Goal: Task Accomplishment & Management: Complete application form

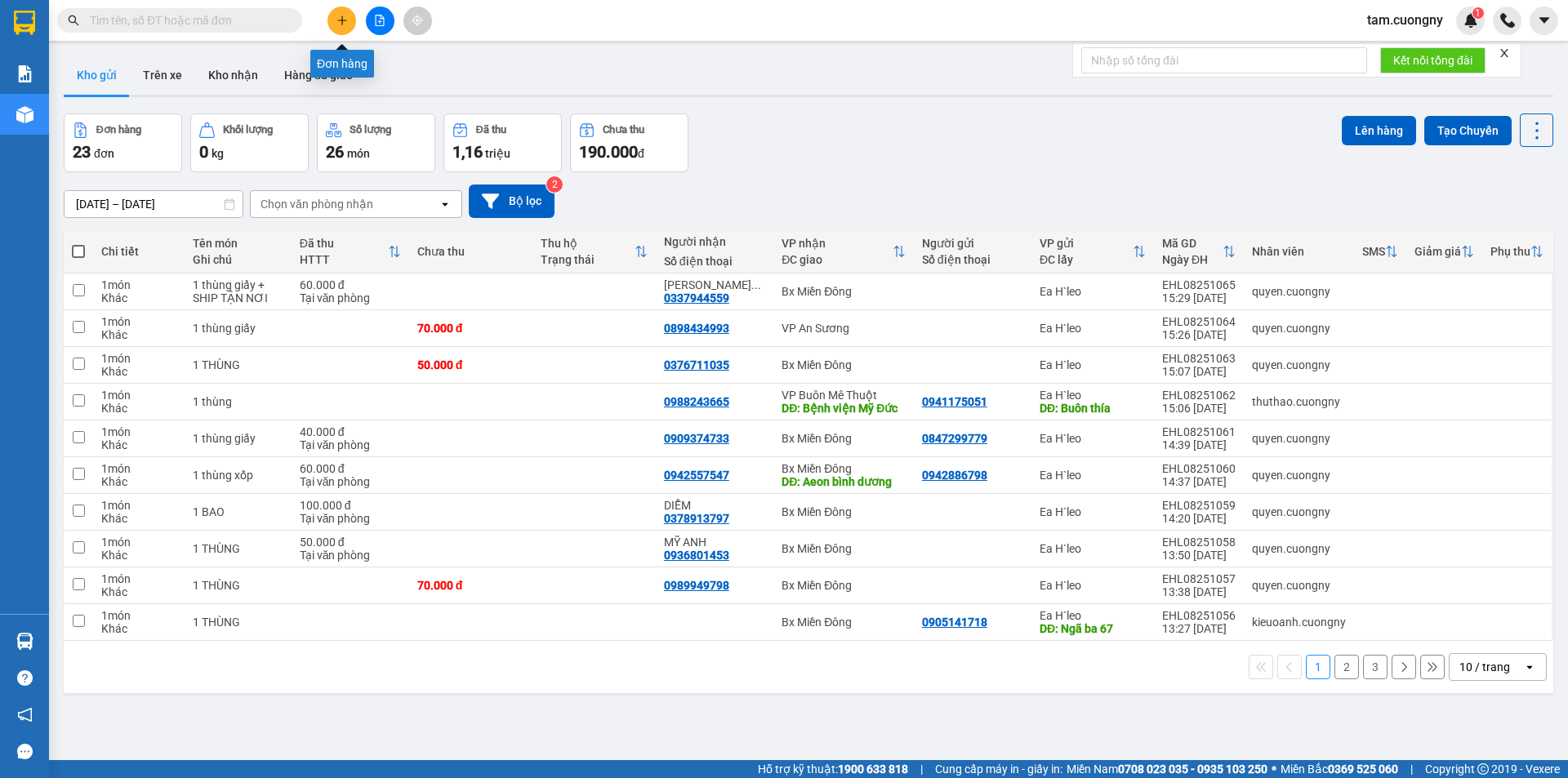
click at [345, 12] on button at bounding box center [342, 21] width 29 height 29
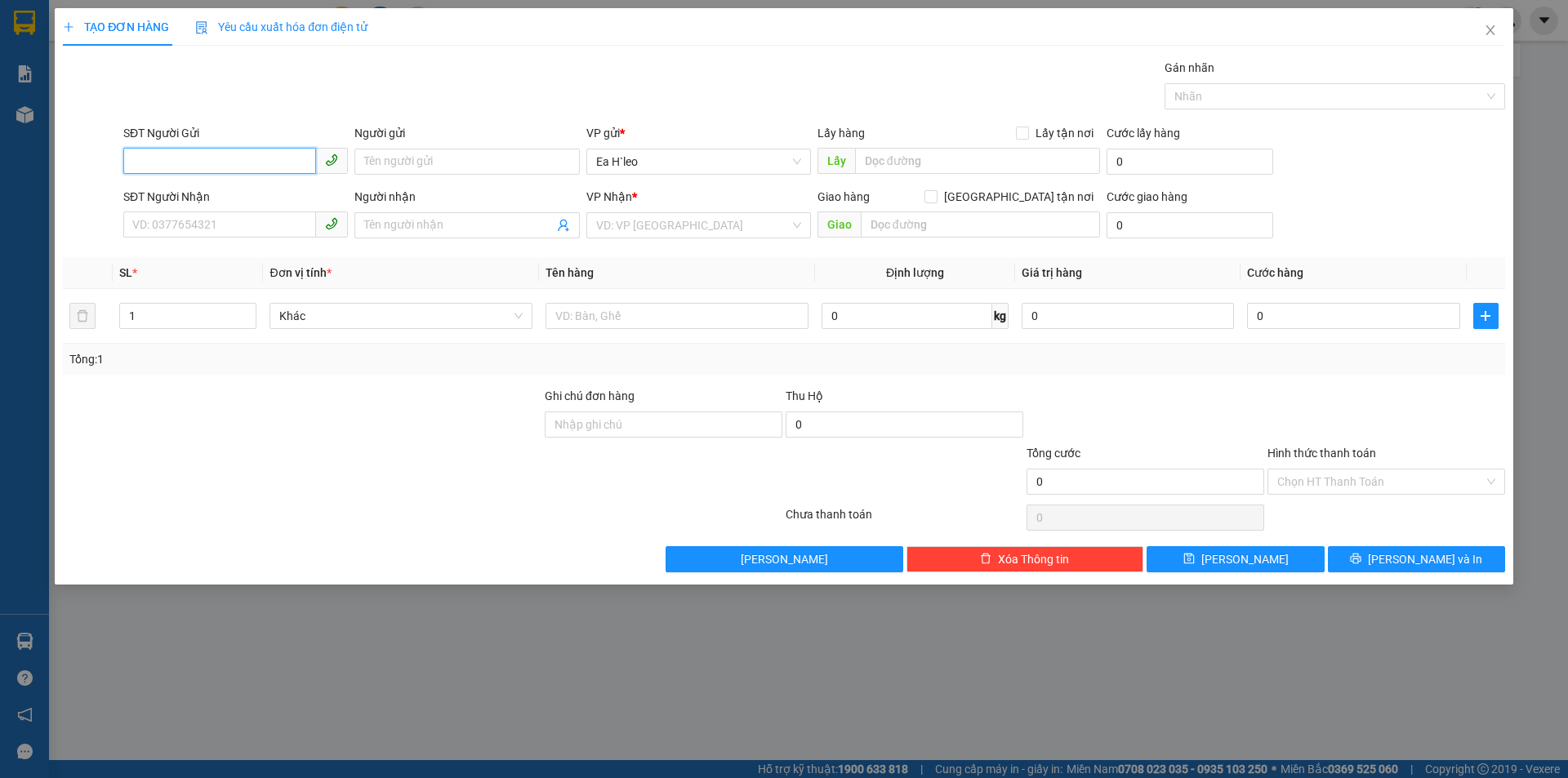
click at [294, 158] on input "SĐT Người Gửi" at bounding box center [219, 160] width 193 height 26
type input "0355633350"
drag, startPoint x: 845, startPoint y: 171, endPoint x: 886, endPoint y: 164, distance: 41.6
click at [852, 171] on span "Lấy" at bounding box center [837, 160] width 37 height 26
click at [886, 163] on input "text" at bounding box center [977, 160] width 245 height 26
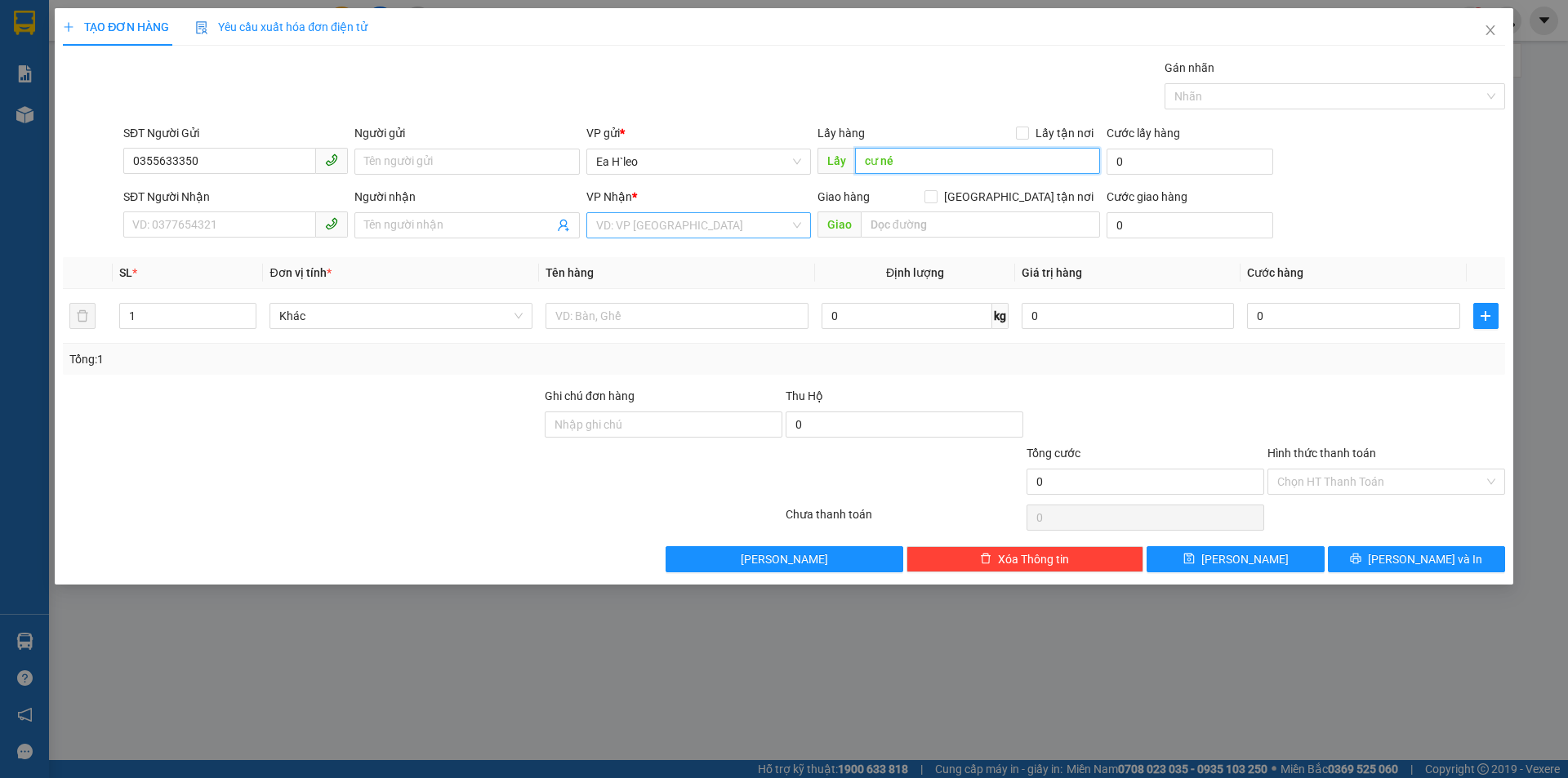
type input "cư né"
click at [656, 224] on input "search" at bounding box center [693, 225] width 193 height 25
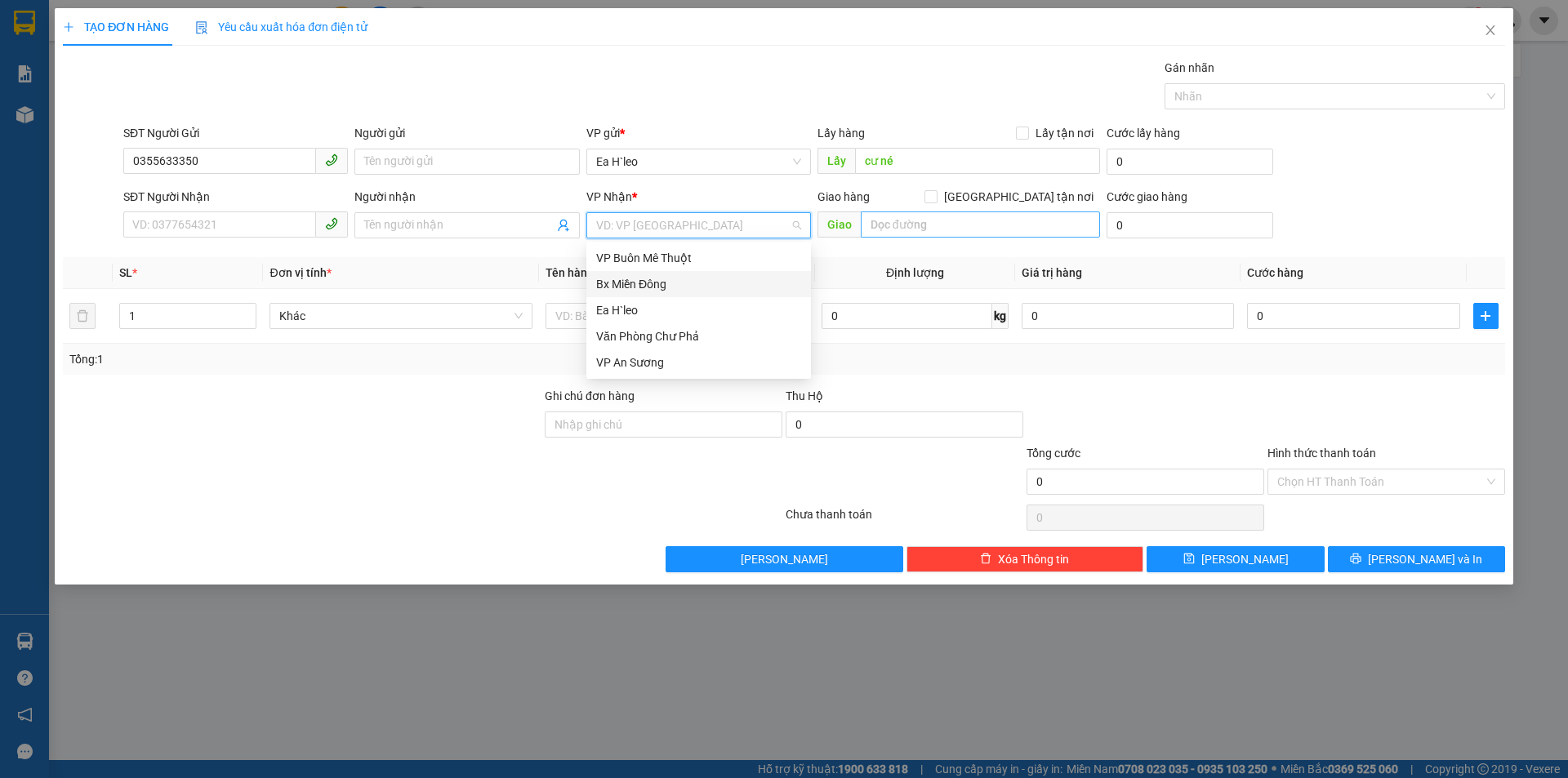
drag, startPoint x: 658, startPoint y: 283, endPoint x: 878, endPoint y: 225, distance: 227.5
click at [675, 276] on div "Bx Miền Đông" at bounding box center [699, 283] width 205 height 18
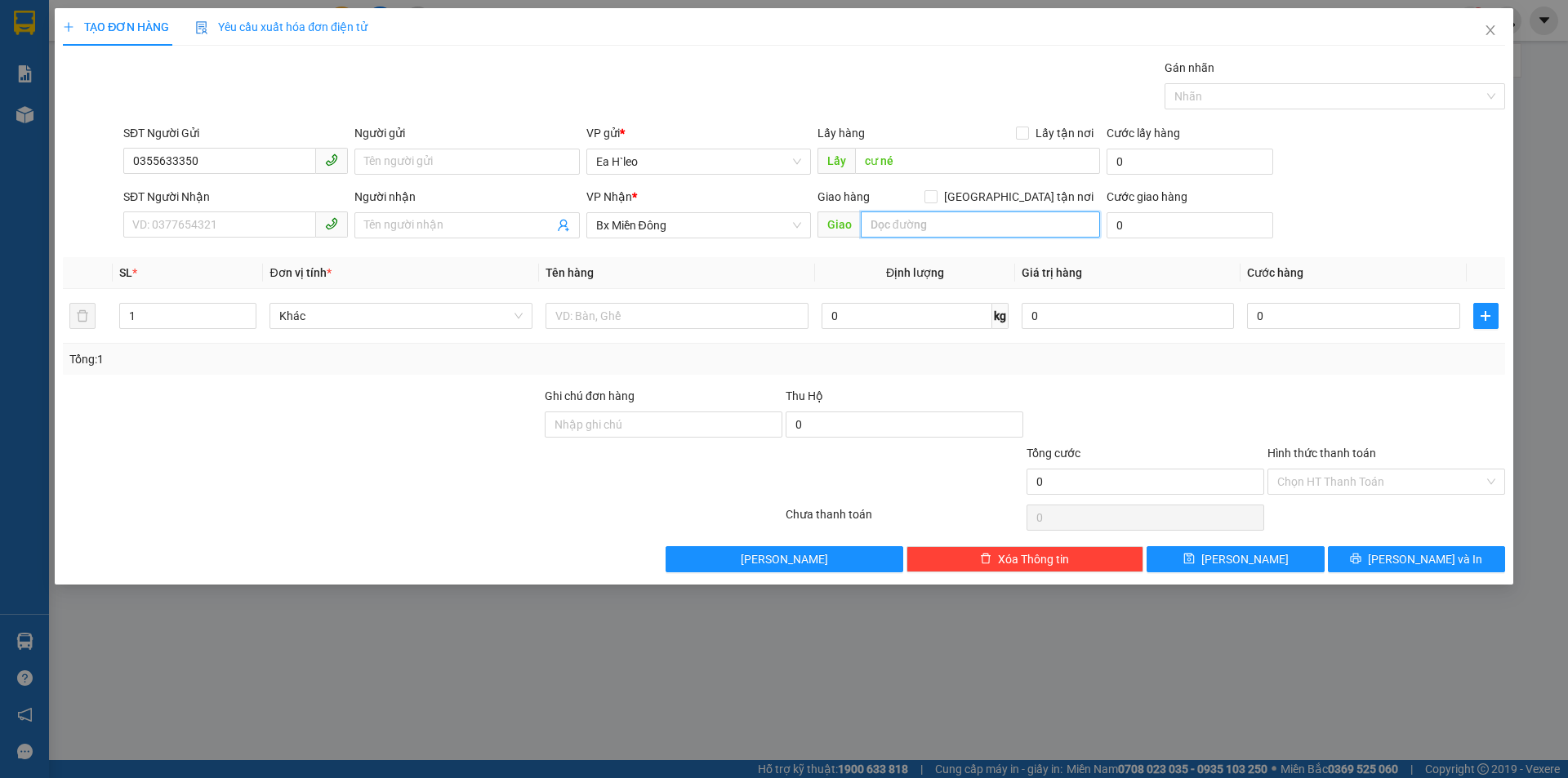
click at [896, 221] on input "text" at bounding box center [981, 224] width 239 height 26
type input "cây xăng huy hồng"
click at [1195, 565] on span "save" at bounding box center [1189, 559] width 11 height 13
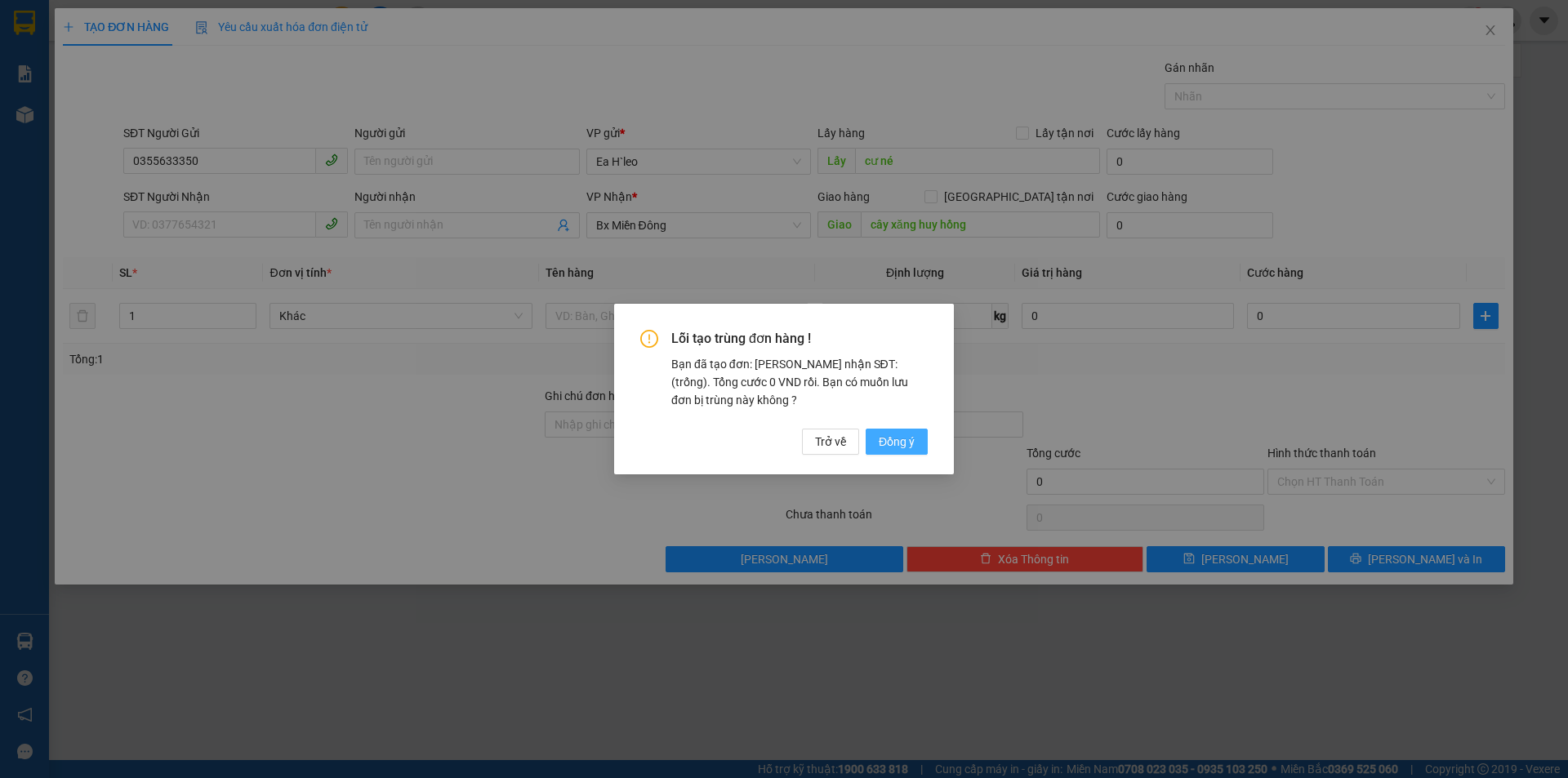
click at [910, 431] on button "Đồng ý" at bounding box center [896, 441] width 62 height 26
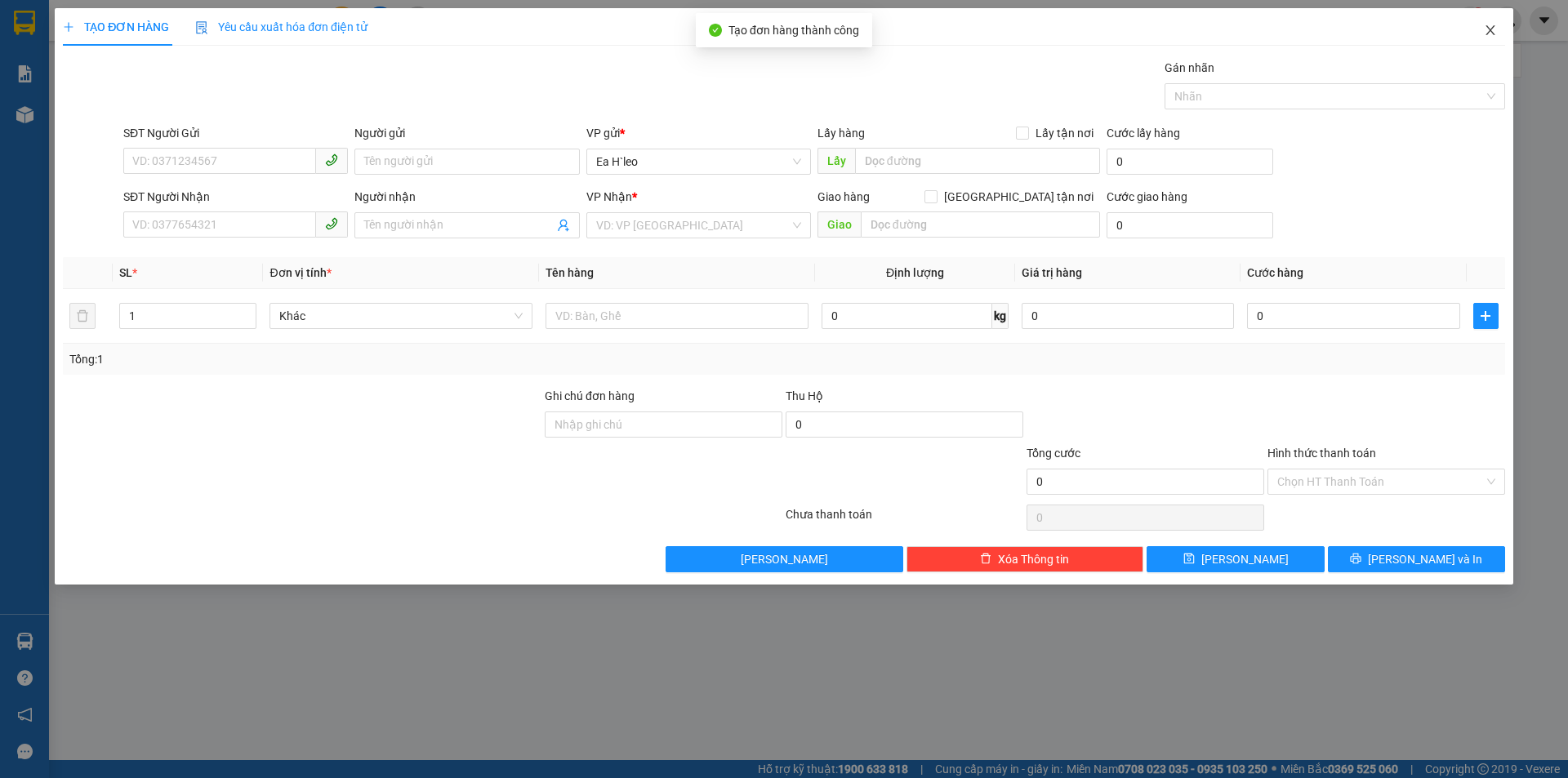
click at [1498, 25] on span "Close" at bounding box center [1491, 31] width 46 height 46
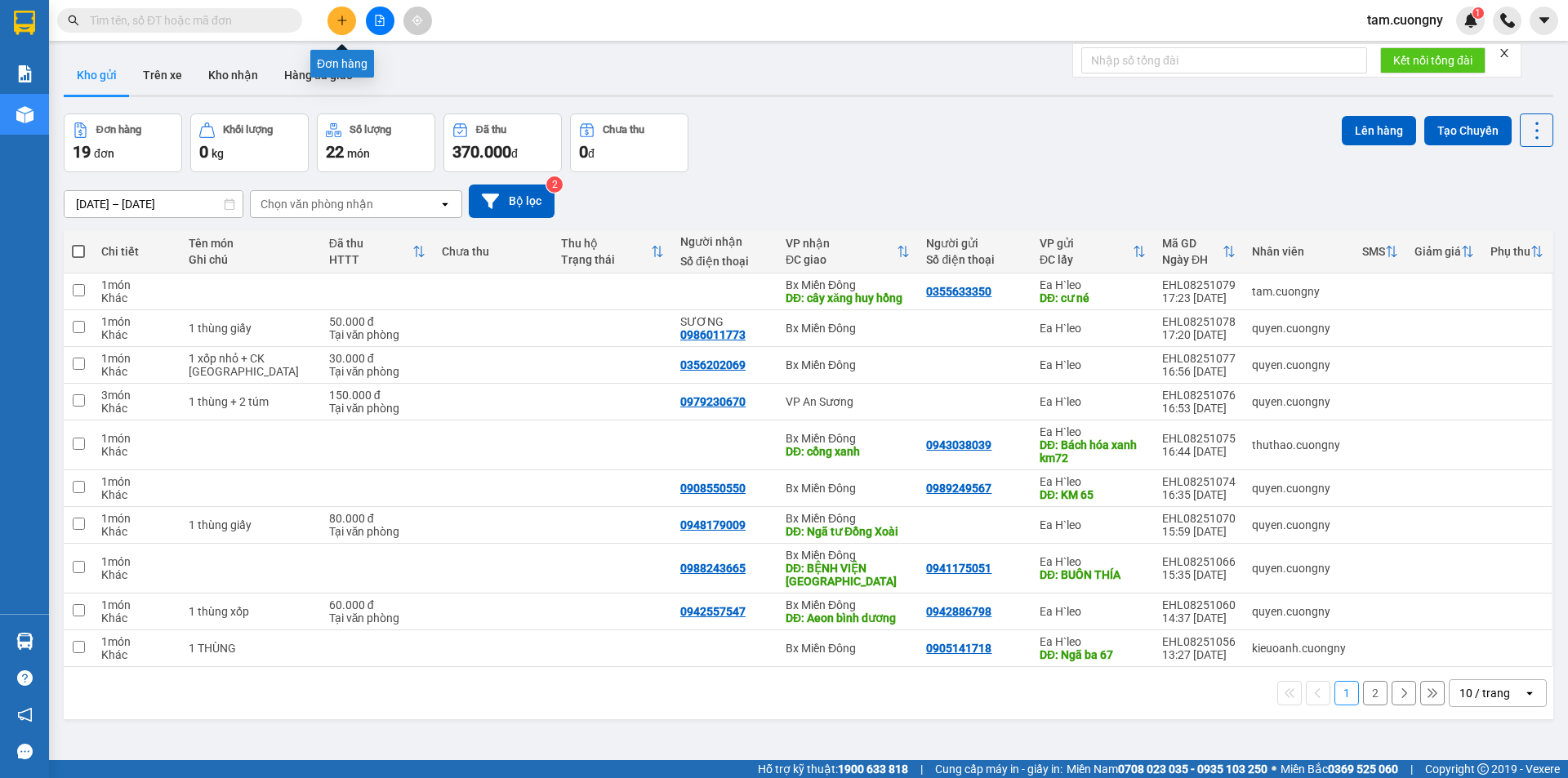
click at [348, 14] on button at bounding box center [342, 21] width 29 height 29
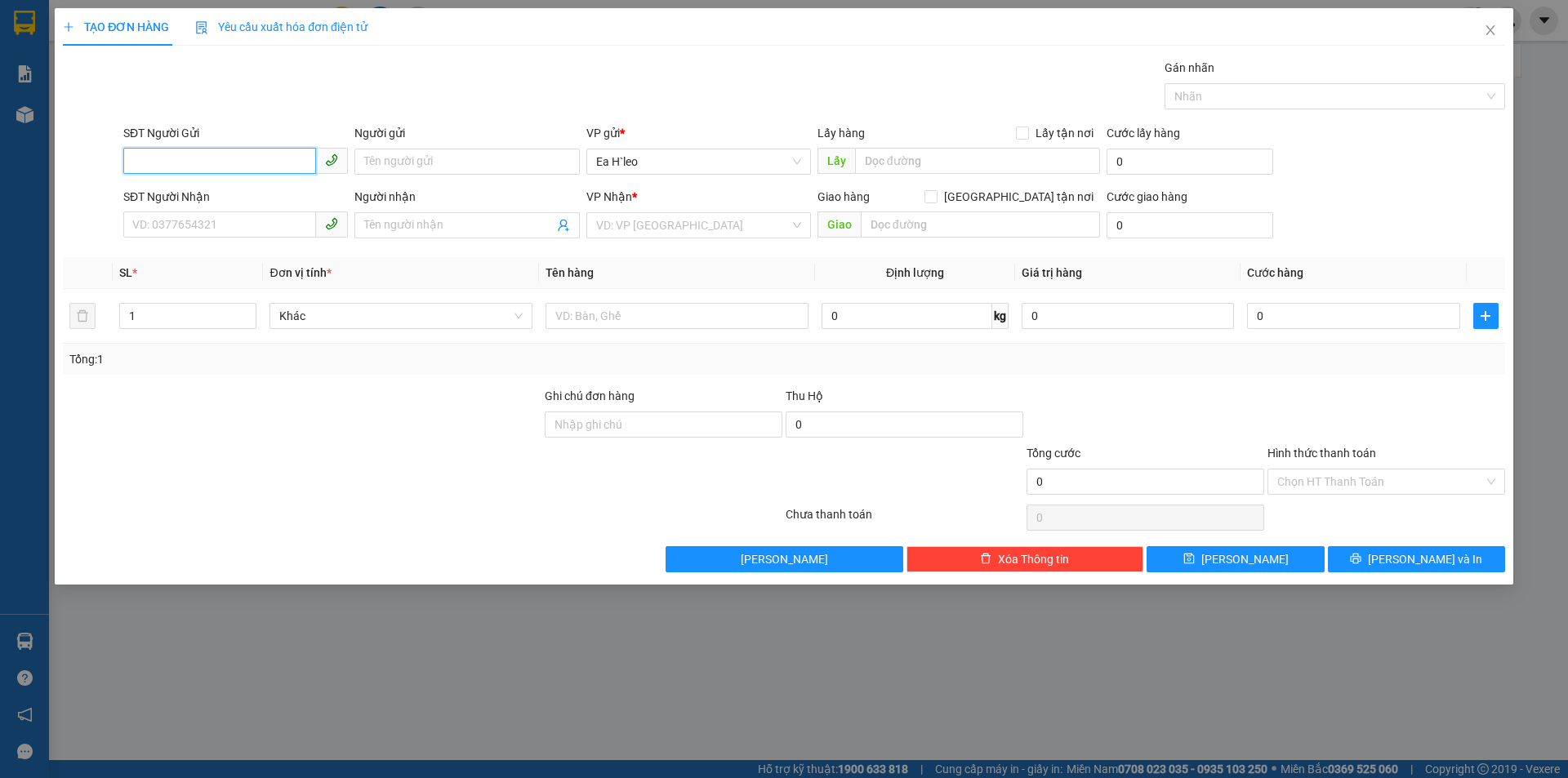
click at [206, 159] on input "SĐT Người Gửi" at bounding box center [219, 160] width 193 height 26
click at [199, 195] on div "0934598652 - tạp hoá hiền" at bounding box center [236, 194] width 205 height 18
type input "0934598652"
type input "tạp hoá hiền"
type input "TẠP HÓA HIỀN CHƯ KPO"
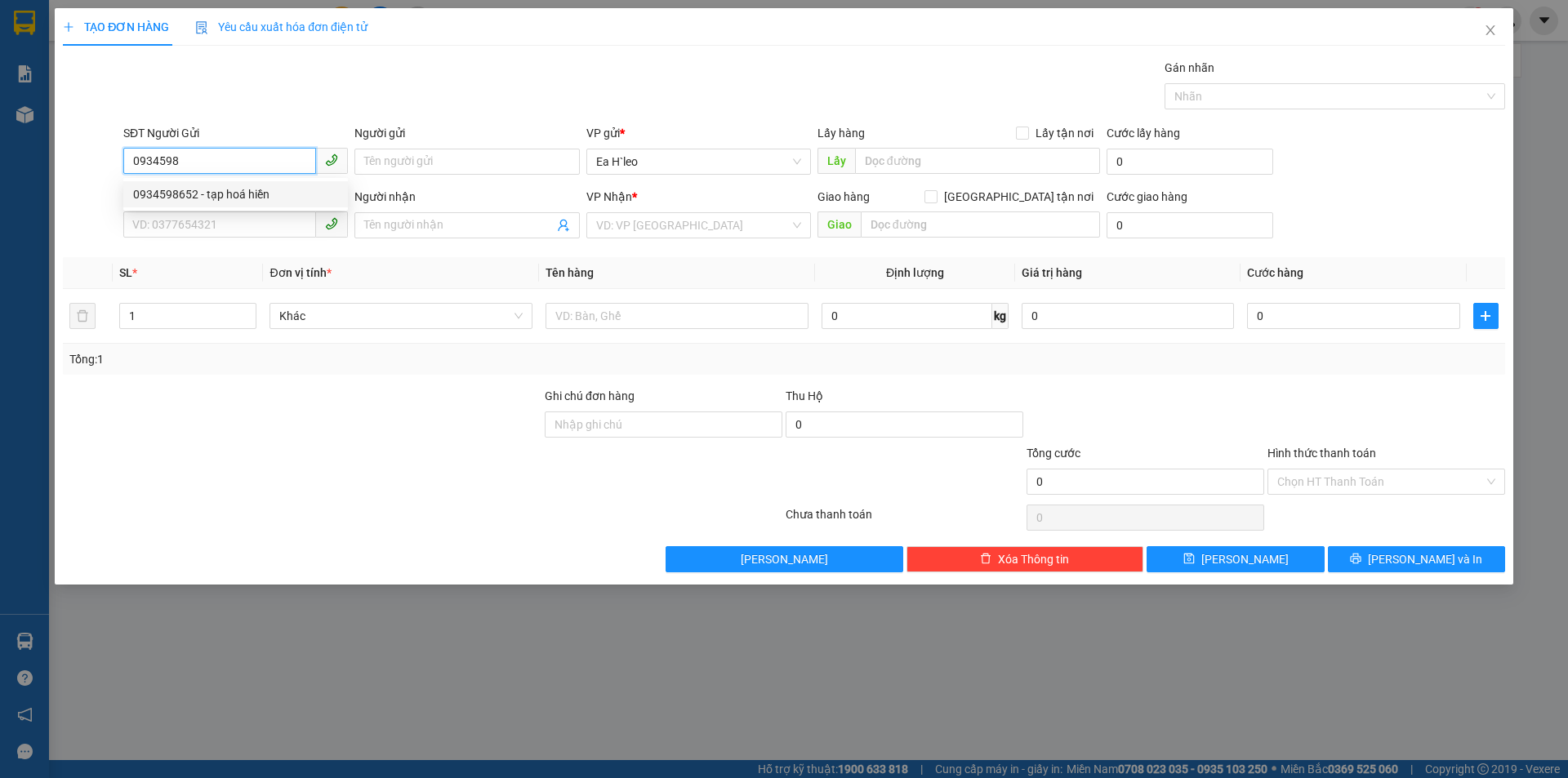
type input "CẦU ÔNG BỐ"
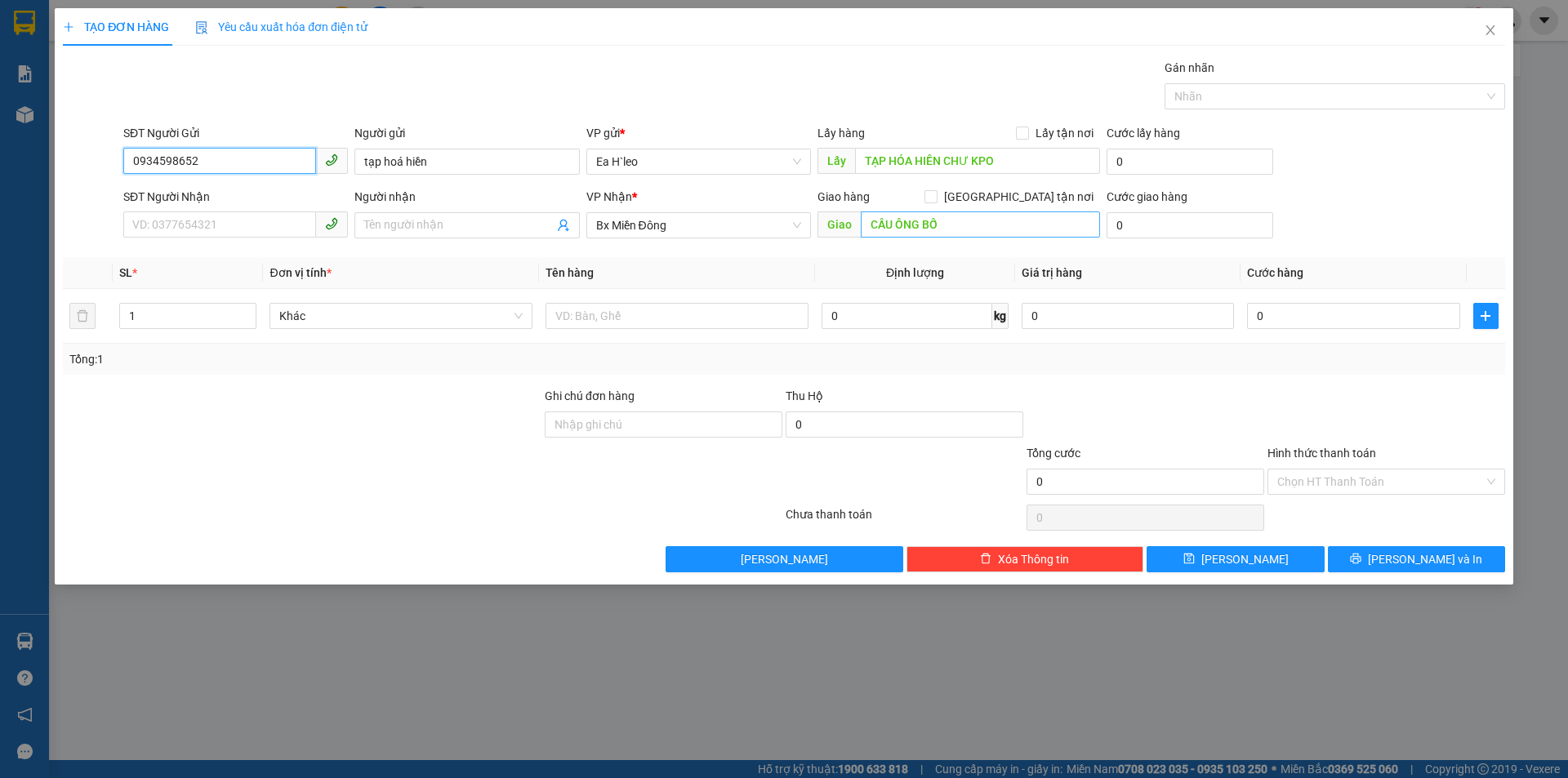
type input "0934598652"
click at [1237, 563] on span "[PERSON_NAME]" at bounding box center [1245, 559] width 87 height 18
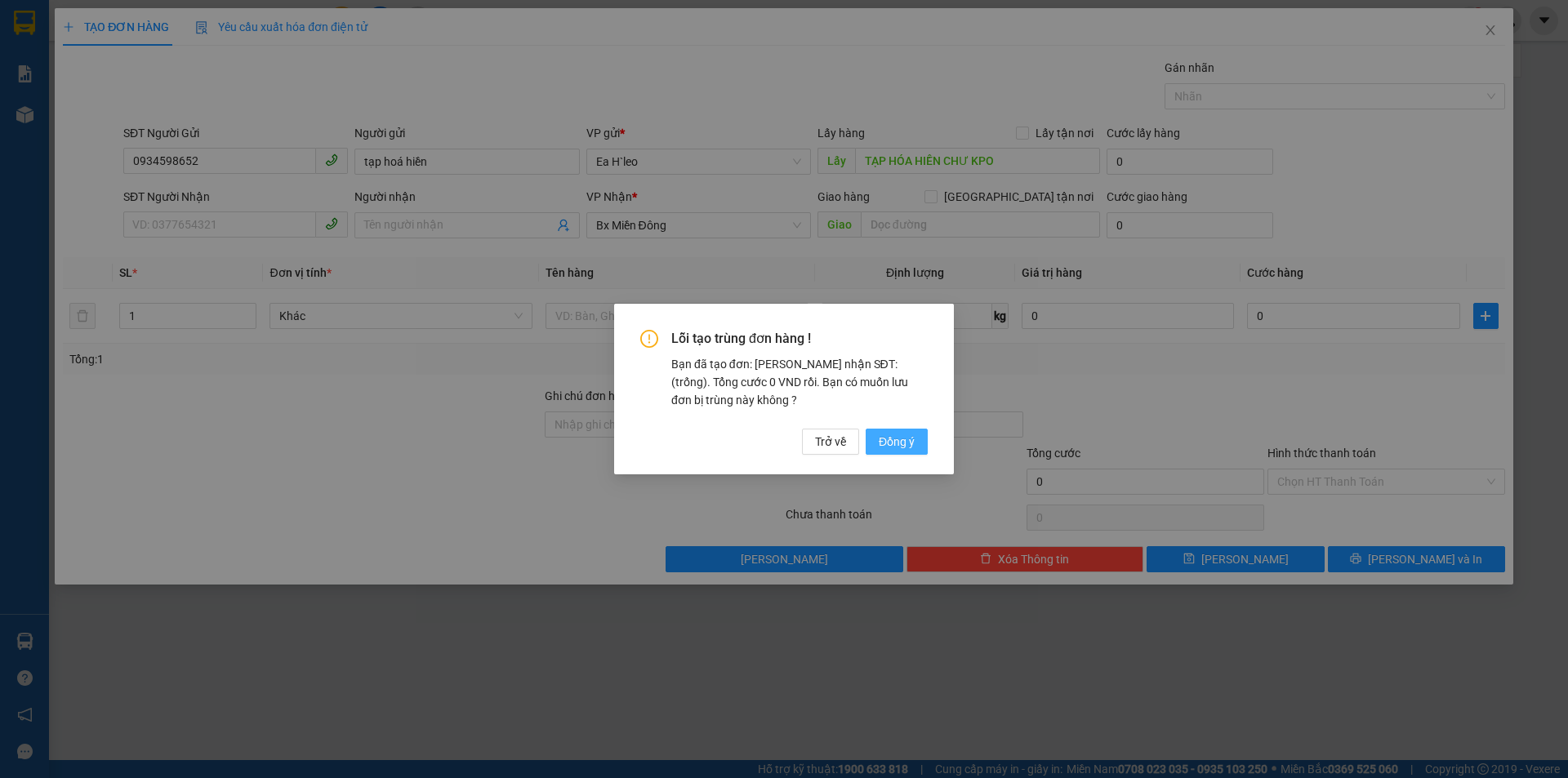
click at [892, 454] on button "Đồng ý" at bounding box center [896, 441] width 62 height 26
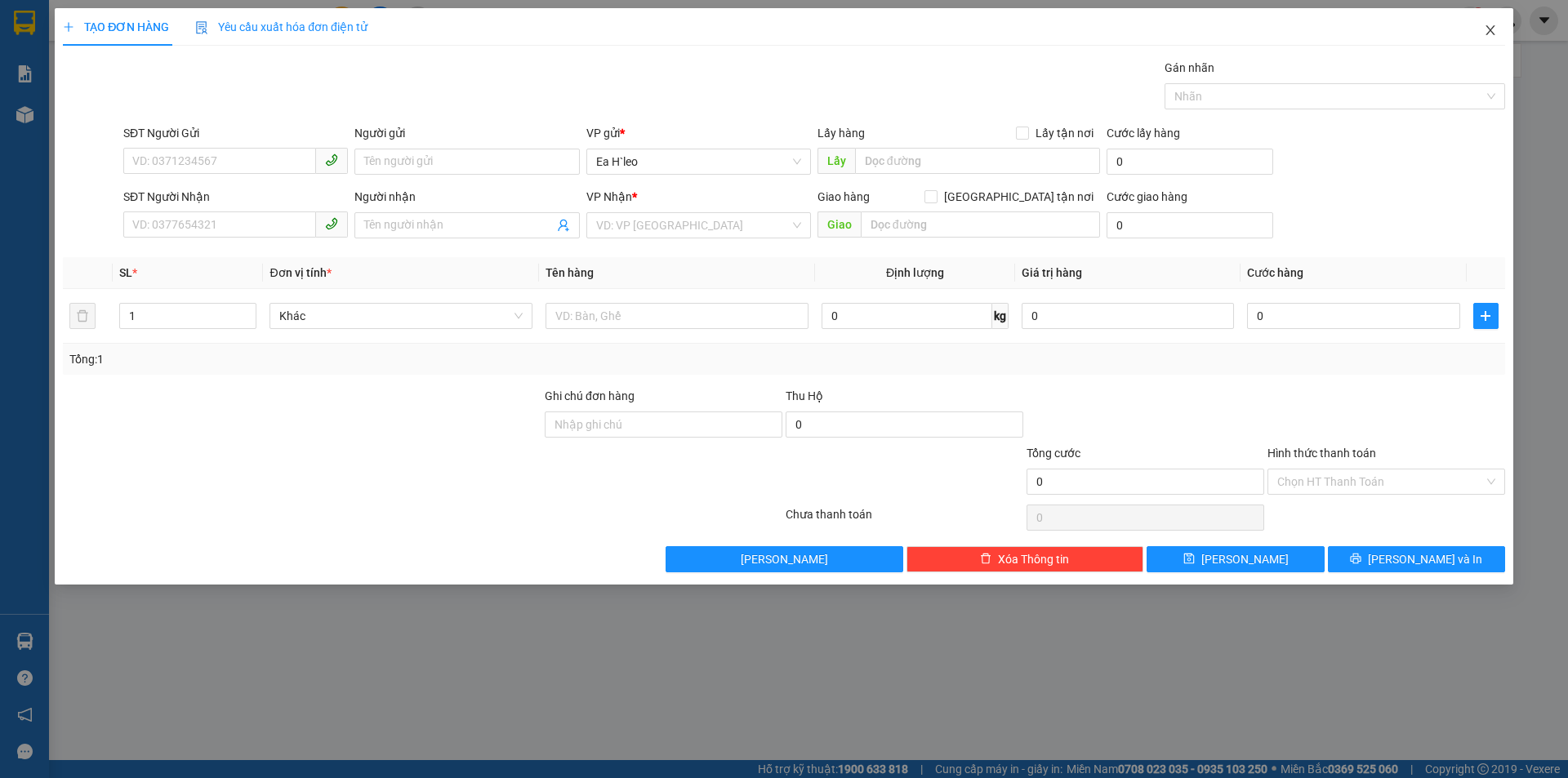
click at [1496, 26] on icon "close" at bounding box center [1490, 30] width 13 height 13
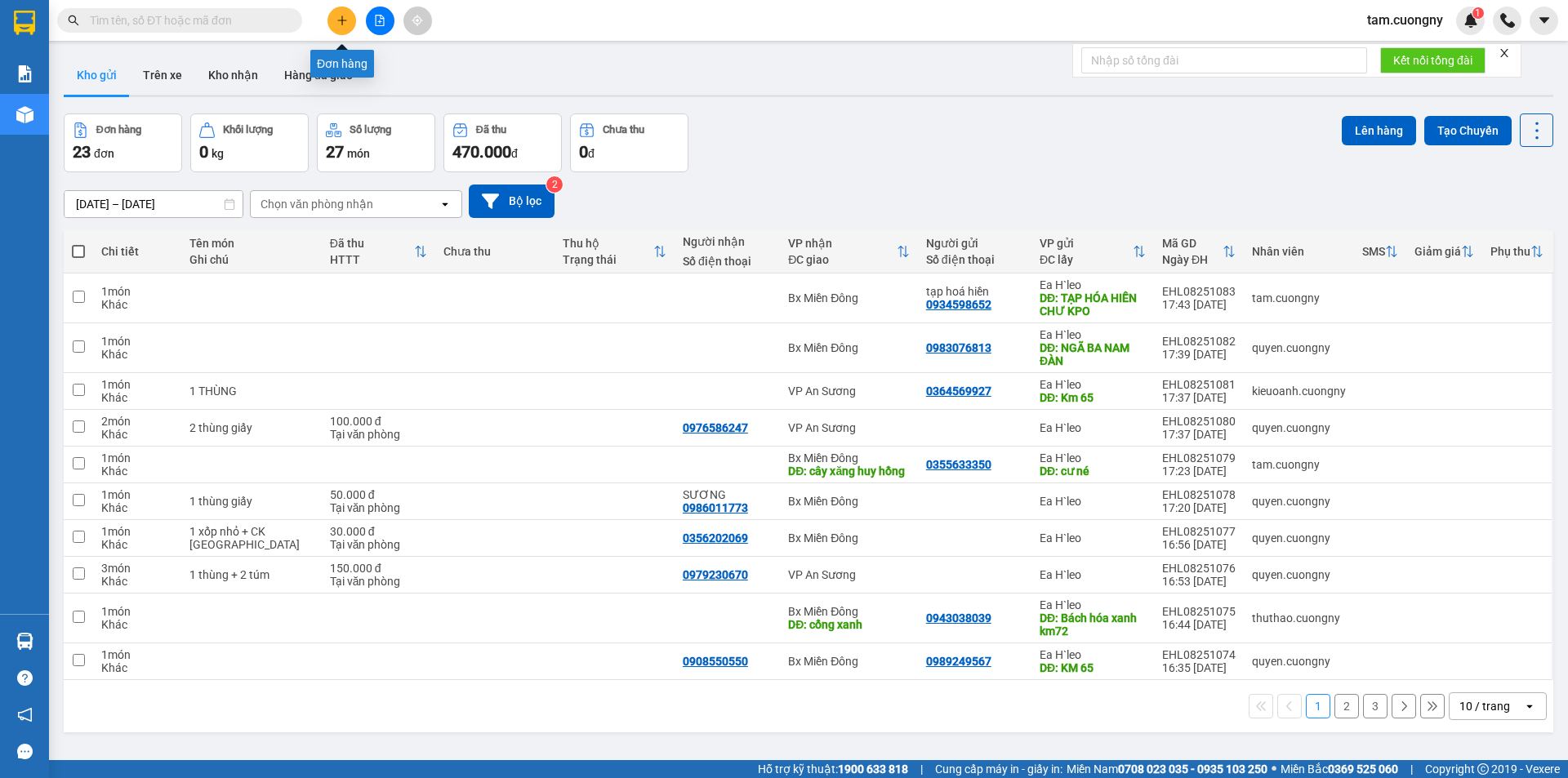
click at [339, 29] on button at bounding box center [342, 21] width 29 height 29
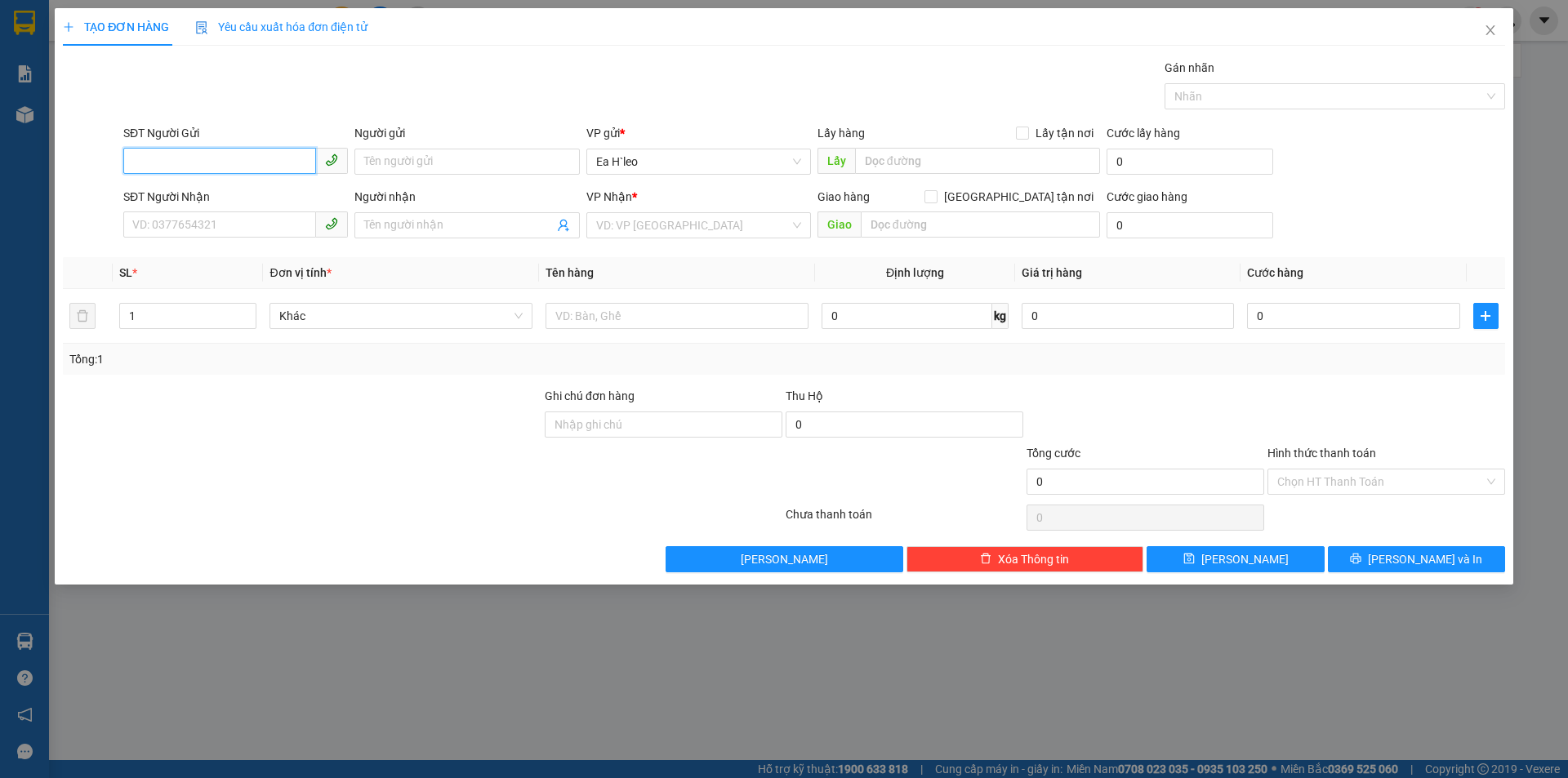
click at [227, 165] on input "SĐT Người Gửi" at bounding box center [219, 160] width 193 height 26
click at [602, 317] on input "text" at bounding box center [677, 316] width 263 height 26
type input "2 thùng. easol"
click at [633, 224] on input "search" at bounding box center [693, 225] width 193 height 25
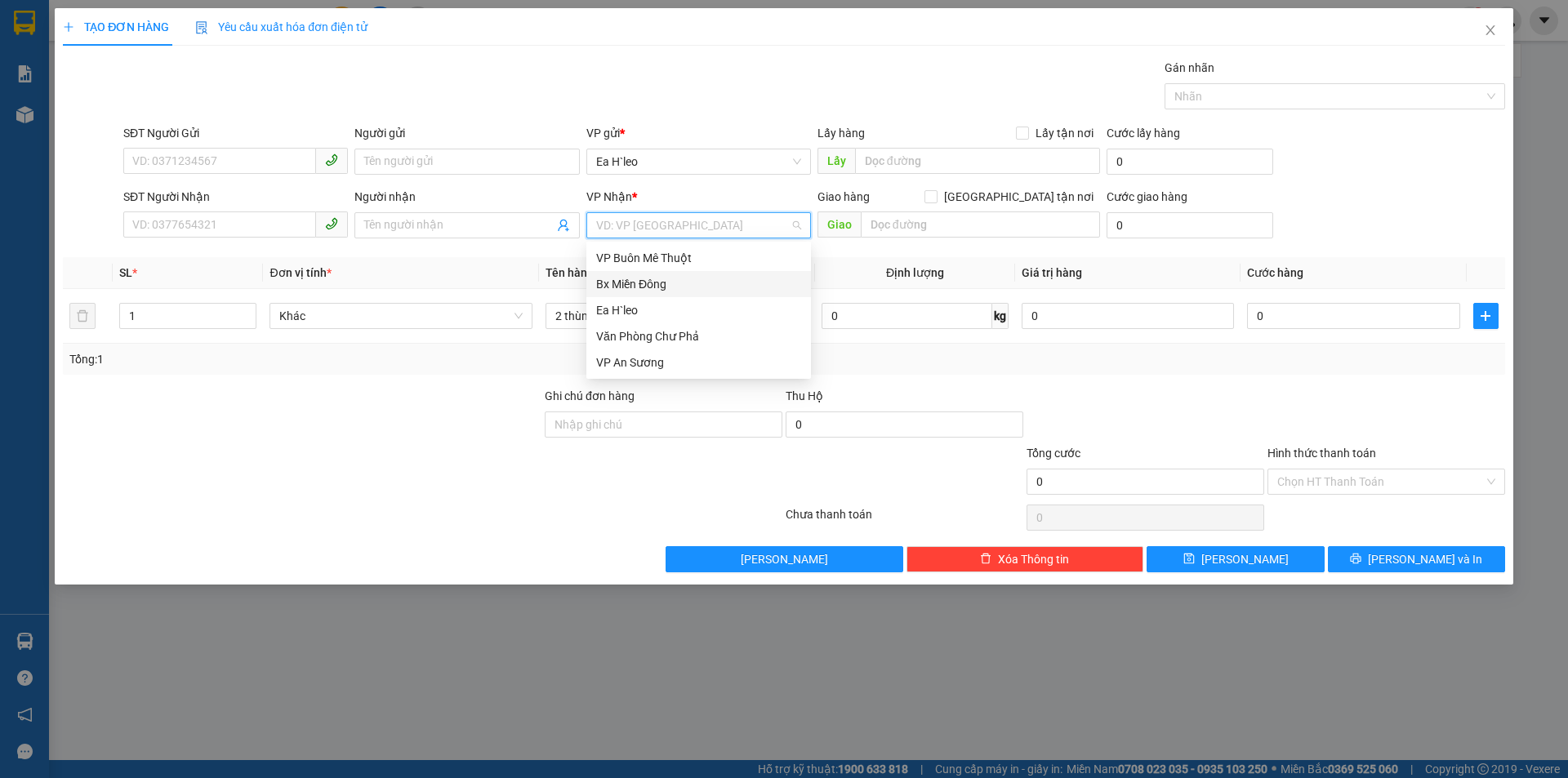
click at [645, 288] on div "Bx Miền Đông" at bounding box center [699, 283] width 205 height 18
click at [216, 157] on input "SĐT Người Gửi" at bounding box center [219, 160] width 193 height 26
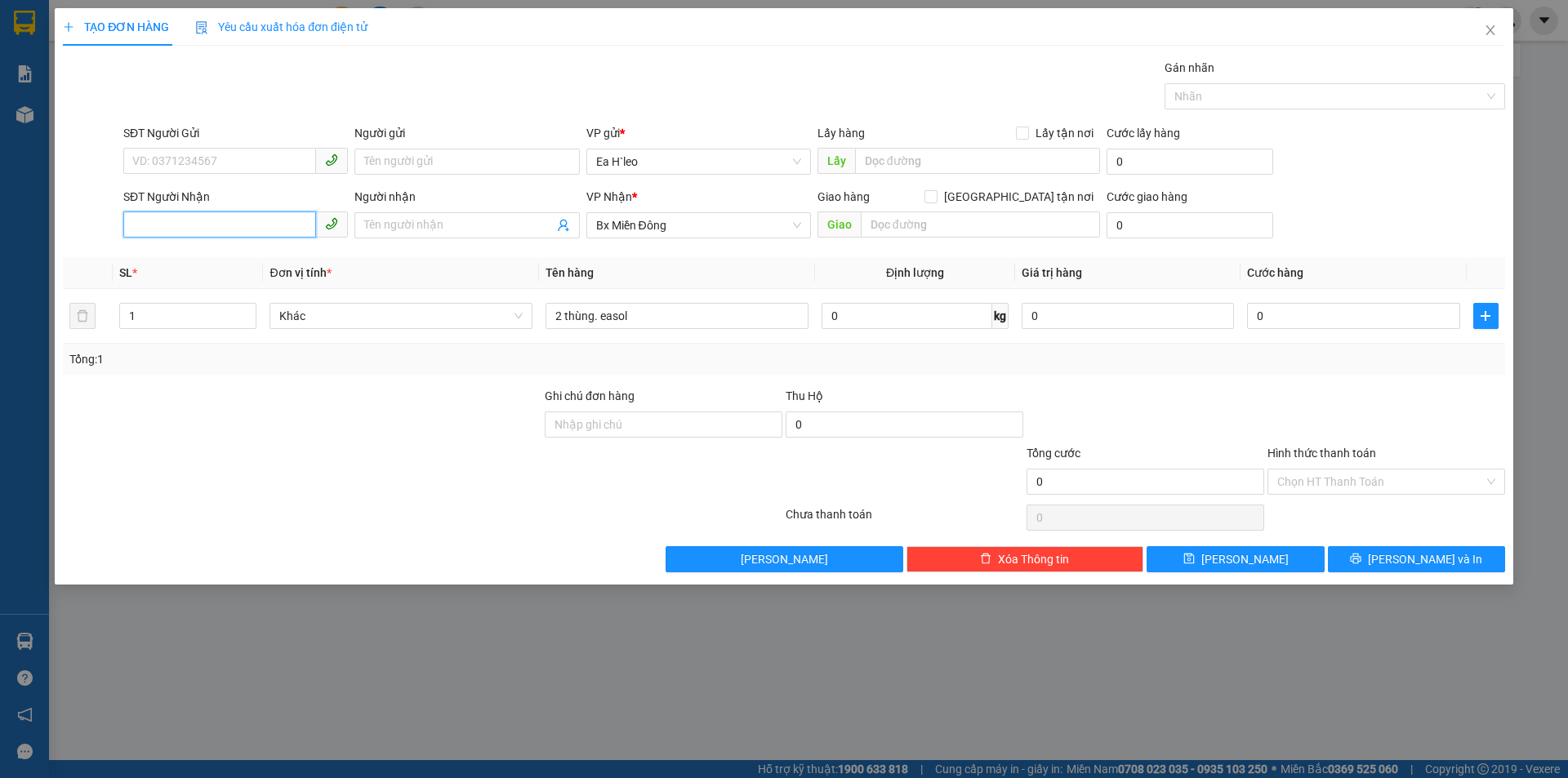
click at [191, 222] on input "SĐT Người Nhận" at bounding box center [219, 224] width 193 height 26
type input "0"
click at [187, 258] on div "0937305527" at bounding box center [236, 258] width 205 height 18
type input "0937305527"
click at [1311, 312] on input "0" at bounding box center [1353, 316] width 212 height 26
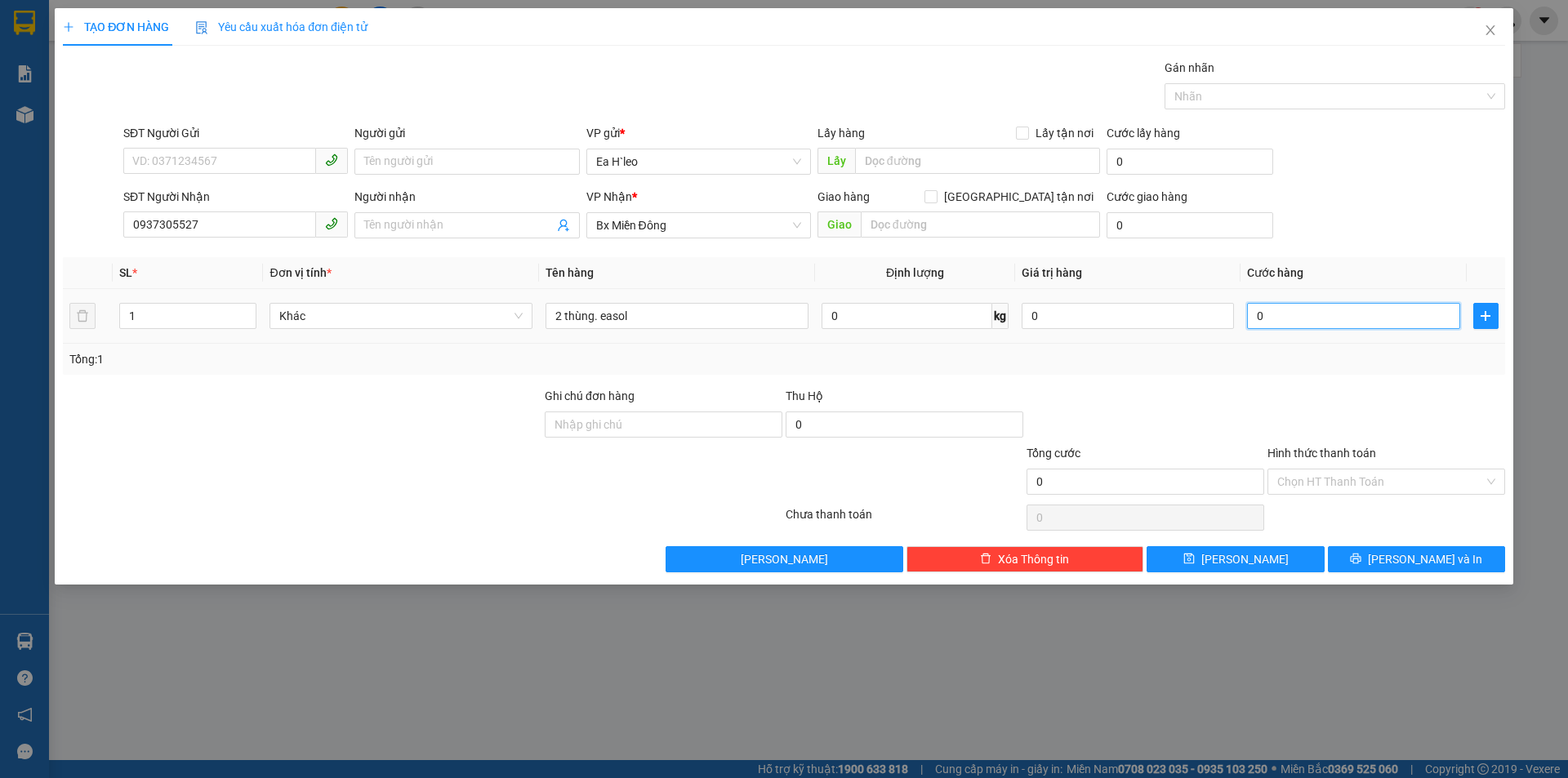
type input "2"
type input "20"
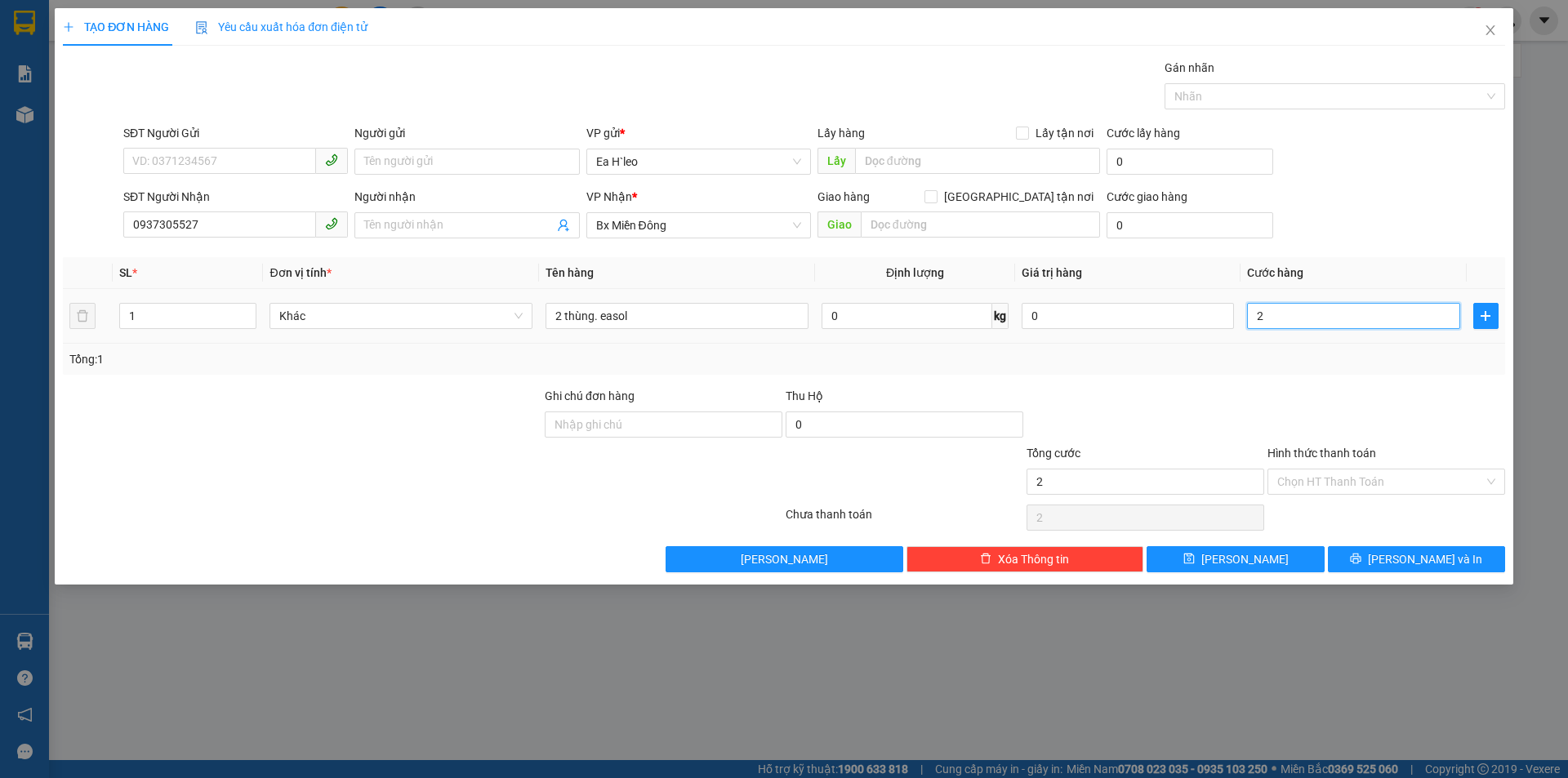
type input "20"
type input "200"
type input "2.000"
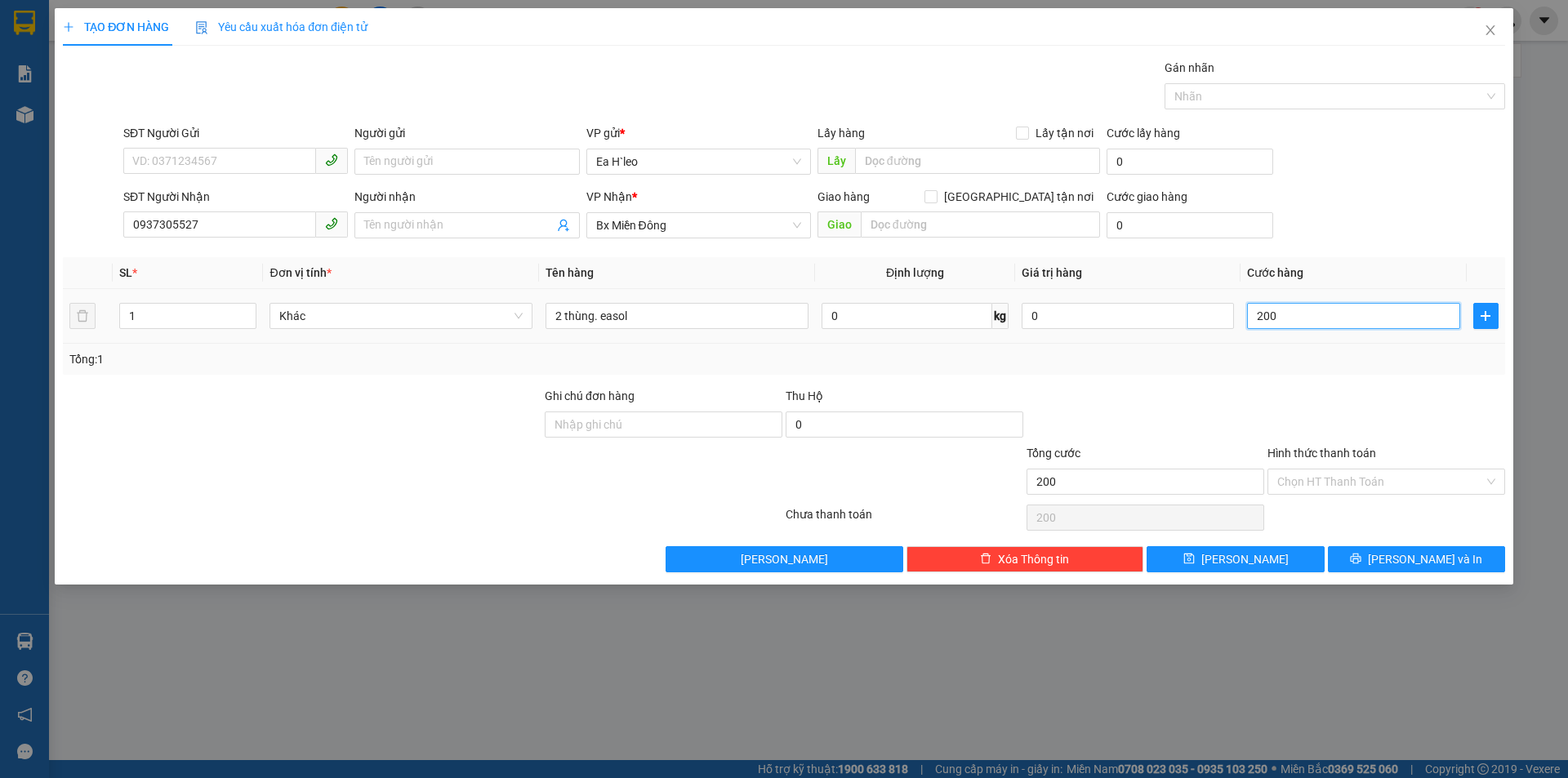
type input "2.000"
type input "20.000"
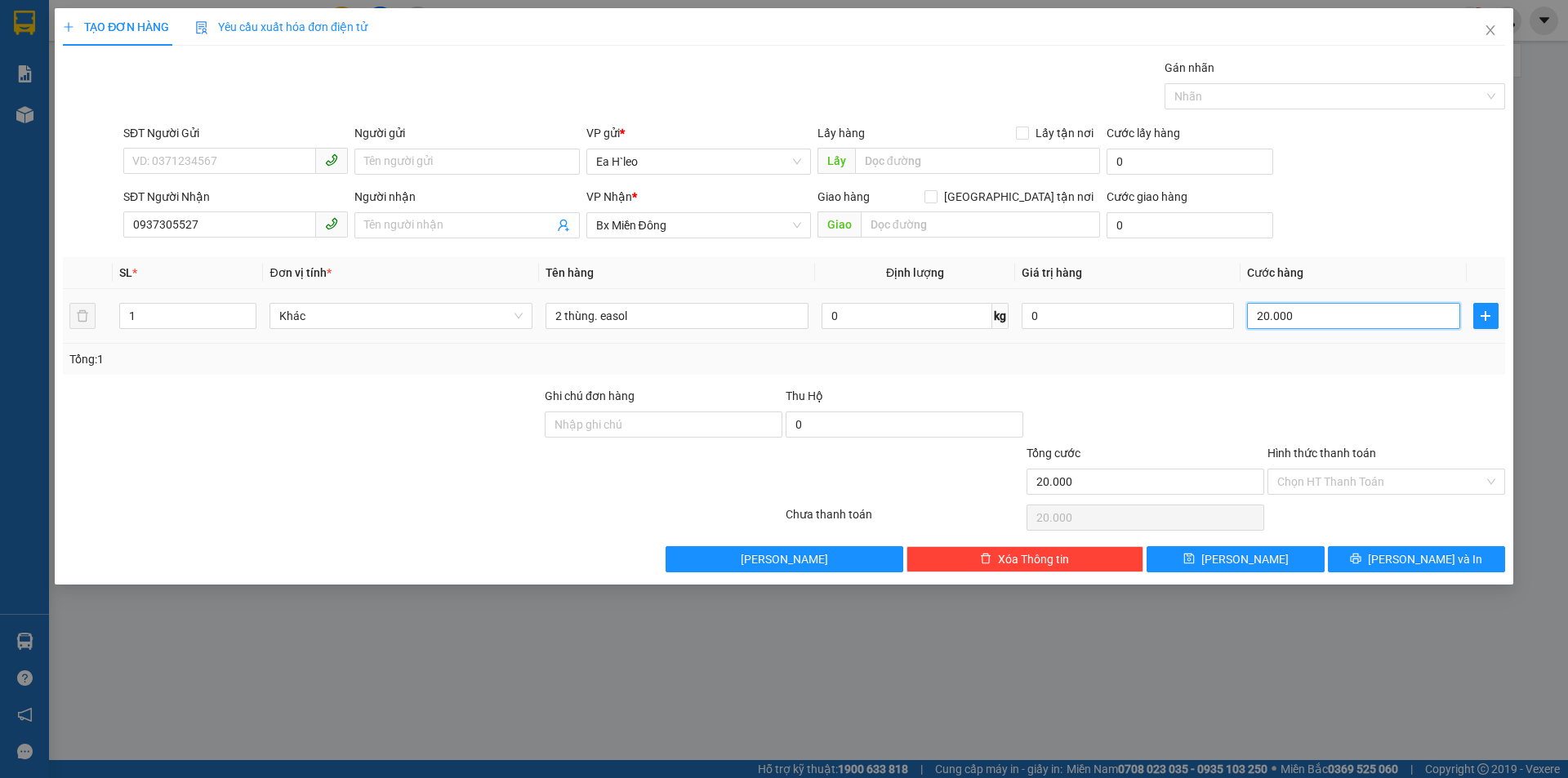
type input "200.000"
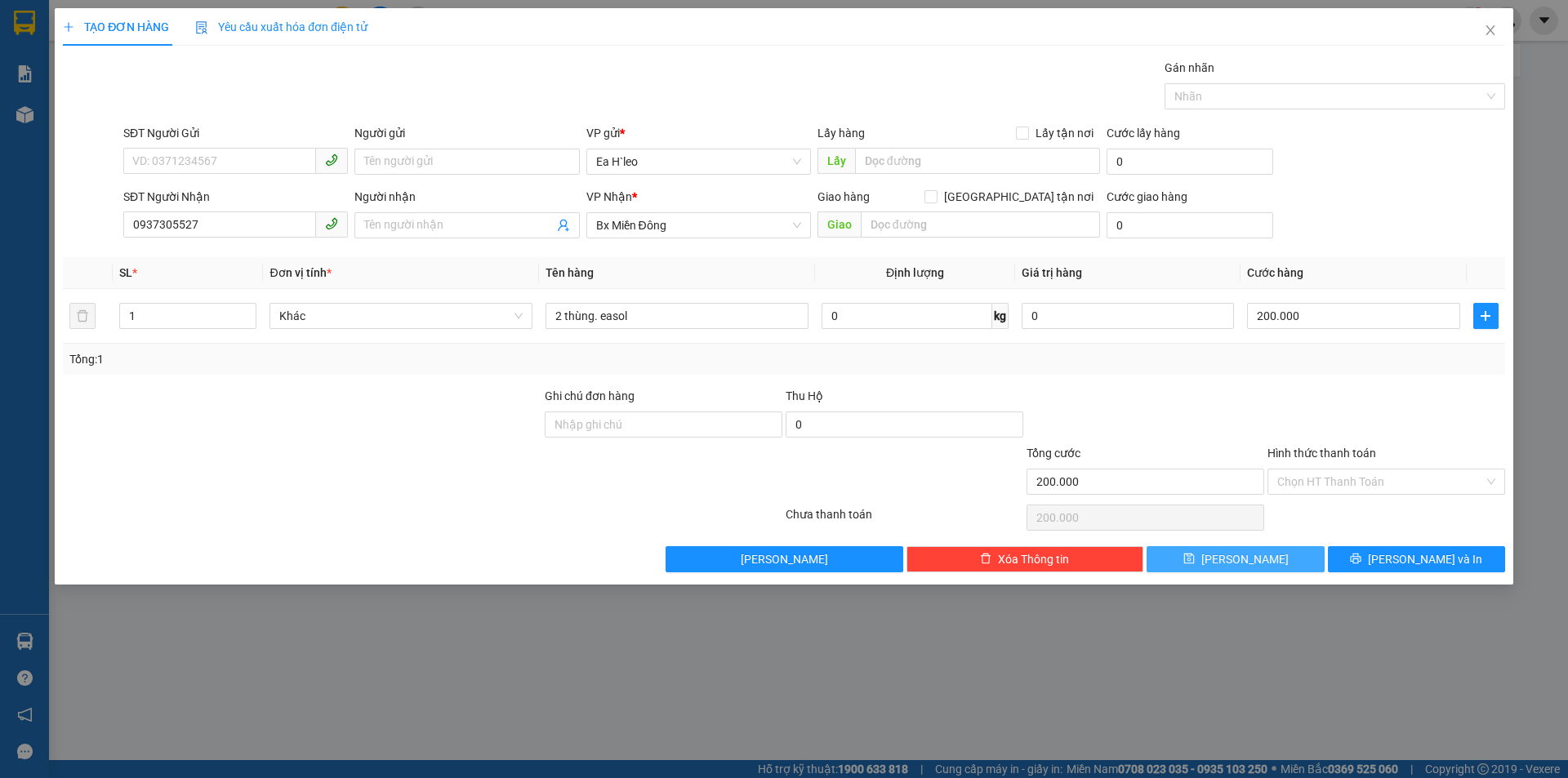
click at [1231, 562] on button "[PERSON_NAME]" at bounding box center [1235, 559] width 177 height 26
type input "0"
click at [234, 228] on input "SĐT Người Nhận" at bounding box center [219, 224] width 193 height 26
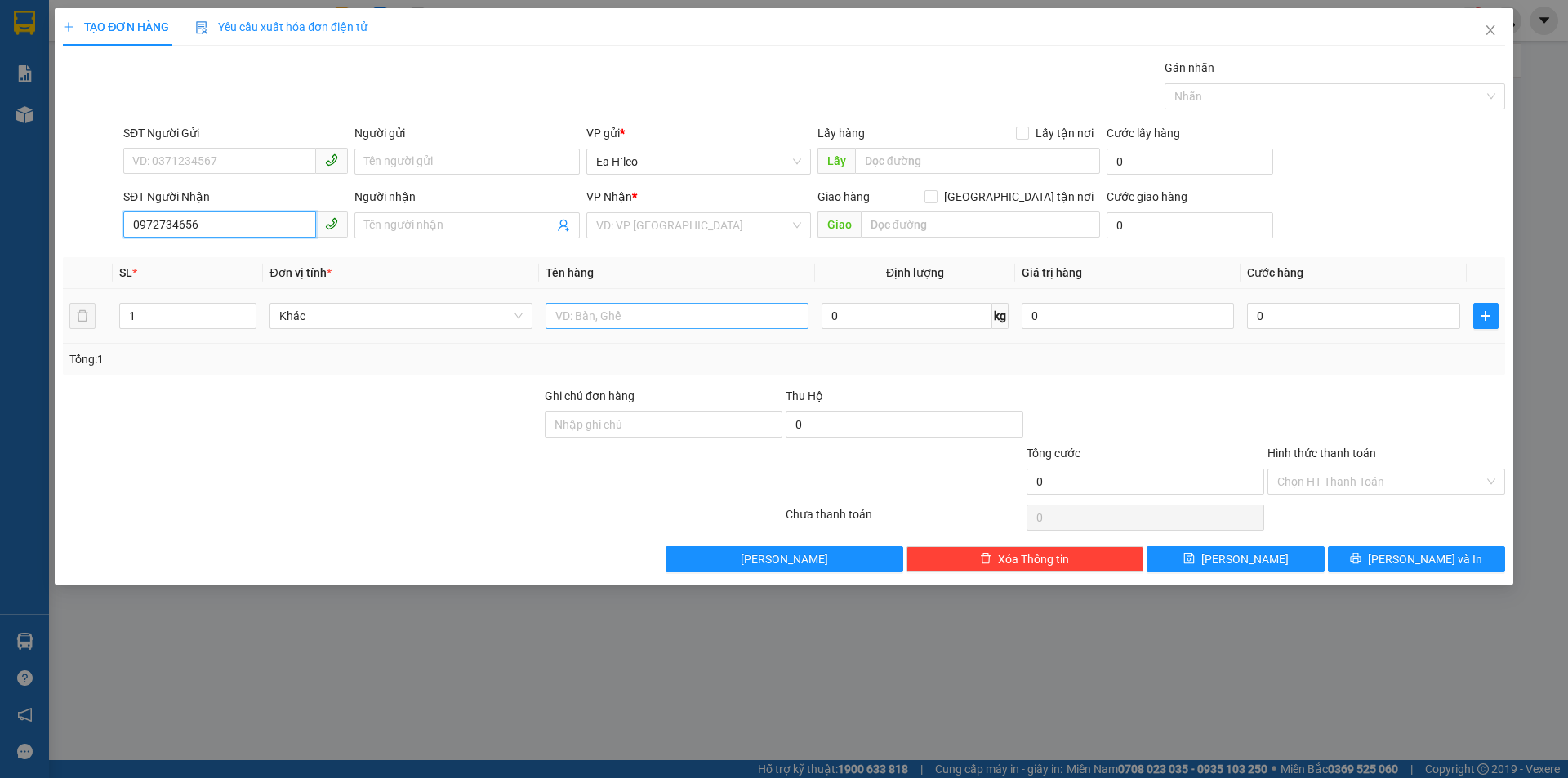
type input "0972734656"
click at [592, 317] on input "text" at bounding box center [677, 316] width 263 height 26
type input "1 thùng. easol"
click at [684, 215] on input "search" at bounding box center [693, 225] width 193 height 25
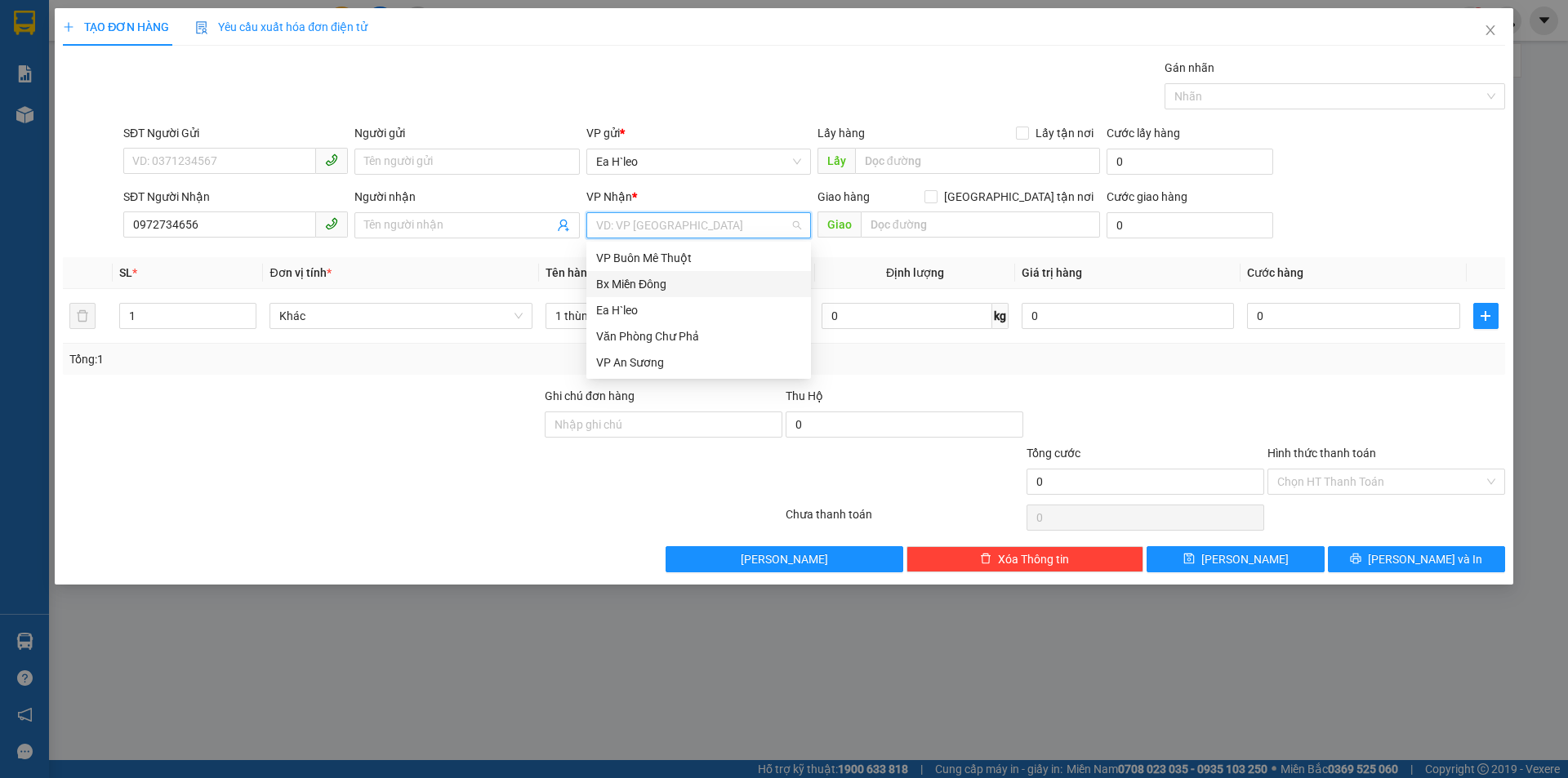
click at [656, 285] on div "Bx Miền Đông" at bounding box center [699, 283] width 205 height 18
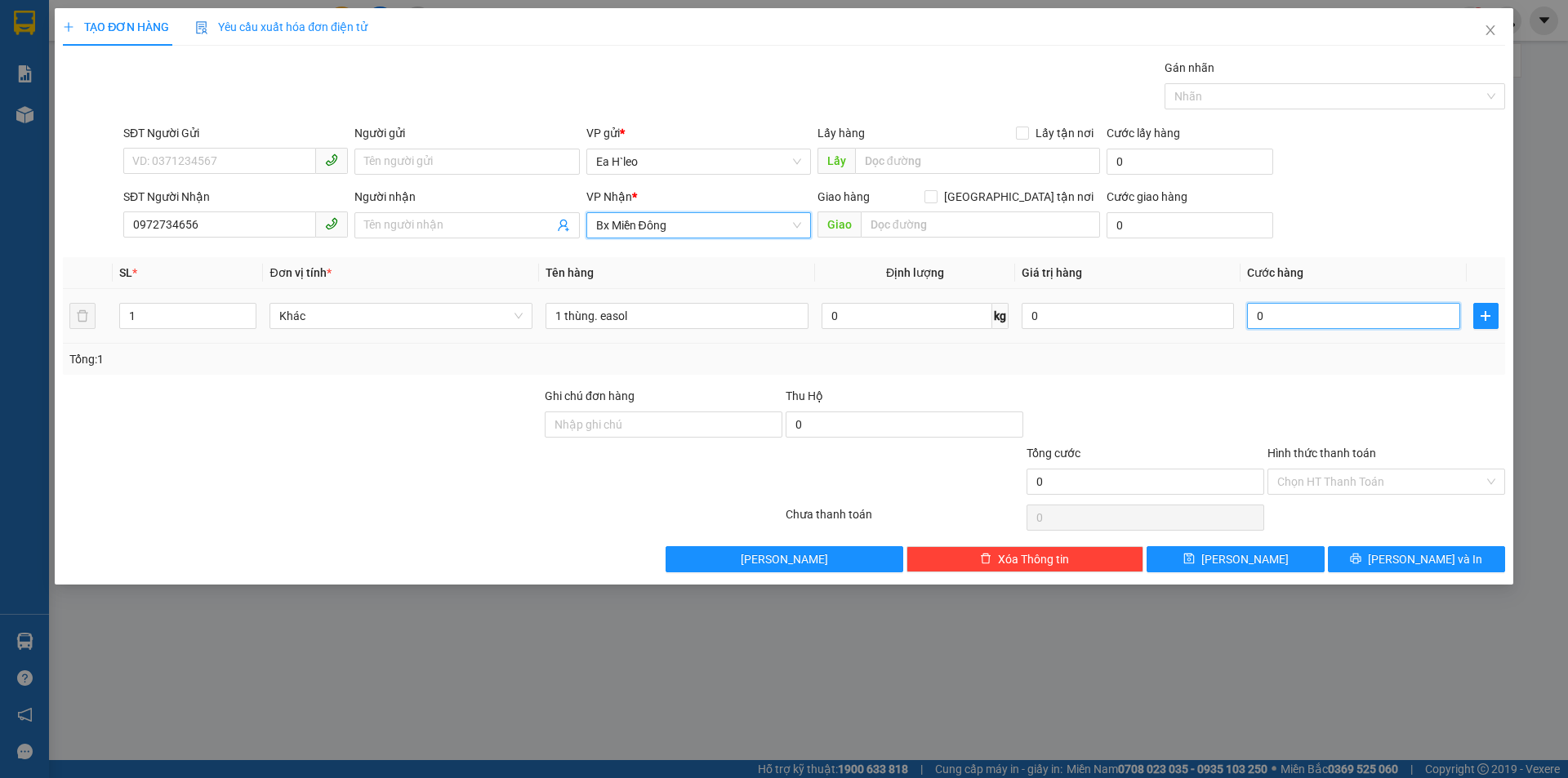
click at [1336, 319] on input "0" at bounding box center [1353, 316] width 212 height 26
type input "1"
type input "10"
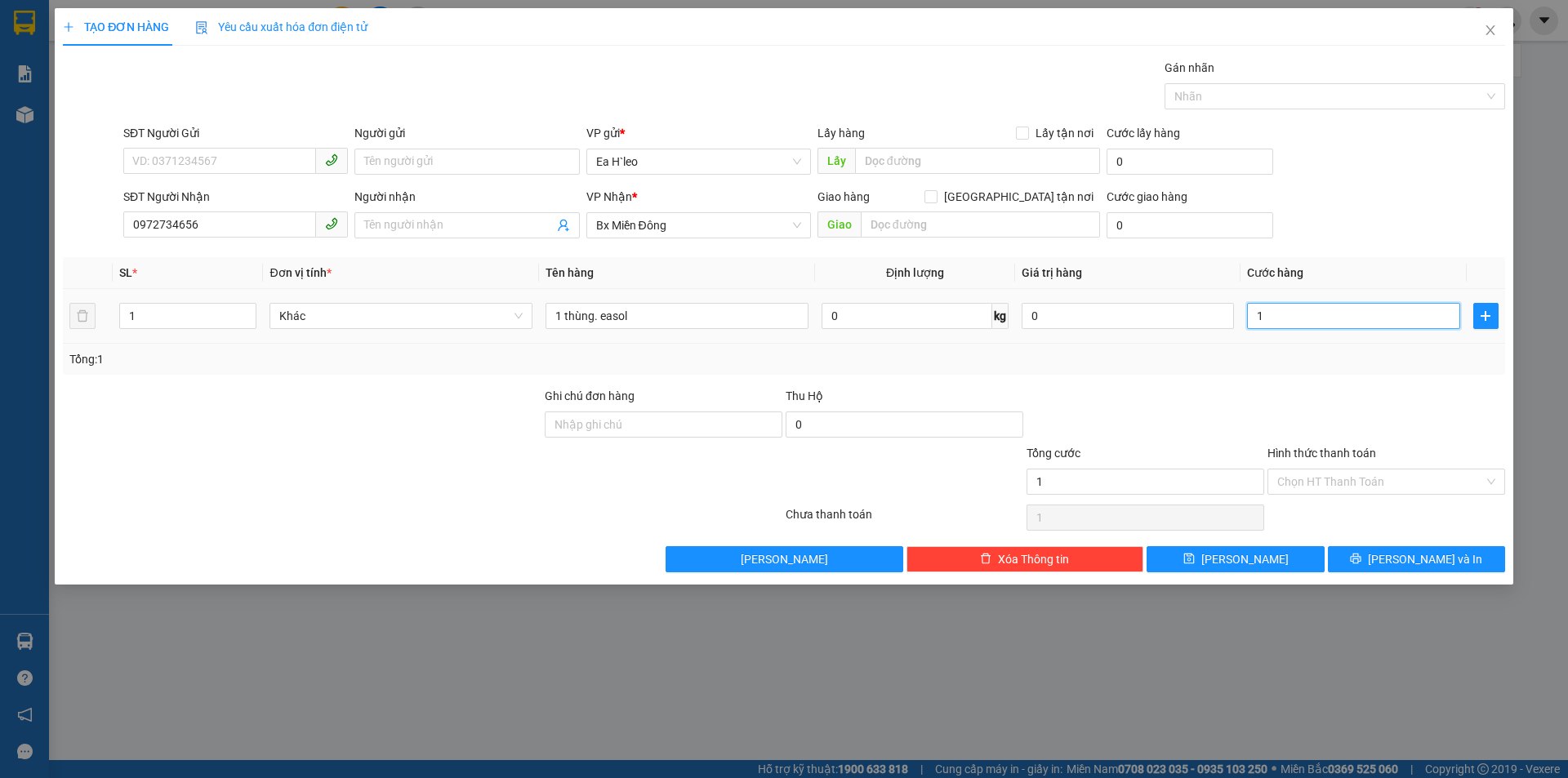
type input "10"
type input "100"
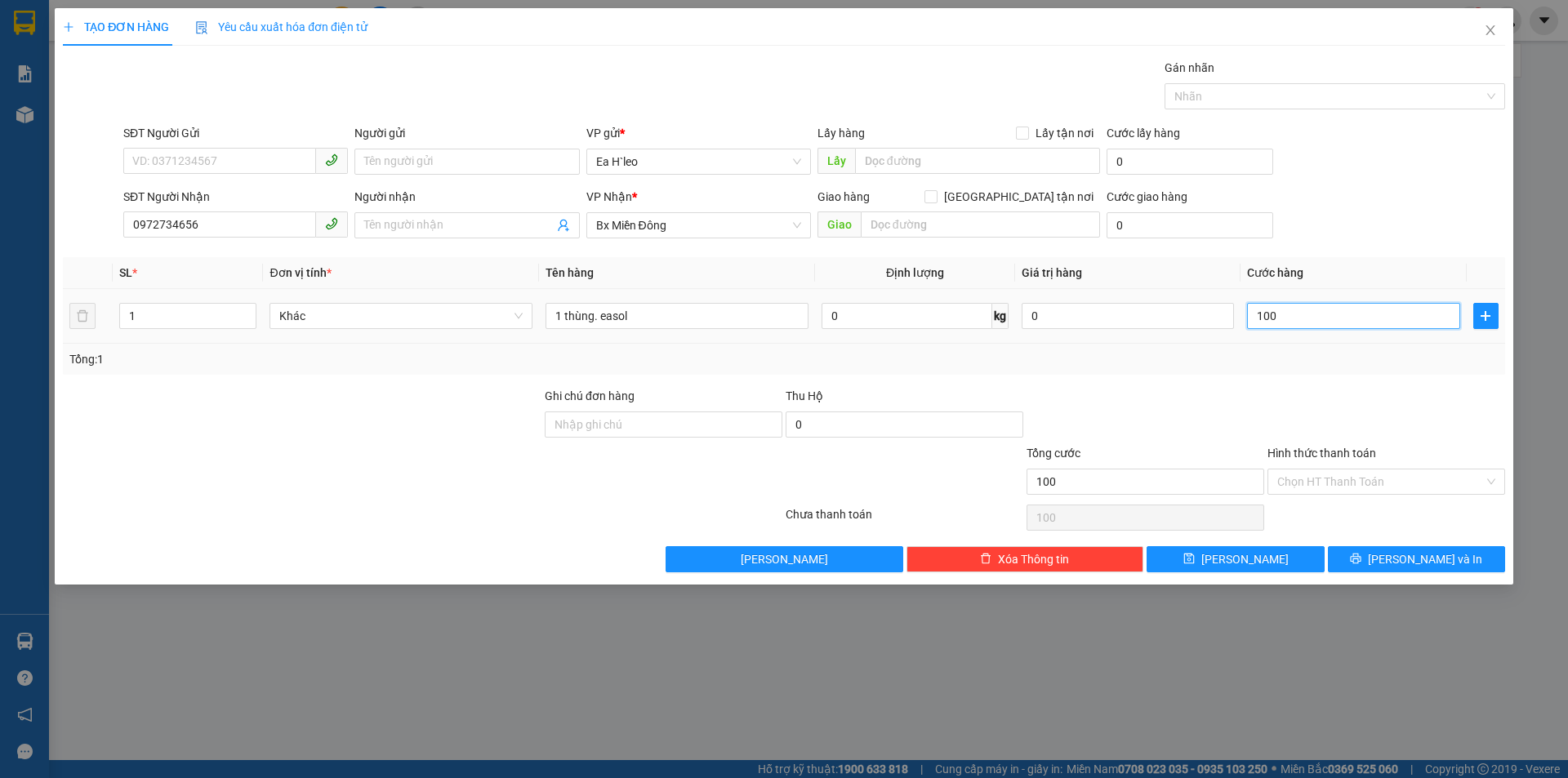
type input "1.000"
type input "10.000"
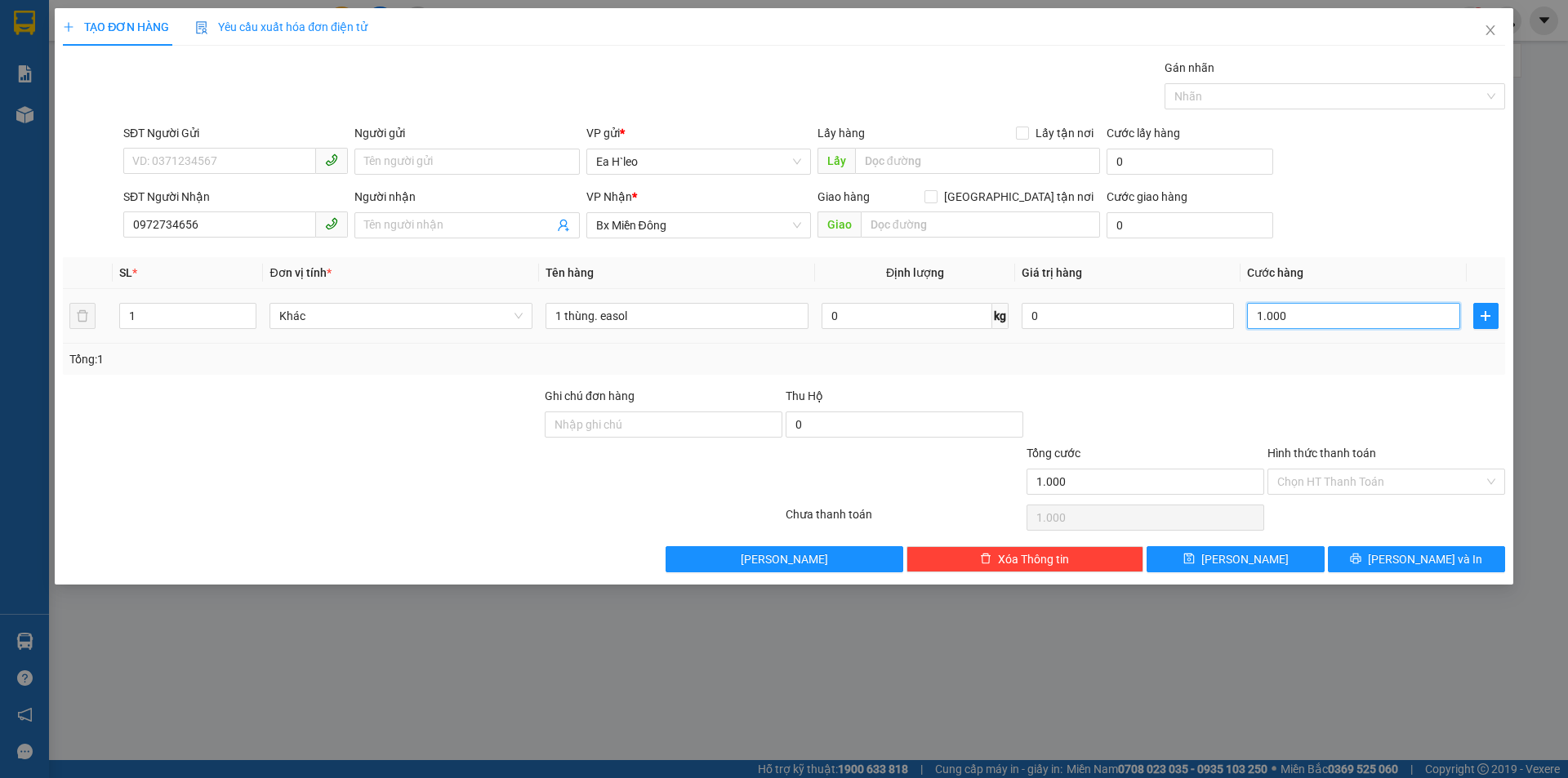
type input "10.000"
type input "100.000"
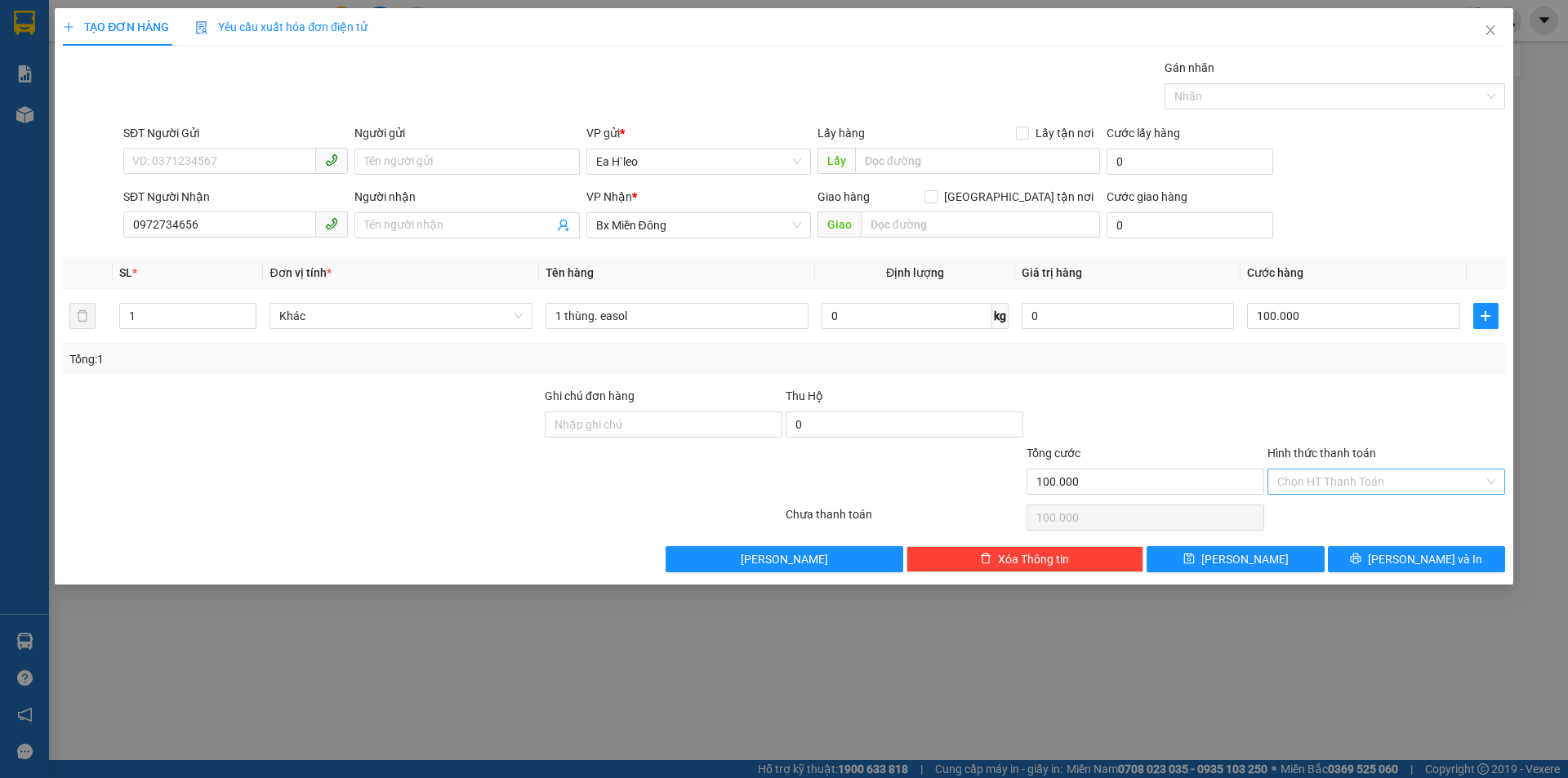
click at [1338, 478] on input "Hình thức thanh toán" at bounding box center [1381, 482] width 207 height 25
click at [1334, 516] on div "Tại văn phòng" at bounding box center [1386, 514] width 218 height 18
type input "0"
click at [1240, 565] on span "[PERSON_NAME]" at bounding box center [1245, 559] width 87 height 18
type input "0"
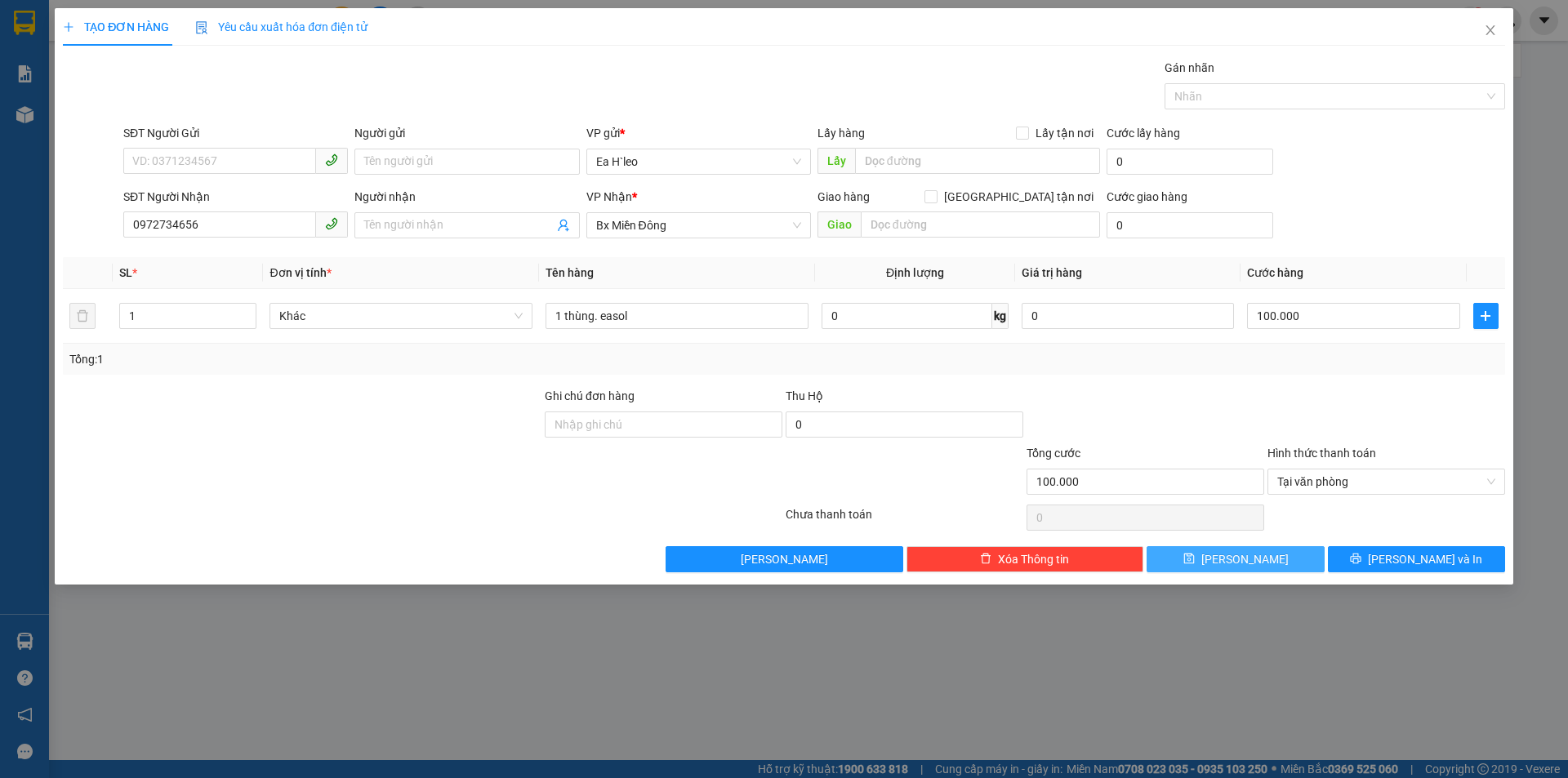
type input "0"
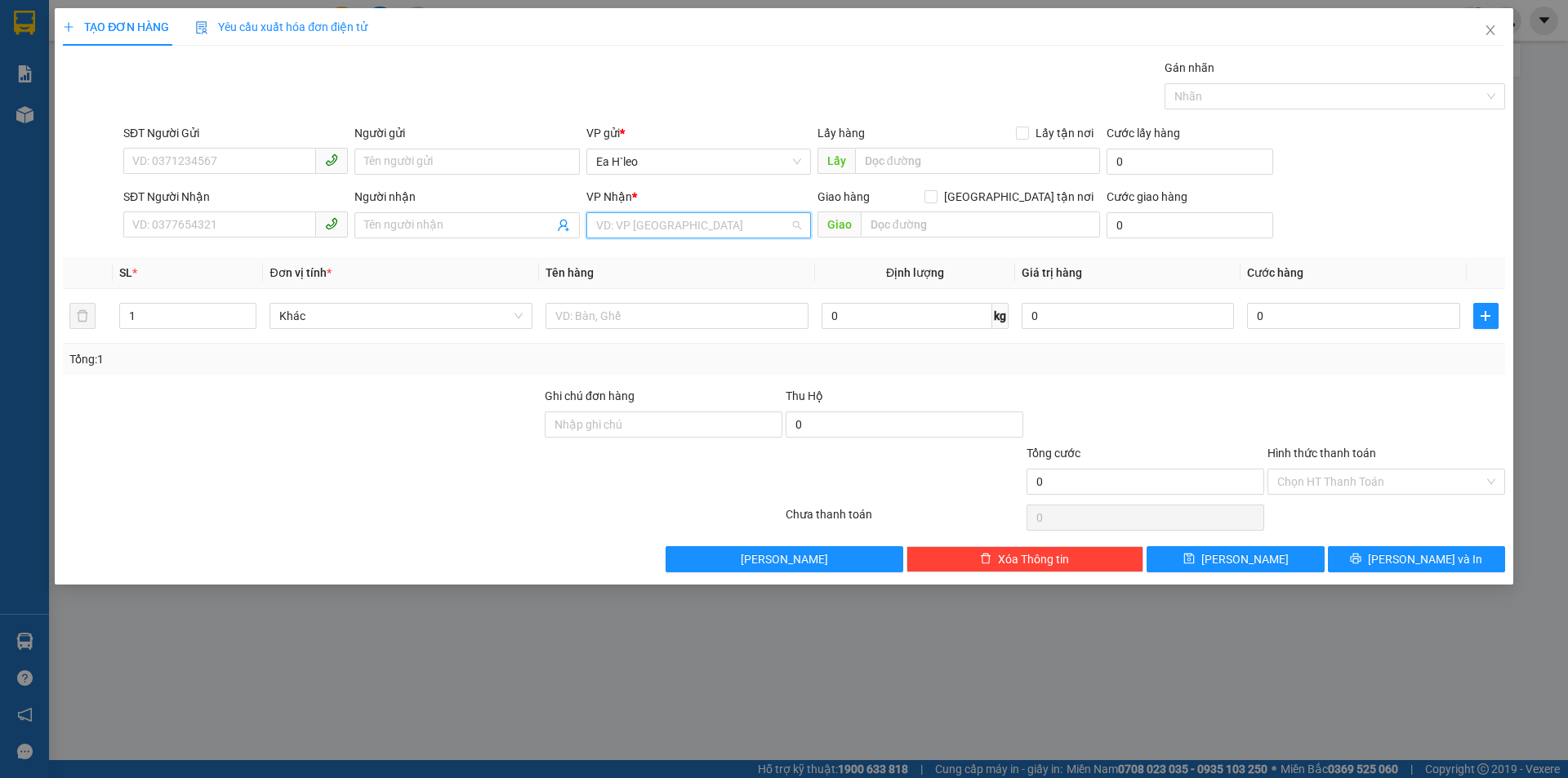
click at [671, 235] on input "search" at bounding box center [693, 225] width 193 height 25
click at [658, 361] on div "VP An Sương" at bounding box center [699, 362] width 205 height 18
click at [646, 322] on input "text" at bounding box center [677, 316] width 263 height 26
type input "1 thùng. easol"
click at [240, 225] on input "SĐT Người Nhận" at bounding box center [219, 224] width 193 height 26
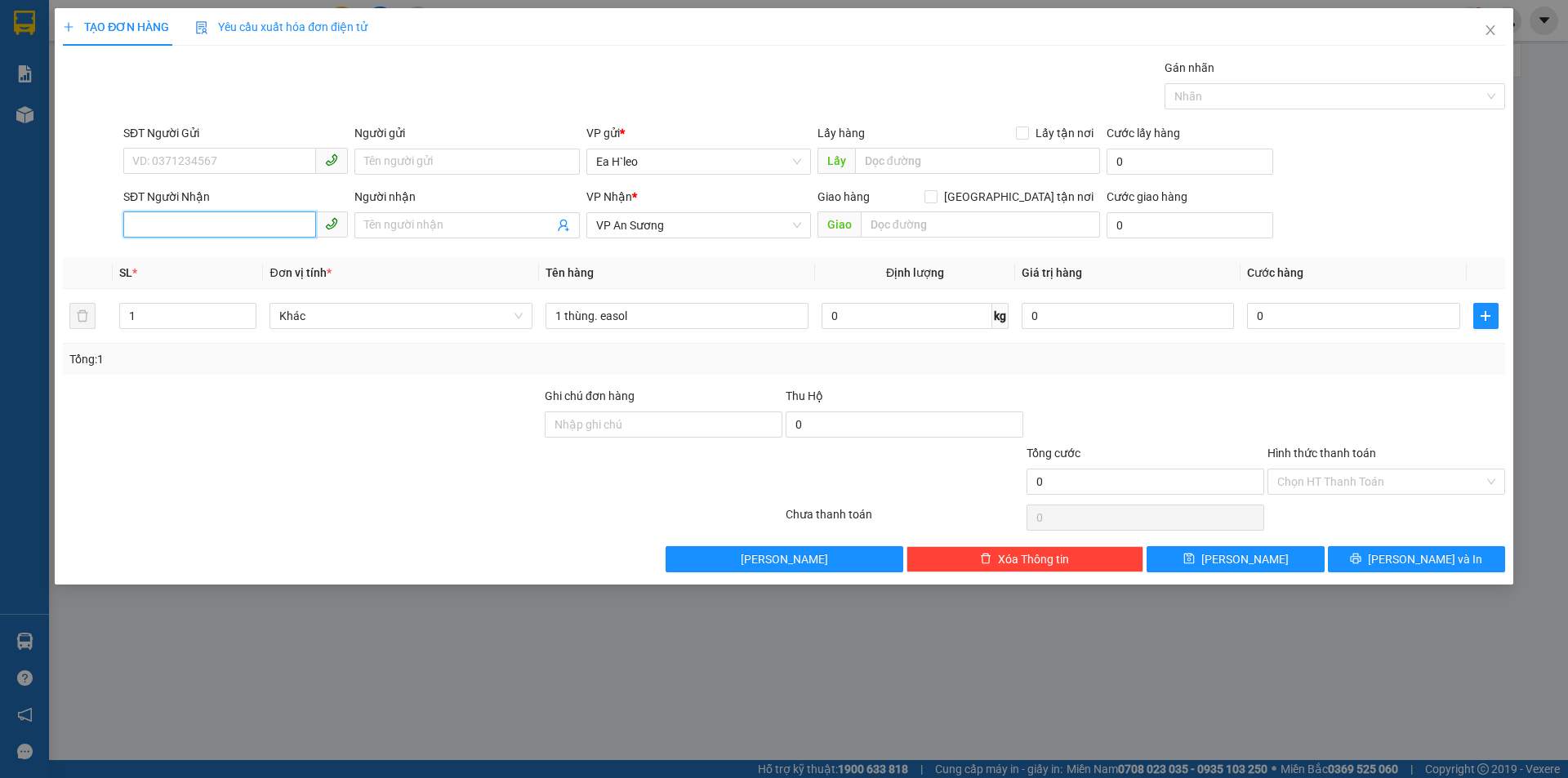
click at [240, 225] on input "SĐT Người Nhận" at bounding box center [219, 224] width 193 height 26
click at [168, 255] on div "0763456799" at bounding box center [236, 258] width 205 height 18
type input "0763456799"
click at [232, 160] on input "SĐT Người Gửi" at bounding box center [219, 160] width 193 height 26
type input "0"
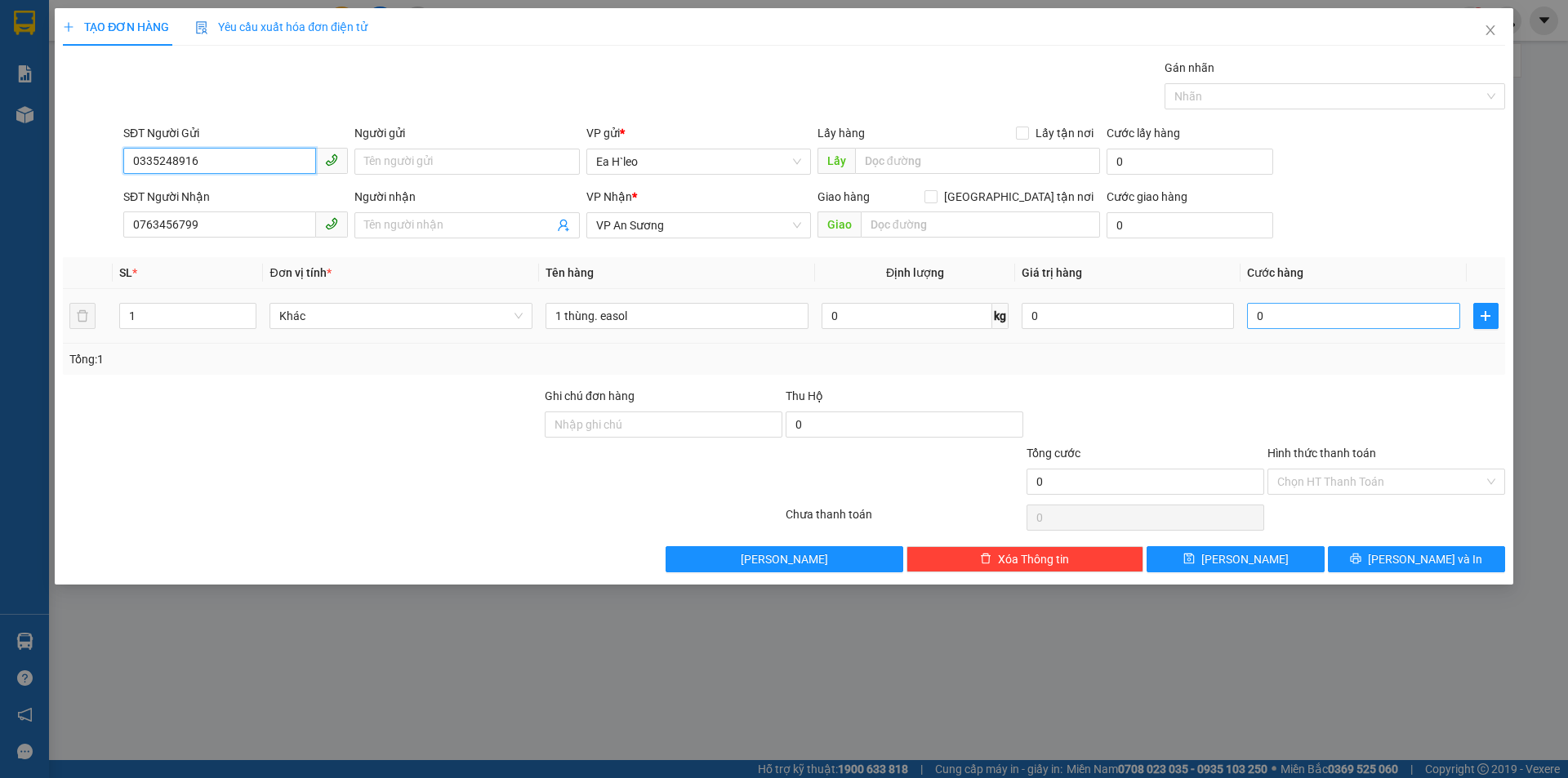
type input "0335248916"
click at [1292, 321] on input "0" at bounding box center [1353, 316] width 212 height 26
type input "5"
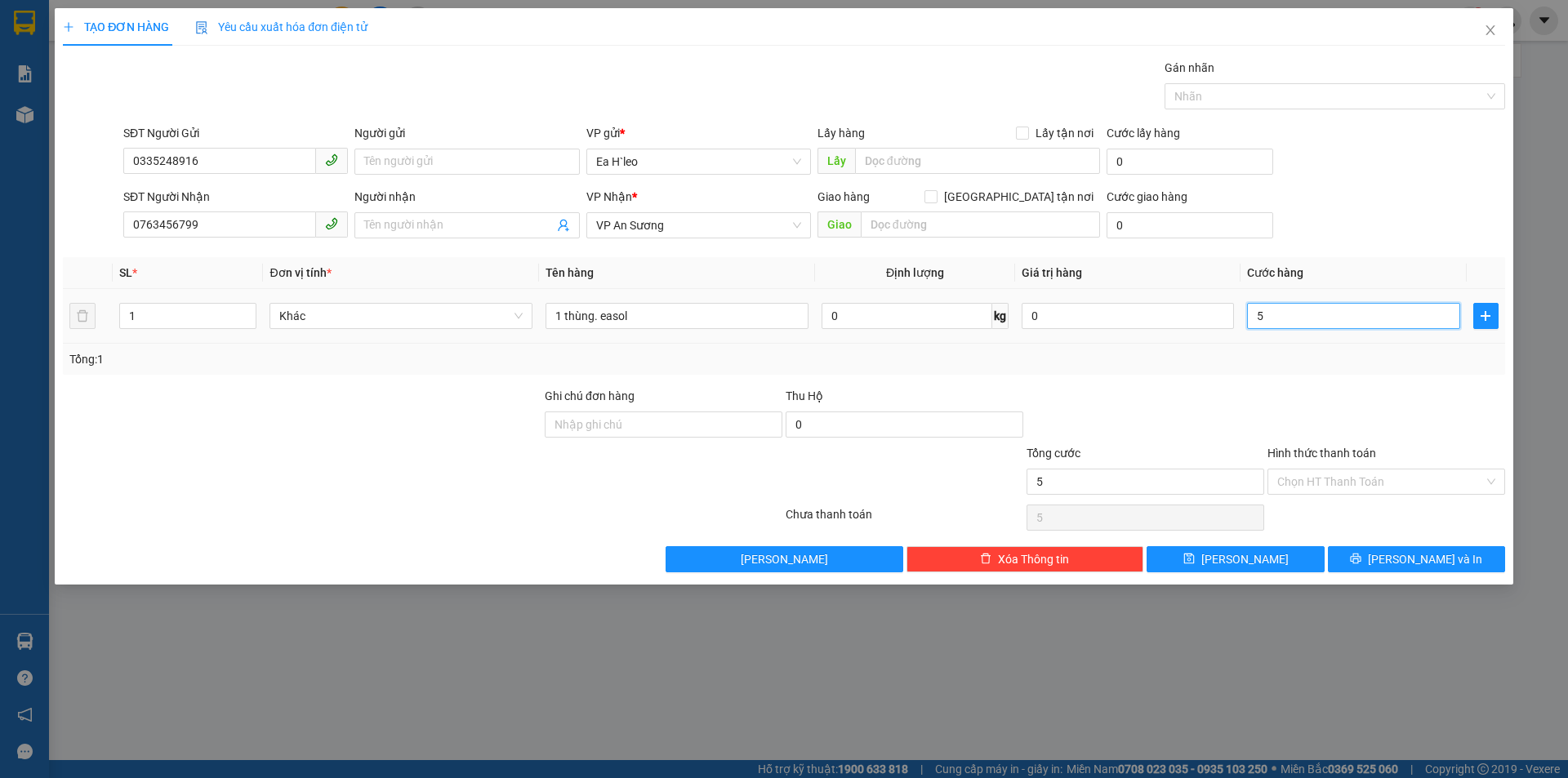
type input "50"
type input "500"
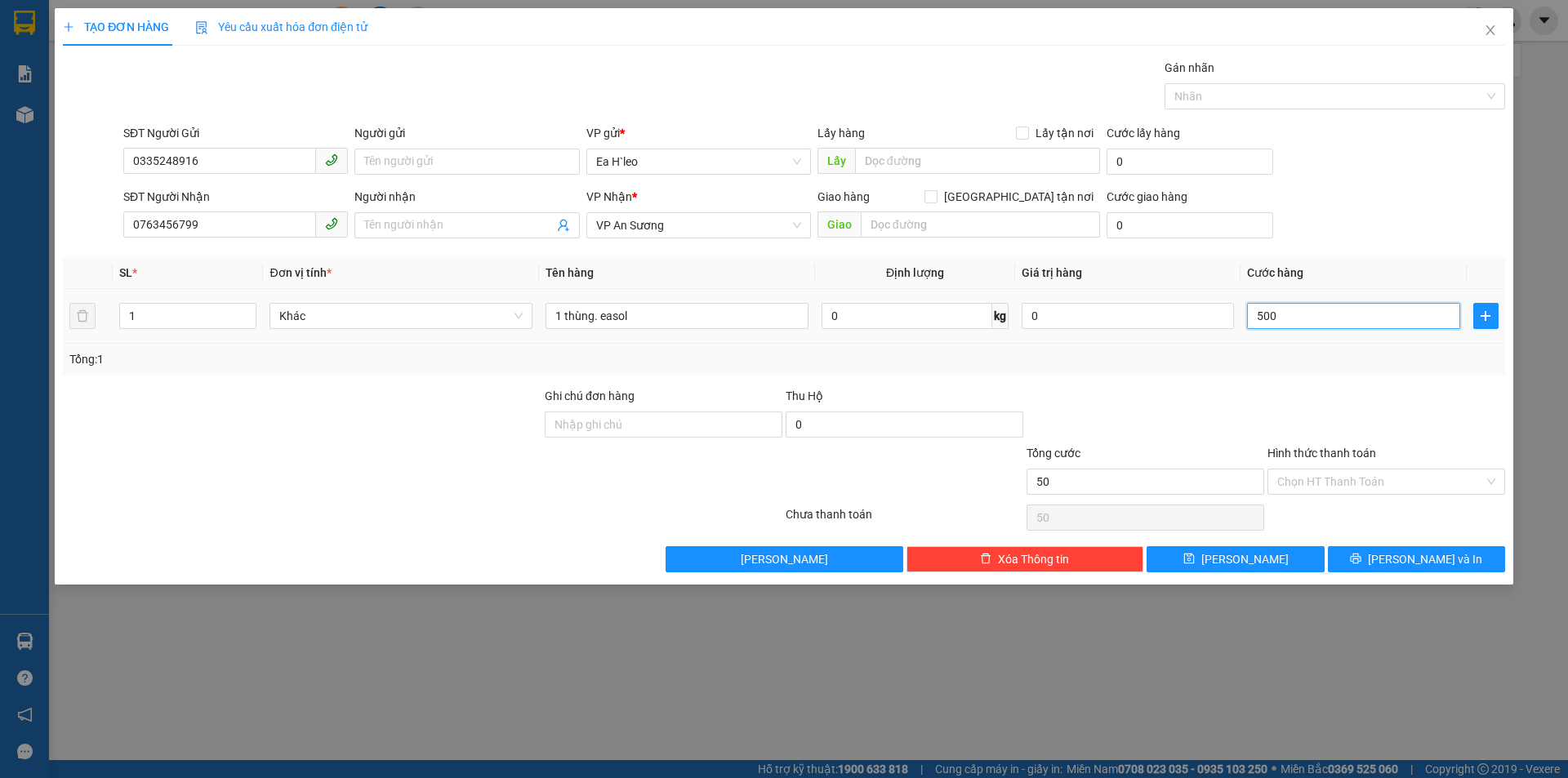
type input "500"
type input "5.000"
type input "50.000"
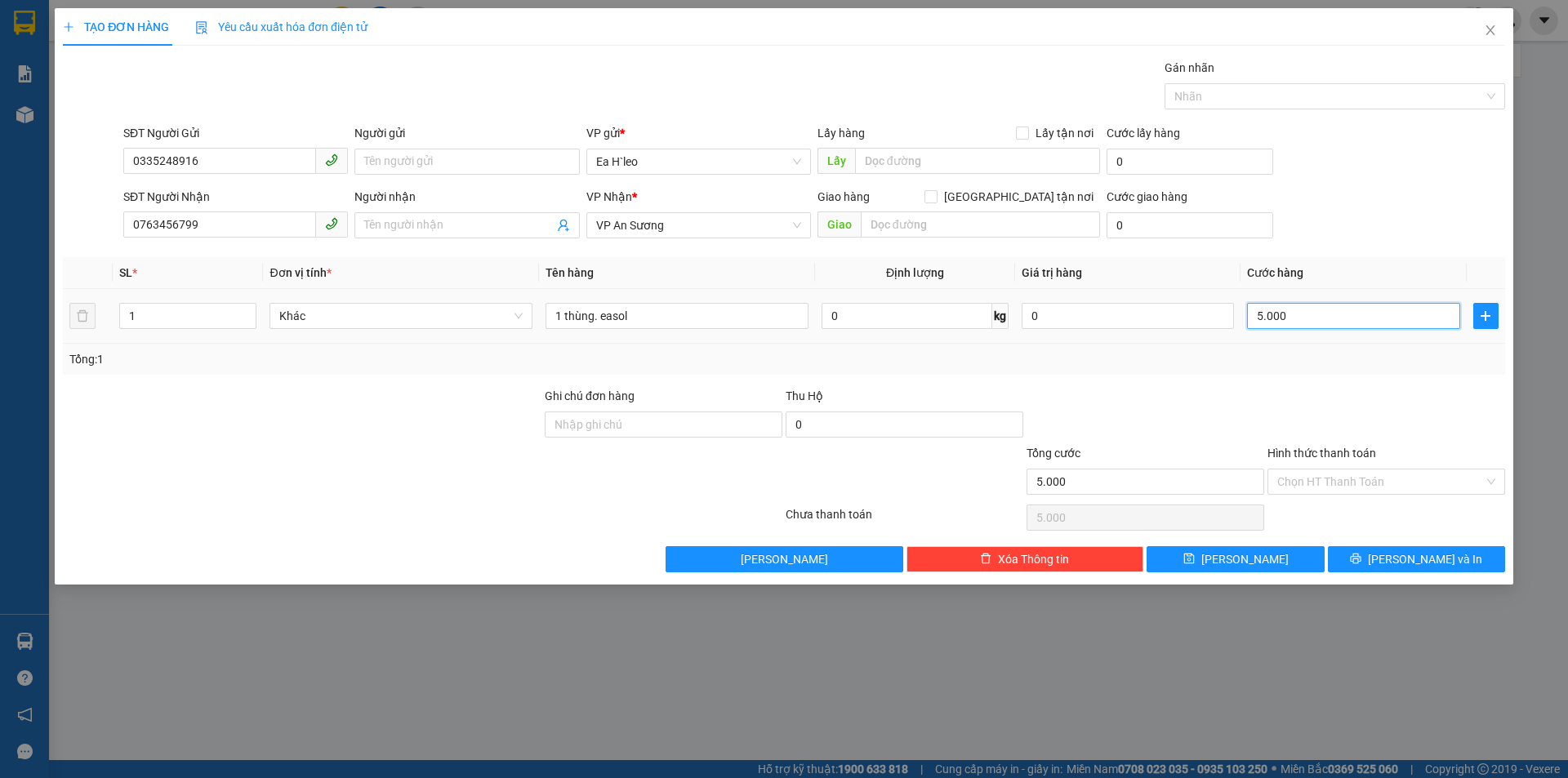
type input "50.000"
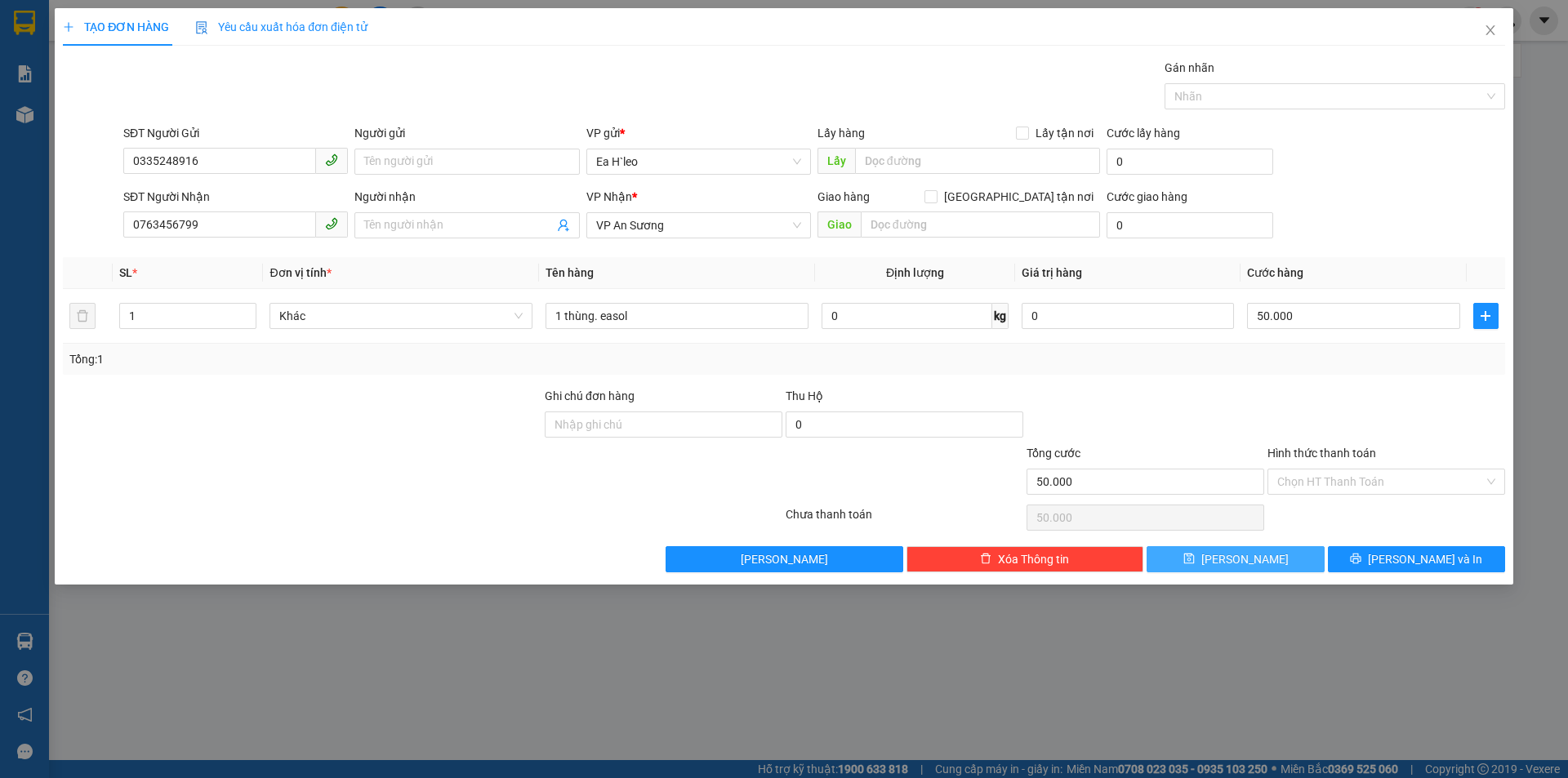
click at [1249, 560] on span "[PERSON_NAME]" at bounding box center [1245, 559] width 87 height 18
type input "0"
click at [1491, 31] on icon "close" at bounding box center [1490, 31] width 9 height 10
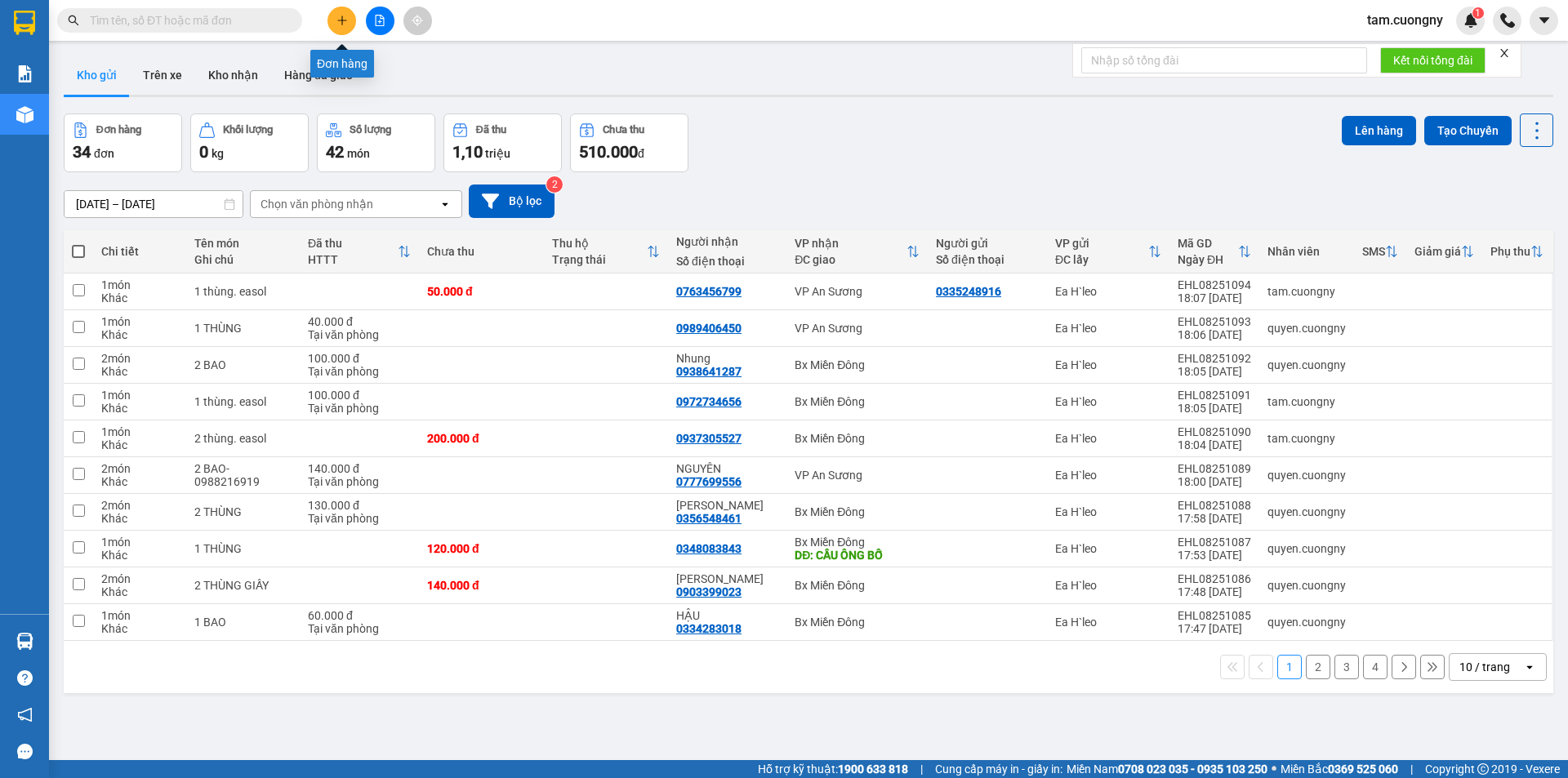
click at [340, 21] on icon "plus" at bounding box center [342, 20] width 11 height 11
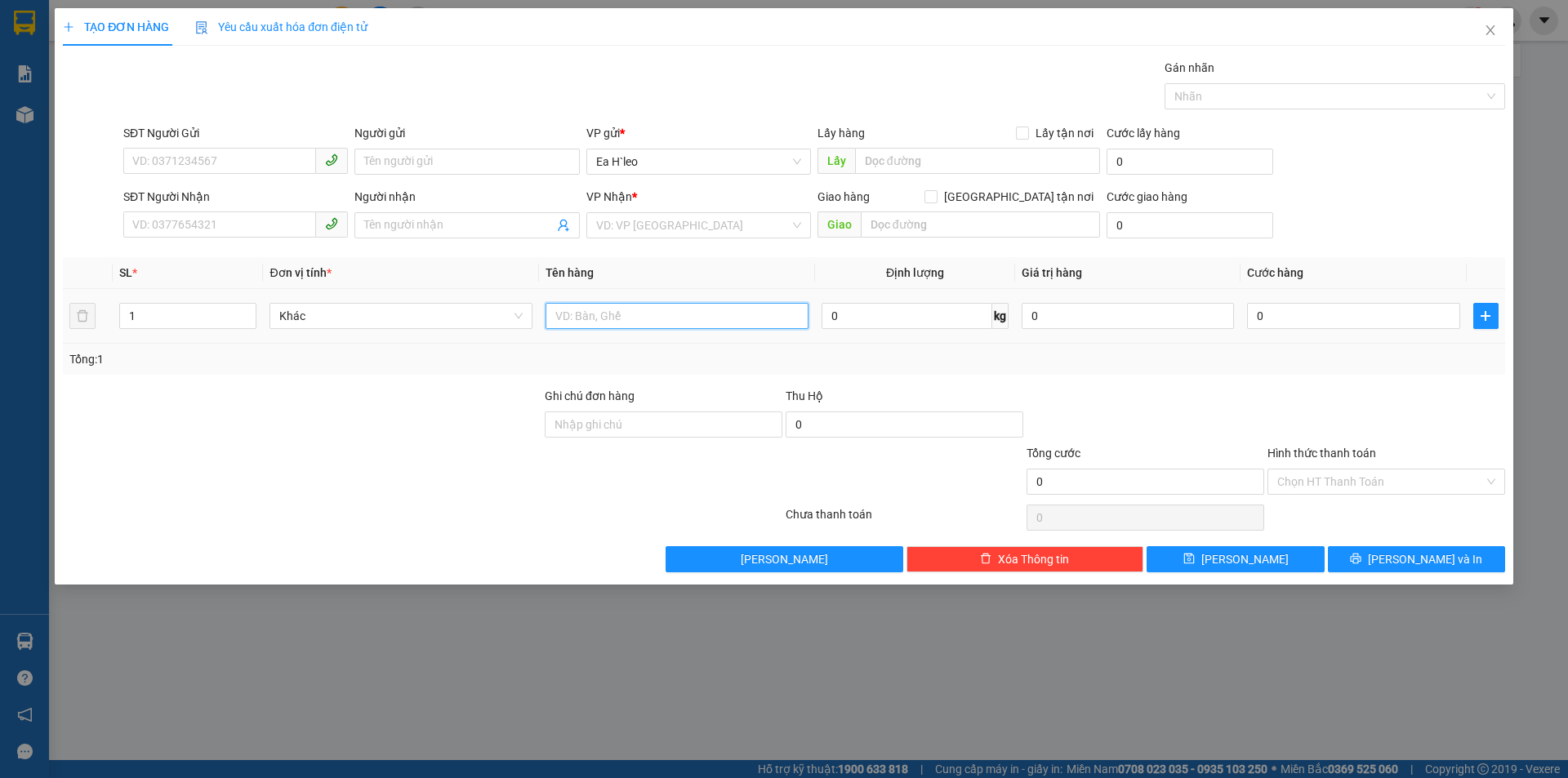
click at [663, 316] on input "text" at bounding box center [677, 316] width 263 height 26
type input "1 hộp"
click at [654, 222] on input "search" at bounding box center [693, 225] width 193 height 25
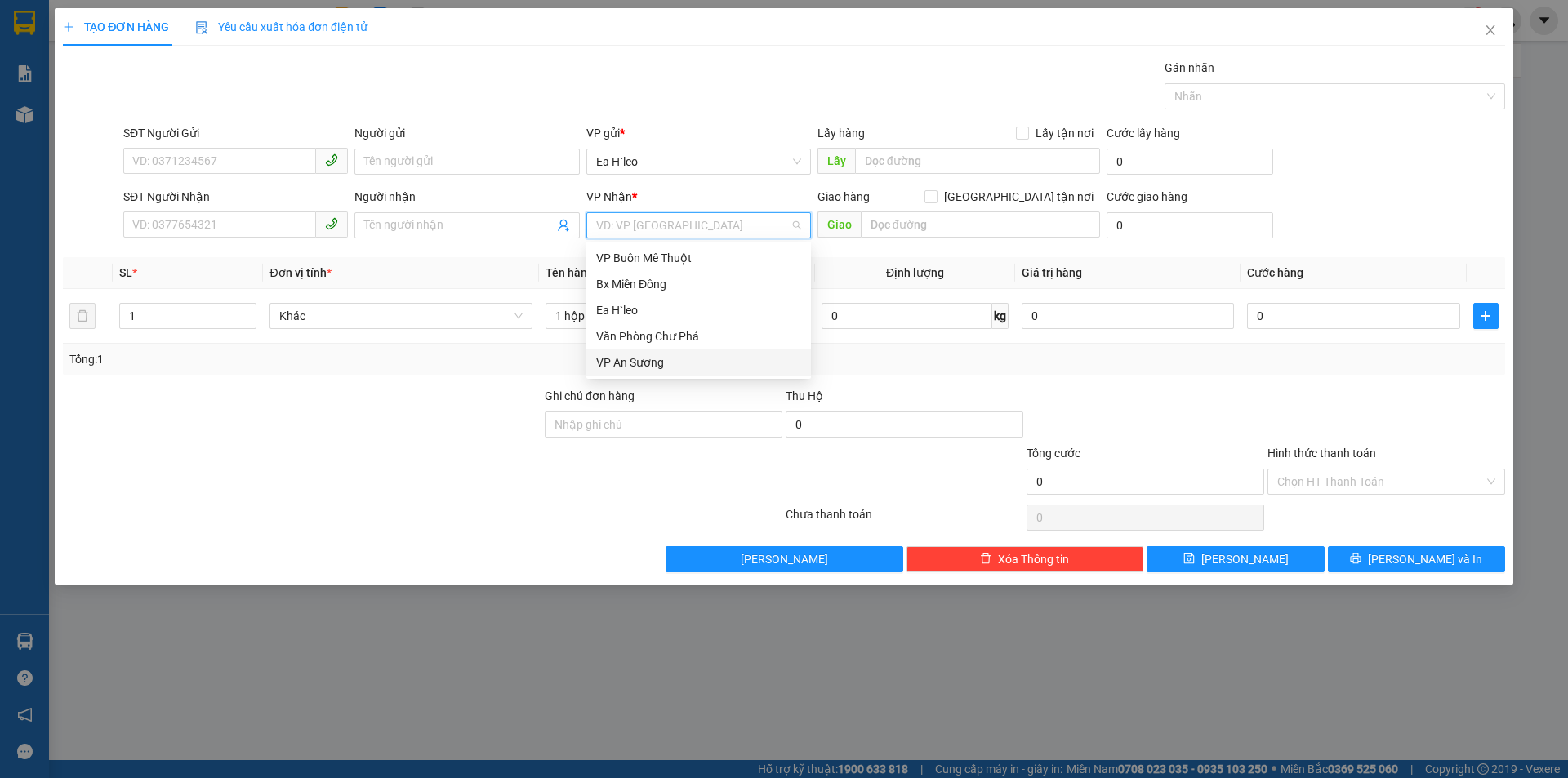
click at [664, 361] on div "VP An Sương" at bounding box center [699, 362] width 205 height 18
click at [240, 224] on input "SĐT Người Nhận" at bounding box center [219, 224] width 193 height 26
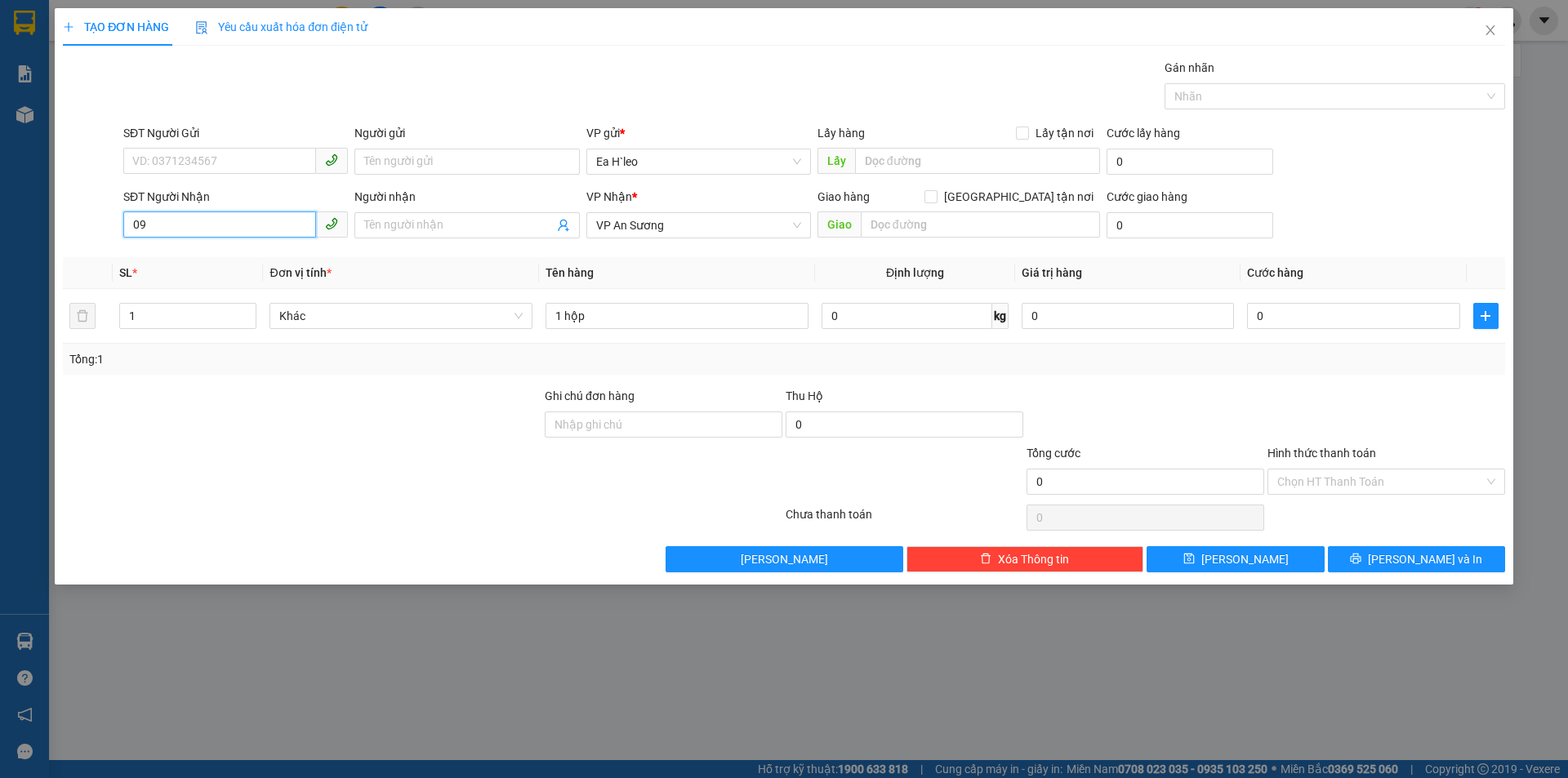
type input "0"
click at [193, 255] on div "0906401869" at bounding box center [236, 258] width 205 height 18
type input "0906401869"
click at [1289, 316] on input "0" at bounding box center [1353, 316] width 212 height 26
type input "3"
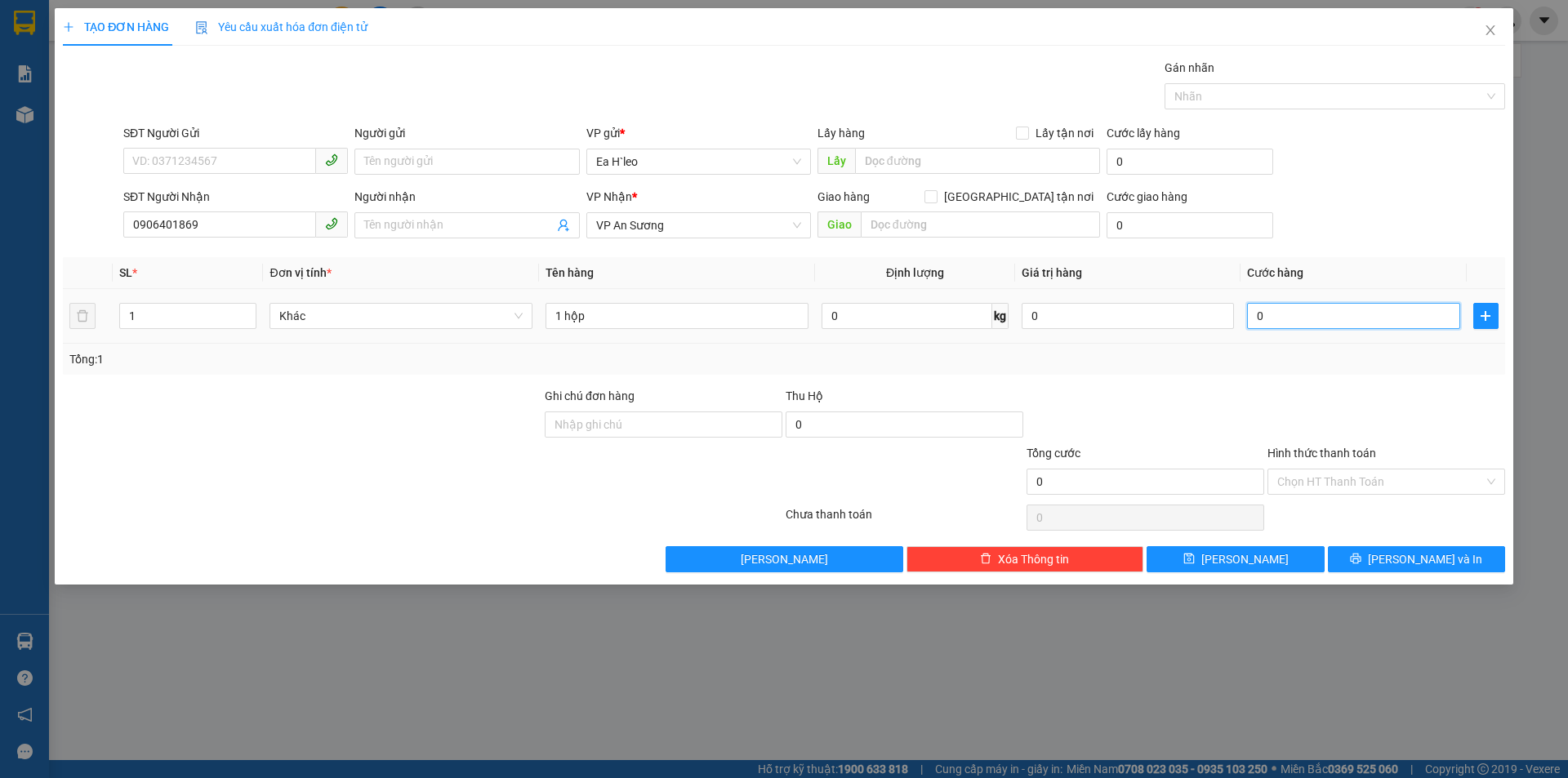
type input "3"
type input "30"
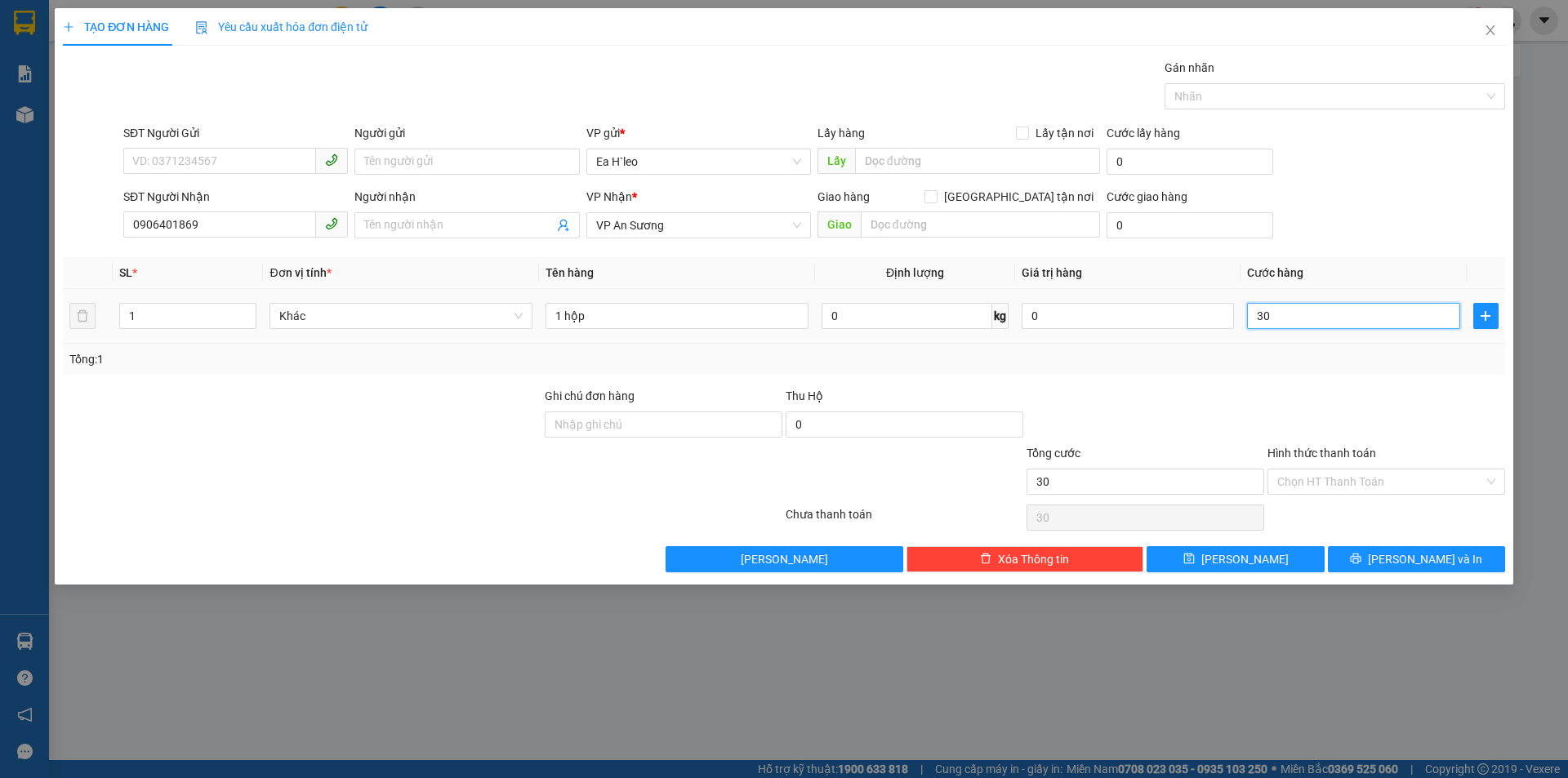
type input "300"
type input "3.000"
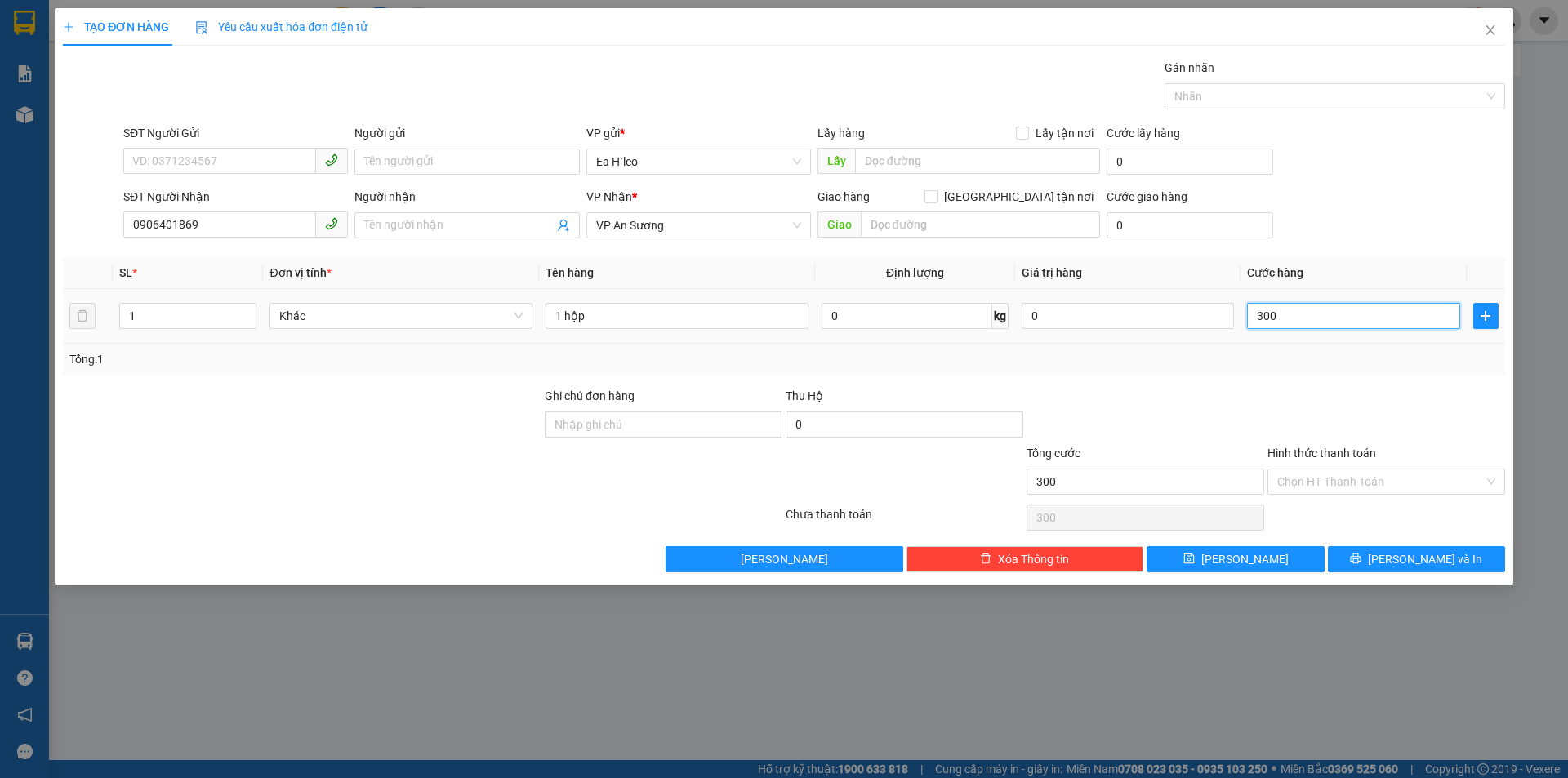
type input "3.000"
type input "30.000"
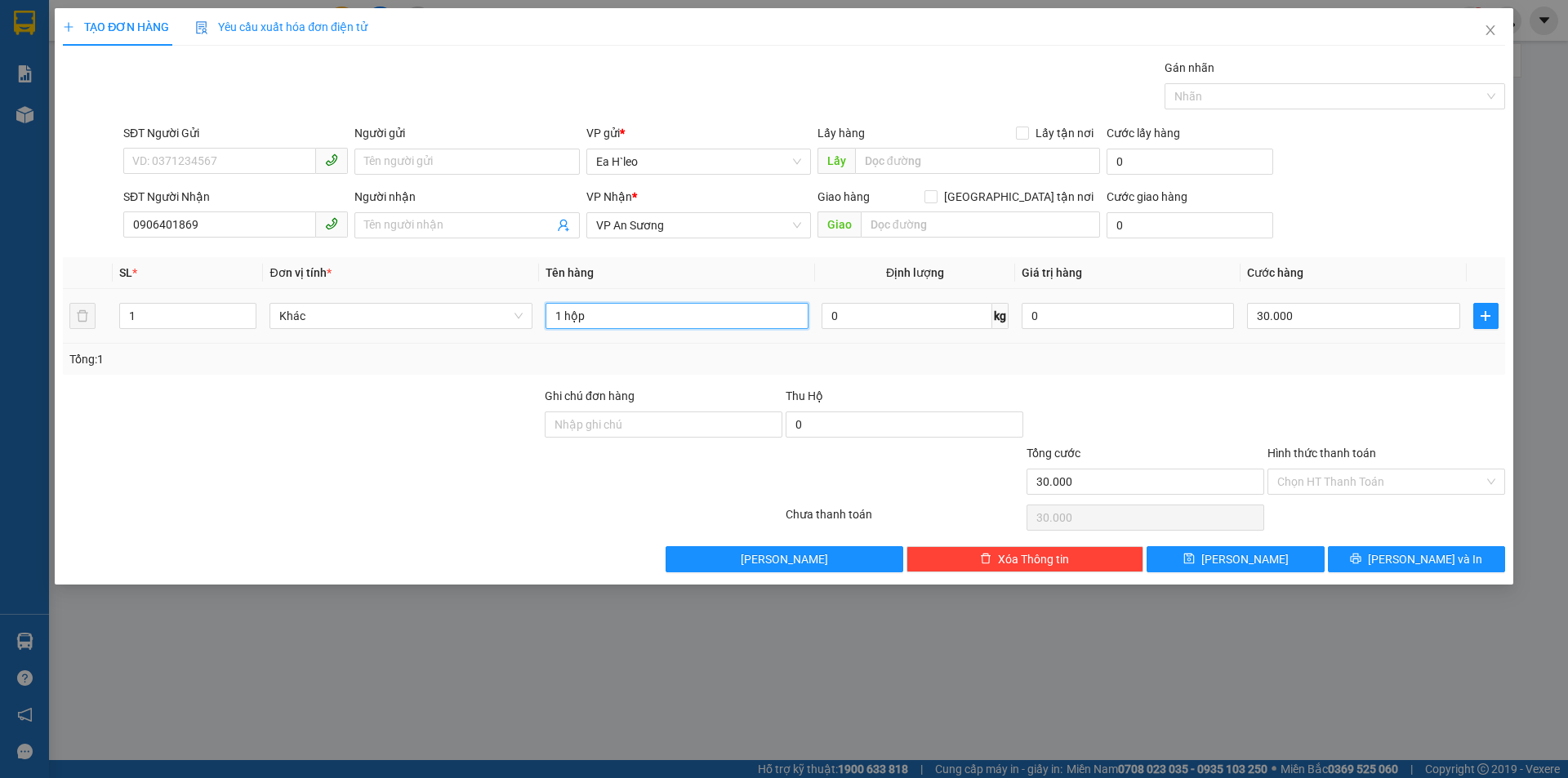
click at [644, 324] on input "1 hộp" at bounding box center [677, 316] width 263 height 26
type input "1 hộp. easol"
click at [1370, 478] on input "Hình thức thanh toán" at bounding box center [1381, 482] width 207 height 25
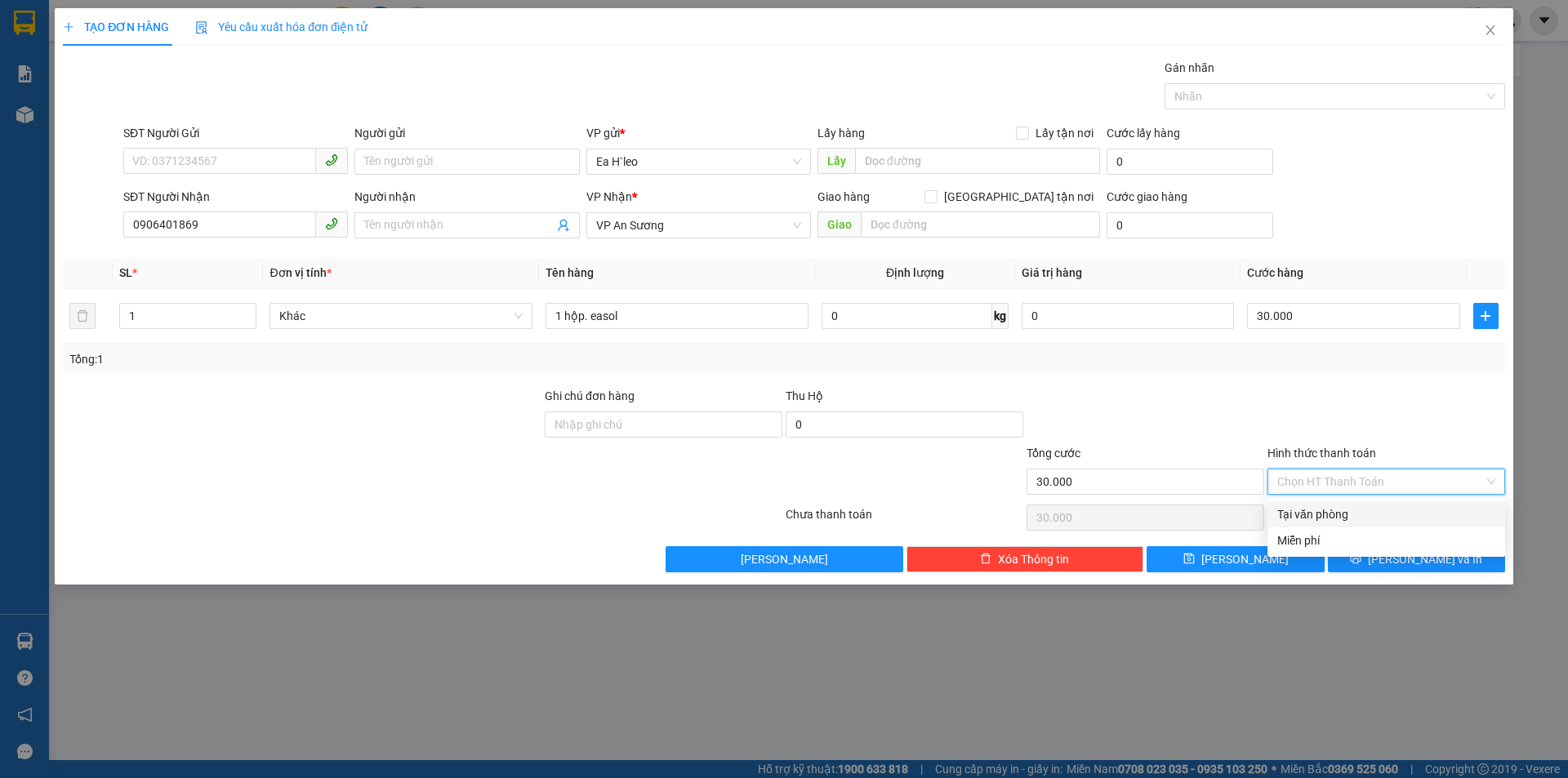
click at [1333, 518] on div "Tại văn phòng" at bounding box center [1386, 514] width 218 height 18
type input "0"
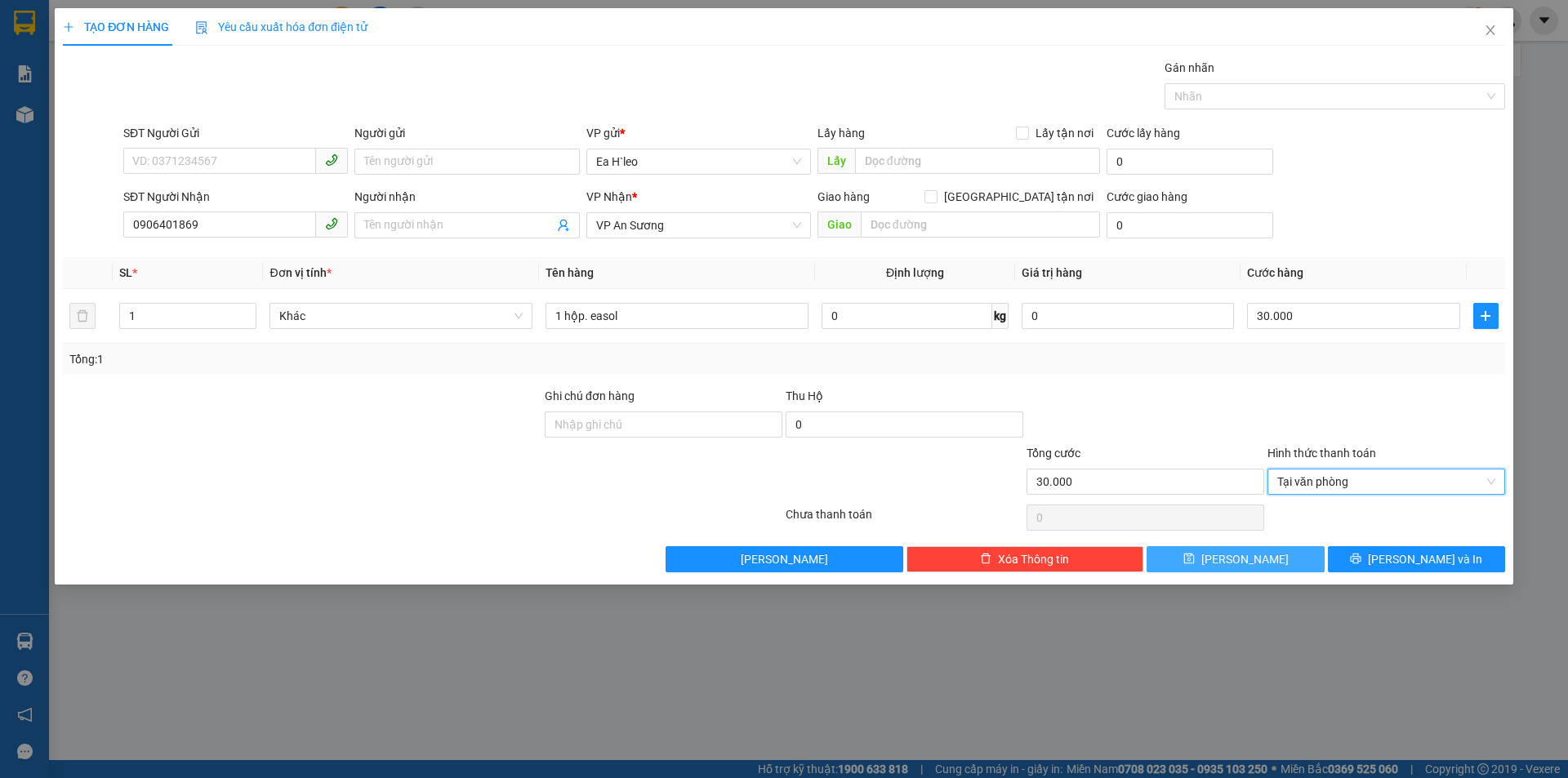
click at [1236, 560] on span "[PERSON_NAME]" at bounding box center [1245, 559] width 87 height 18
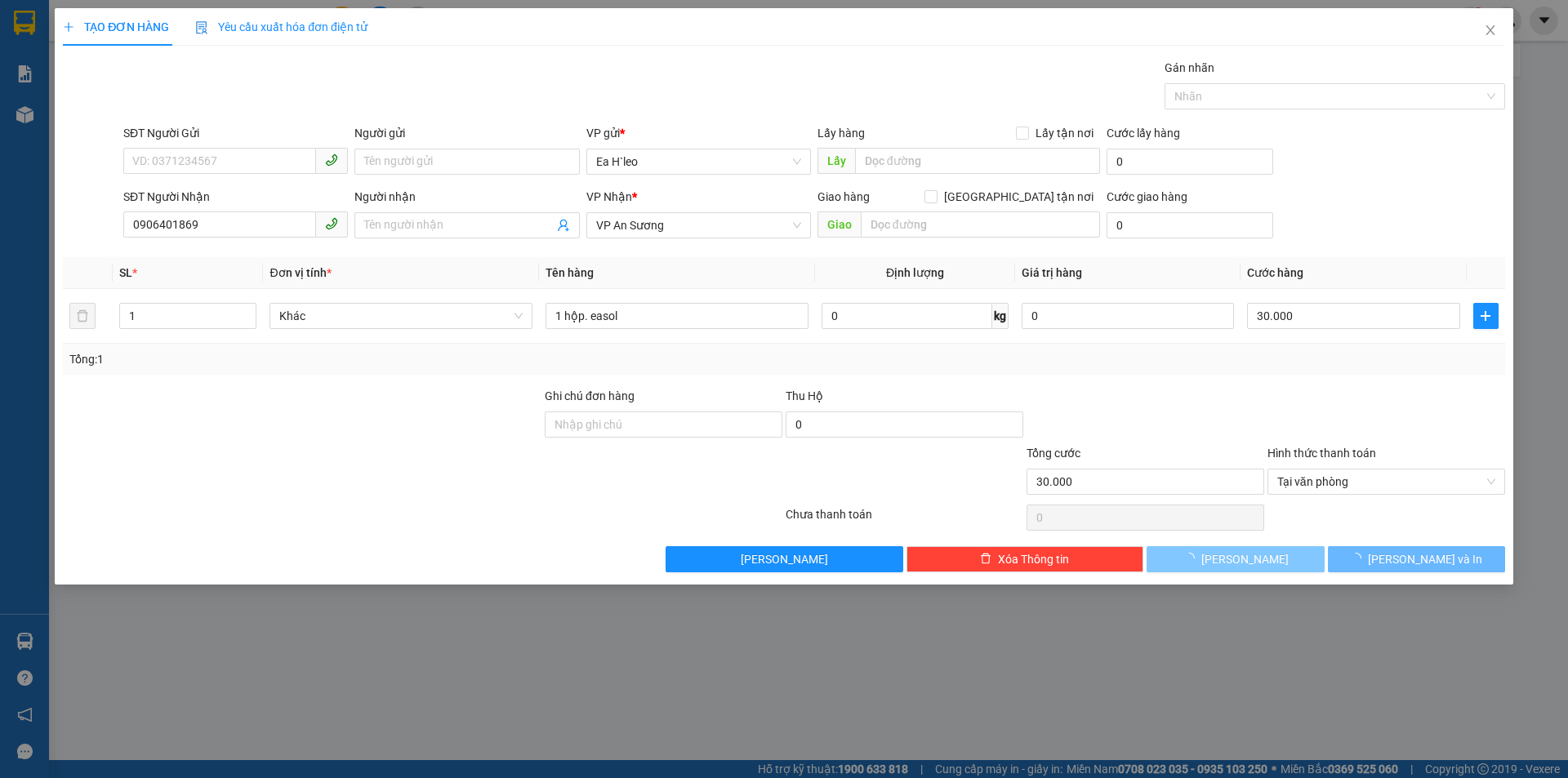
type input "0"
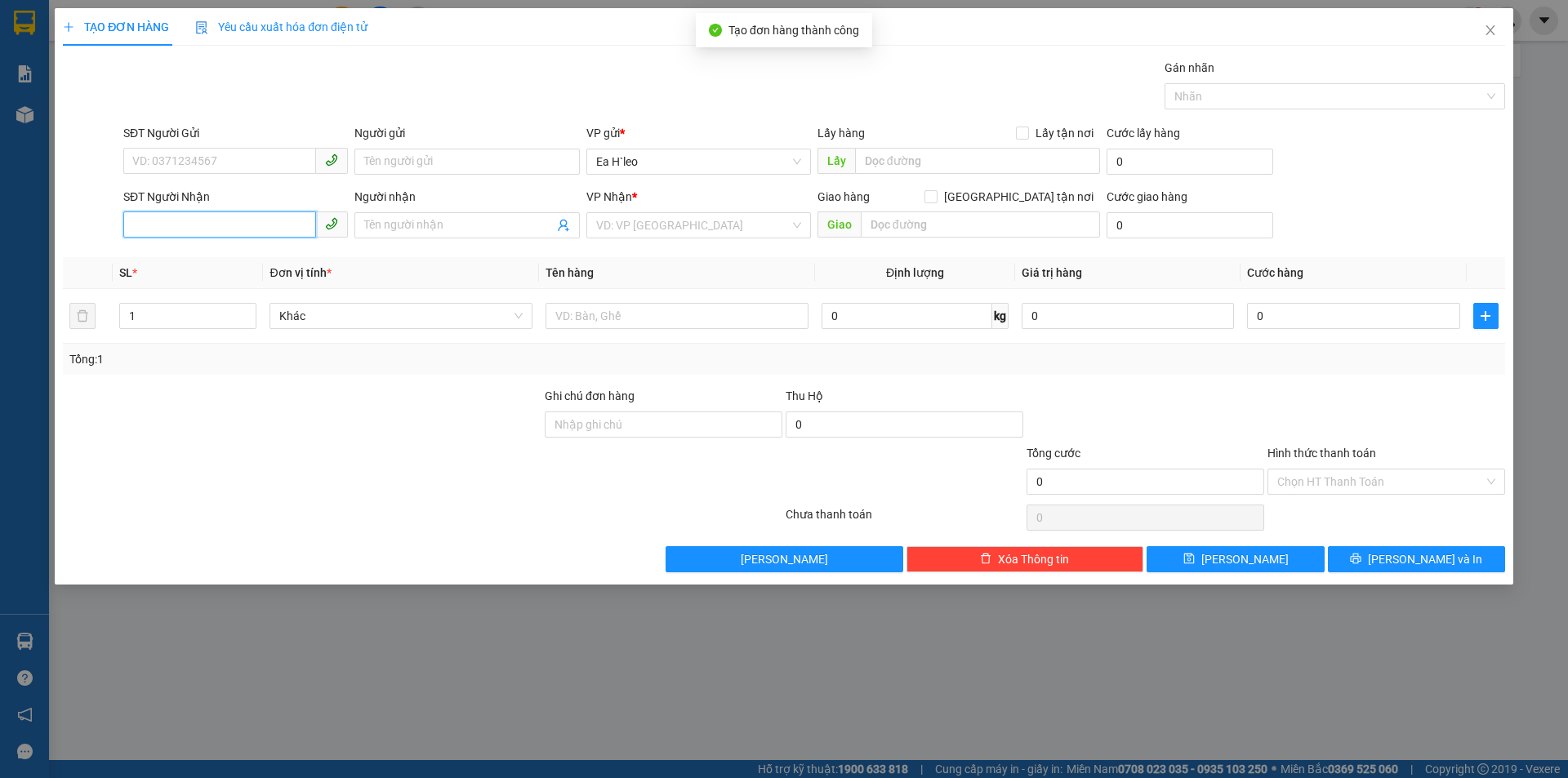
click at [255, 219] on input "SĐT Người Nhận" at bounding box center [219, 224] width 193 height 26
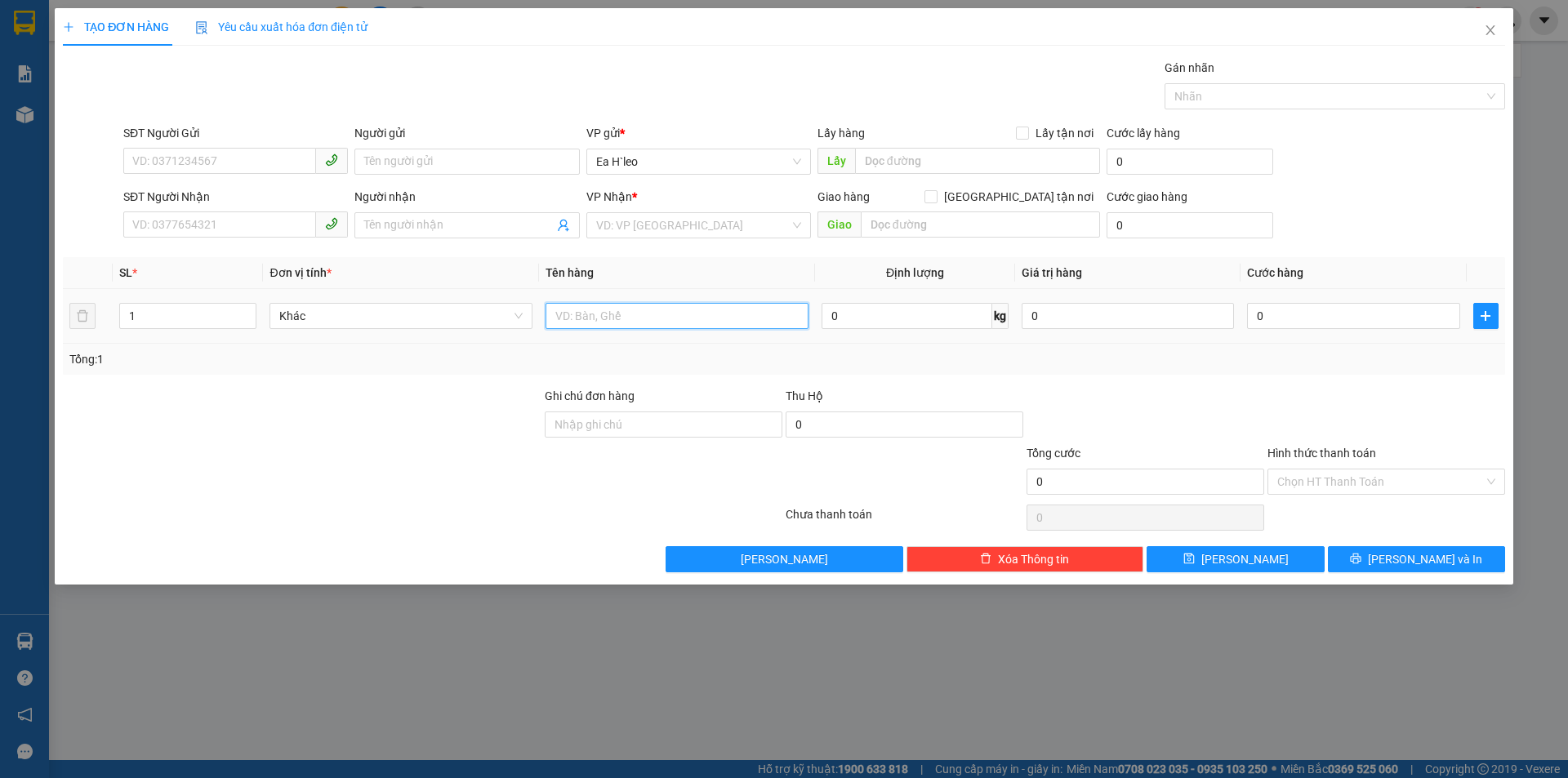
drag, startPoint x: 602, startPoint y: 316, endPoint x: 610, endPoint y: 307, distance: 12.0
click at [602, 316] on input "text" at bounding box center [677, 316] width 263 height 26
type input "2 thùng"
click at [200, 316] on input "1" at bounding box center [188, 316] width 136 height 25
type input "2"
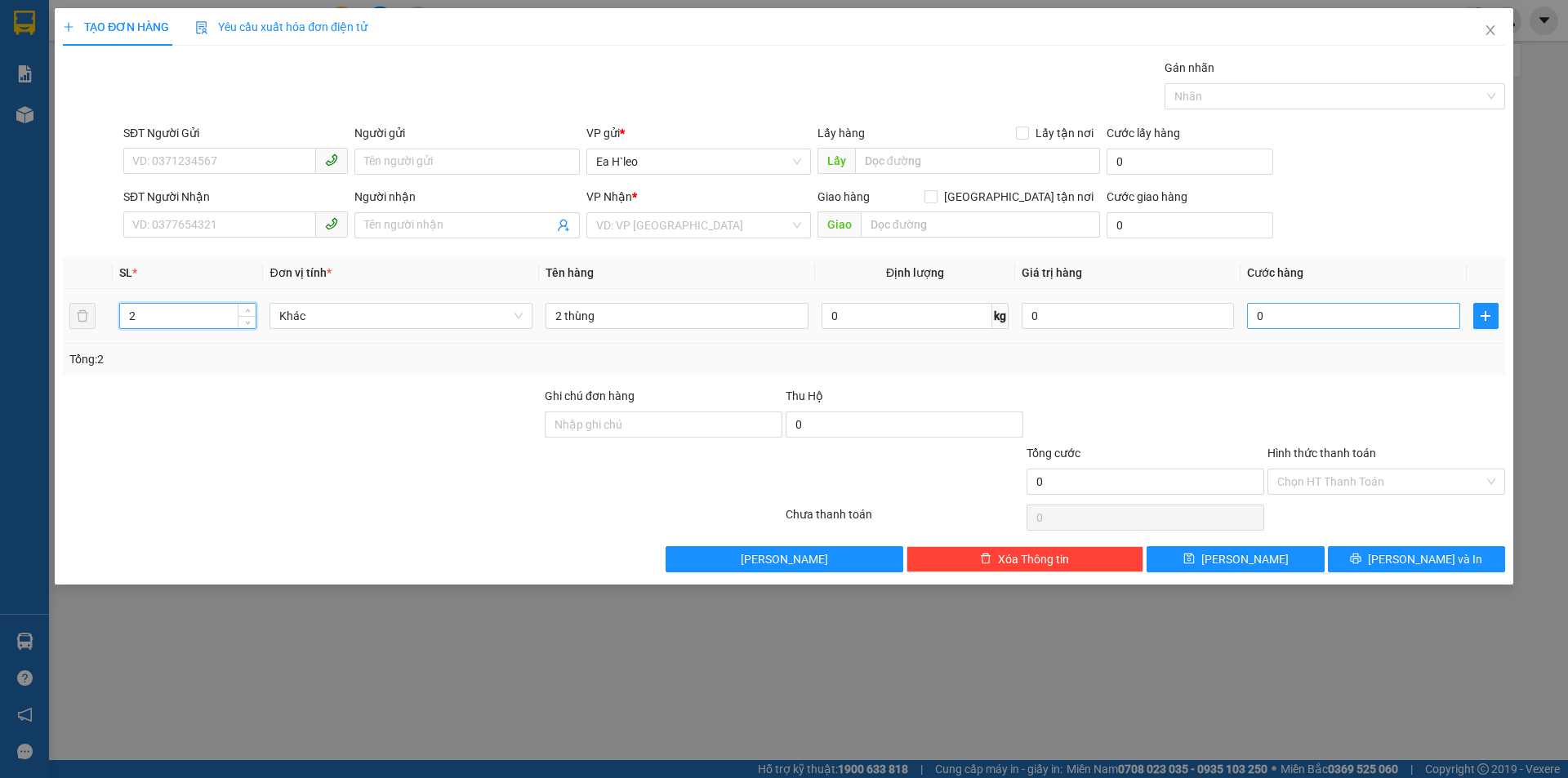
type input "2"
click at [1309, 316] on input "0" at bounding box center [1353, 316] width 212 height 26
type input "2"
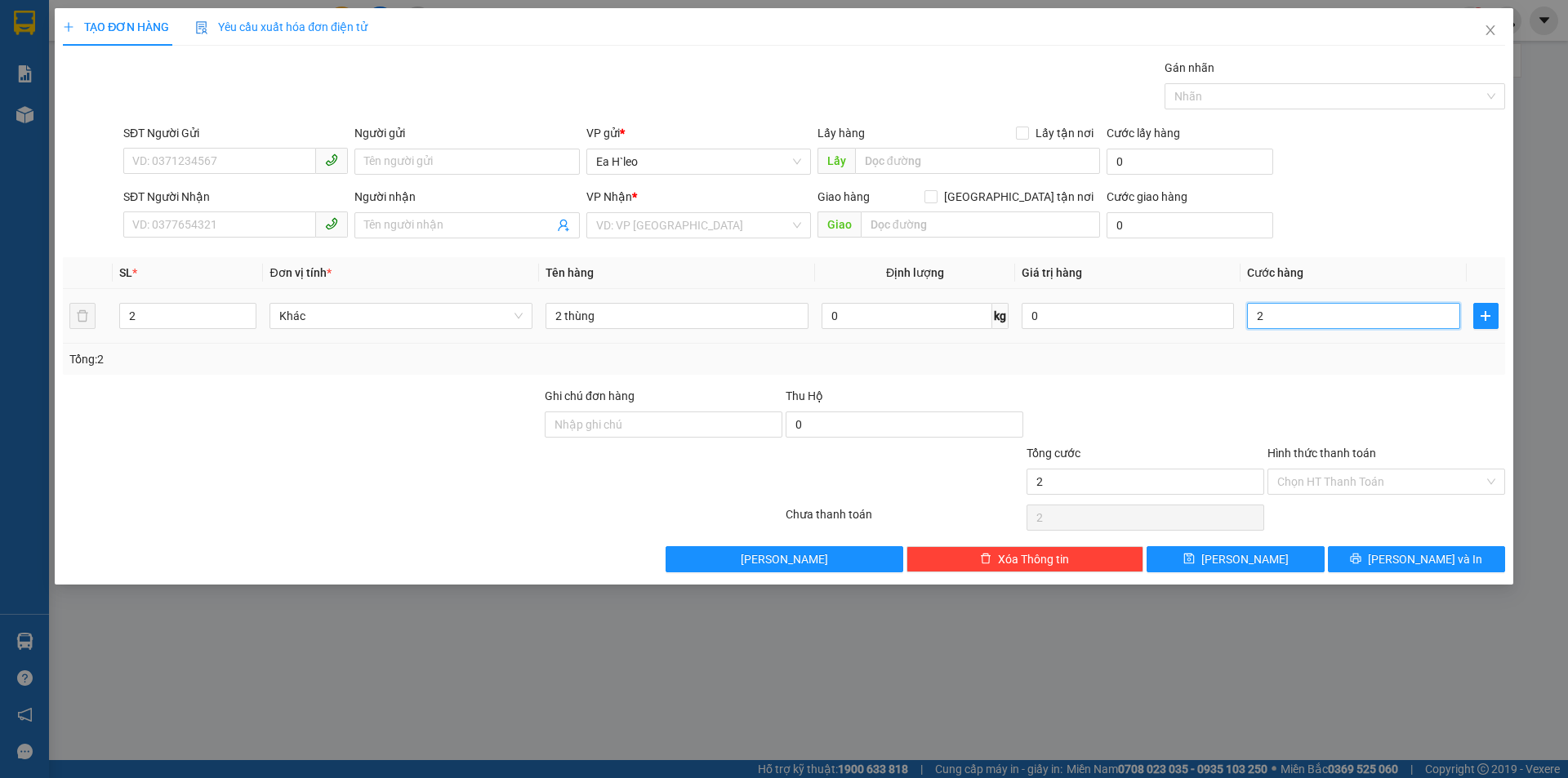
type input "20"
type input "200"
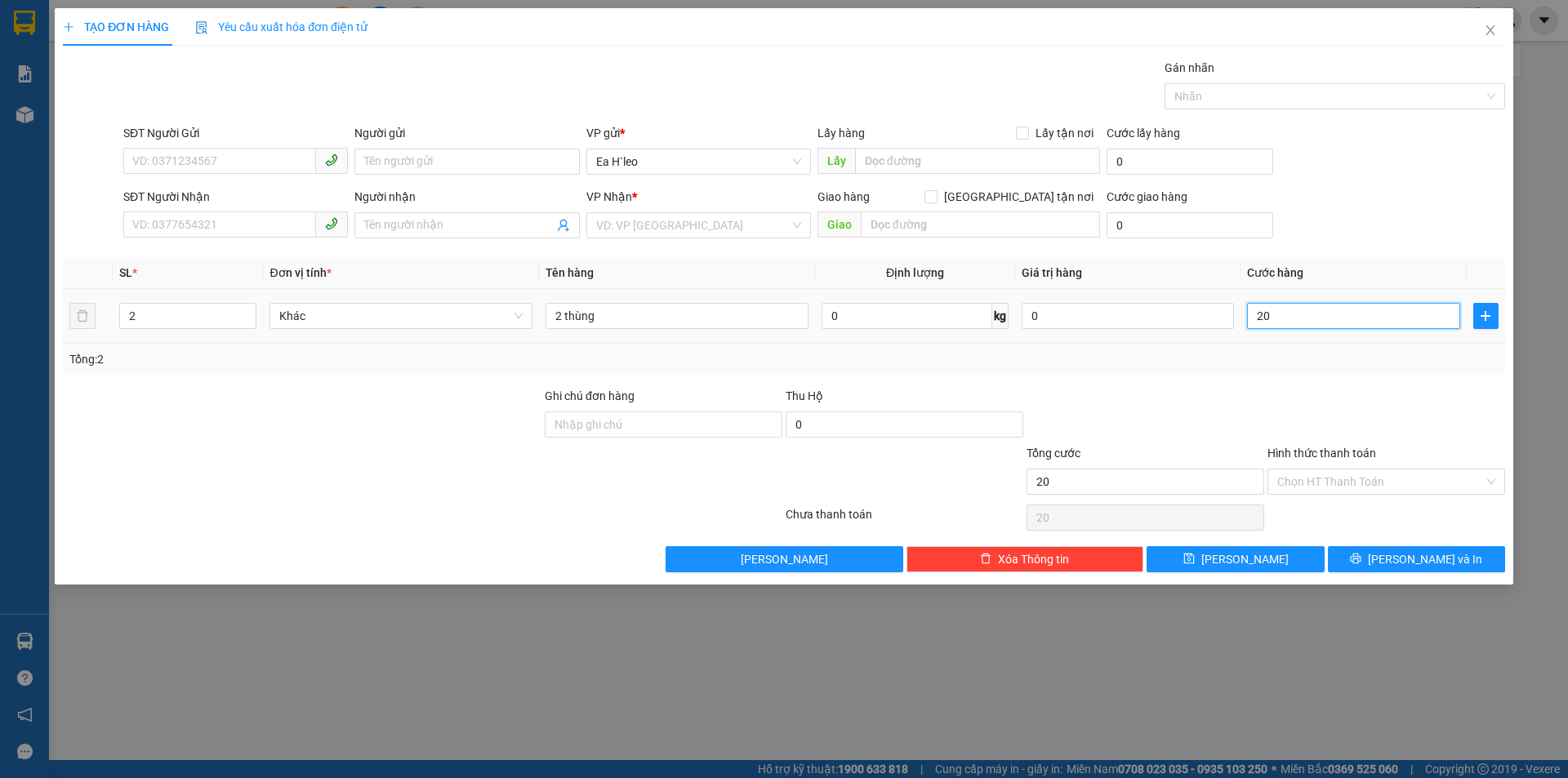
type input "200"
type input "2.000"
type input "20.000"
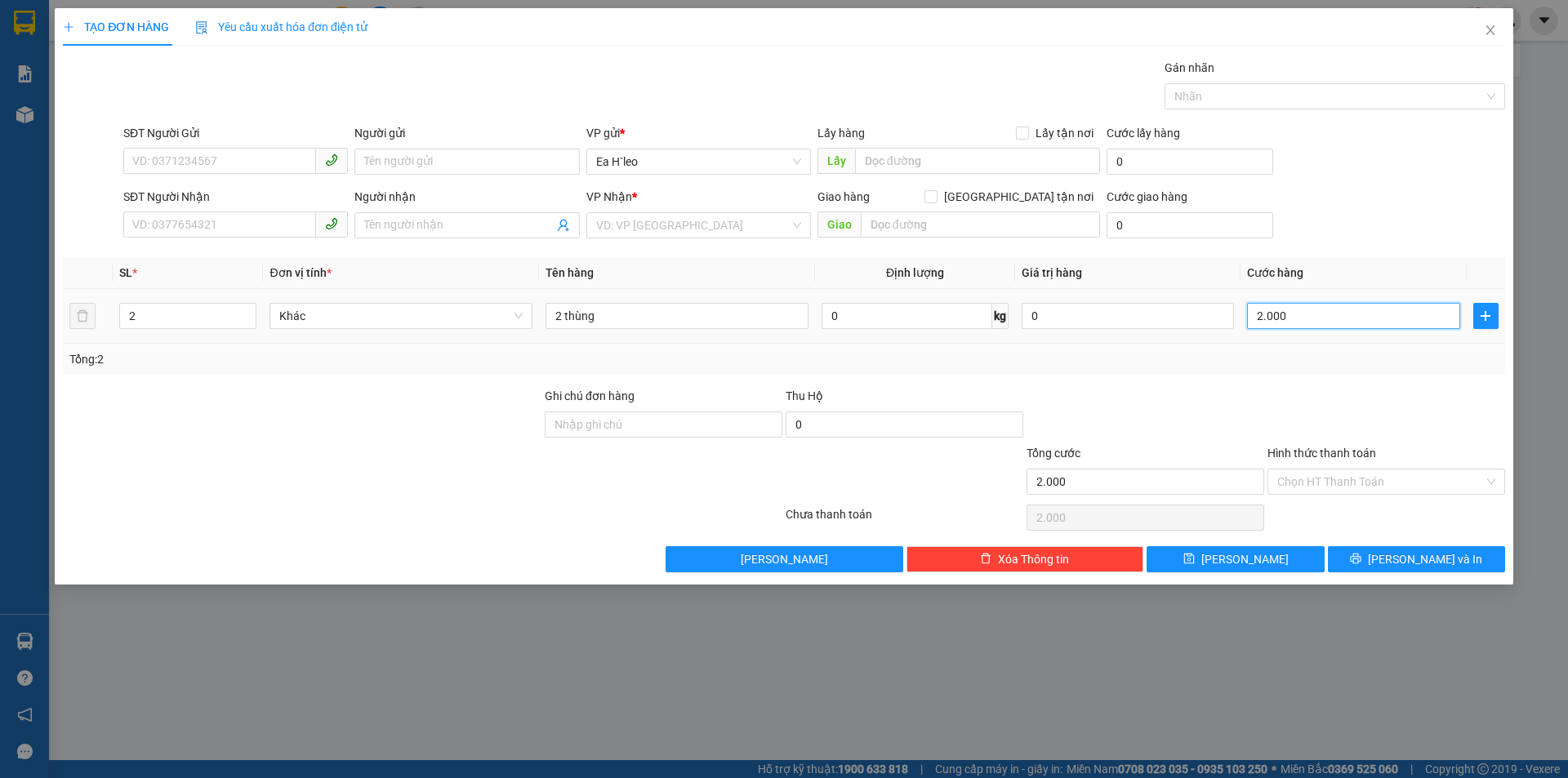
type input "20.000"
type input "200.000"
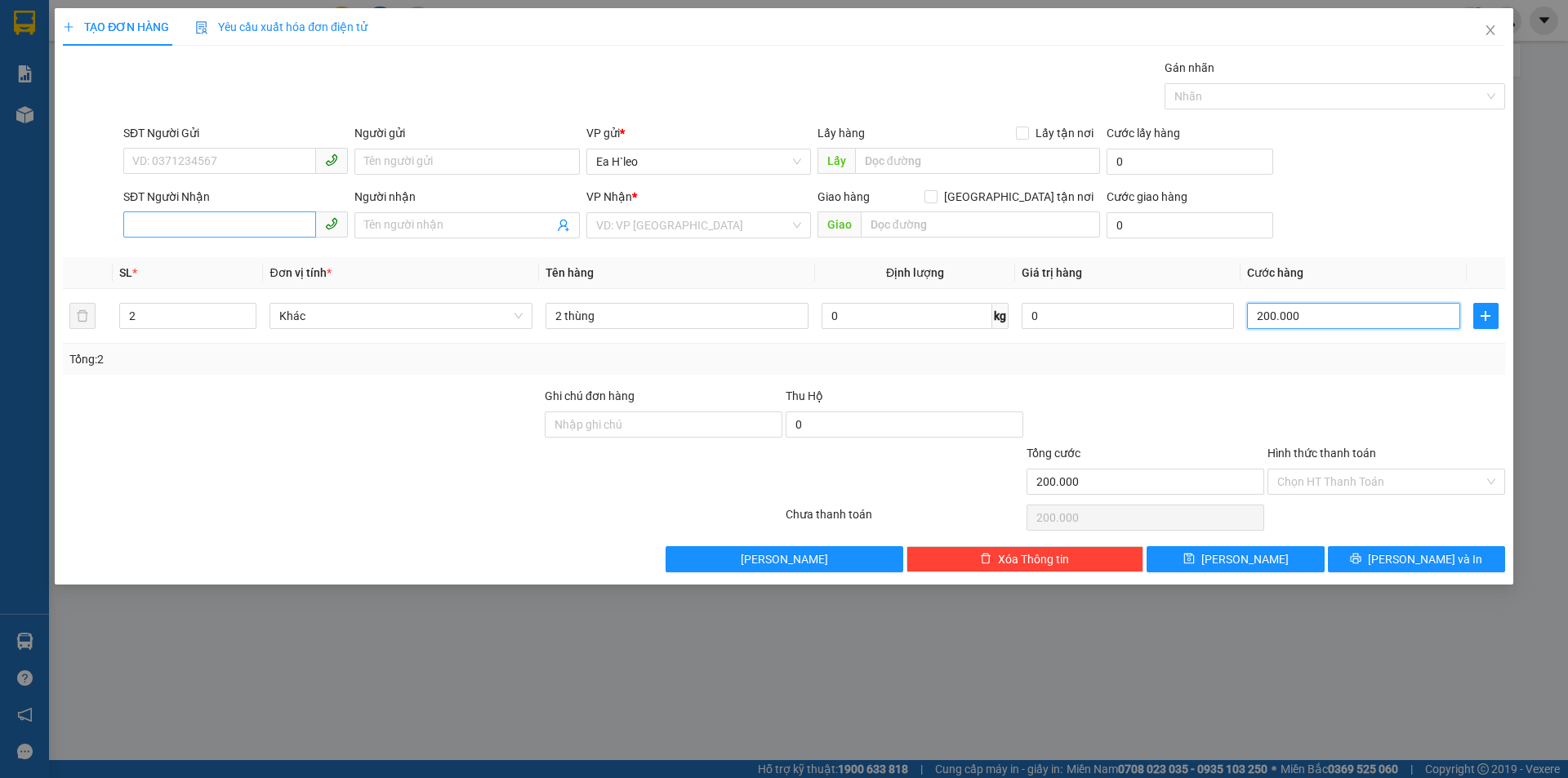
type input "200.000"
click at [264, 227] on input "SĐT Người Nhận" at bounding box center [219, 224] width 193 height 26
type input "0"
type input "0949191914"
click at [193, 263] on div "0949191914 - quang" at bounding box center [236, 258] width 205 height 18
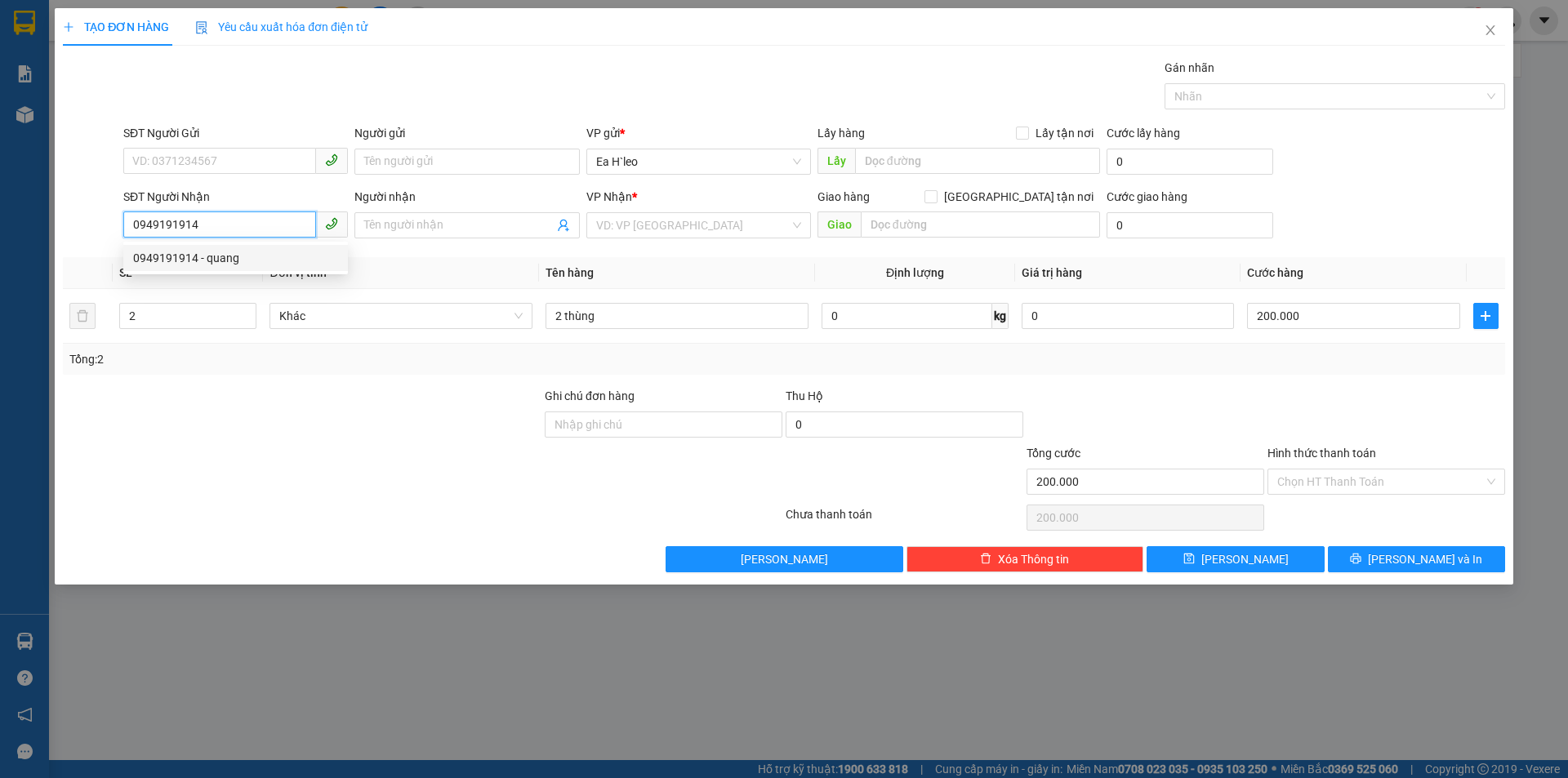
type input "quang"
type input "0949191914"
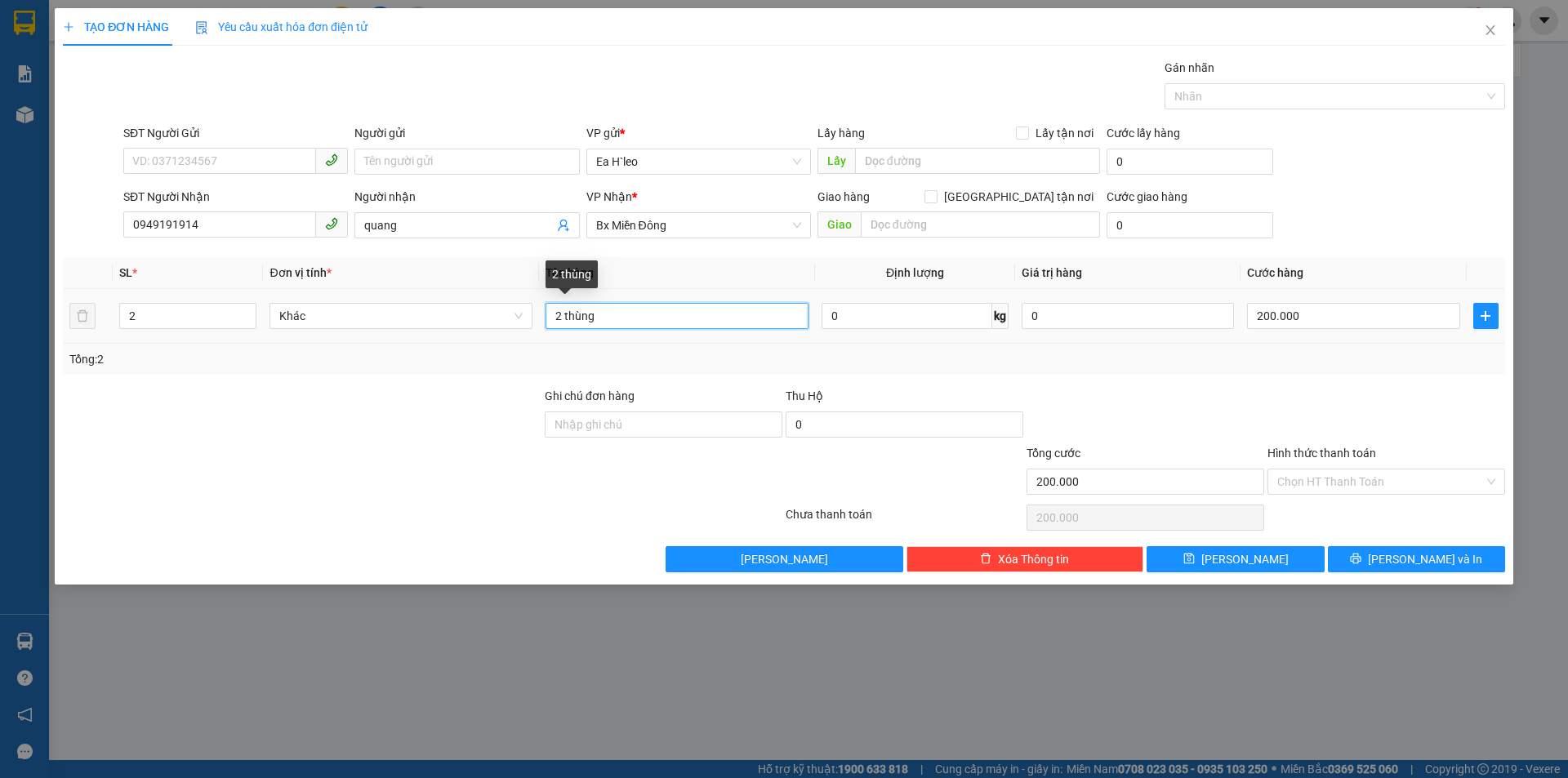
click at [636, 317] on input "2 thùng" at bounding box center [677, 316] width 263 height 26
type input "2 thùng. easol"
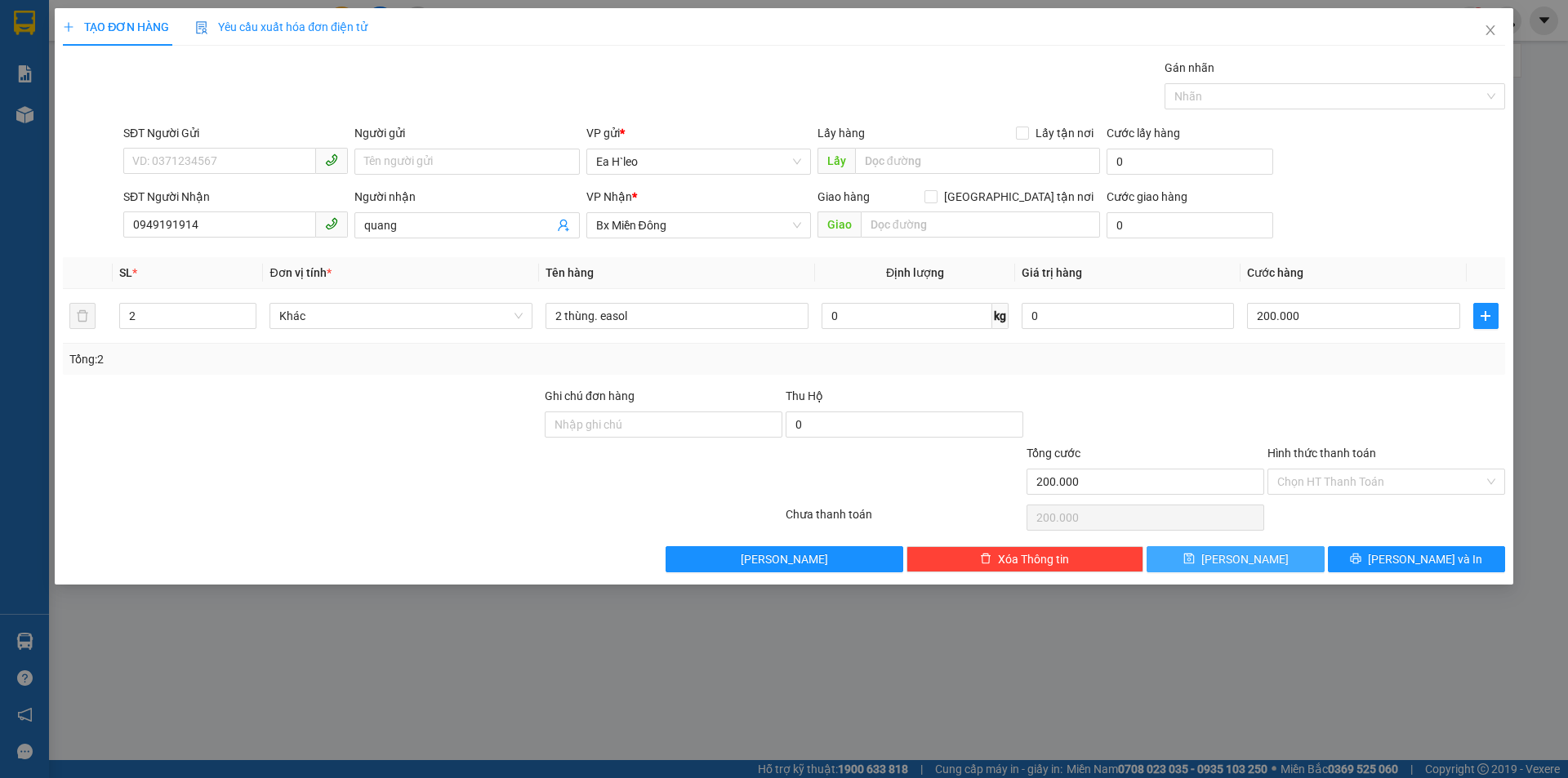
click at [1249, 561] on span "[PERSON_NAME]" at bounding box center [1245, 559] width 87 height 18
type input "1"
type input "0"
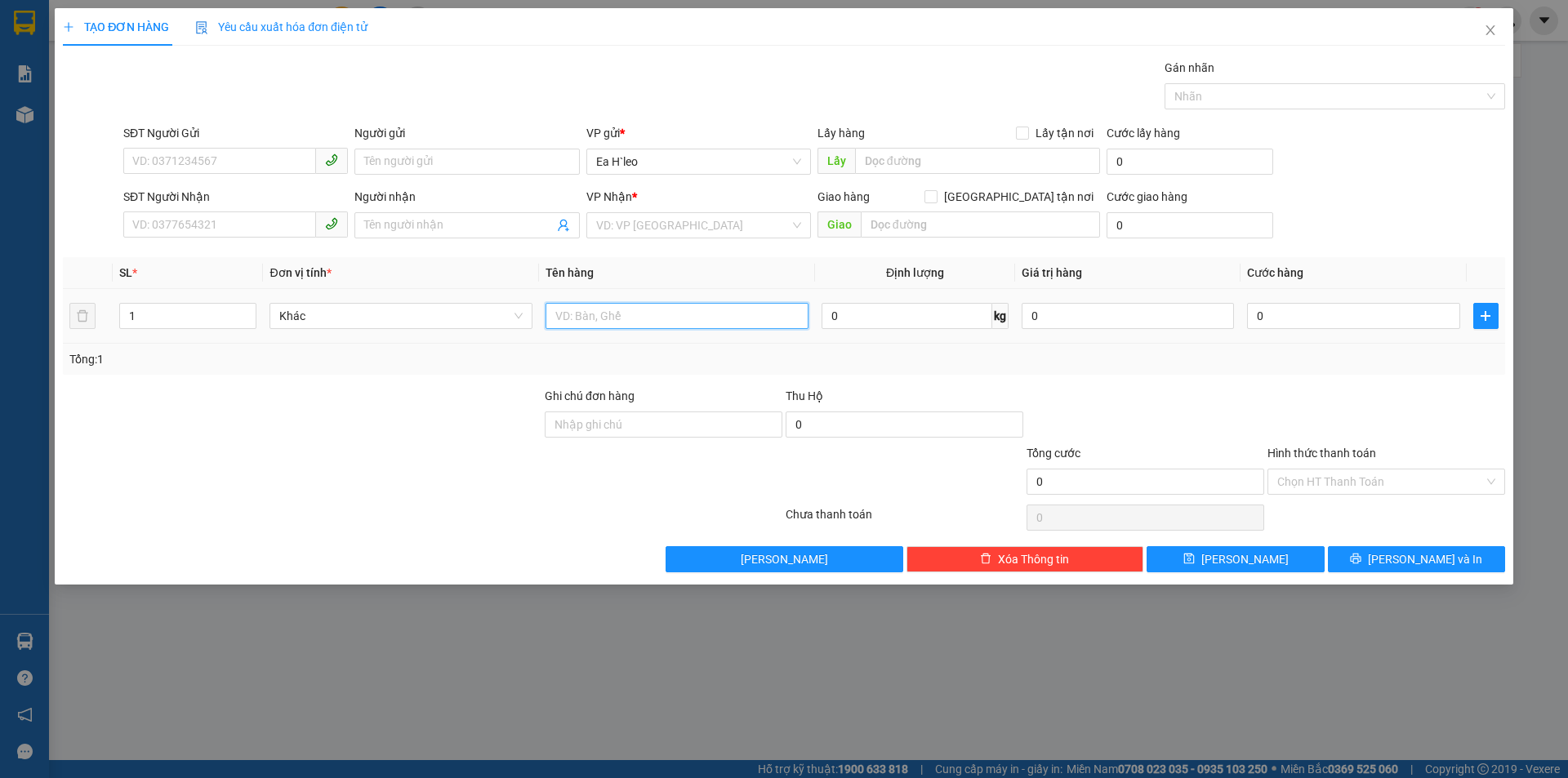
click at [638, 319] on input "text" at bounding box center [677, 316] width 263 height 26
type input "1 thùng. easol"
click at [249, 216] on input "SĐT Người Nhận" at bounding box center [219, 224] width 193 height 26
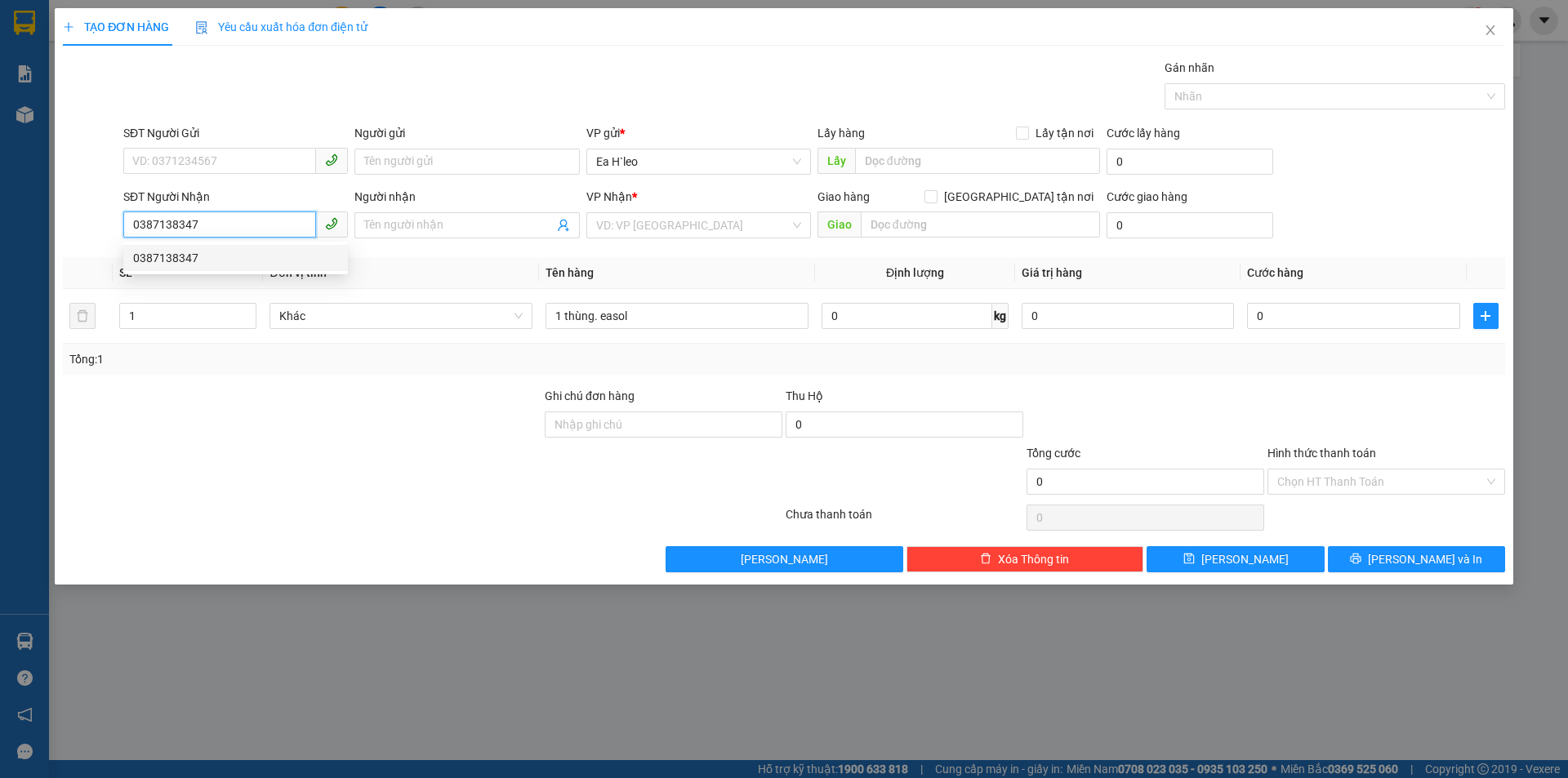
click at [181, 260] on div "0387138347" at bounding box center [236, 258] width 205 height 18
type input "0387138347"
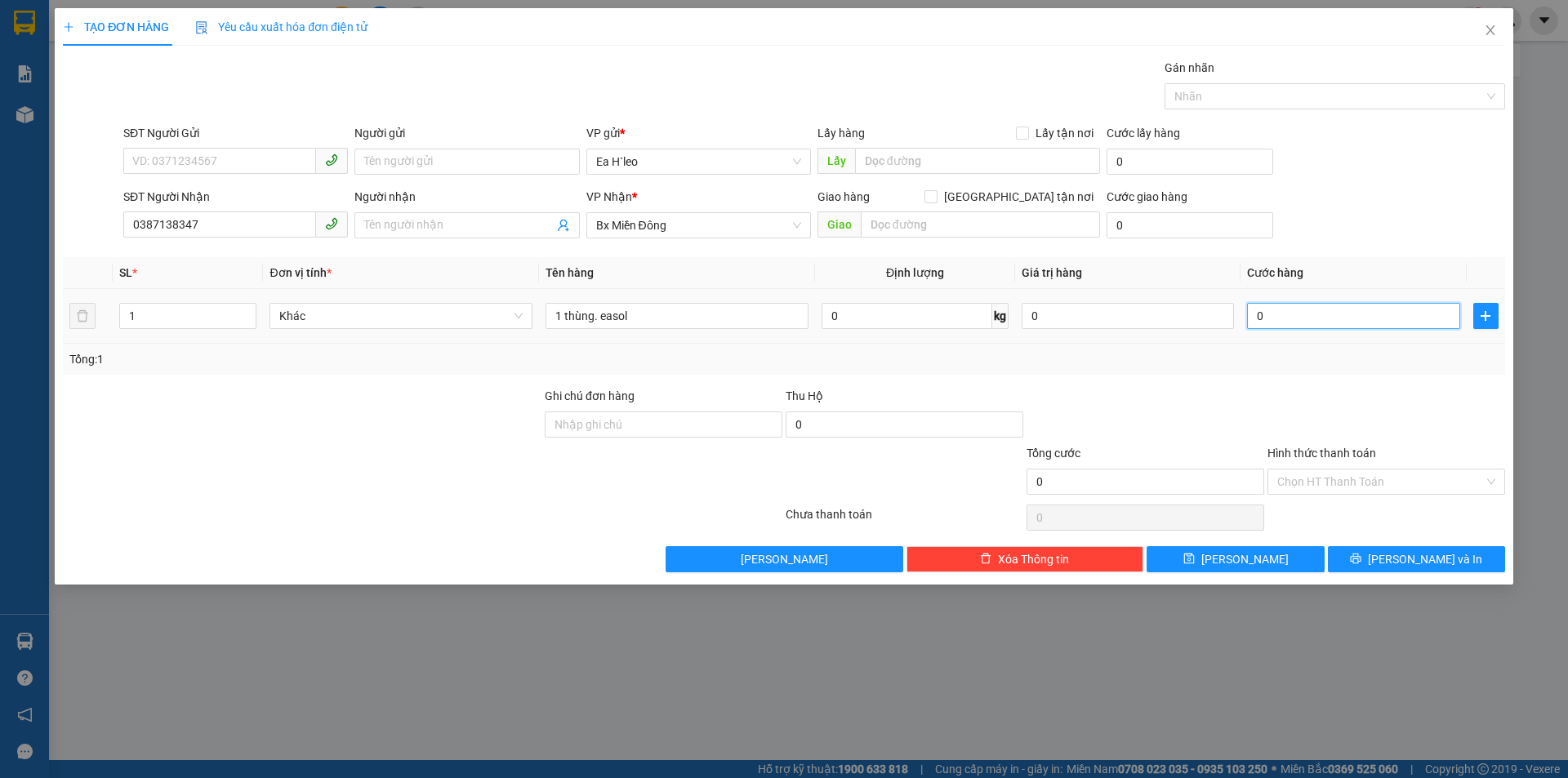
click at [1323, 319] on input "0" at bounding box center [1353, 316] width 212 height 26
type input "5"
type input "50"
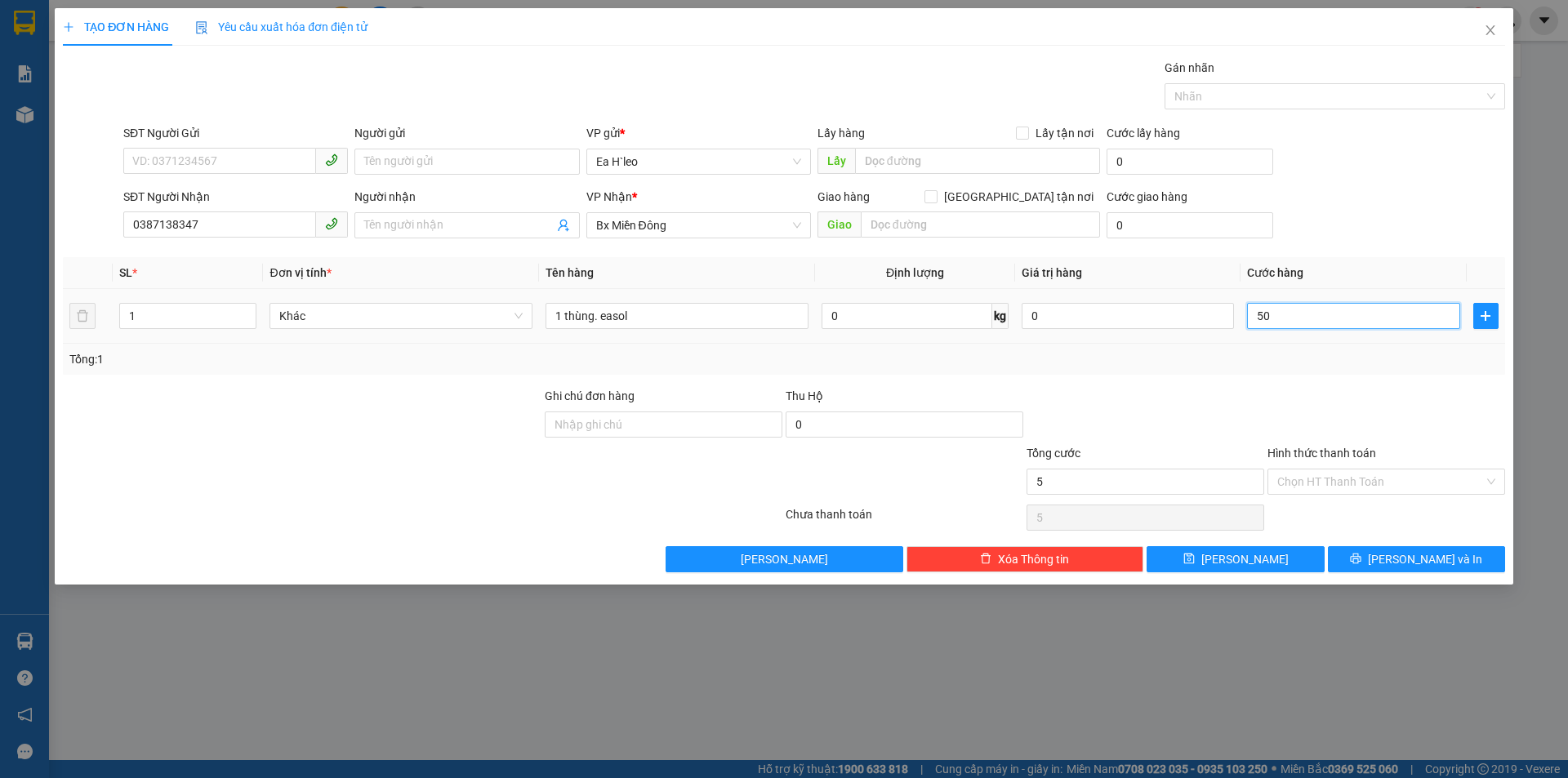
type input "50"
type input "500"
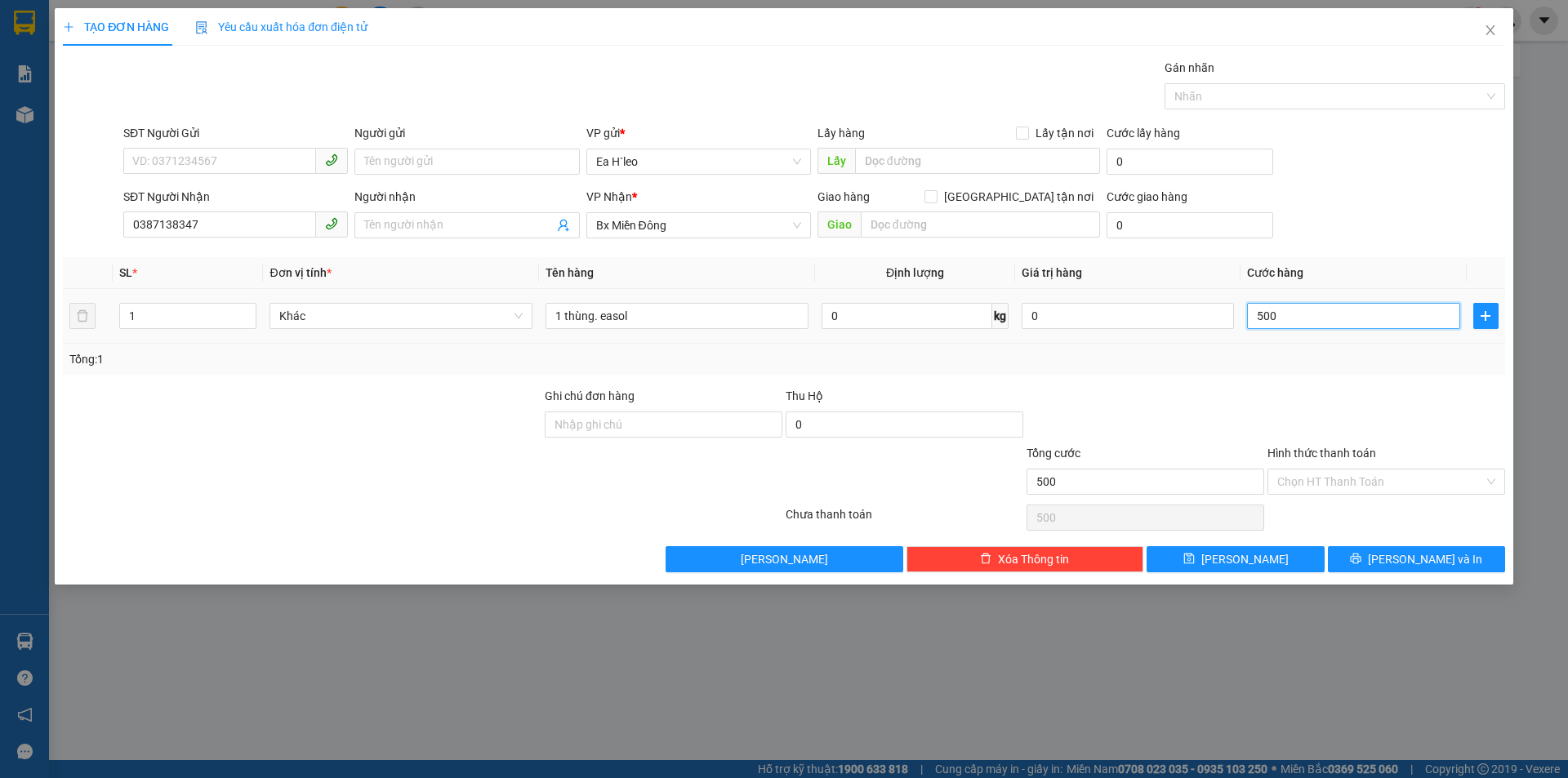
type input "5.000"
type input "50.000"
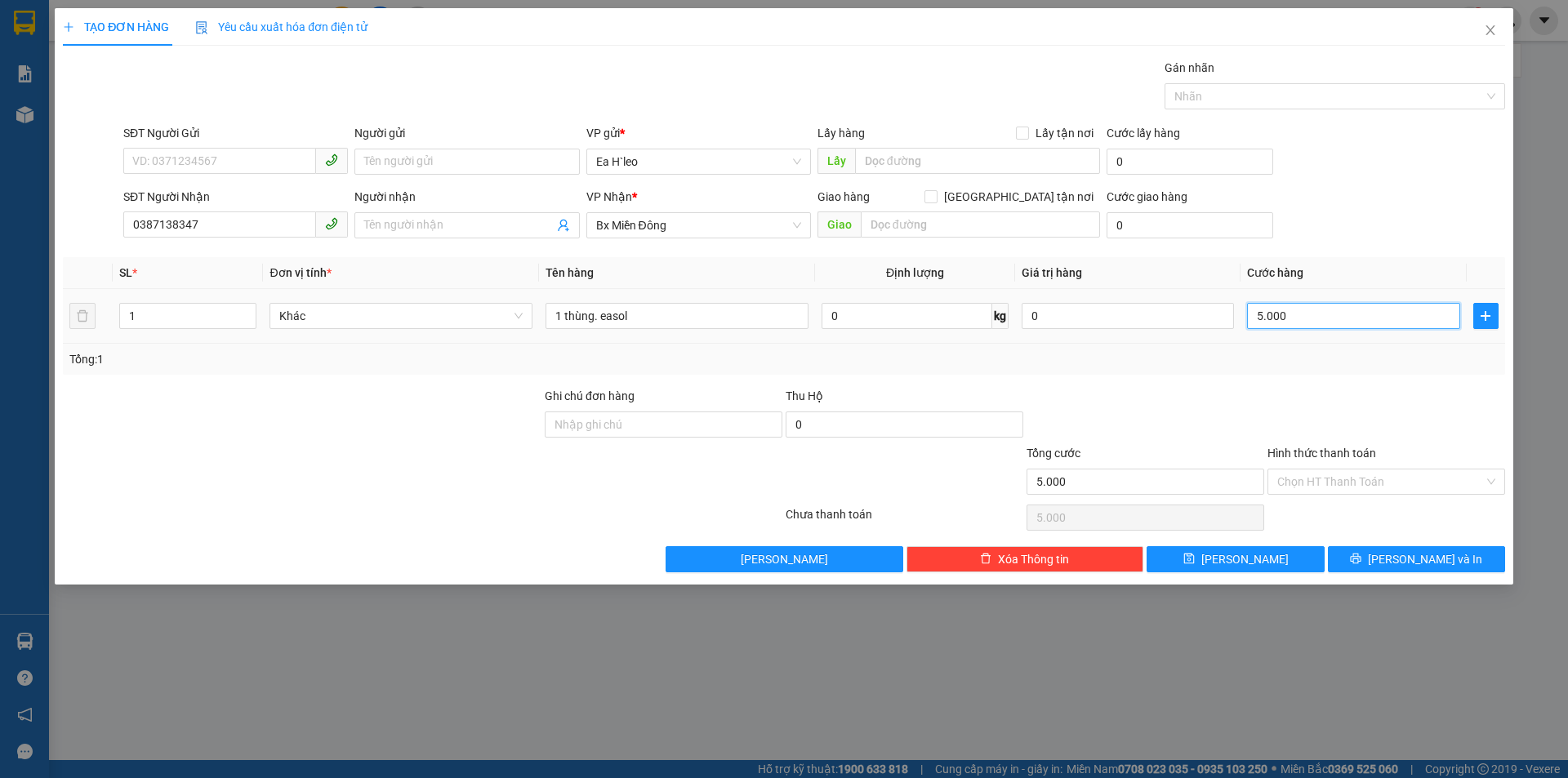
type input "50.000"
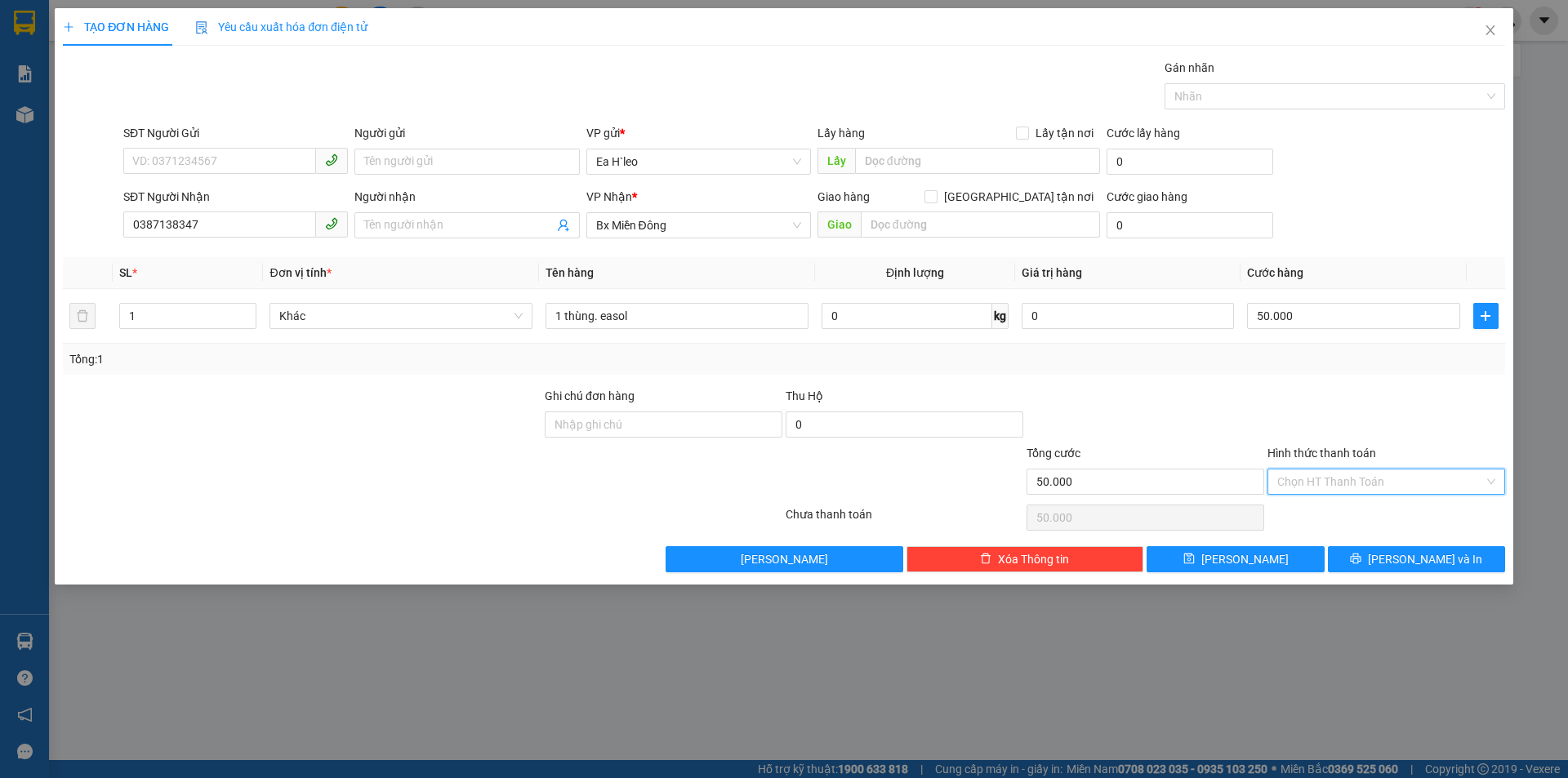
click at [1296, 480] on input "Hình thức thanh toán" at bounding box center [1381, 482] width 207 height 25
click at [1302, 512] on div "Tại văn phòng" at bounding box center [1386, 514] width 218 height 18
type input "0"
click at [1242, 559] on span "[PERSON_NAME]" at bounding box center [1245, 559] width 87 height 18
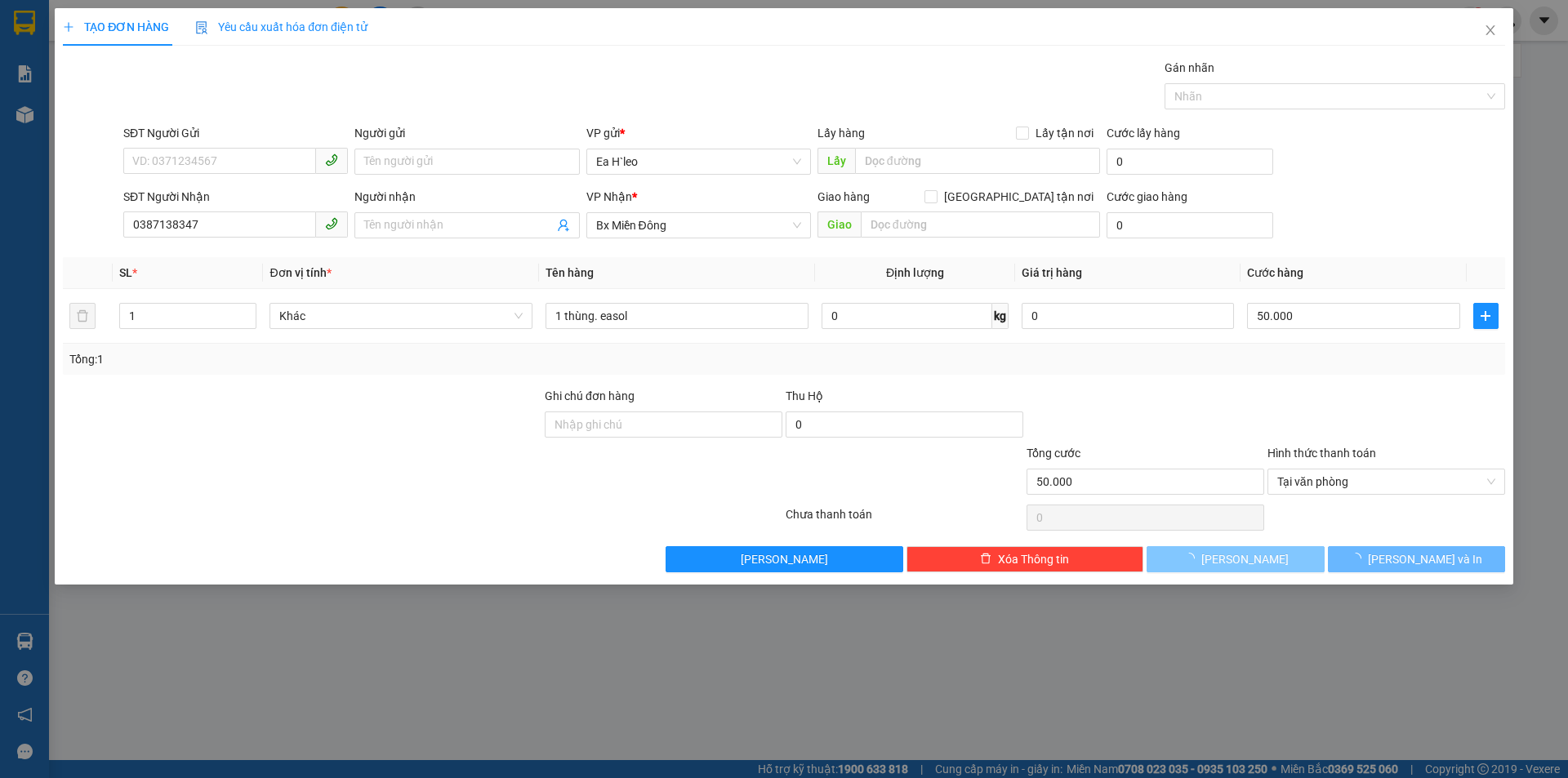
type input "0"
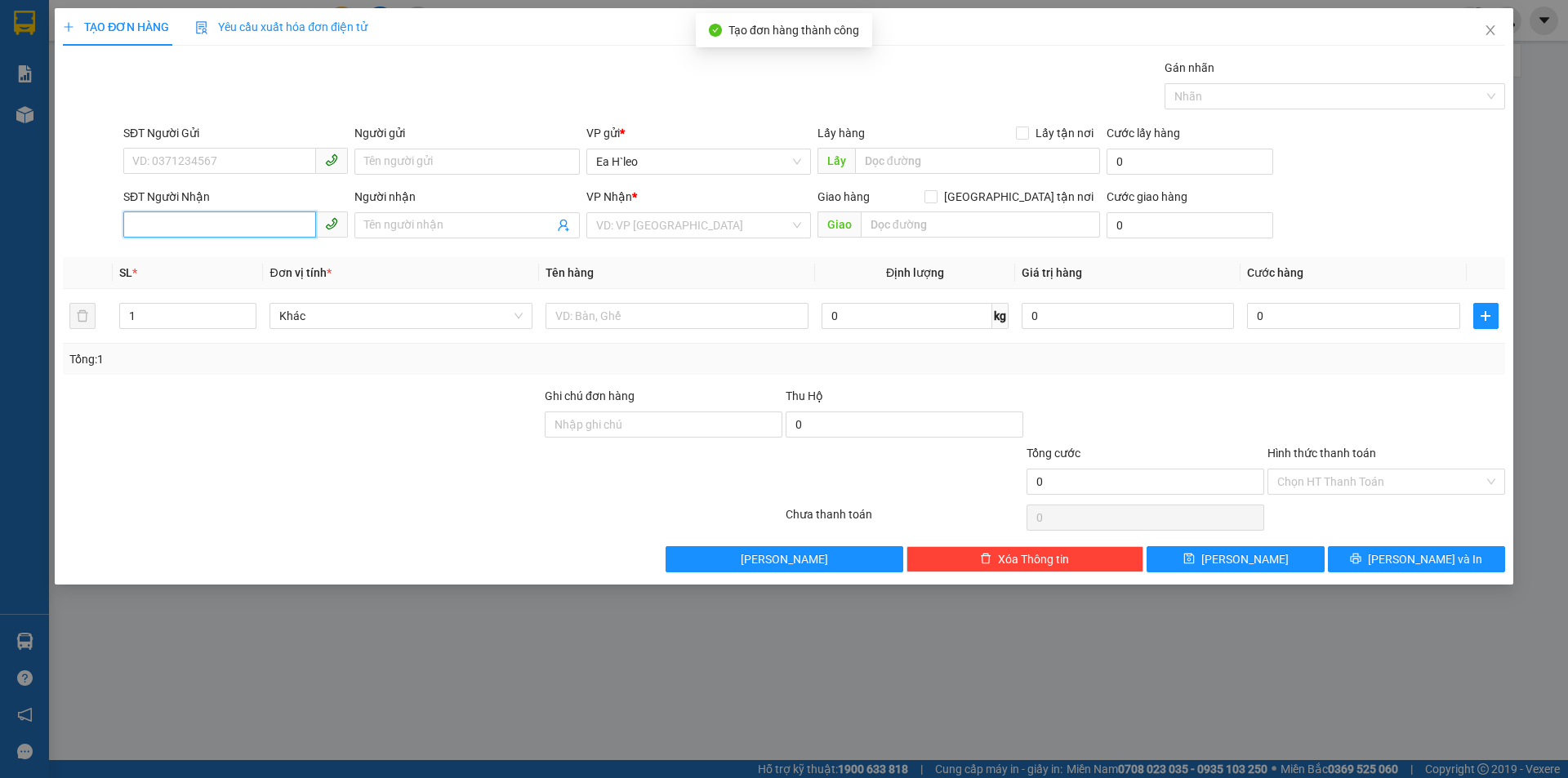
click at [223, 227] on input "SĐT Người Nhận" at bounding box center [219, 224] width 193 height 26
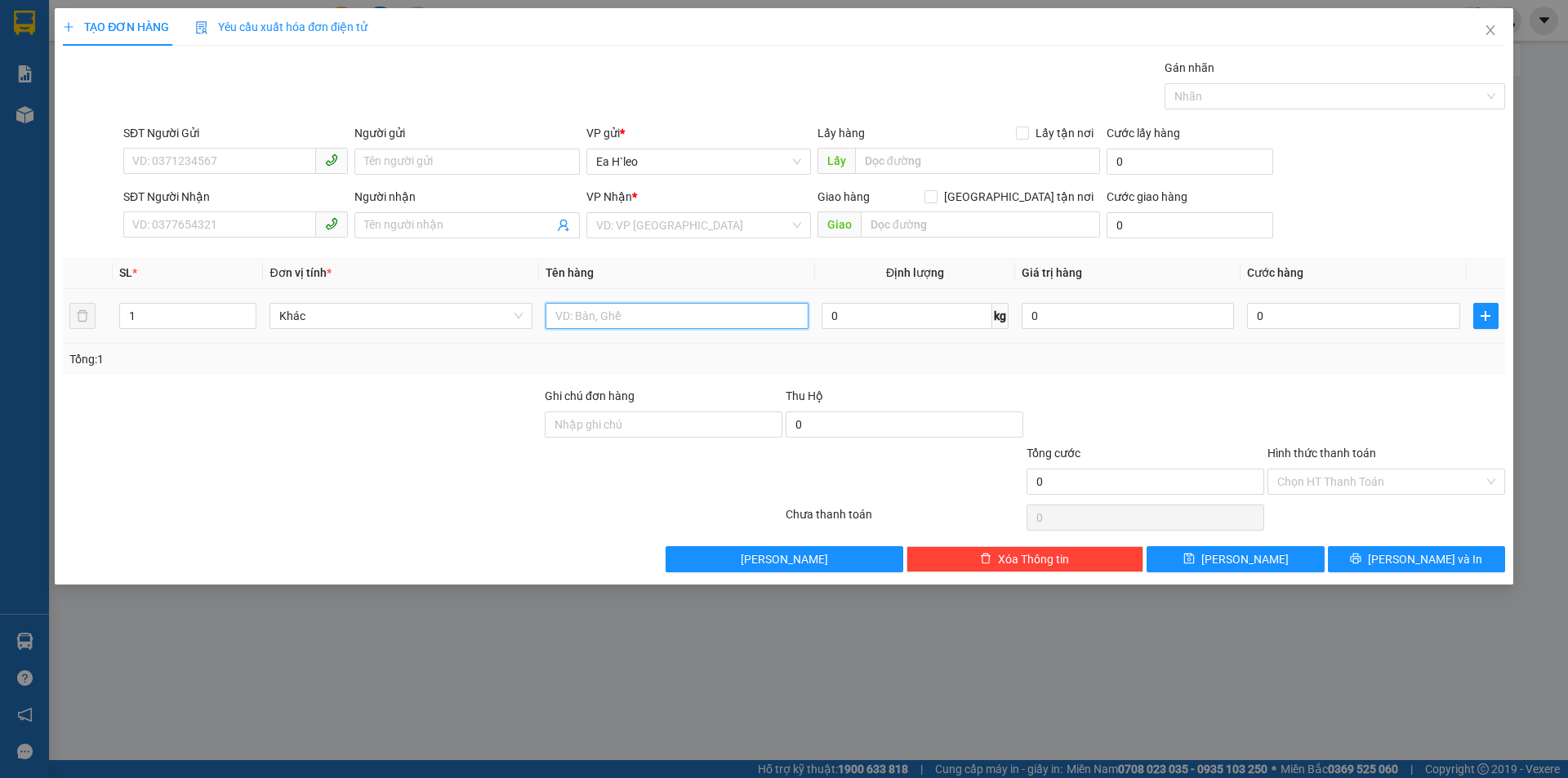
click at [577, 317] on input "text" at bounding box center [677, 316] width 263 height 26
type input "1 bao trắng. easol"
click at [1352, 307] on input "0" at bounding box center [1353, 316] width 212 height 26
type input "1"
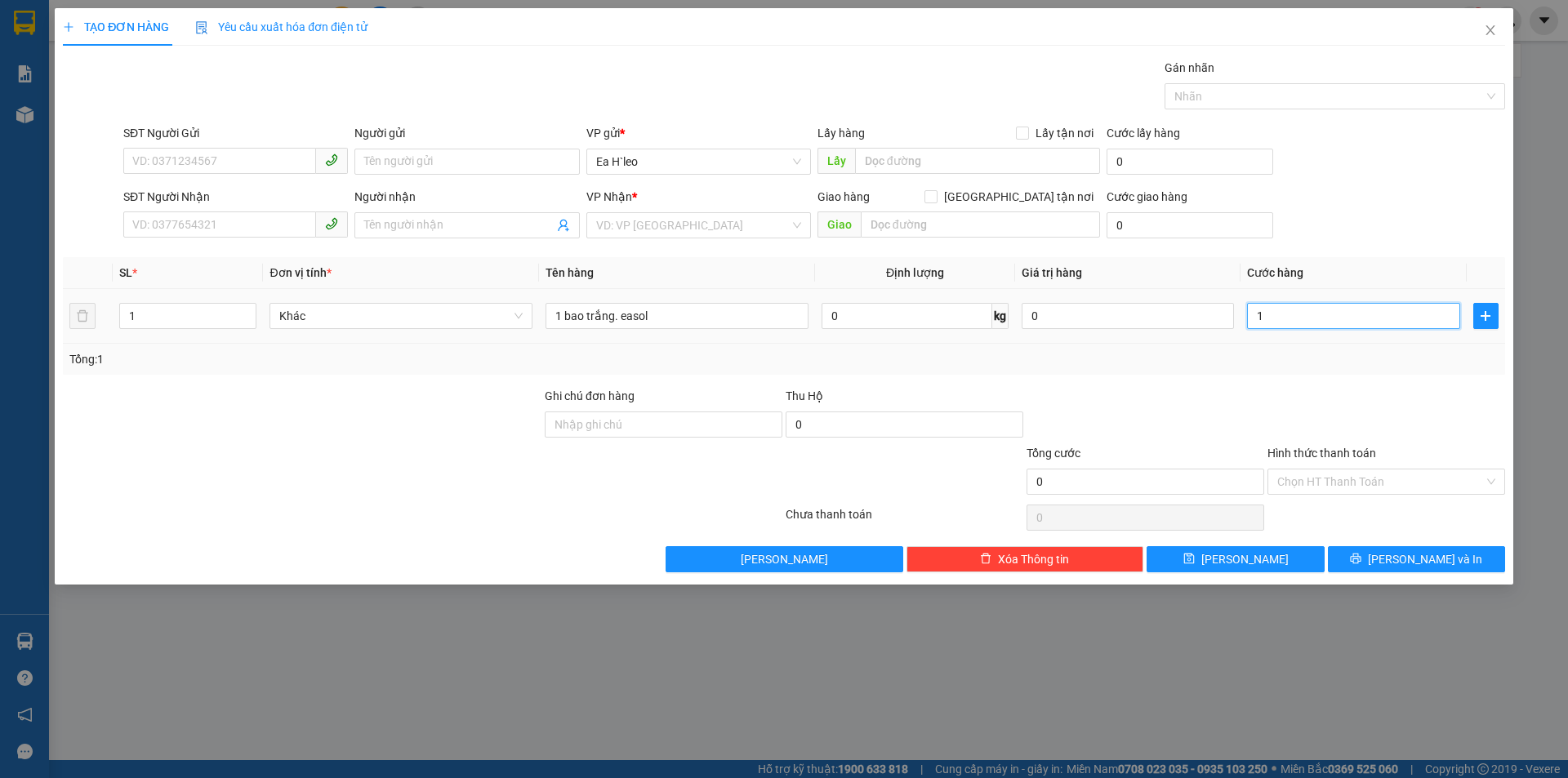
type input "1"
type input "10"
type input "100"
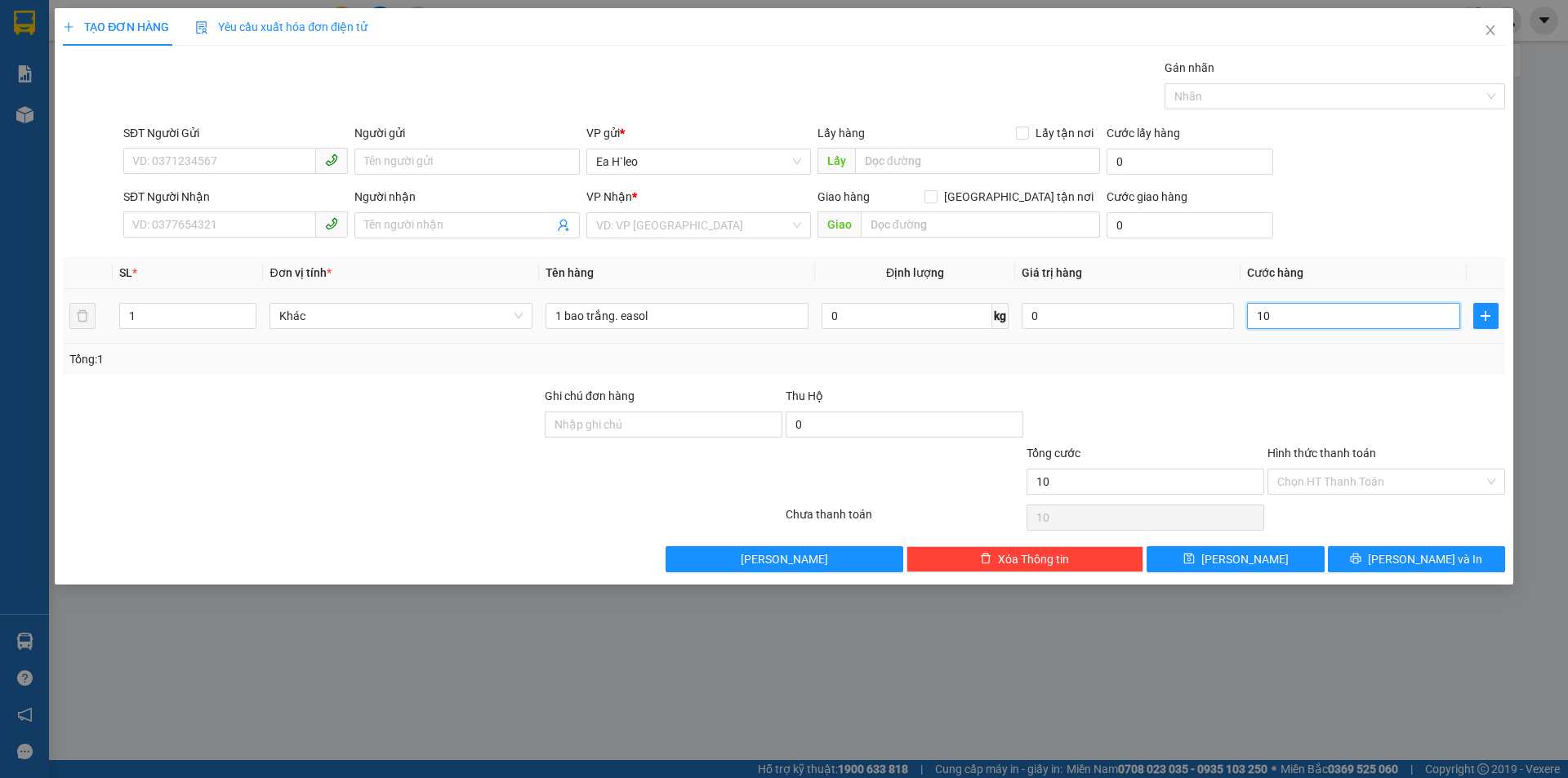
type input "100"
type input "1.000"
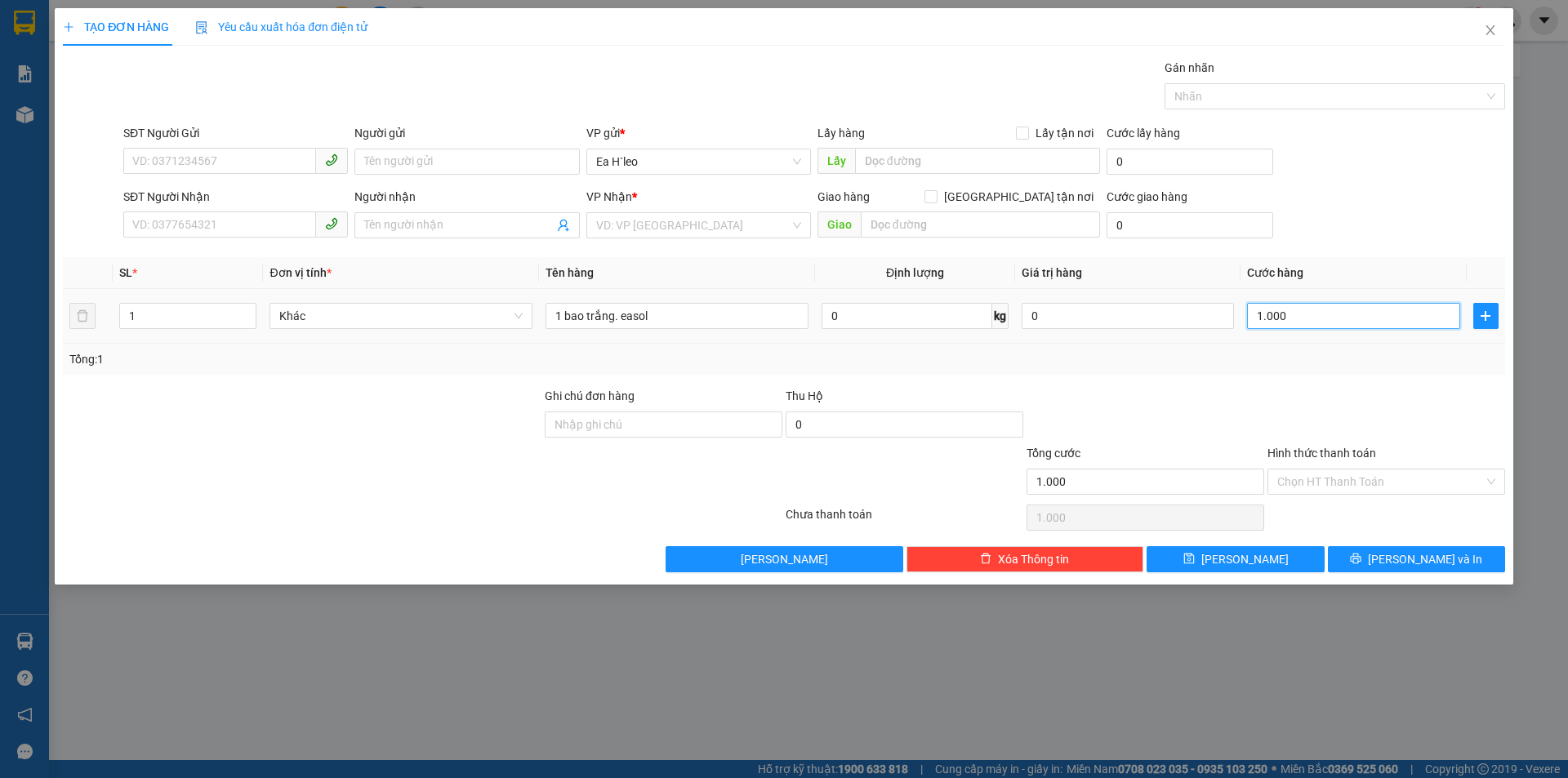
type input "10.000"
type input "100.000"
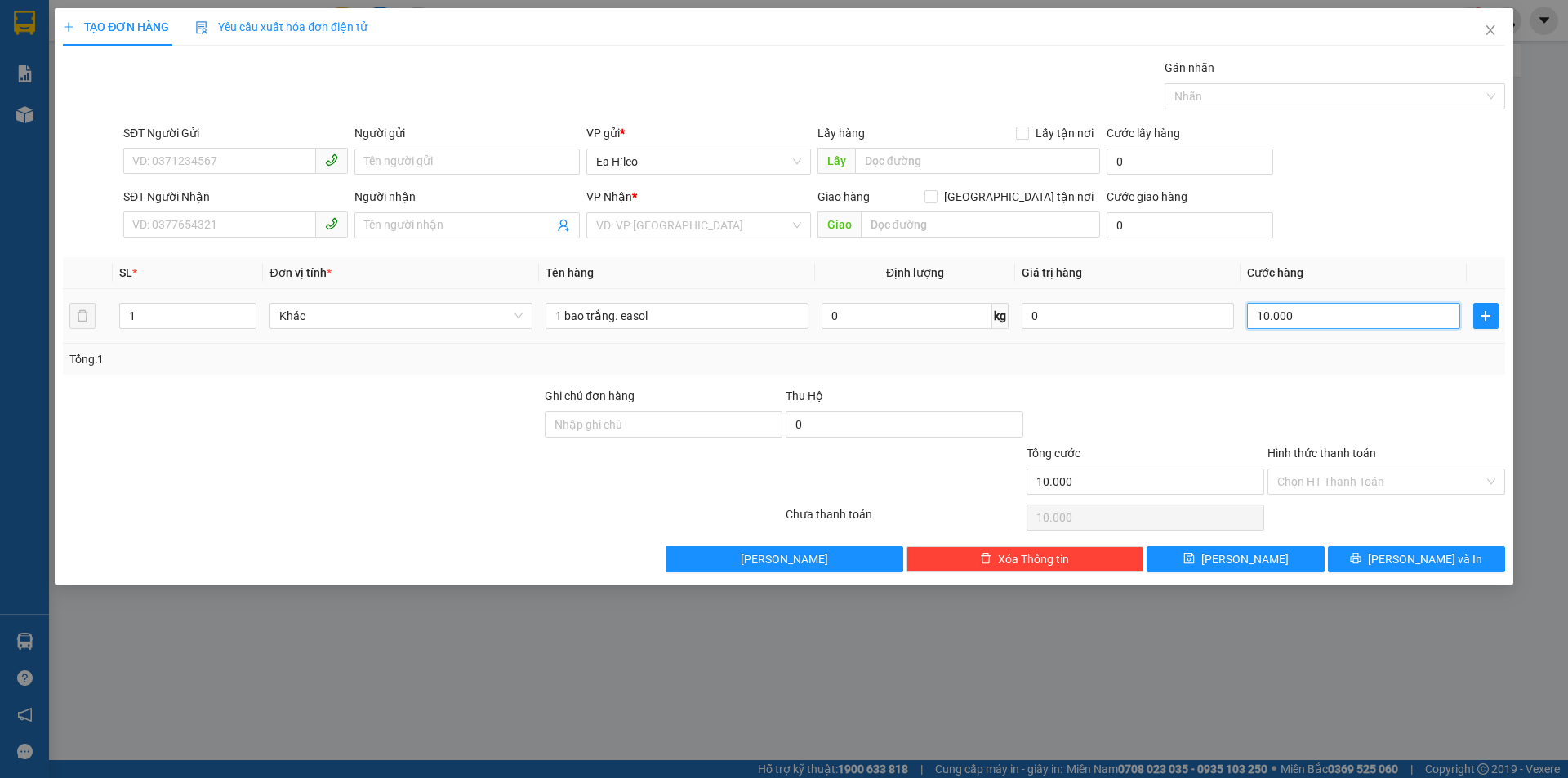
type input "100.000"
click at [615, 230] on input "search" at bounding box center [693, 225] width 193 height 25
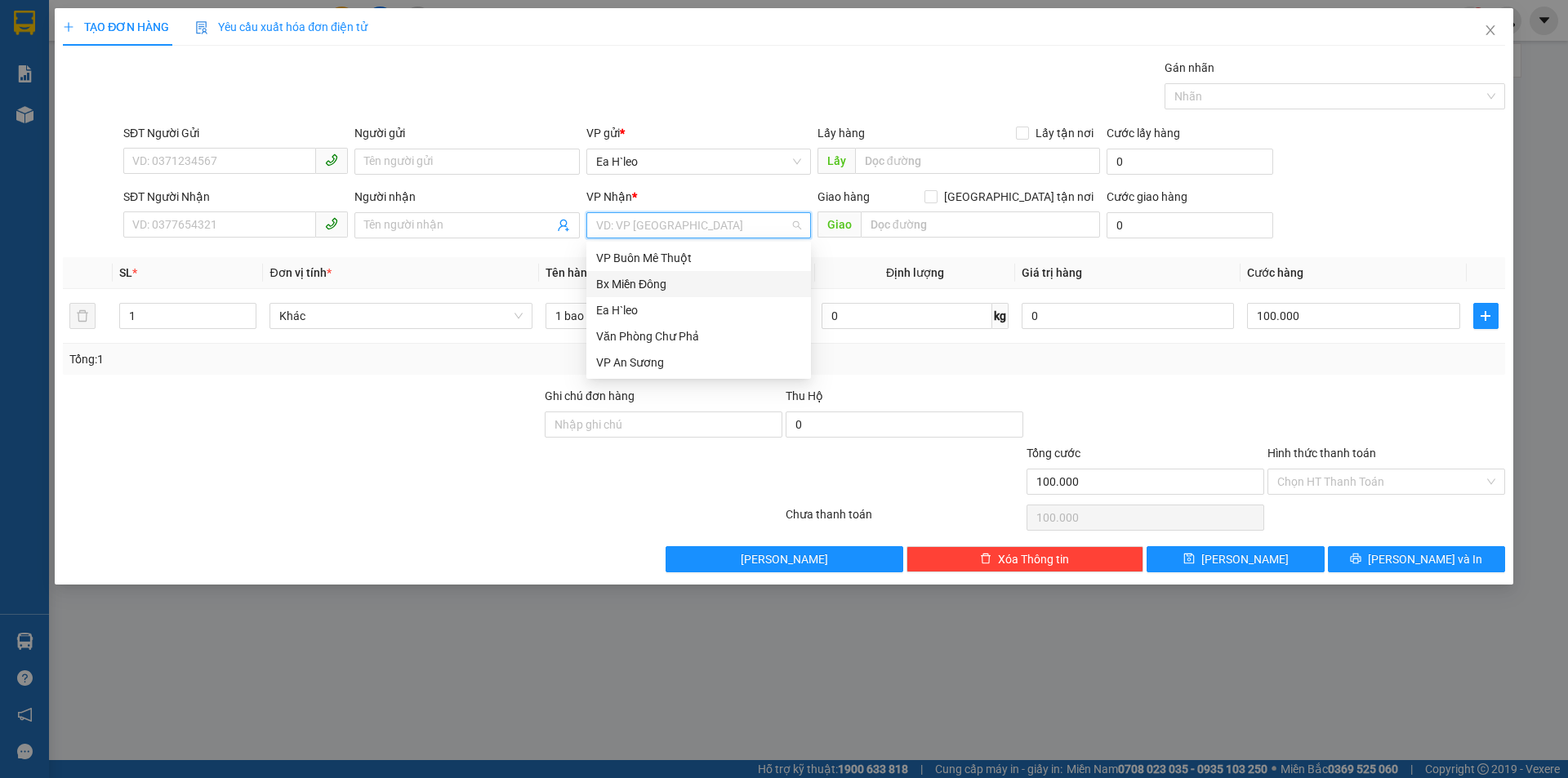
drag, startPoint x: 646, startPoint y: 286, endPoint x: 668, endPoint y: 274, distance: 25.1
click at [648, 283] on div "Bx Miền Đông" at bounding box center [699, 283] width 205 height 18
click at [878, 229] on input "text" at bounding box center [981, 224] width 239 height 26
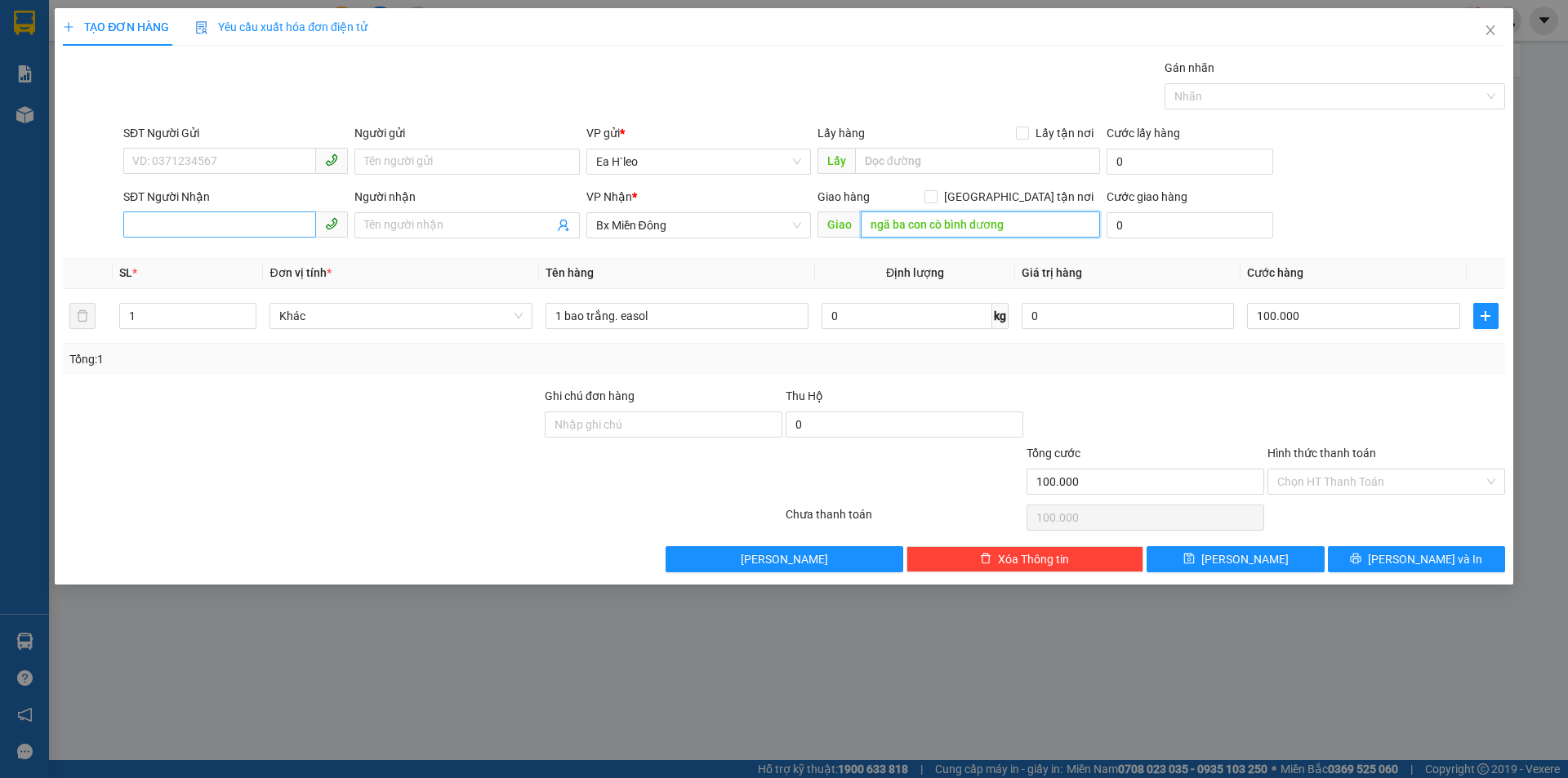
type input "ngã ba con cò bình dương"
click at [267, 230] on input "SĐT Người Nhận" at bounding box center [219, 224] width 193 height 26
type input "0353461104"
click at [187, 259] on div "0353461104" at bounding box center [236, 258] width 205 height 18
type input "N3 CON CÒ"
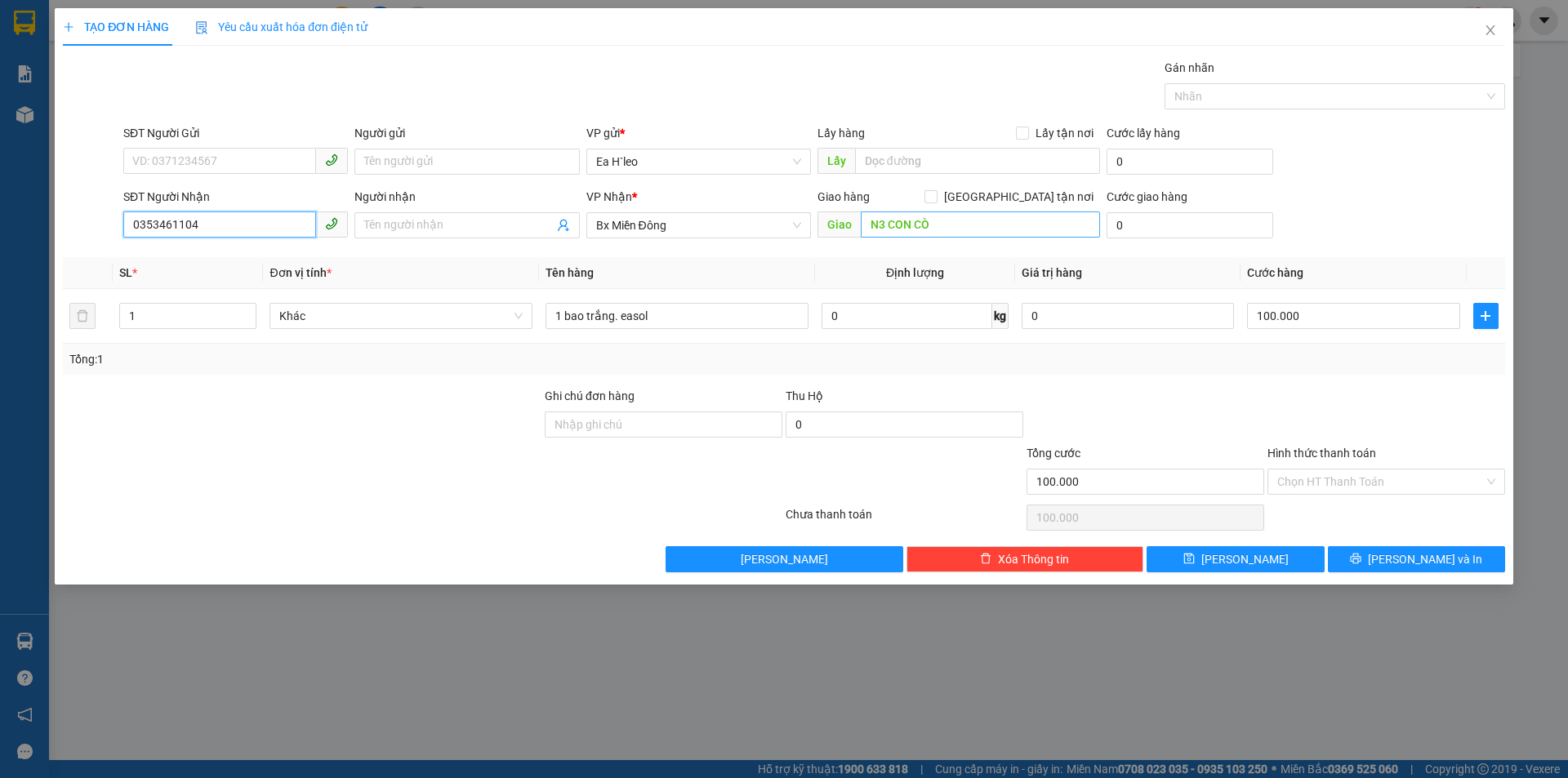
type input "0353461104"
click at [1249, 561] on span "[PERSON_NAME]" at bounding box center [1245, 559] width 87 height 18
click at [1486, 25] on icon "close" at bounding box center [1490, 30] width 13 height 13
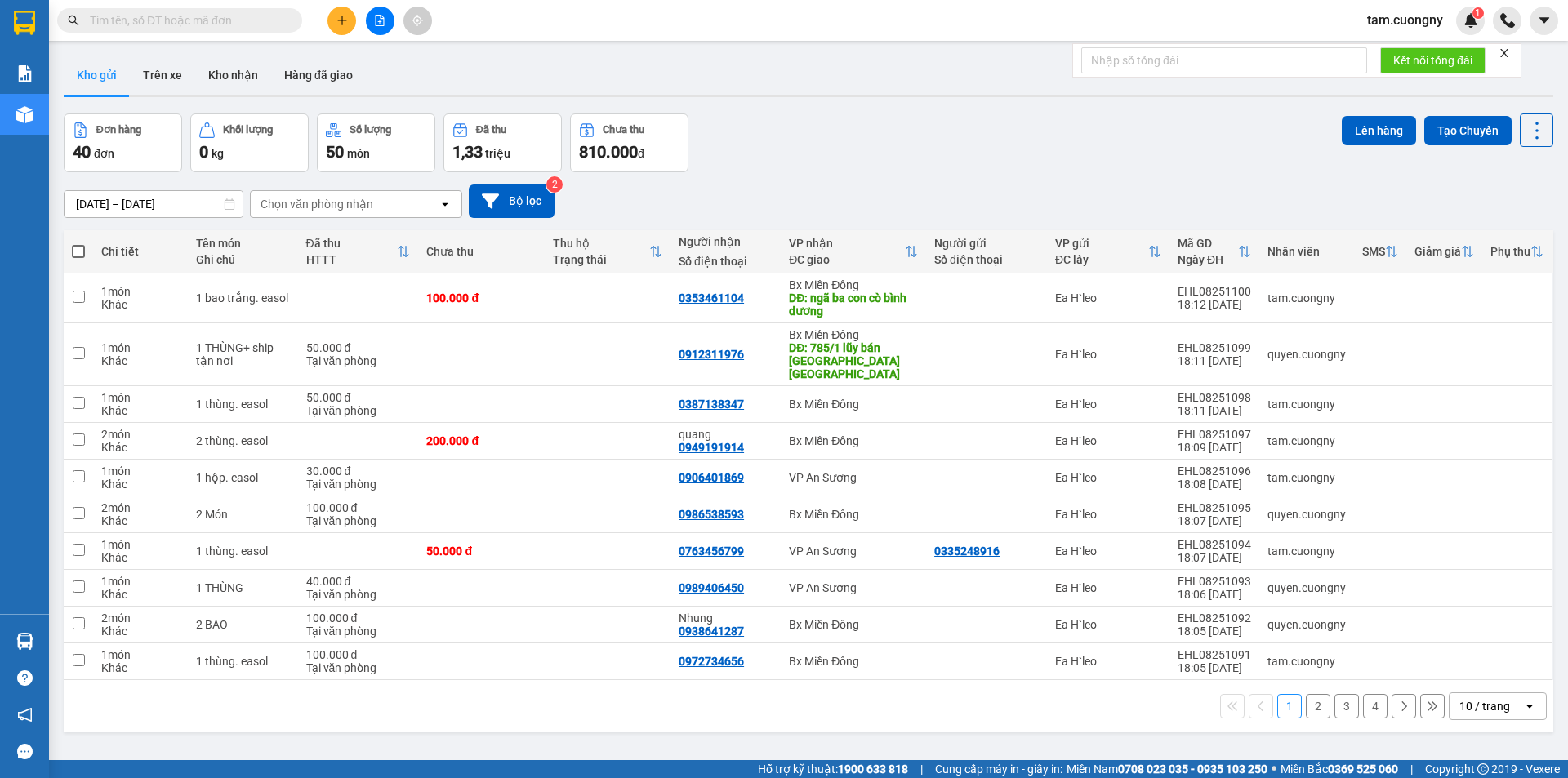
click at [1499, 693] on div "10 / trang" at bounding box center [1487, 706] width 74 height 26
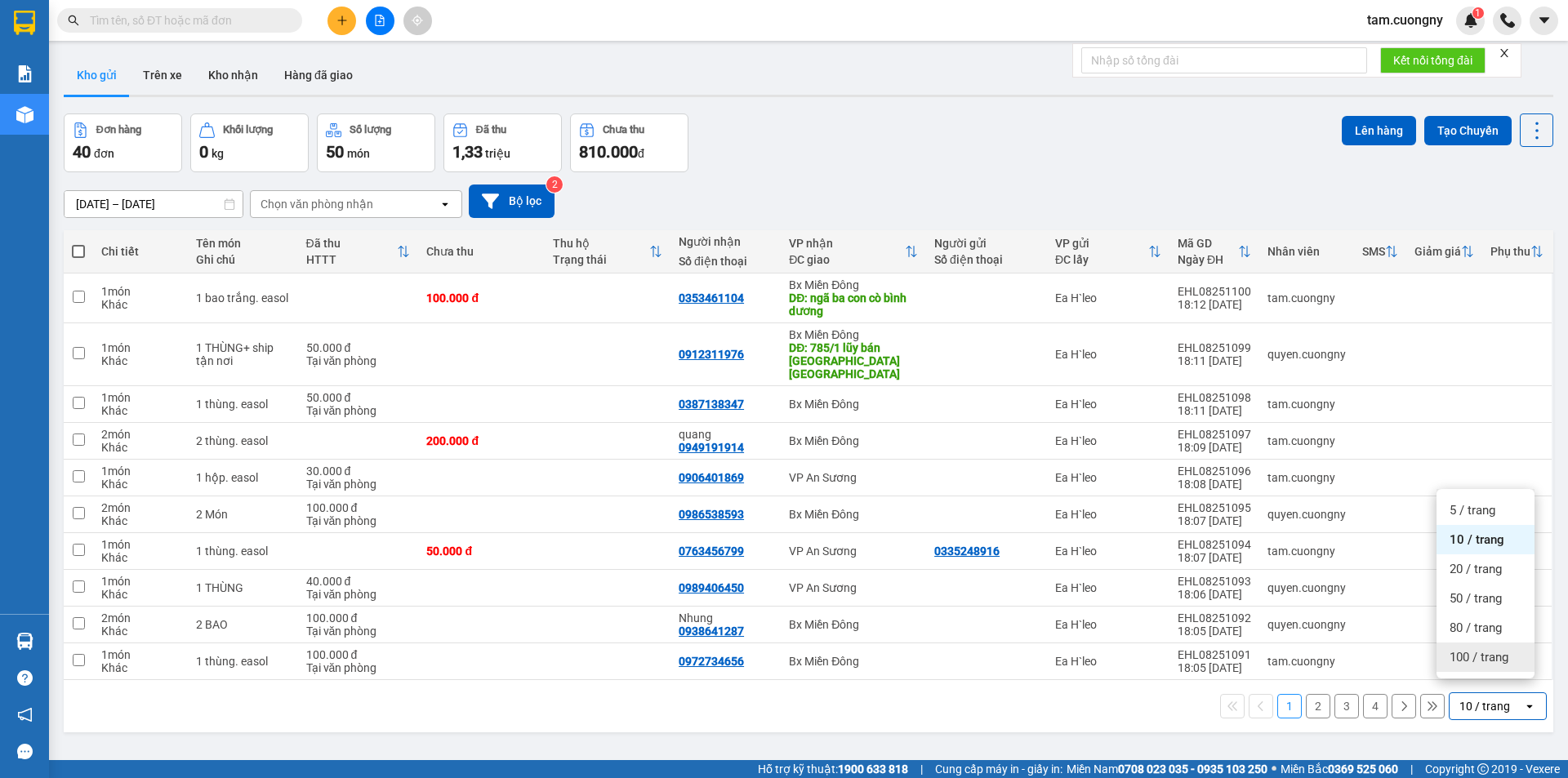
click at [1480, 653] on span "100 / trang" at bounding box center [1479, 657] width 59 height 16
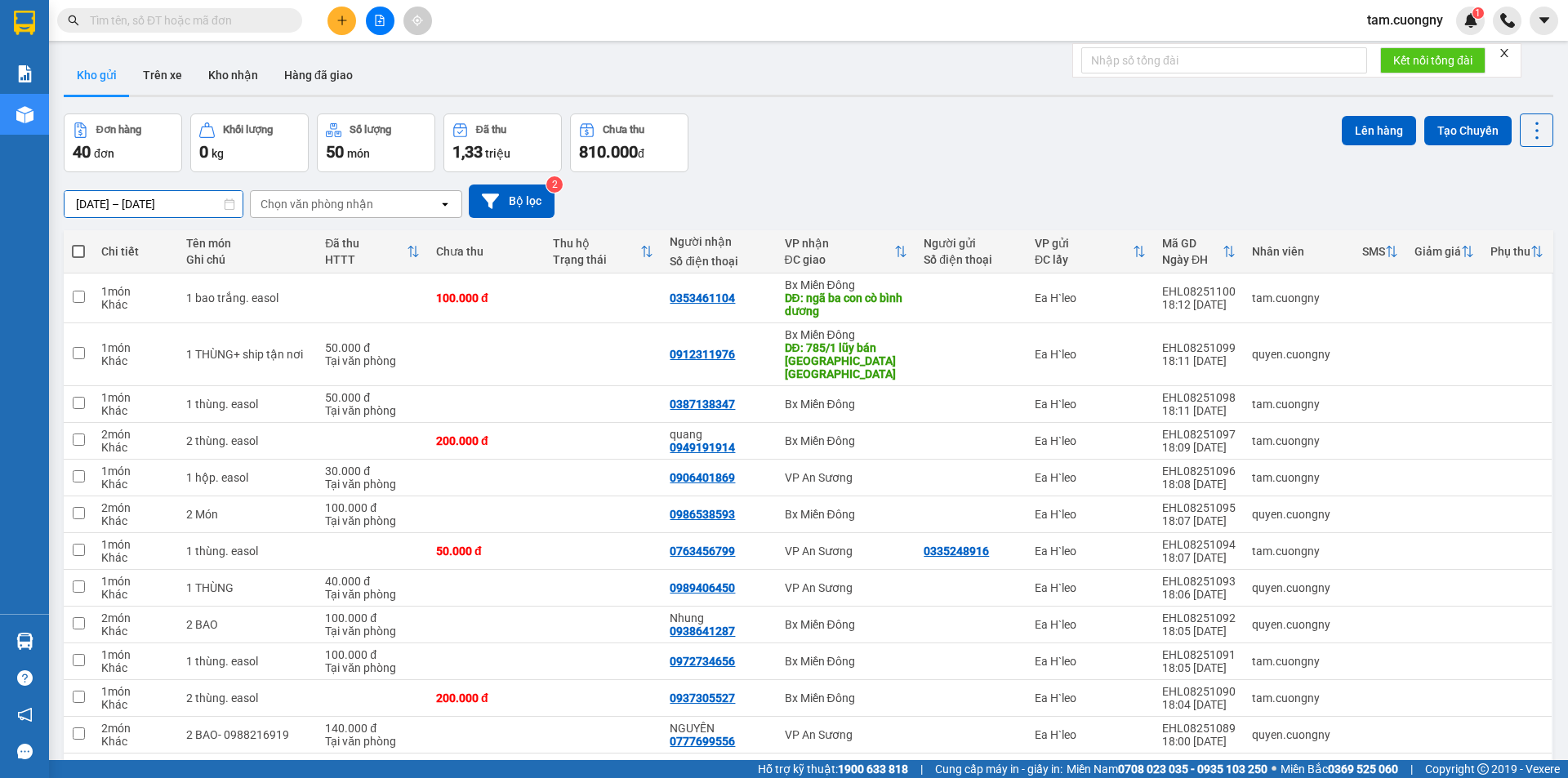
click at [125, 204] on input "[DATE] – [DATE]" at bounding box center [154, 204] width 178 height 26
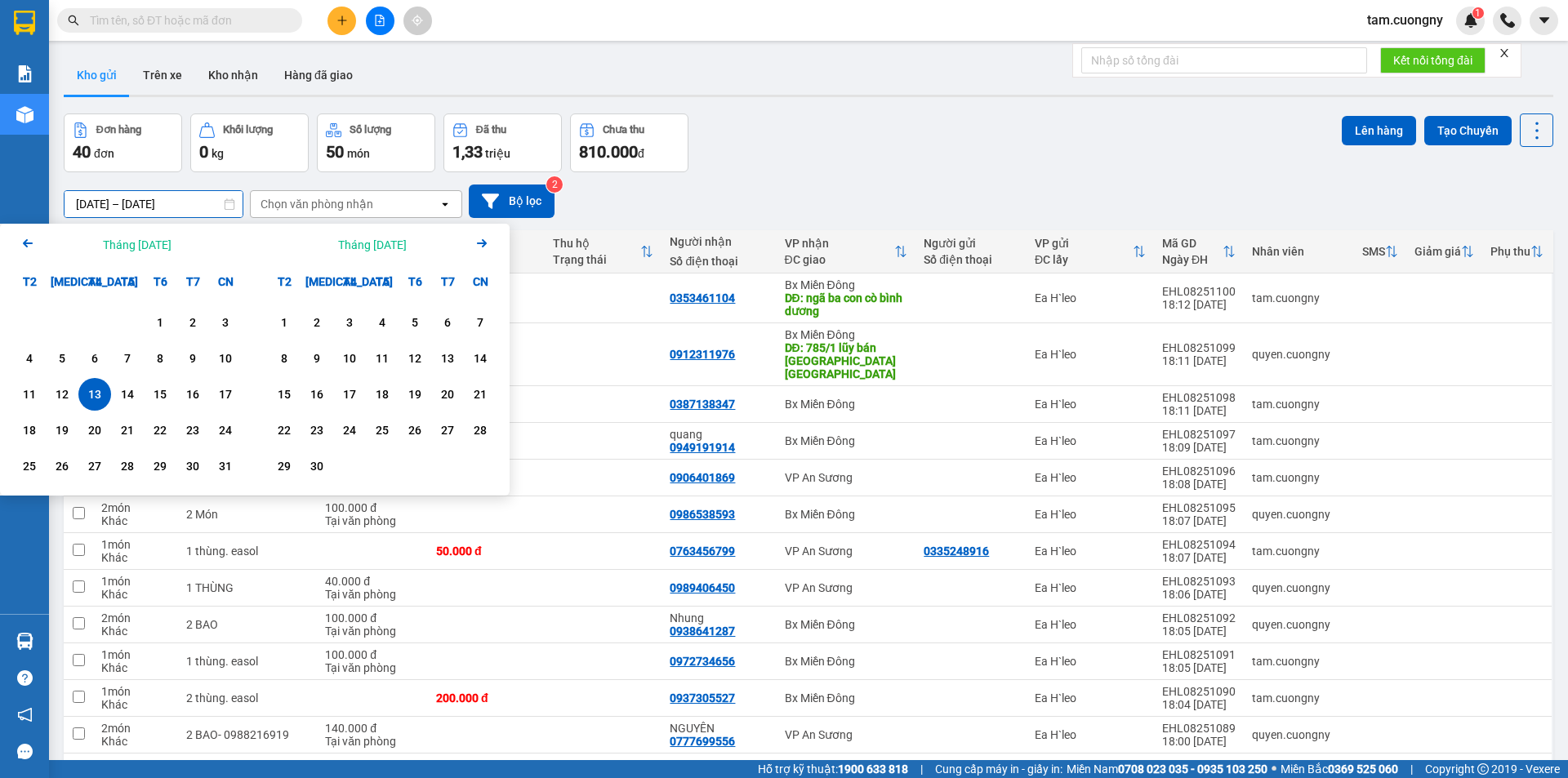
click at [96, 395] on div "13" at bounding box center [94, 394] width 23 height 20
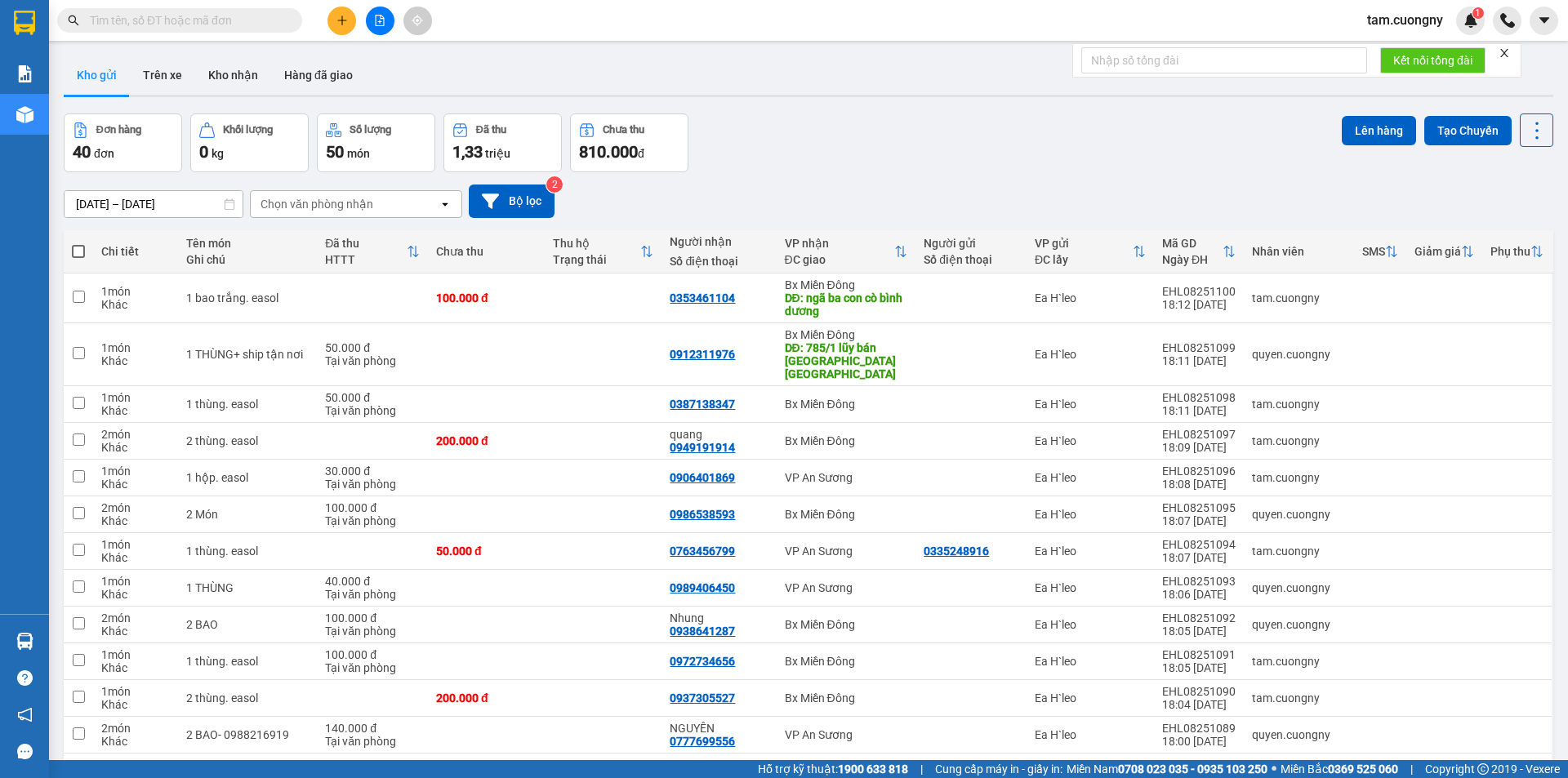
click at [901, 165] on div "Đơn hàng 40 đơn Khối lượng 0 kg Số lượng 50 món Đã thu 1,33 triệu Chưa thu 810.…" at bounding box center [809, 143] width 1490 height 59
click at [338, 24] on icon "plus" at bounding box center [342, 20] width 11 height 11
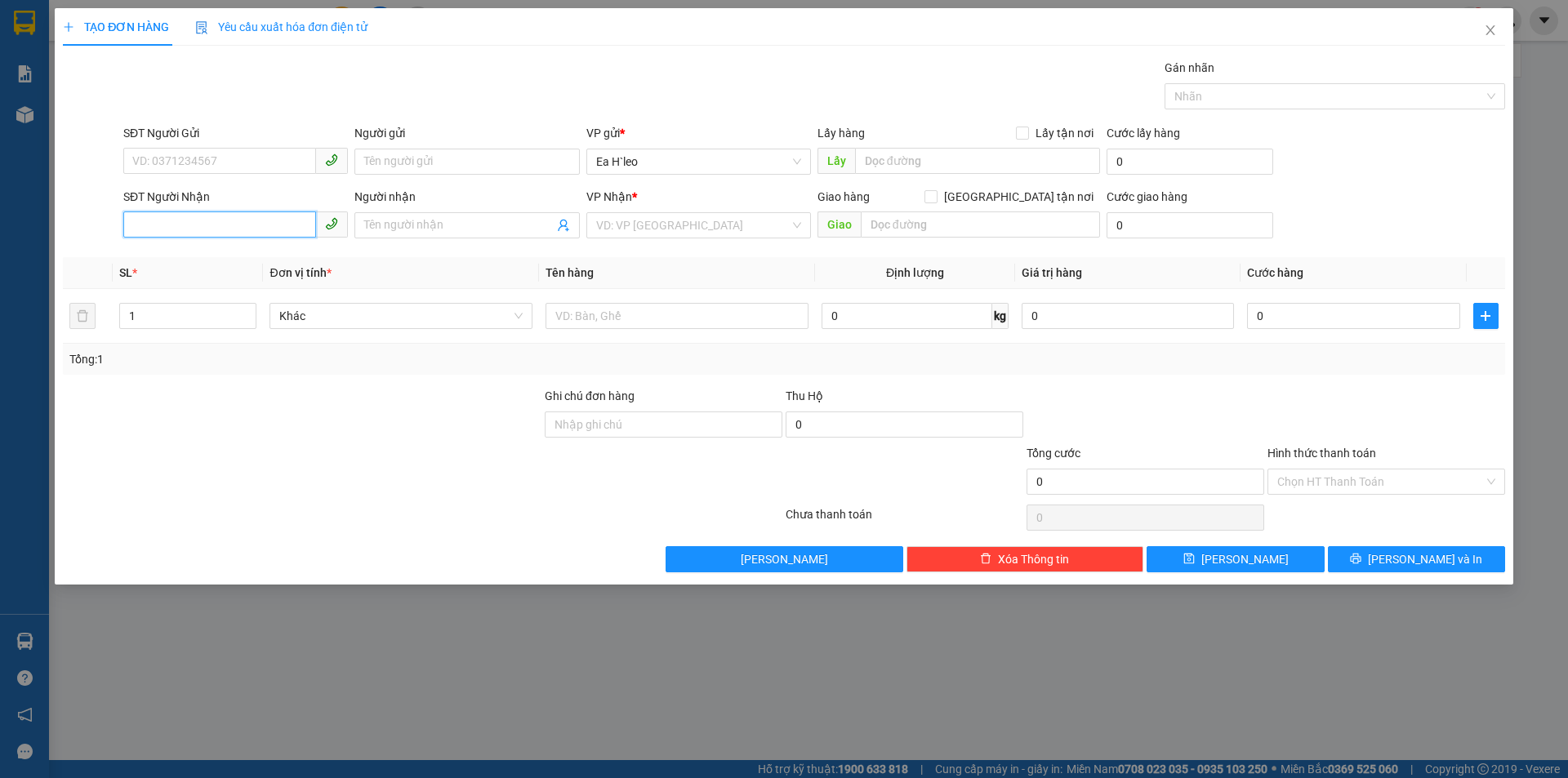
click at [229, 224] on input "SĐT Người Nhận" at bounding box center [219, 224] width 193 height 26
click at [229, 224] on input "038" at bounding box center [219, 224] width 193 height 26
click at [173, 250] on div "0387138347" at bounding box center [236, 258] width 205 height 18
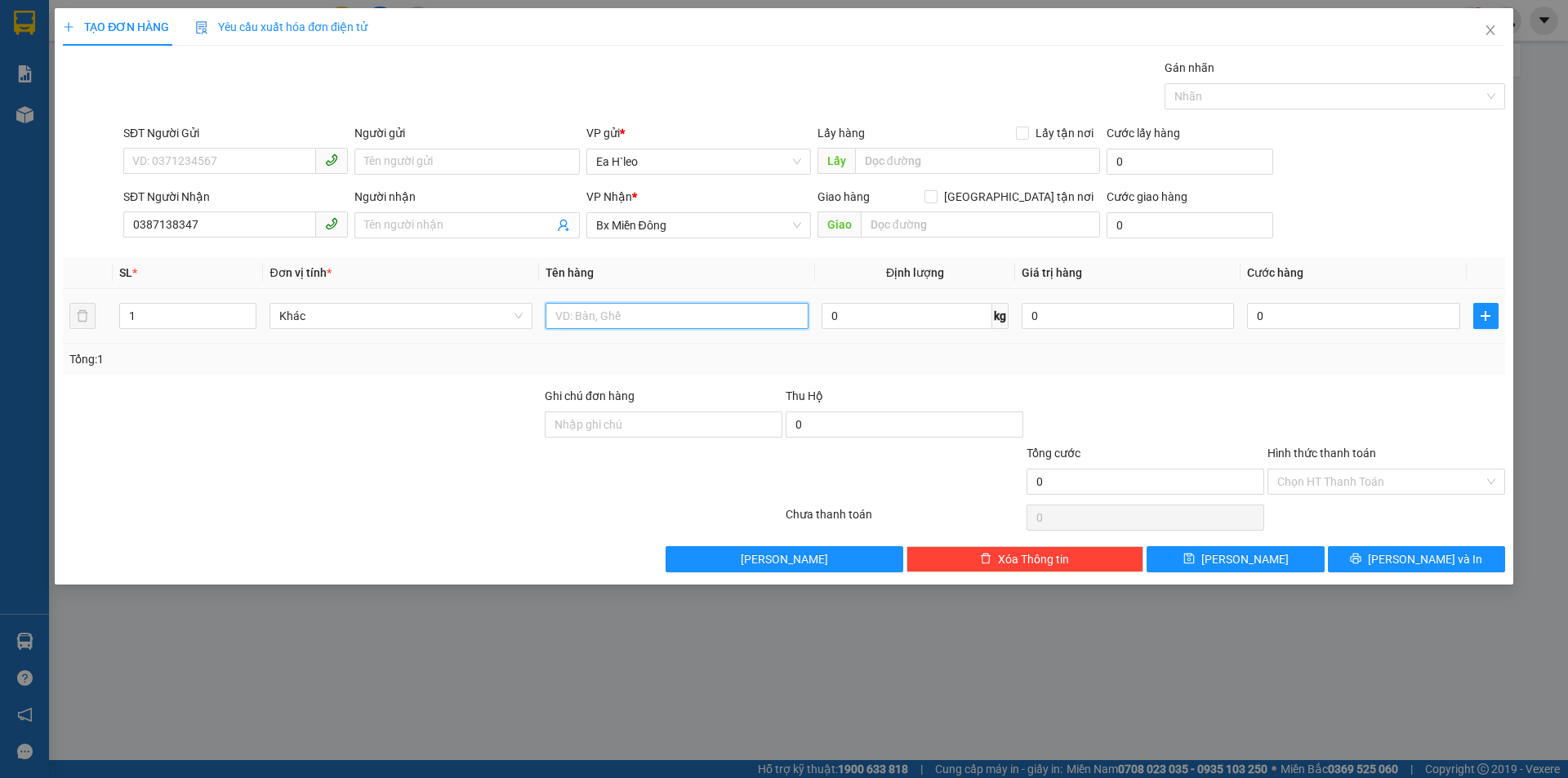
click at [619, 317] on input "text" at bounding box center [677, 316] width 263 height 26
click at [1308, 311] on input "0" at bounding box center [1353, 316] width 212 height 26
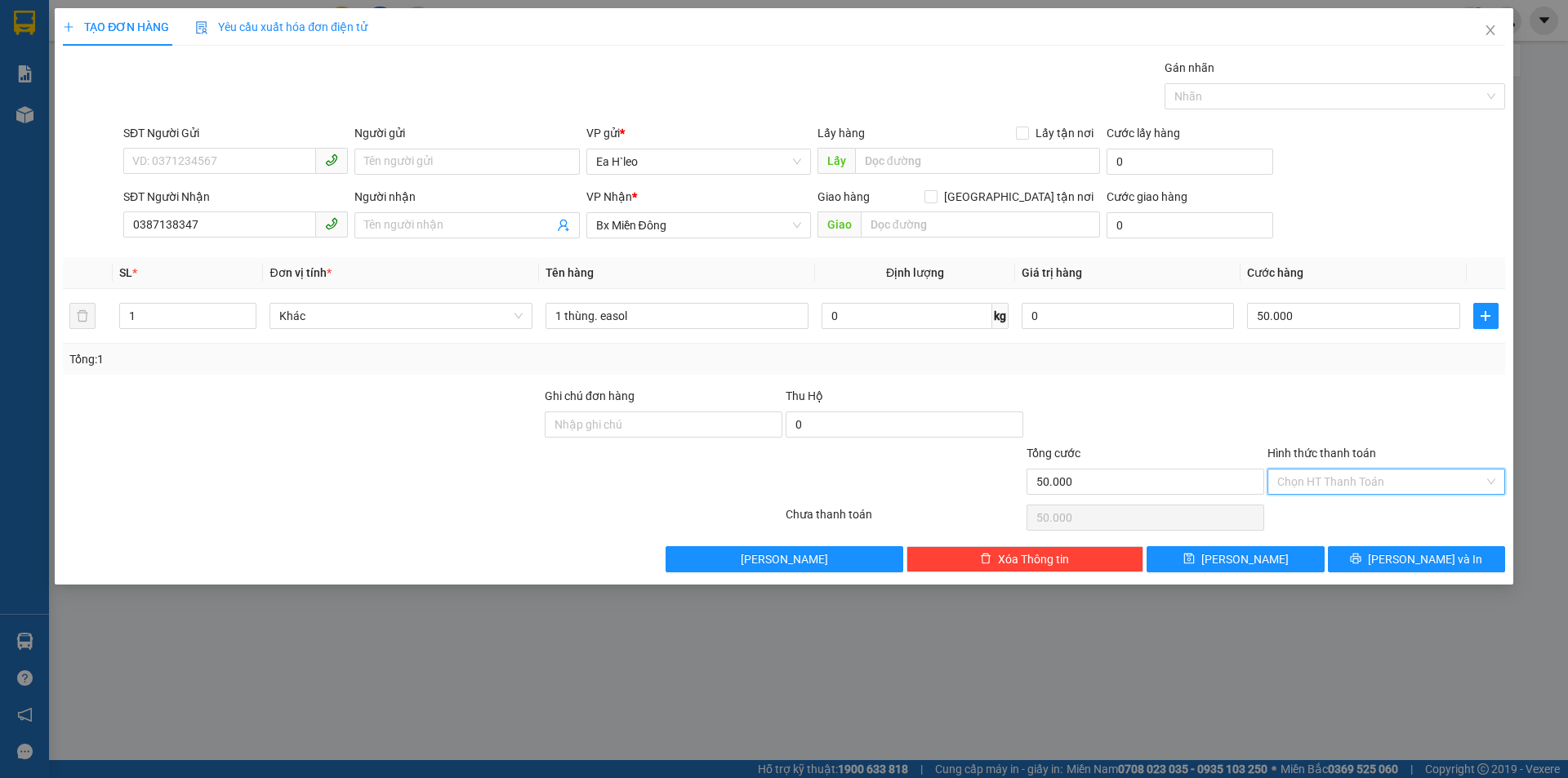
drag, startPoint x: 1322, startPoint y: 485, endPoint x: 1323, endPoint y: 507, distance: 22.0
click at [1322, 489] on input "Hình thức thanh toán" at bounding box center [1381, 482] width 207 height 25
click at [1323, 511] on div "Tại văn phòng" at bounding box center [1386, 514] width 218 height 18
click at [1244, 561] on span "[PERSON_NAME]" at bounding box center [1245, 559] width 87 height 18
click at [1490, 27] on icon "close" at bounding box center [1490, 30] width 13 height 13
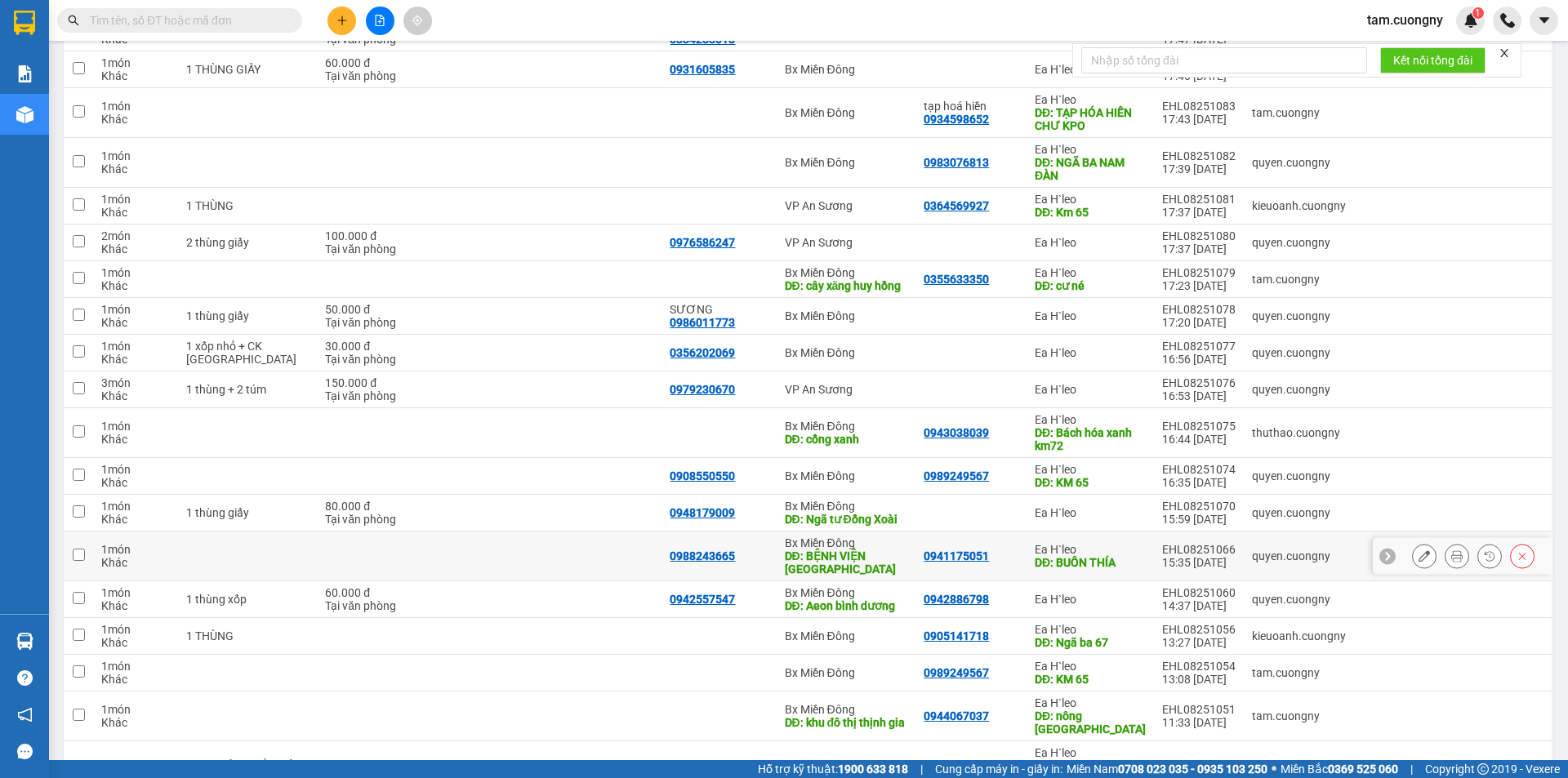
scroll to position [1527, 0]
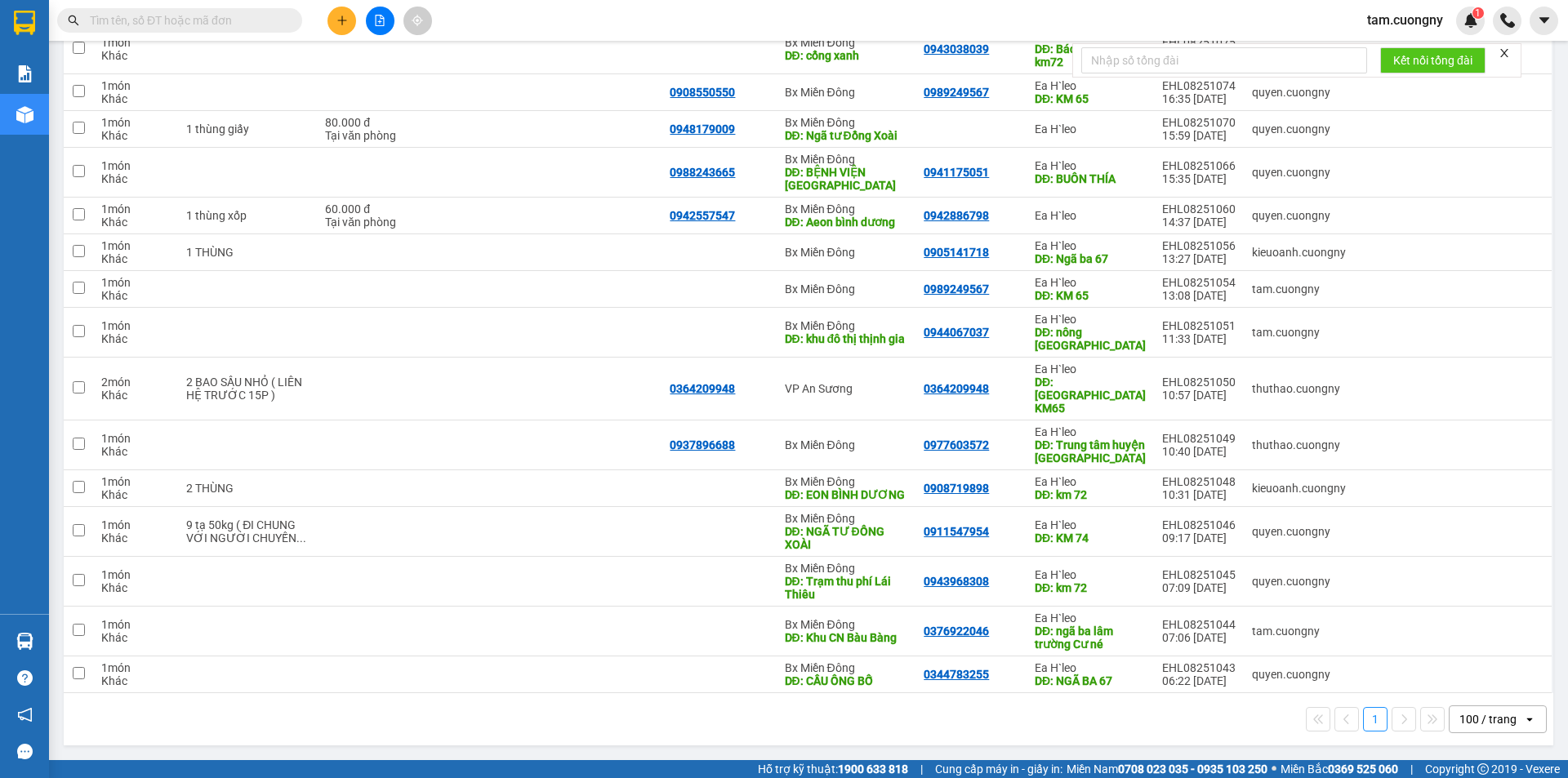
click at [1022, 707] on div "1 100 / trang open" at bounding box center [809, 719] width 1476 height 28
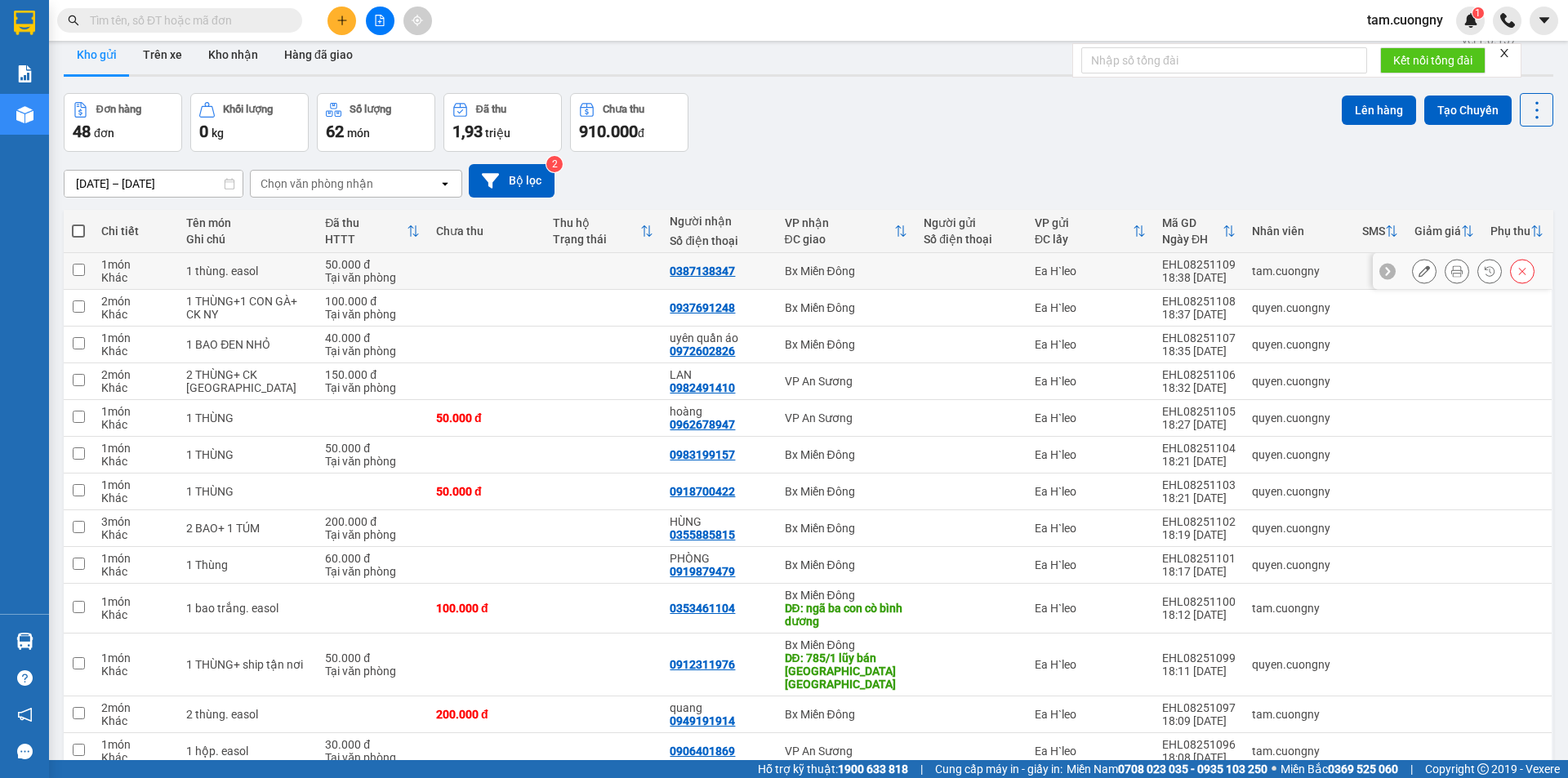
scroll to position [0, 0]
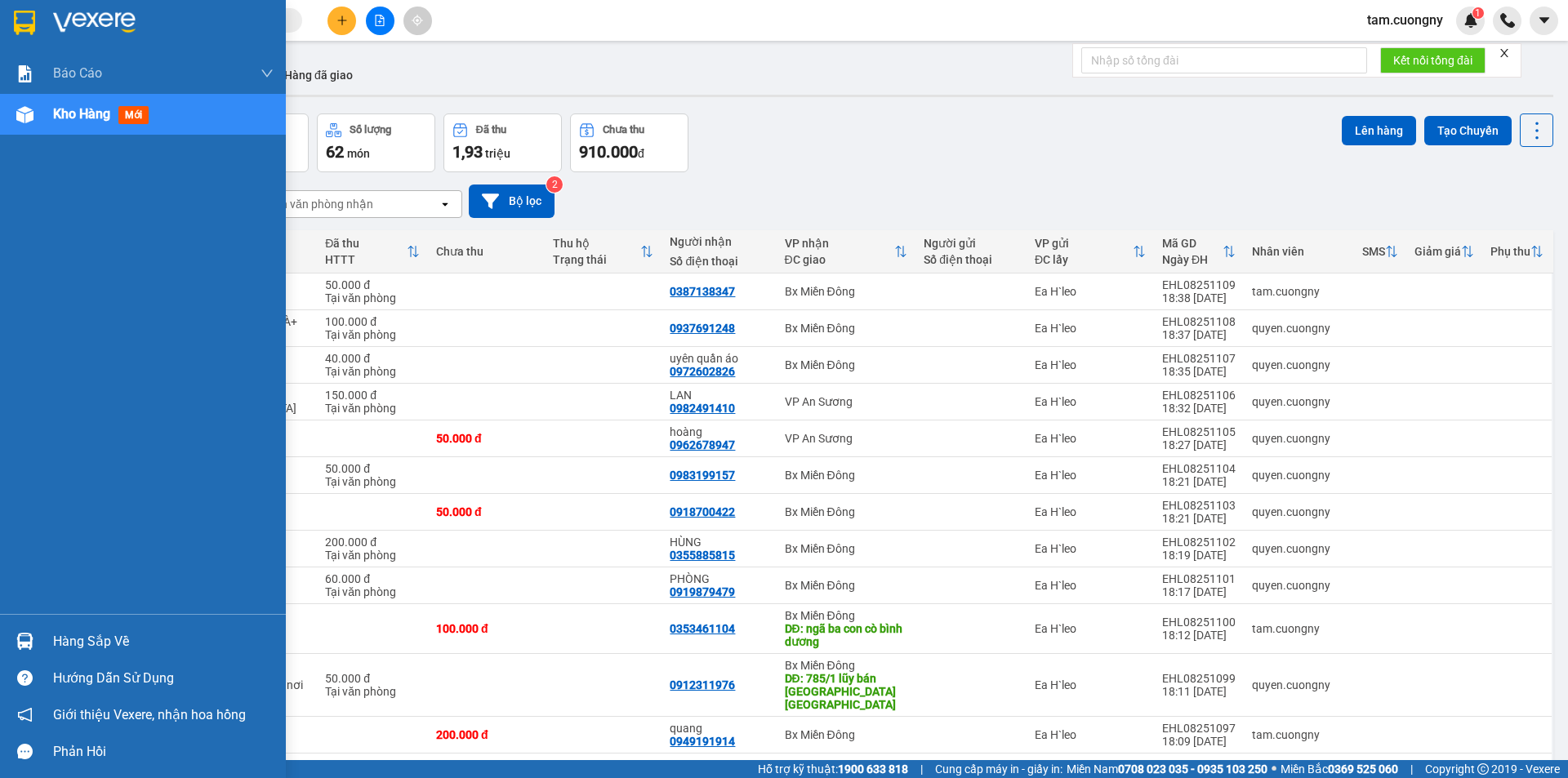
drag, startPoint x: 19, startPoint y: 20, endPoint x: 140, endPoint y: 293, distance: 298.6
click at [19, 19] on img at bounding box center [24, 23] width 21 height 25
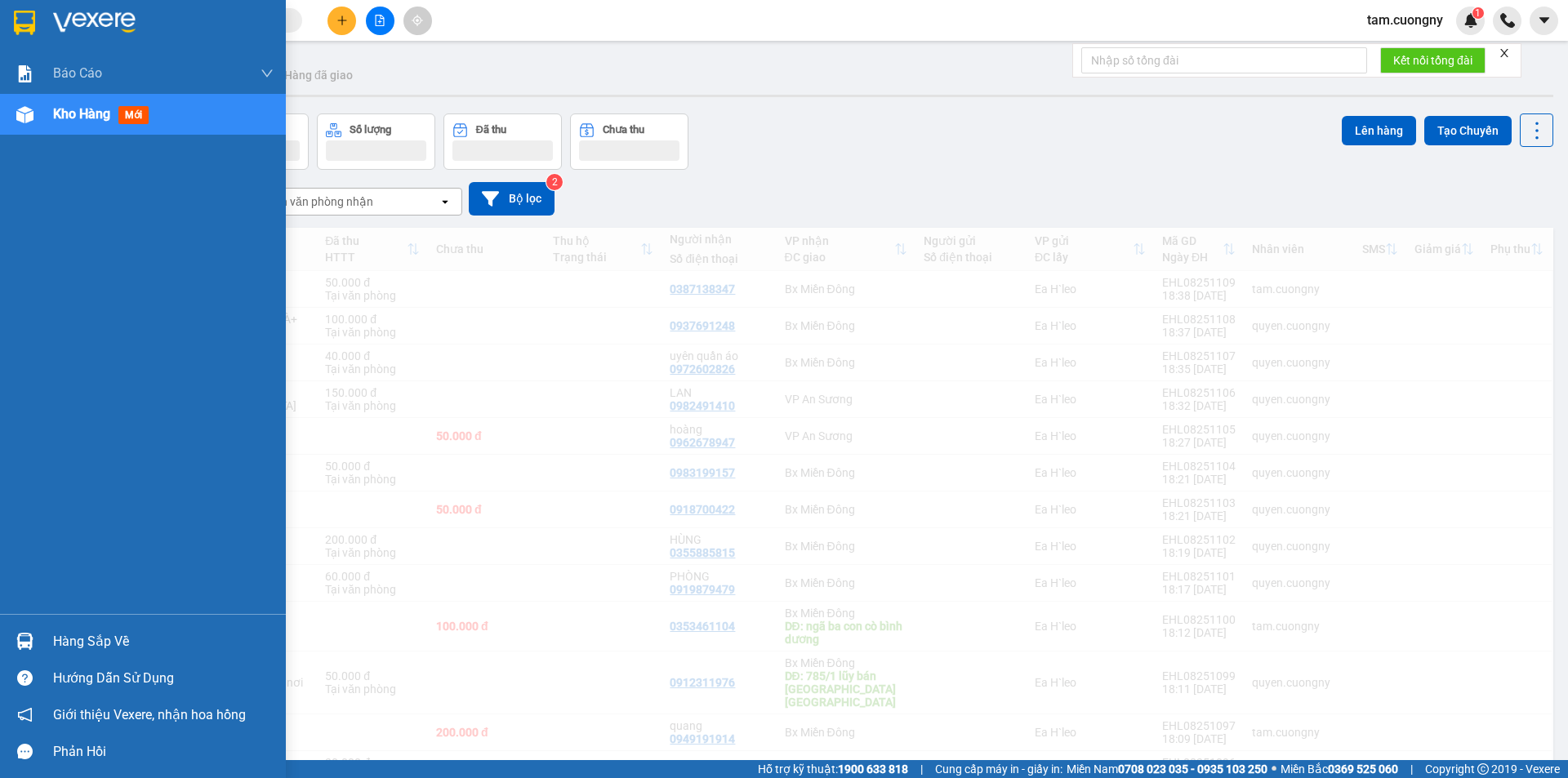
scroll to position [572, 0]
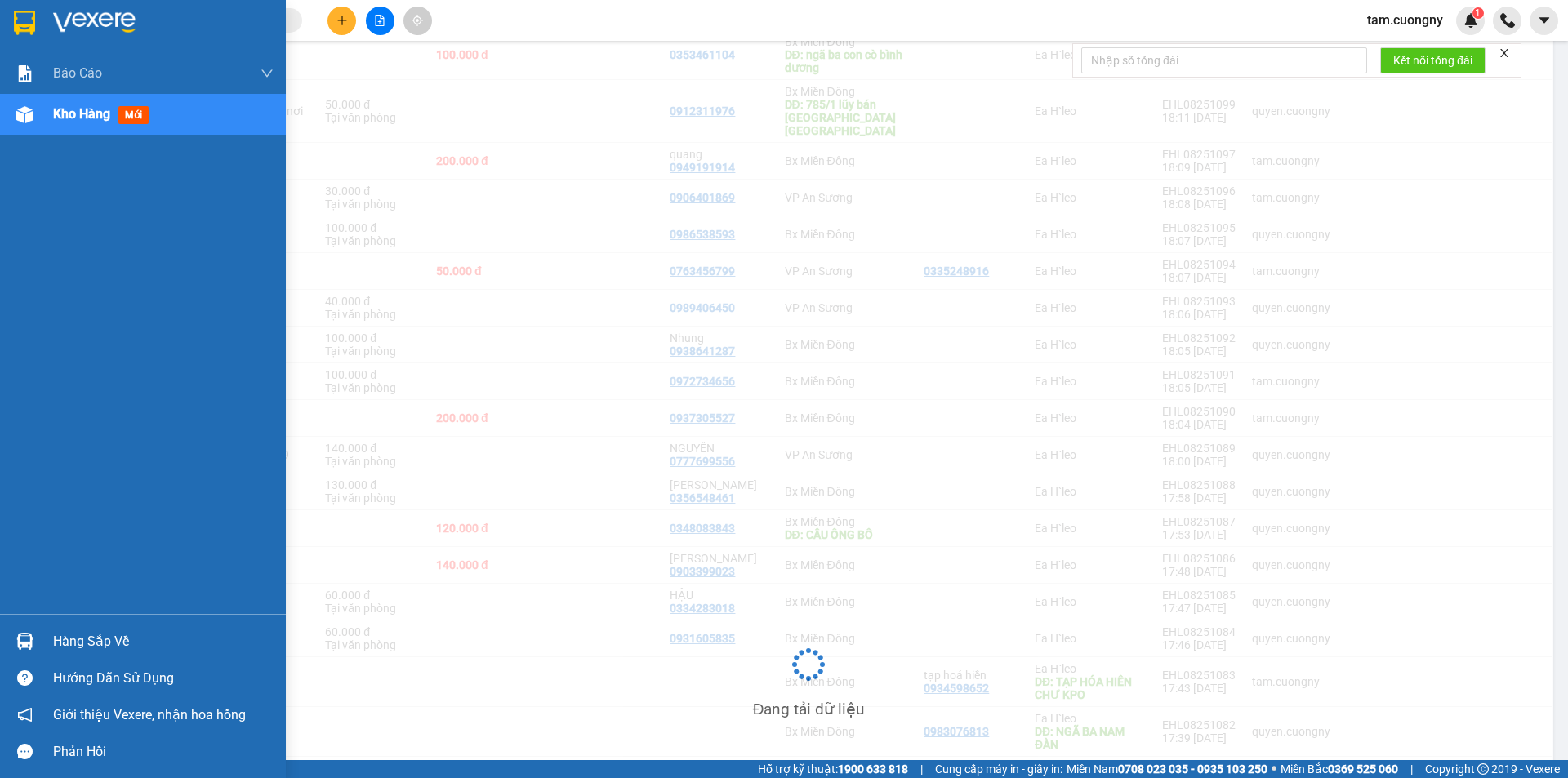
click at [14, 16] on img at bounding box center [24, 23] width 21 height 25
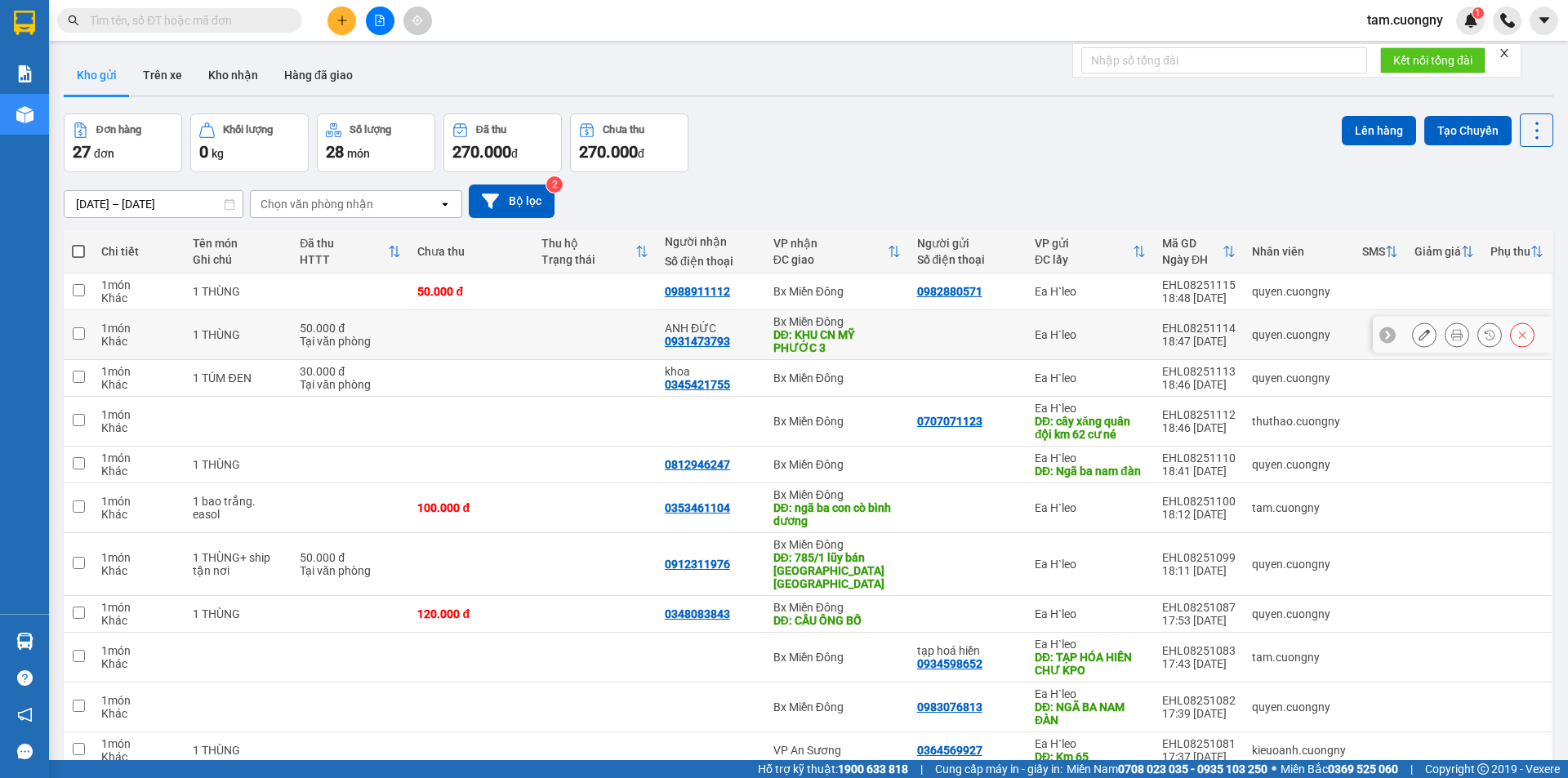
click at [85, 333] on td at bounding box center [78, 335] width 30 height 50
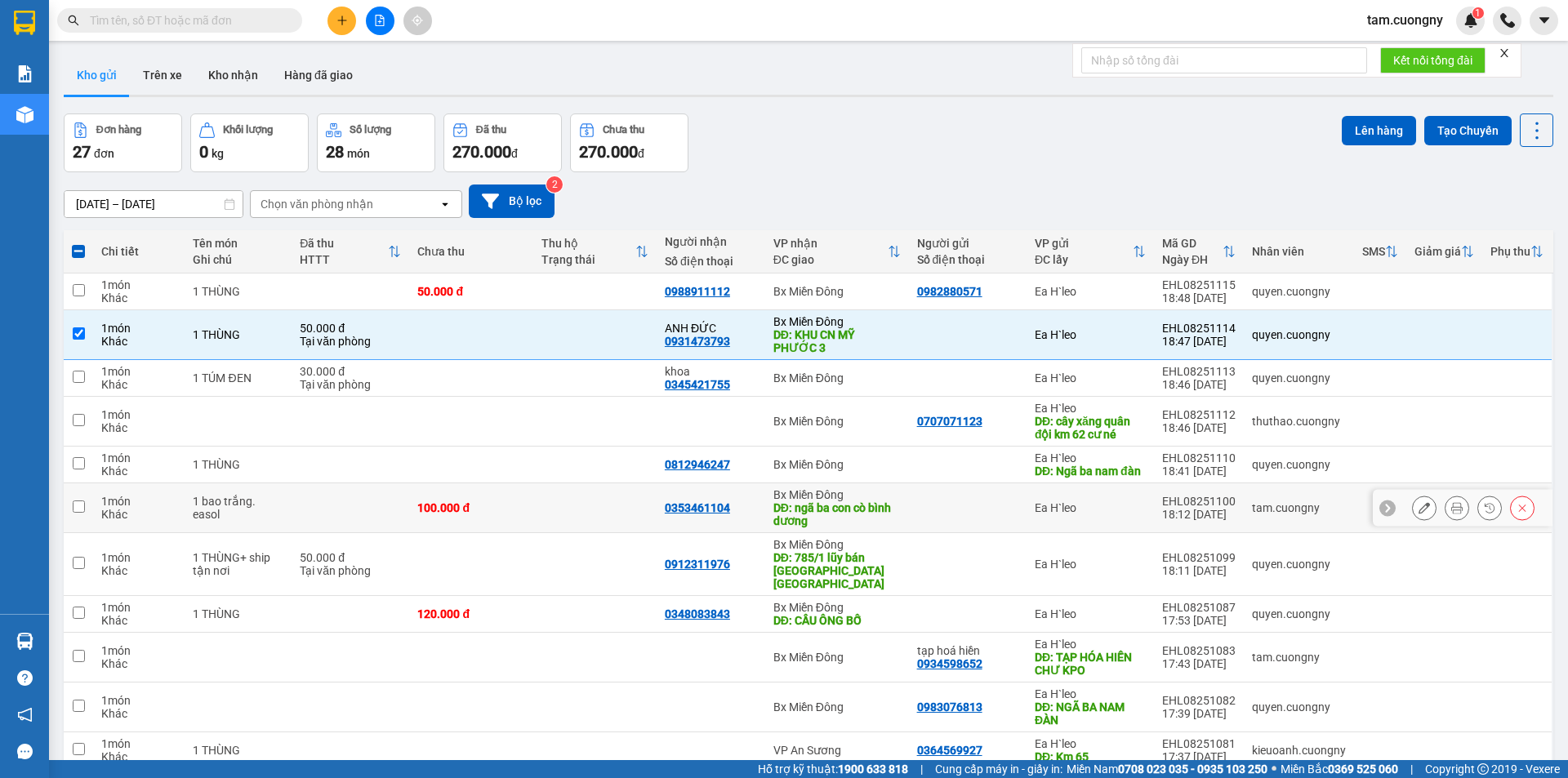
click at [77, 526] on td at bounding box center [78, 508] width 30 height 50
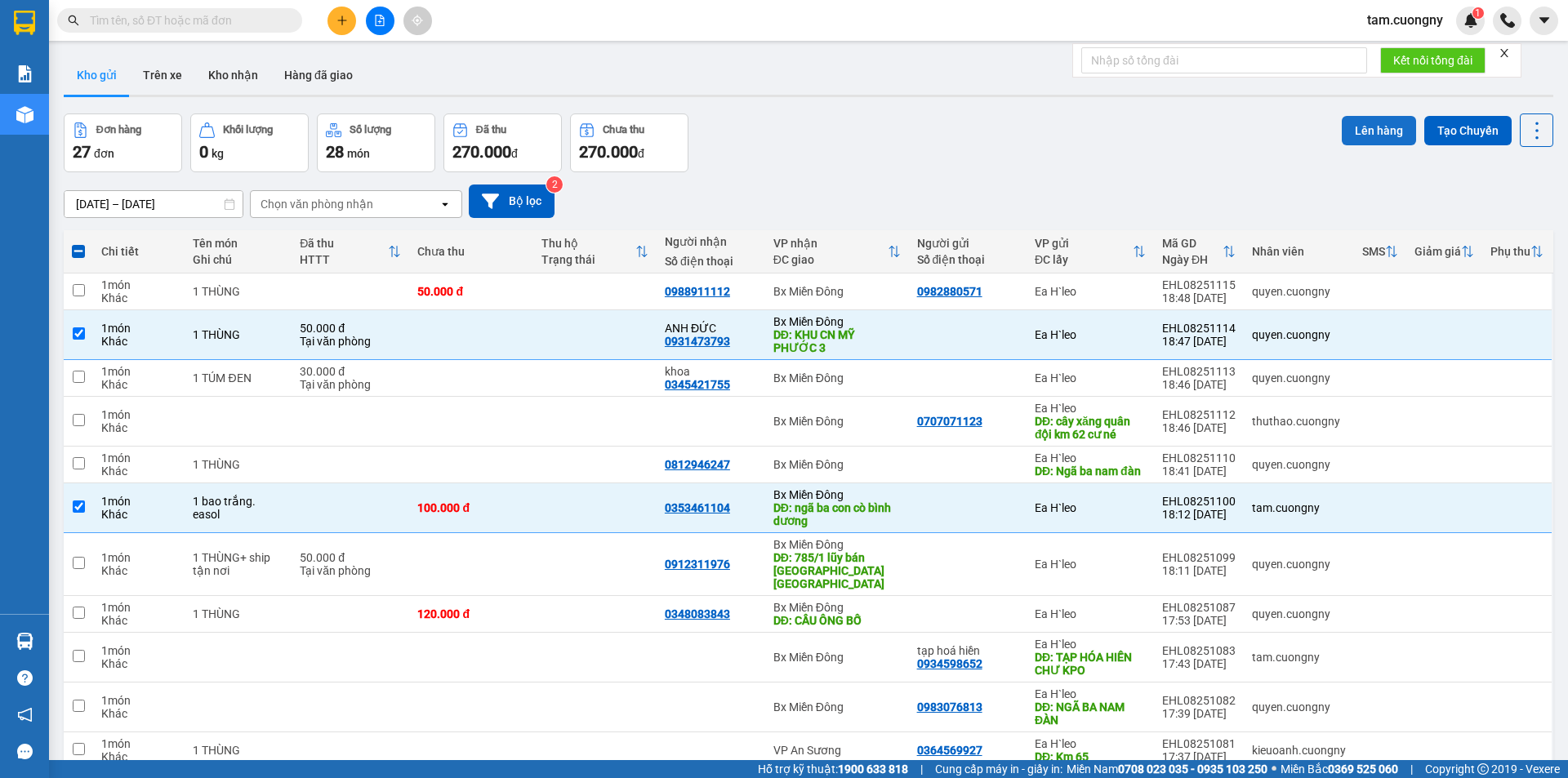
click at [1371, 141] on button "Lên hàng" at bounding box center [1380, 131] width 75 height 30
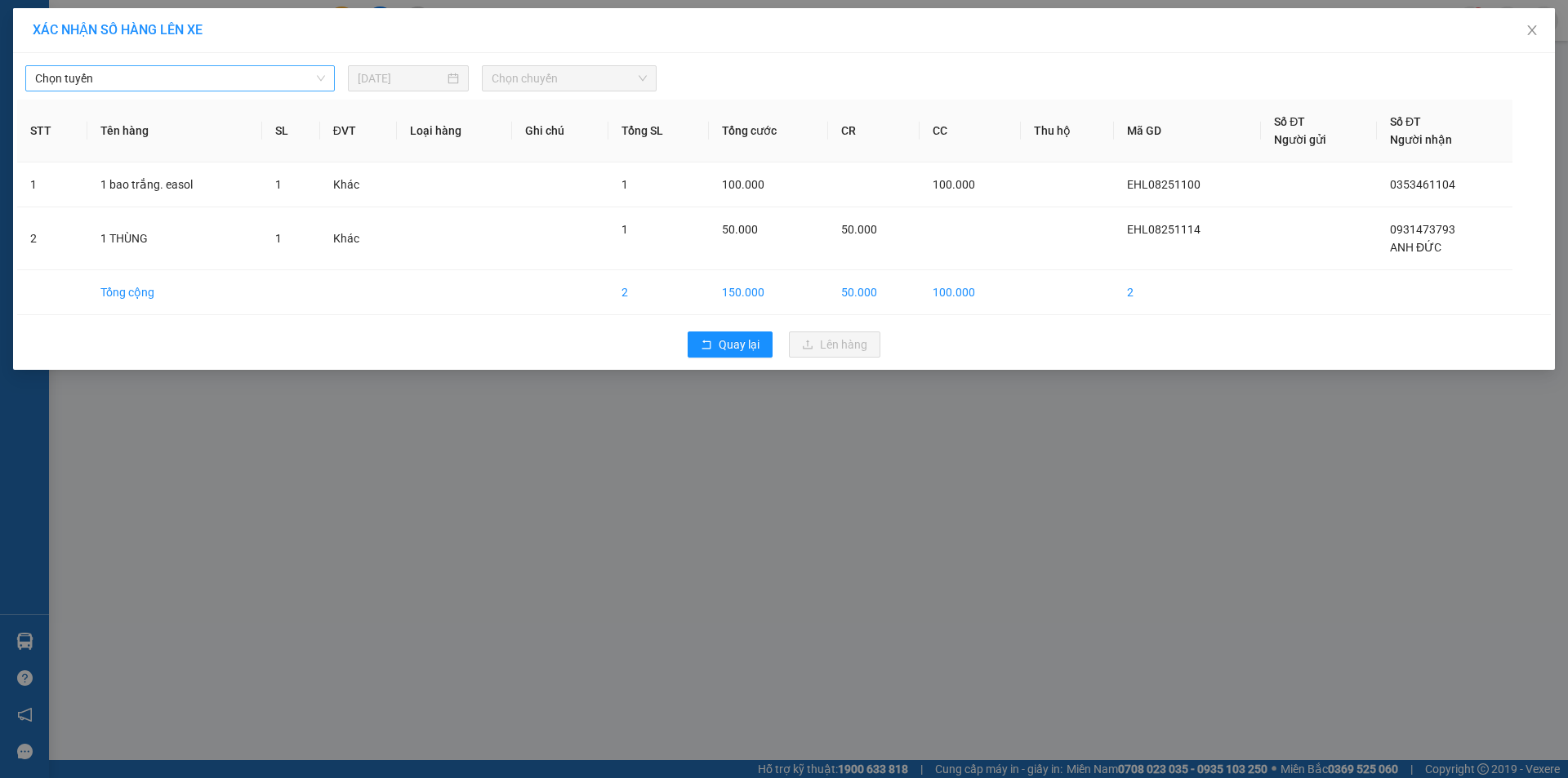
click at [238, 73] on span "Chọn tuyến" at bounding box center [180, 78] width 290 height 25
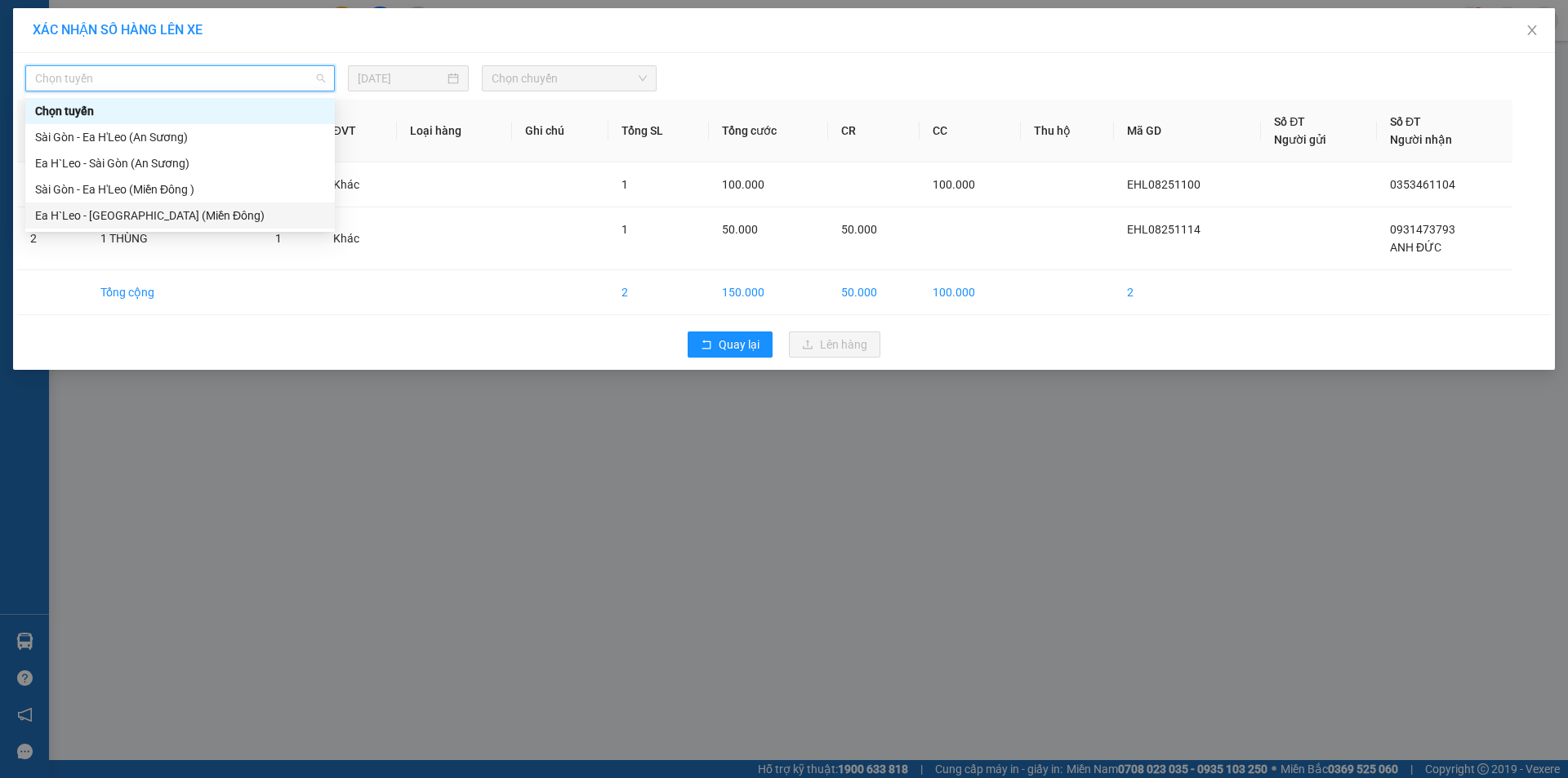
click at [109, 214] on div "Ea H`Leo - [GEOGRAPHIC_DATA] (Miền Đông)" at bounding box center [180, 215] width 290 height 18
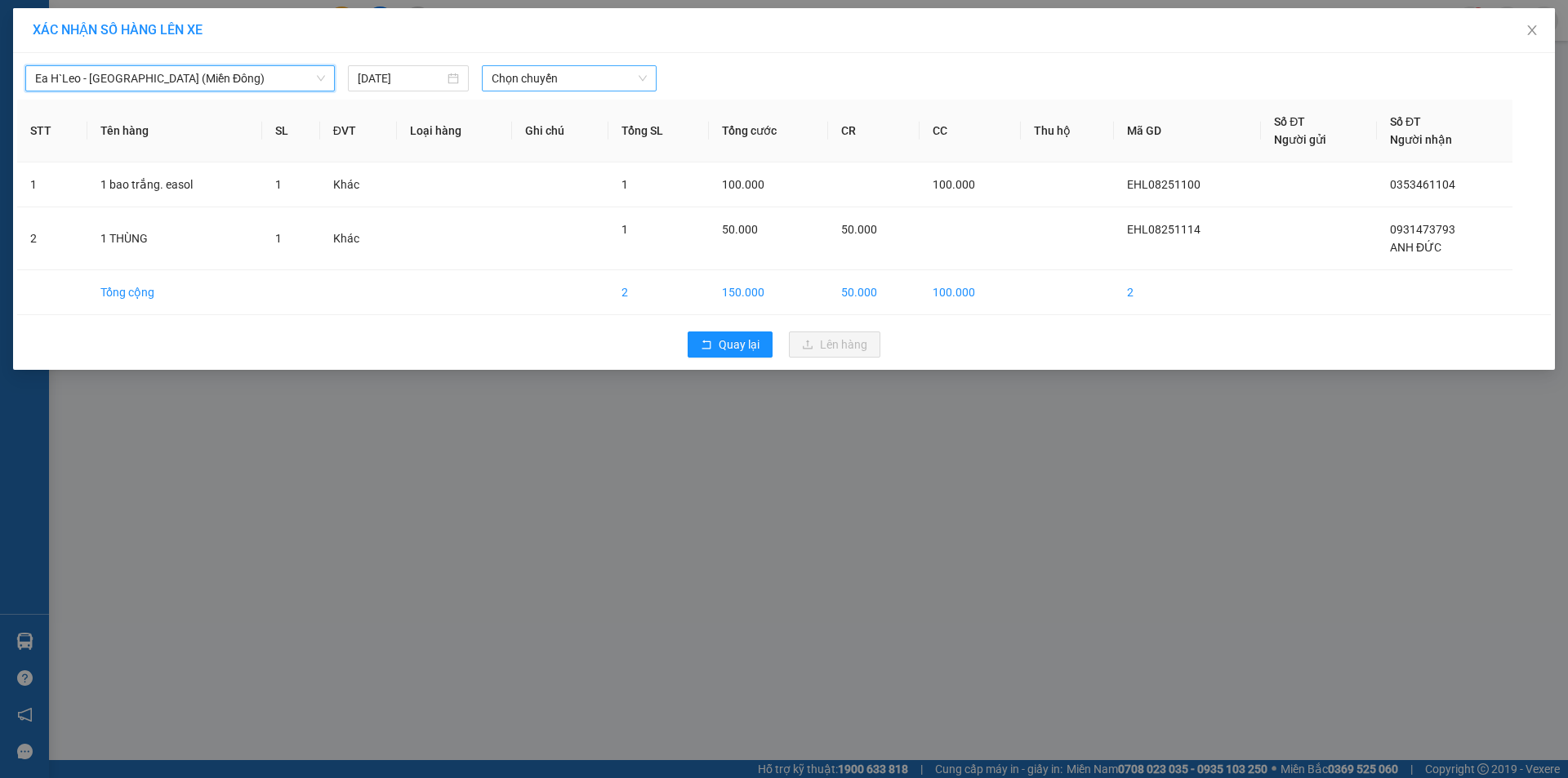
click at [553, 78] on span "Chọn chuyến" at bounding box center [569, 78] width 155 height 25
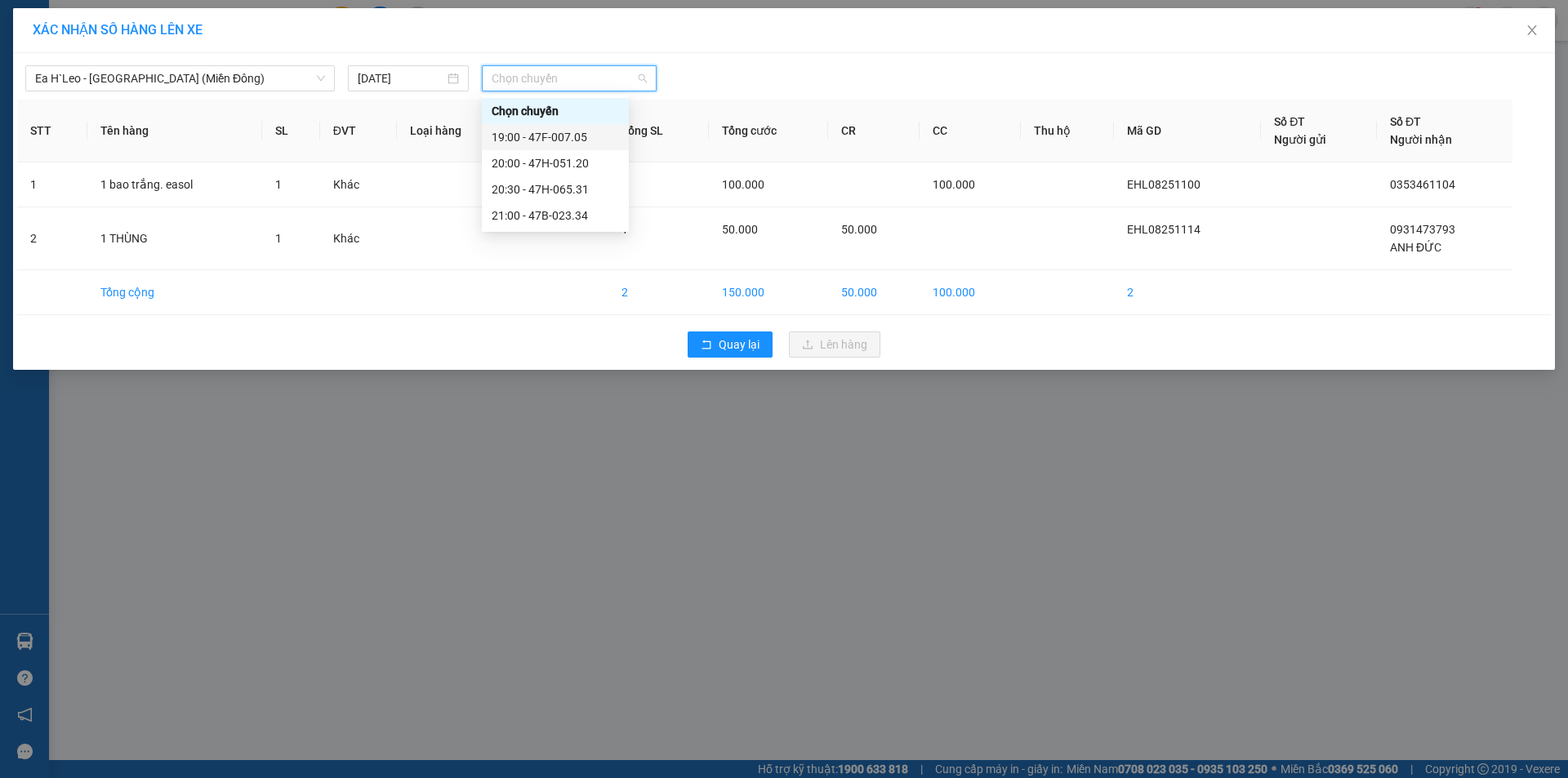
click at [580, 143] on div "19:00 - 47F-007.05" at bounding box center [556, 137] width 127 height 18
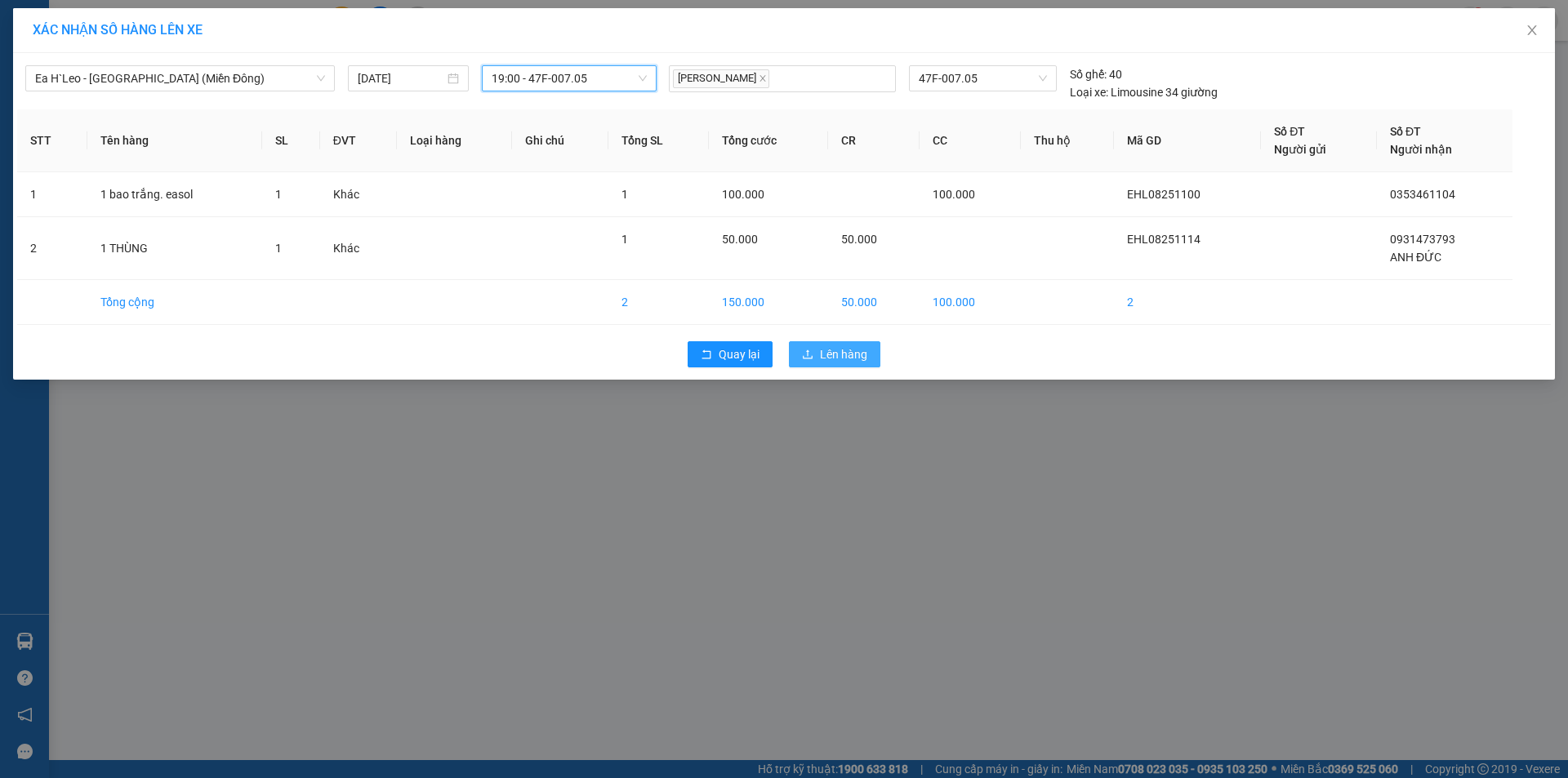
click at [824, 350] on span "Lên hàng" at bounding box center [843, 354] width 48 height 18
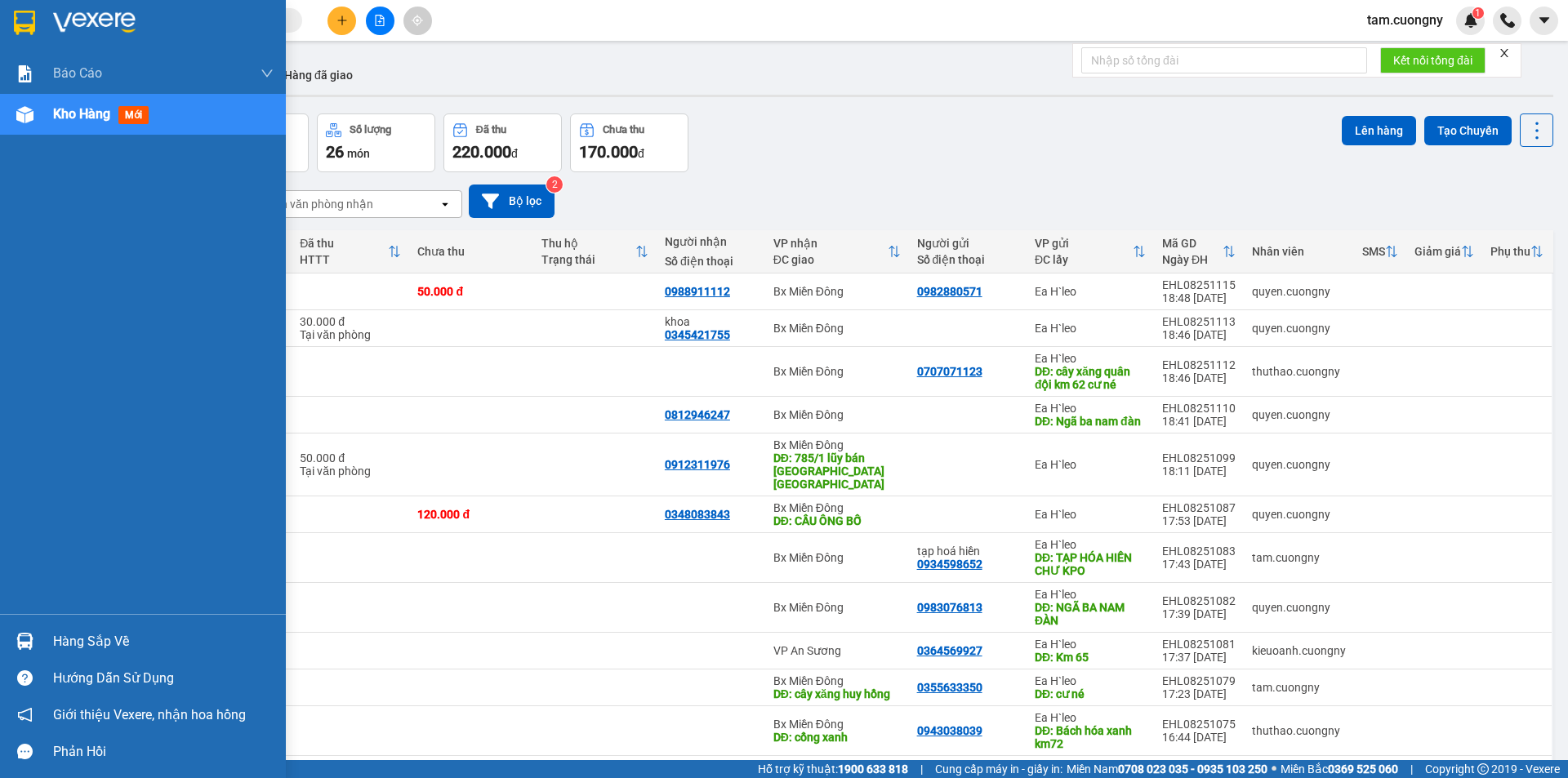
click at [37, 16] on div at bounding box center [25, 23] width 29 height 29
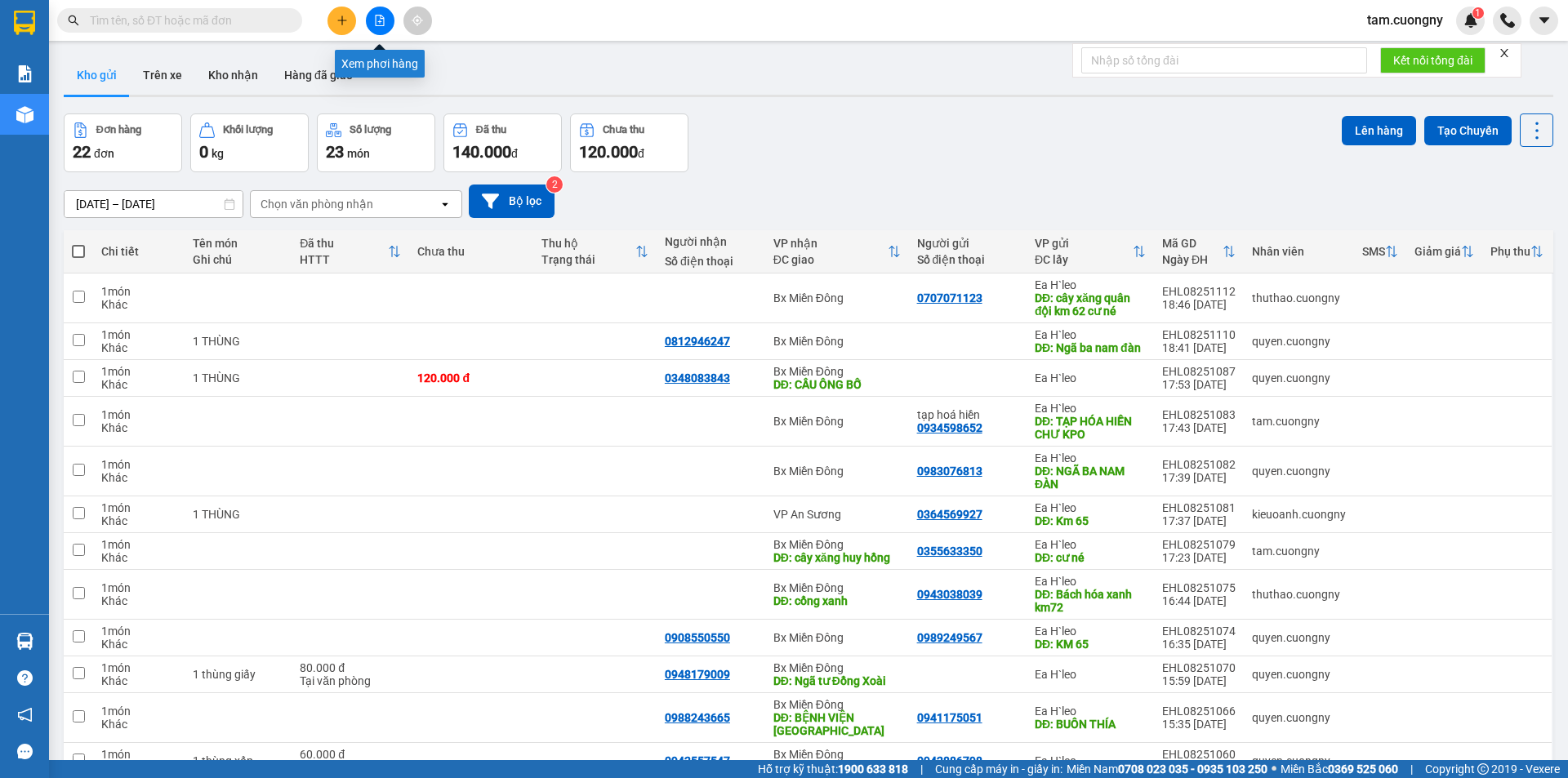
click at [379, 18] on icon "file-add" at bounding box center [379, 20] width 11 height 11
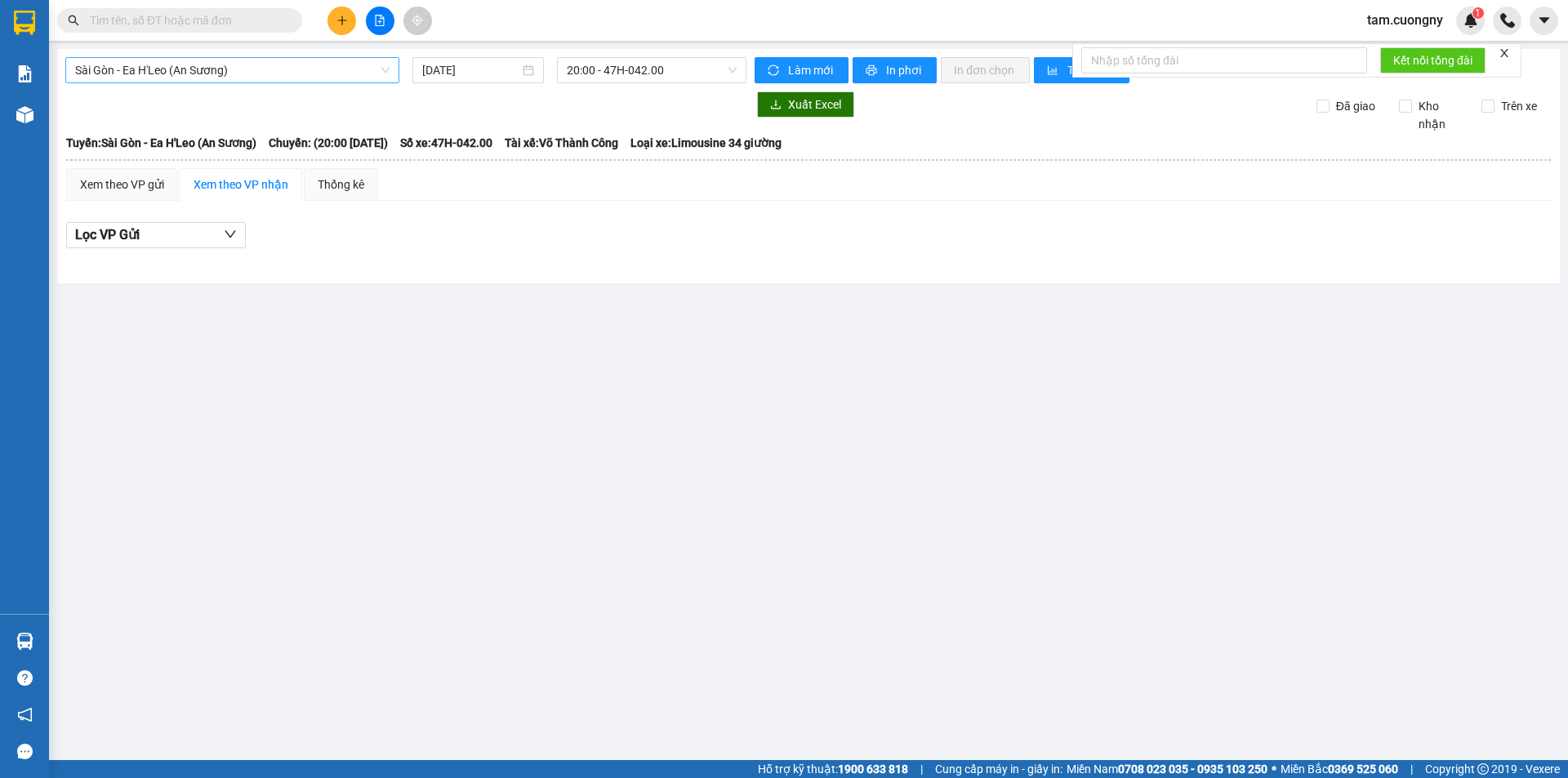
drag, startPoint x: 225, startPoint y: 69, endPoint x: 212, endPoint y: 79, distance: 16.4
click at [225, 71] on span "Sài Gòn - Ea H'Leo (An Sương)" at bounding box center [232, 70] width 315 height 25
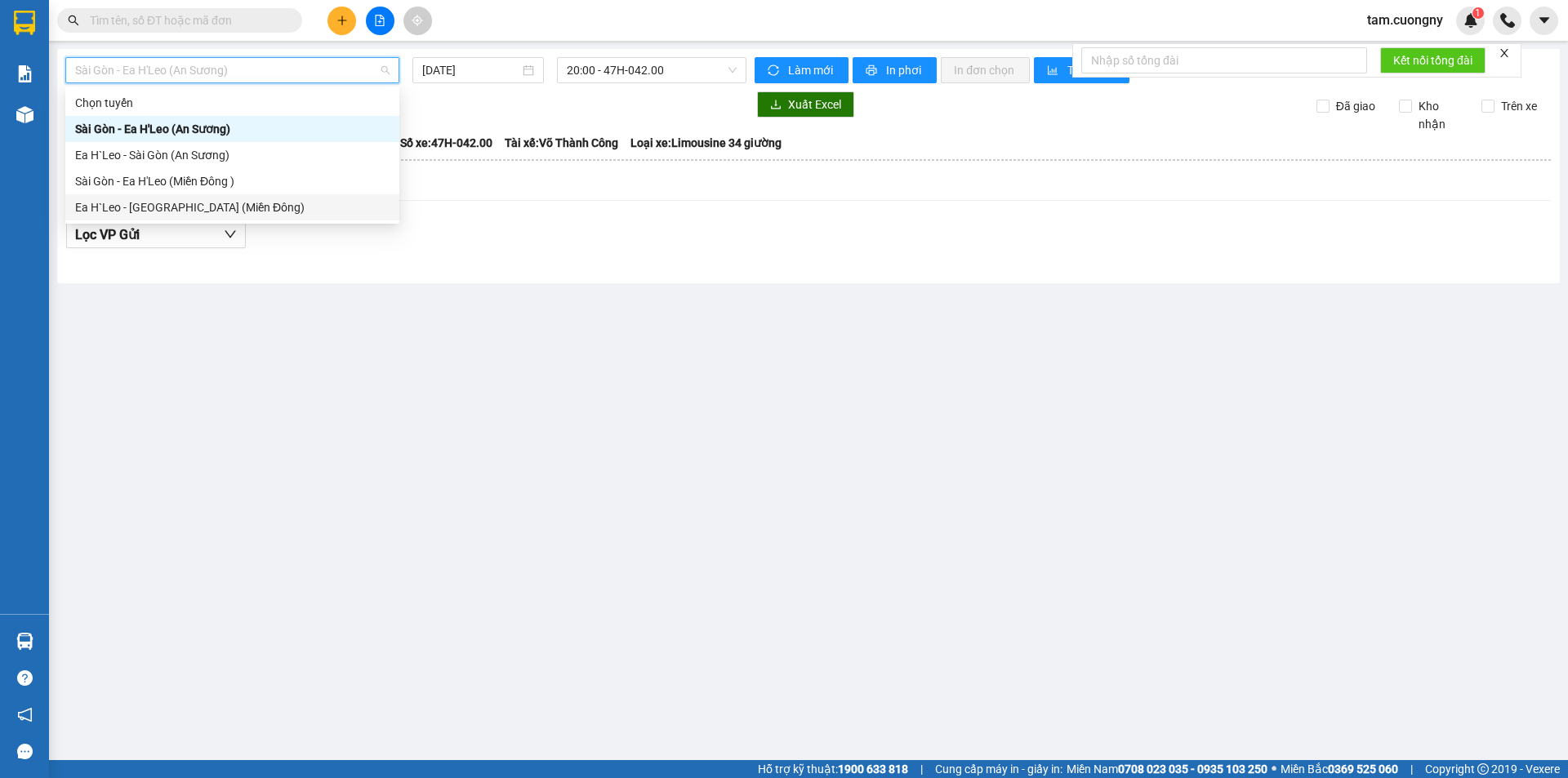
click at [128, 204] on div "Ea H`Leo - [GEOGRAPHIC_DATA] (Miền Đông)" at bounding box center [232, 207] width 315 height 18
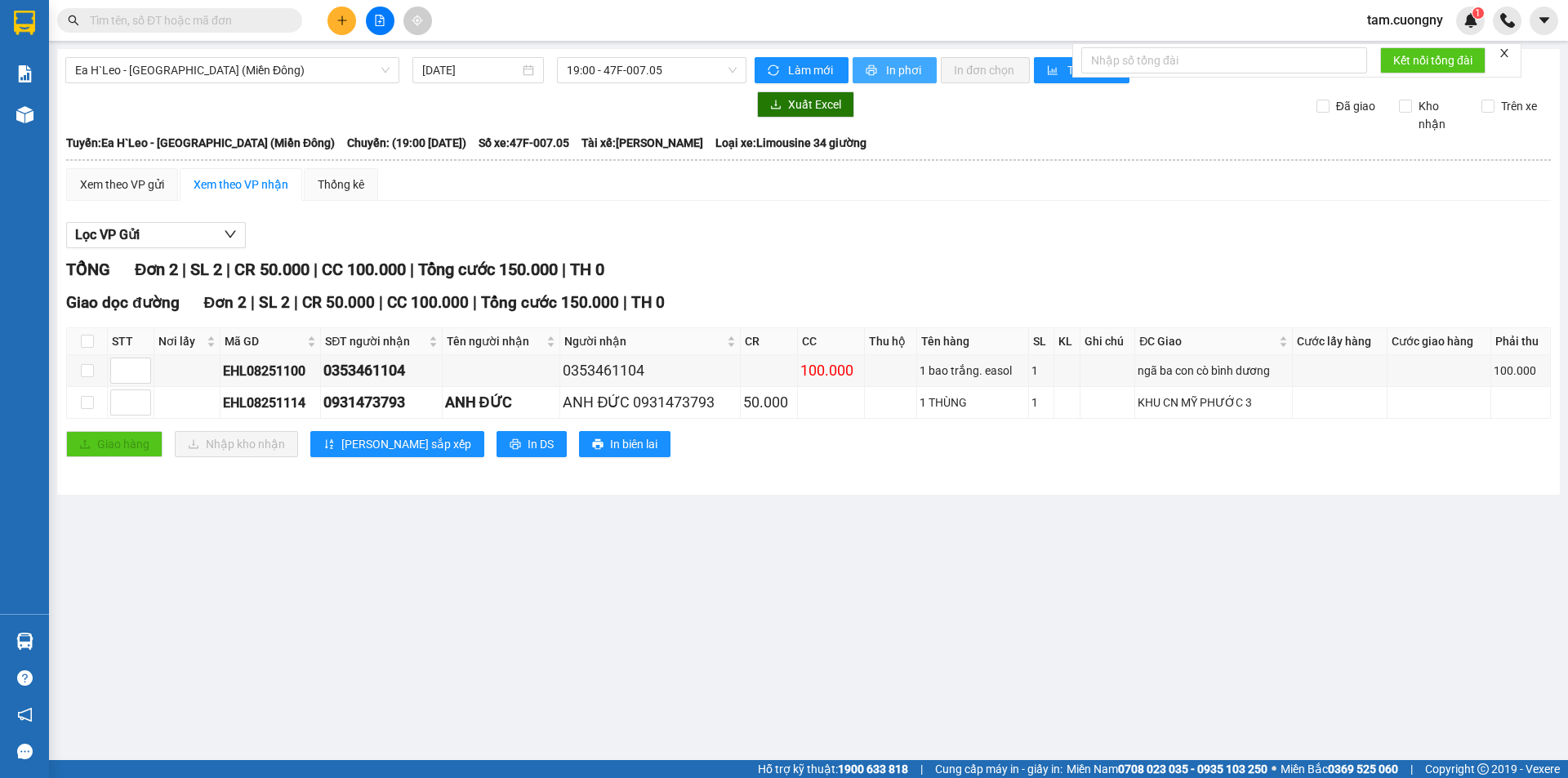
click at [915, 71] on span "In phơi" at bounding box center [904, 70] width 37 height 18
drag, startPoint x: 937, startPoint y: 641, endPoint x: 804, endPoint y: 123, distance: 534.8
click at [936, 641] on main "Ea H`Leo - [GEOGRAPHIC_DATA] ([GEOGRAPHIC_DATA]) [DATE] 19:00 - 47F-007.05 Làm …" at bounding box center [784, 380] width 1568 height 760
click at [645, 78] on span "19:00 - 47F-007.05" at bounding box center [652, 70] width 170 height 25
drag, startPoint x: 744, startPoint y: 614, endPoint x: 714, endPoint y: 613, distance: 30.0
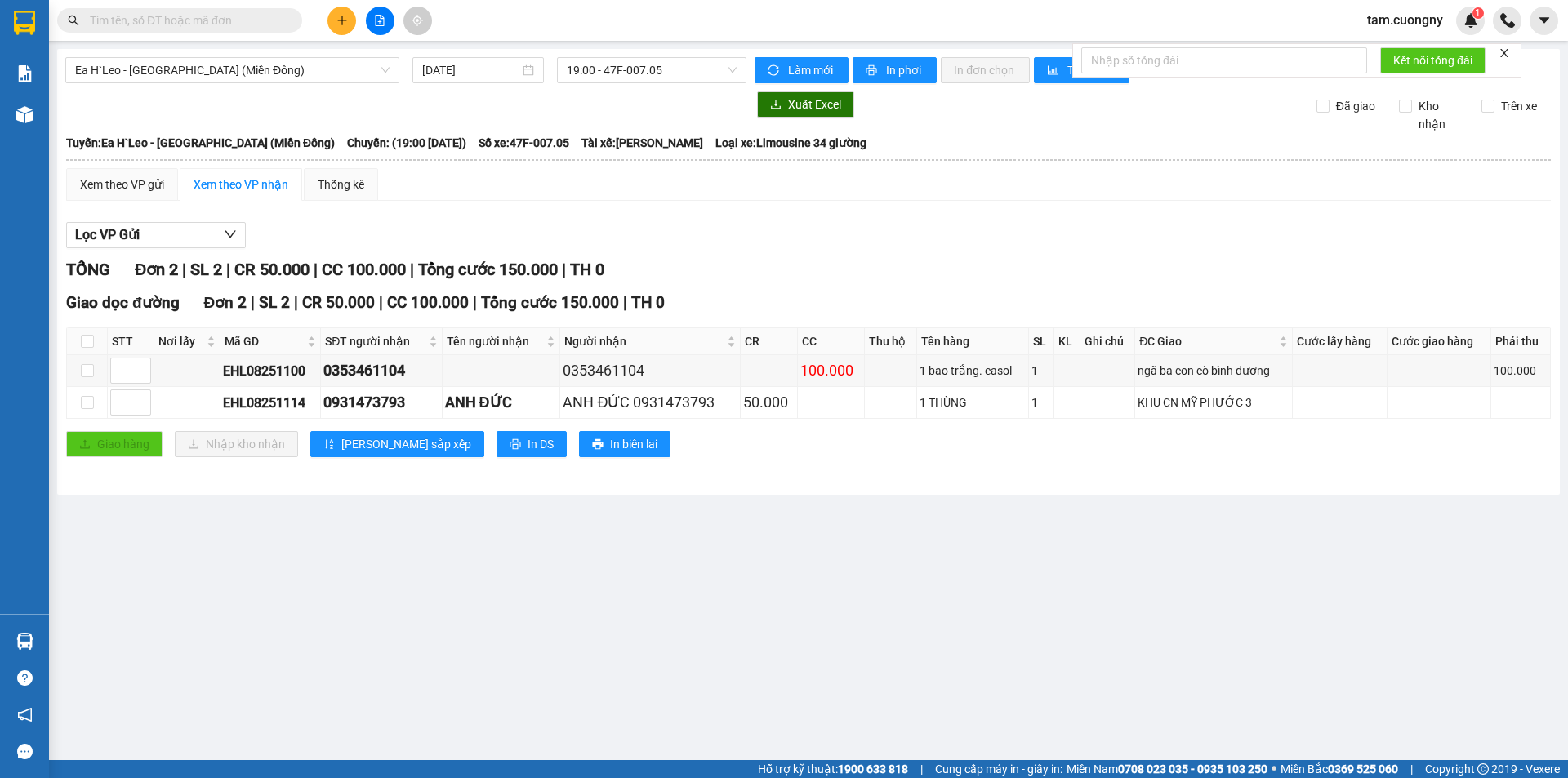
click at [733, 613] on main "Ea H`Leo - [GEOGRAPHIC_DATA] ([GEOGRAPHIC_DATA]) [DATE] 19:00 - 47F-007.05 Làm …" at bounding box center [784, 380] width 1568 height 760
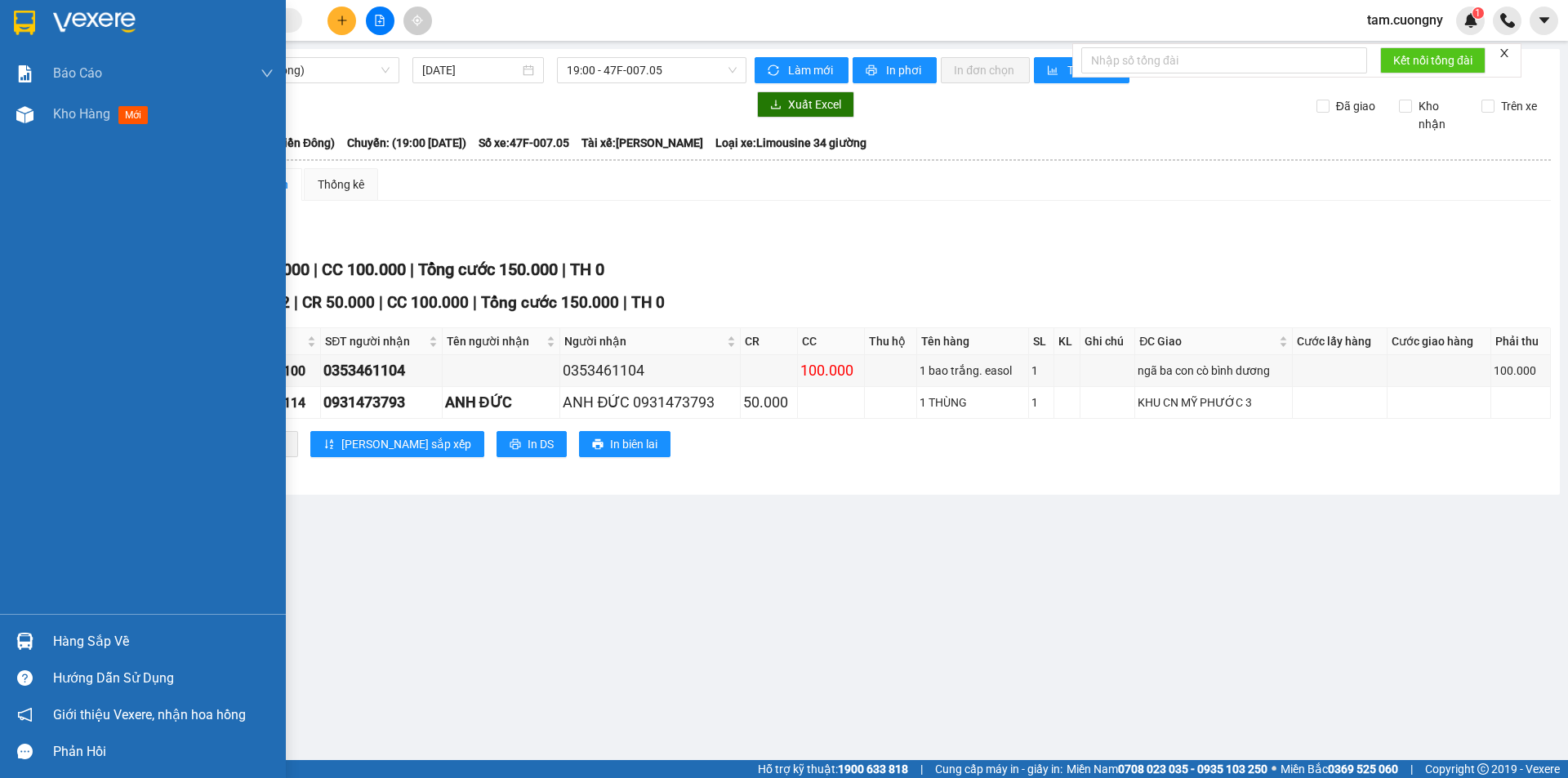
click at [21, 20] on img at bounding box center [24, 23] width 21 height 25
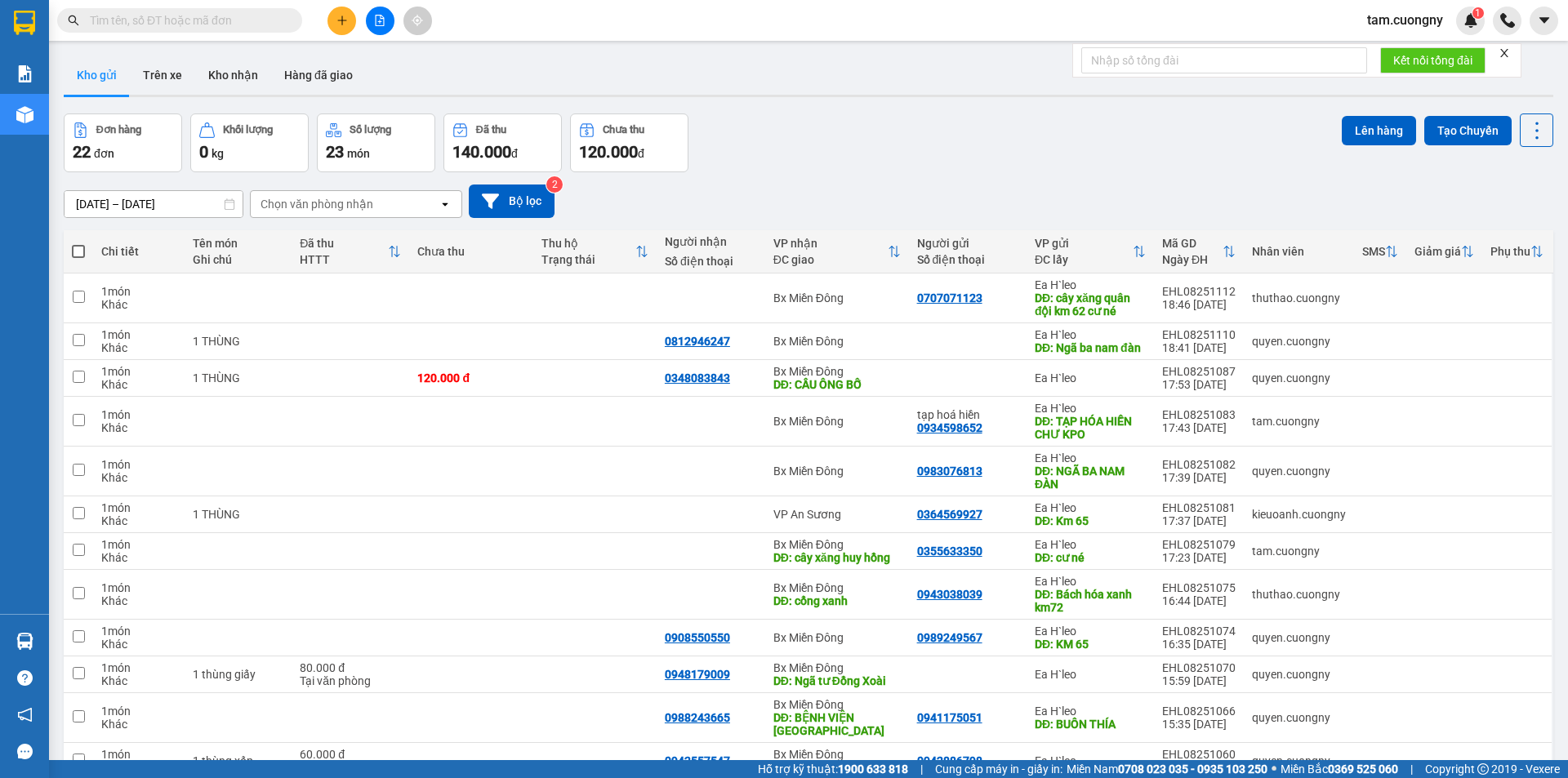
click at [383, 26] on button at bounding box center [380, 21] width 29 height 29
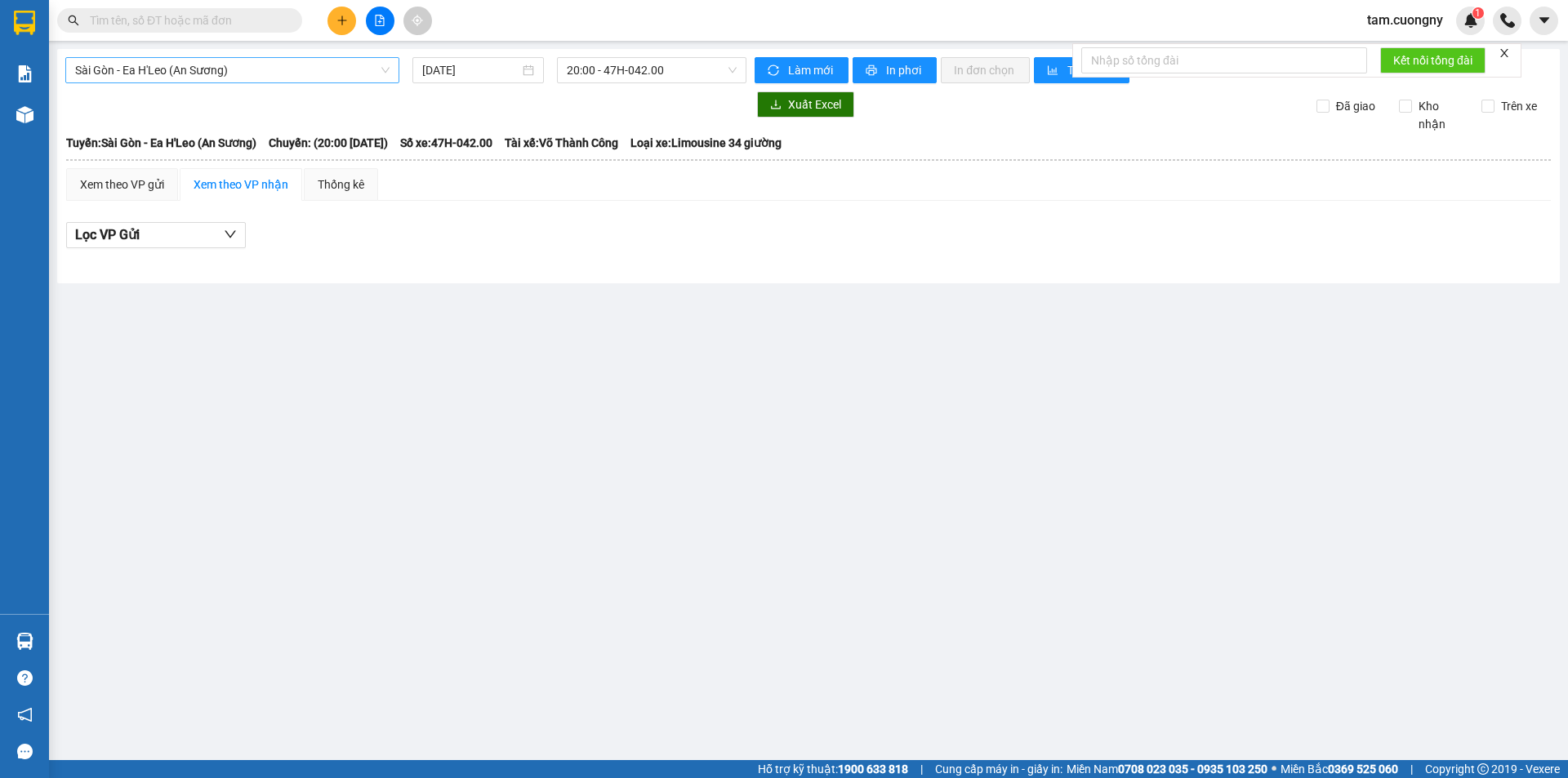
click at [214, 64] on span "Sài Gòn - Ea H'Leo (An Sương)" at bounding box center [232, 70] width 315 height 25
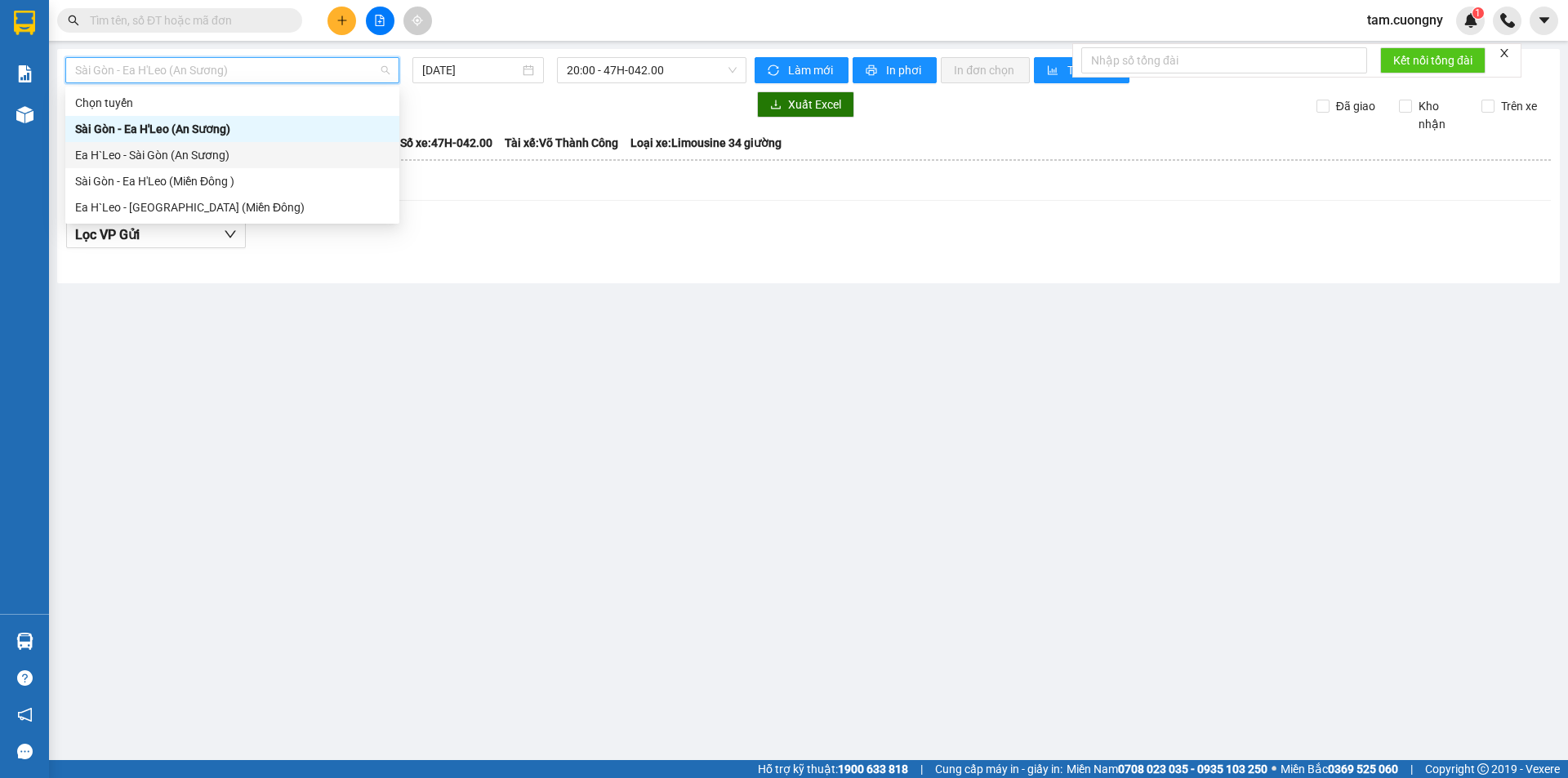
drag, startPoint x: 165, startPoint y: 162, endPoint x: 518, endPoint y: 81, distance: 362.2
click at [165, 161] on div "Ea H`Leo - Sài Gòn (An Sương)" at bounding box center [232, 154] width 315 height 18
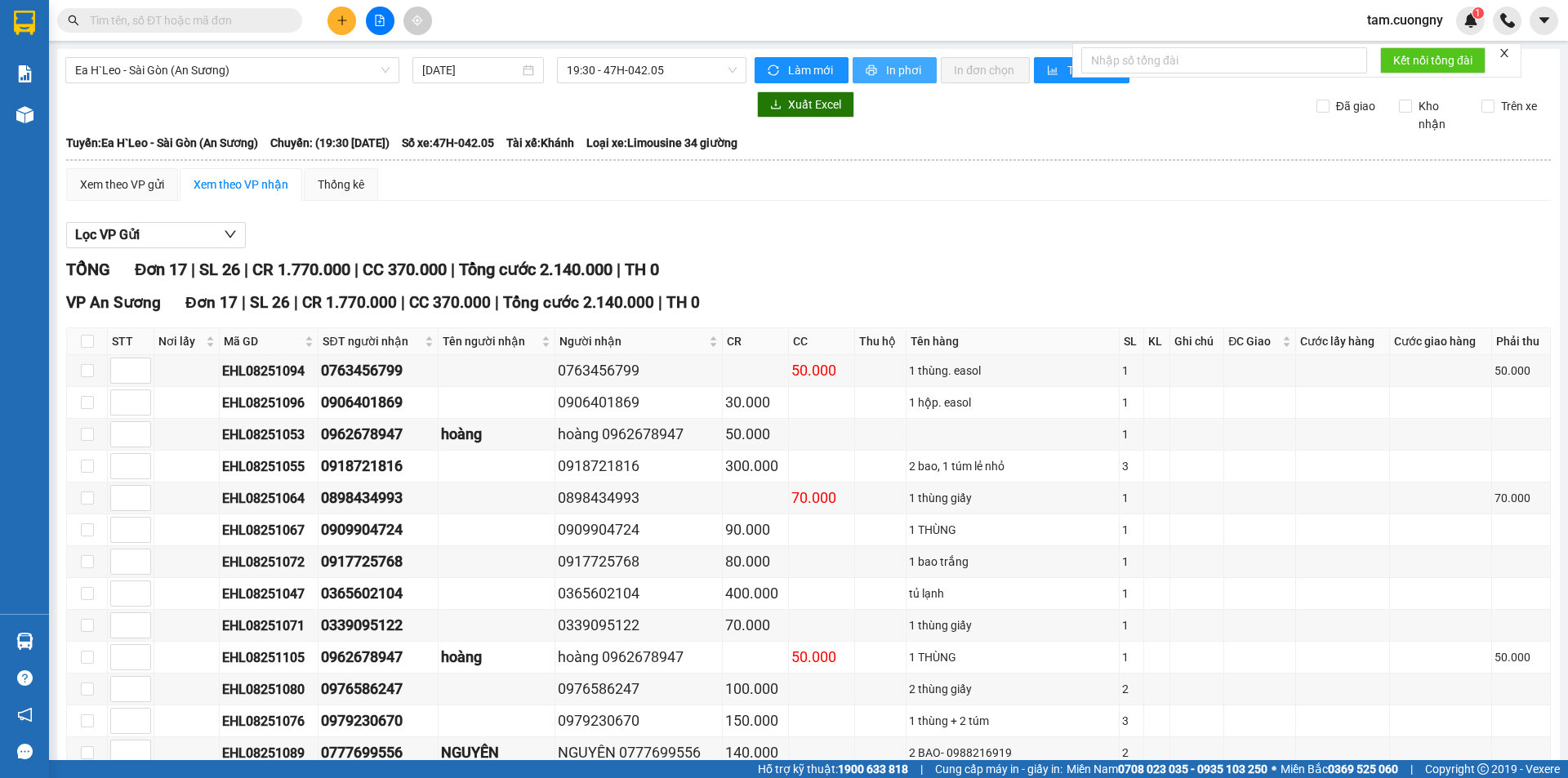
click at [886, 69] on span "In phơi" at bounding box center [904, 70] width 37 height 18
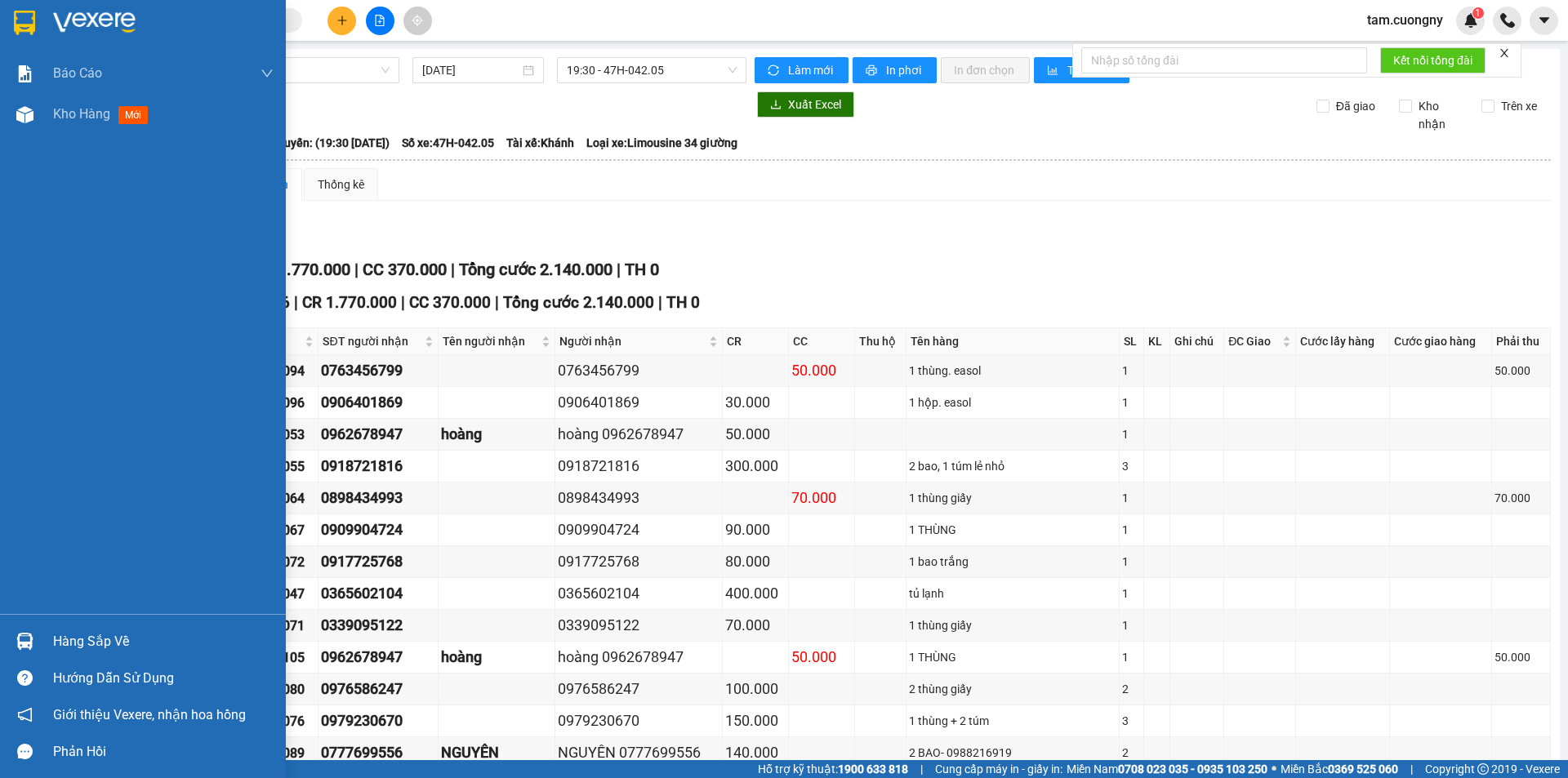
click at [24, 26] on img at bounding box center [24, 23] width 21 height 25
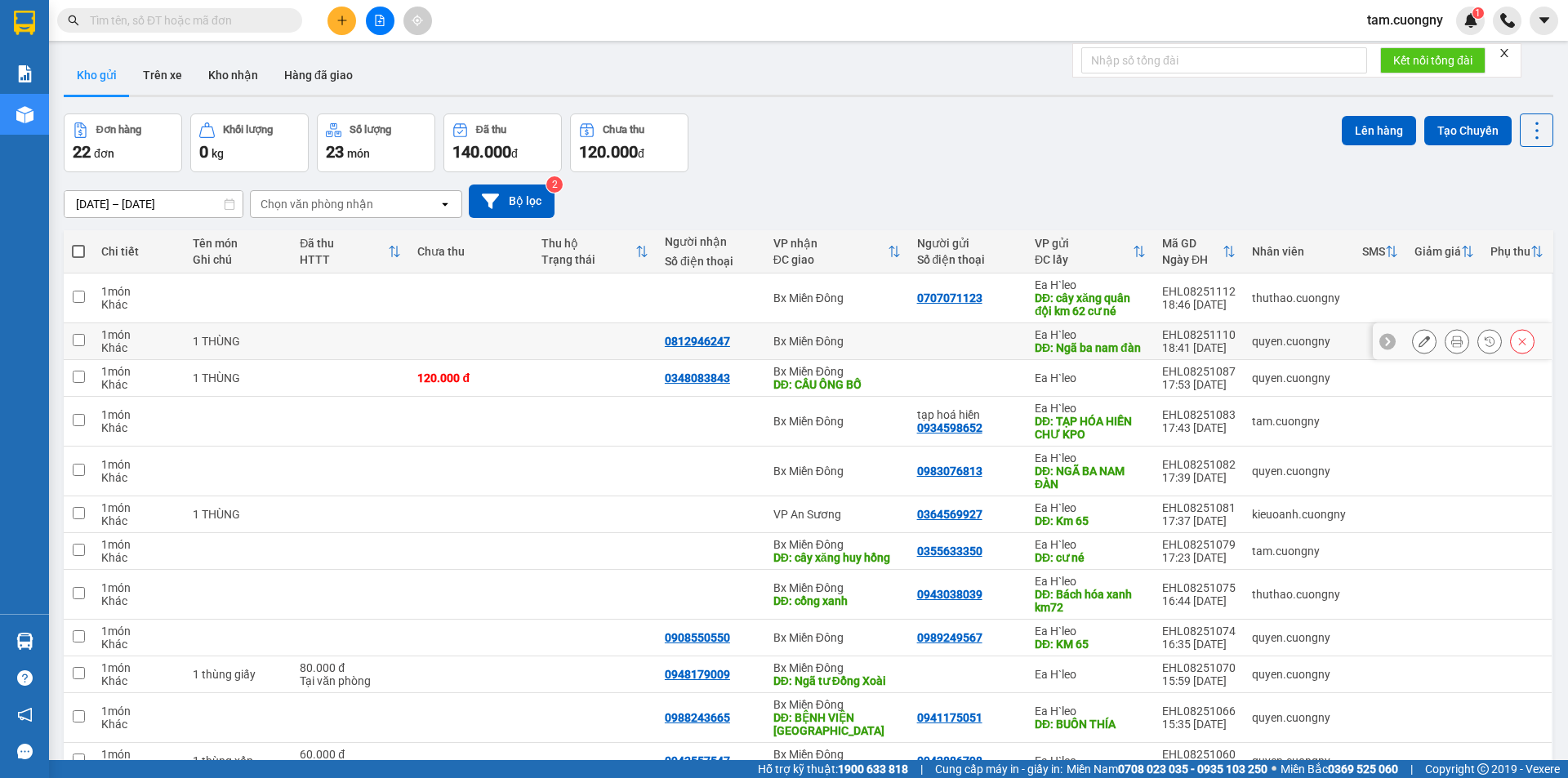
scroll to position [327, 0]
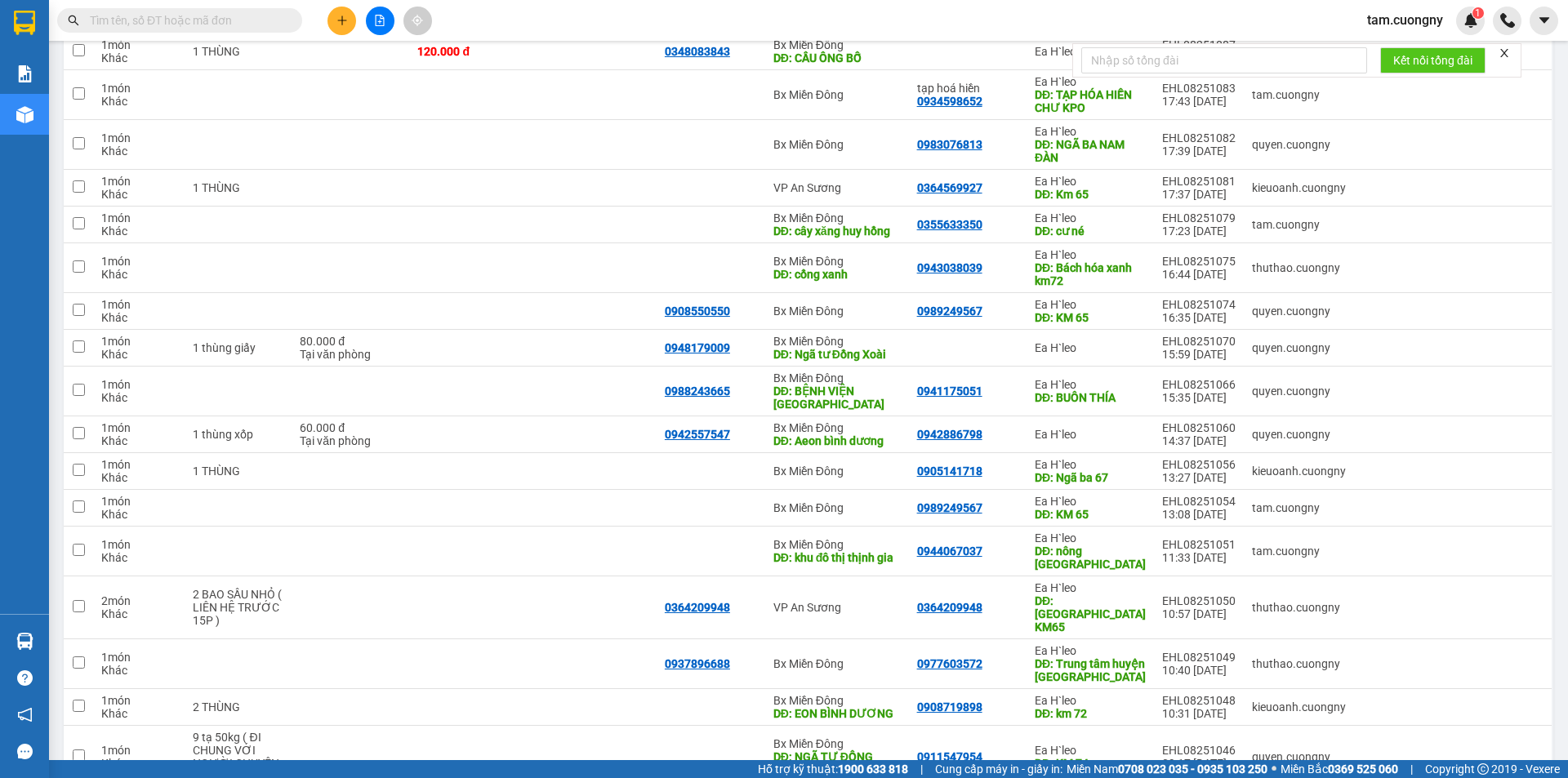
click at [390, 20] on button at bounding box center [380, 21] width 29 height 29
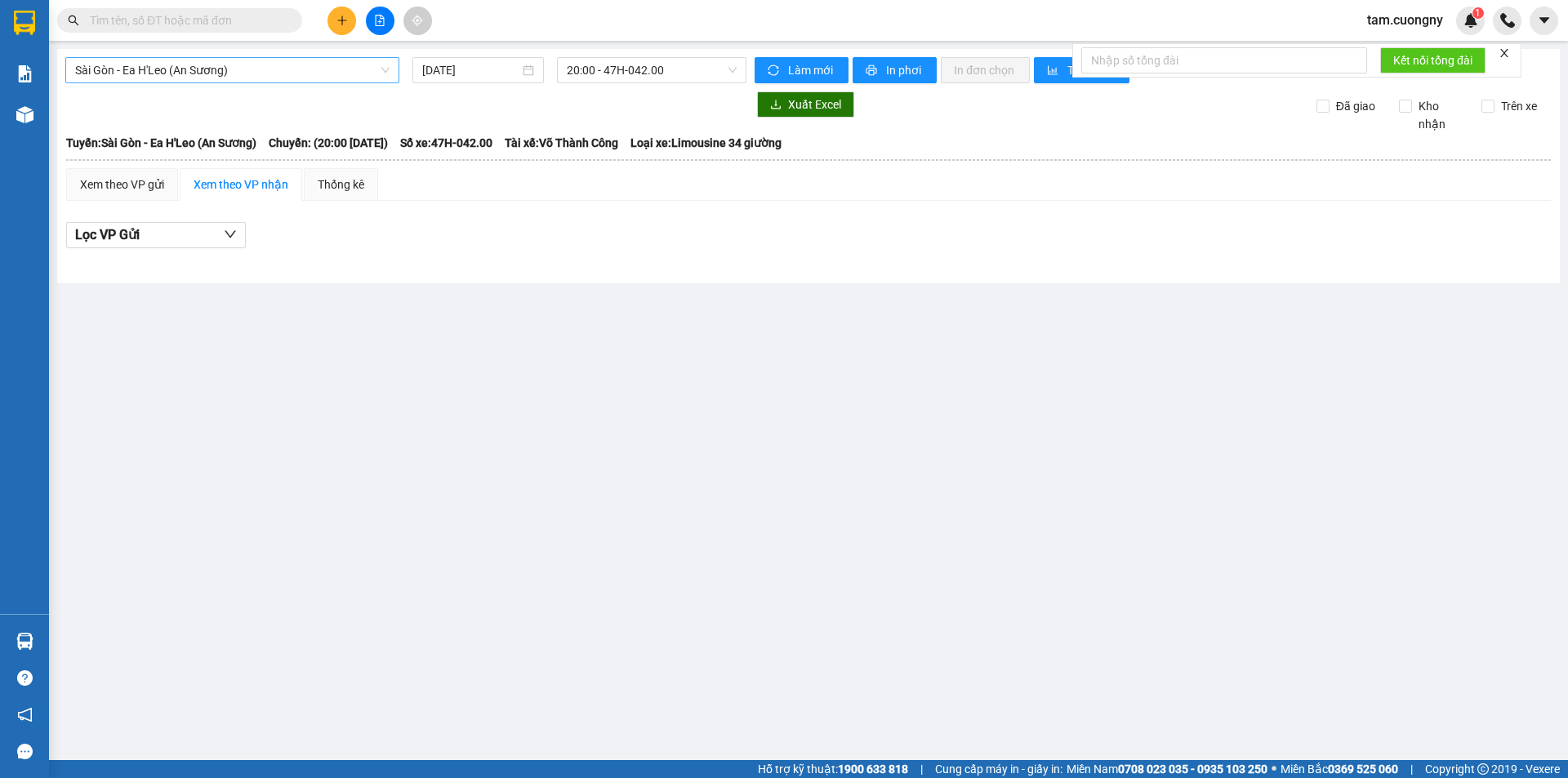
drag, startPoint x: 226, startPoint y: 77, endPoint x: 212, endPoint y: 86, distance: 16.6
click at [225, 77] on span "Sài Gòn - Ea H'Leo (An Sương)" at bounding box center [232, 70] width 315 height 25
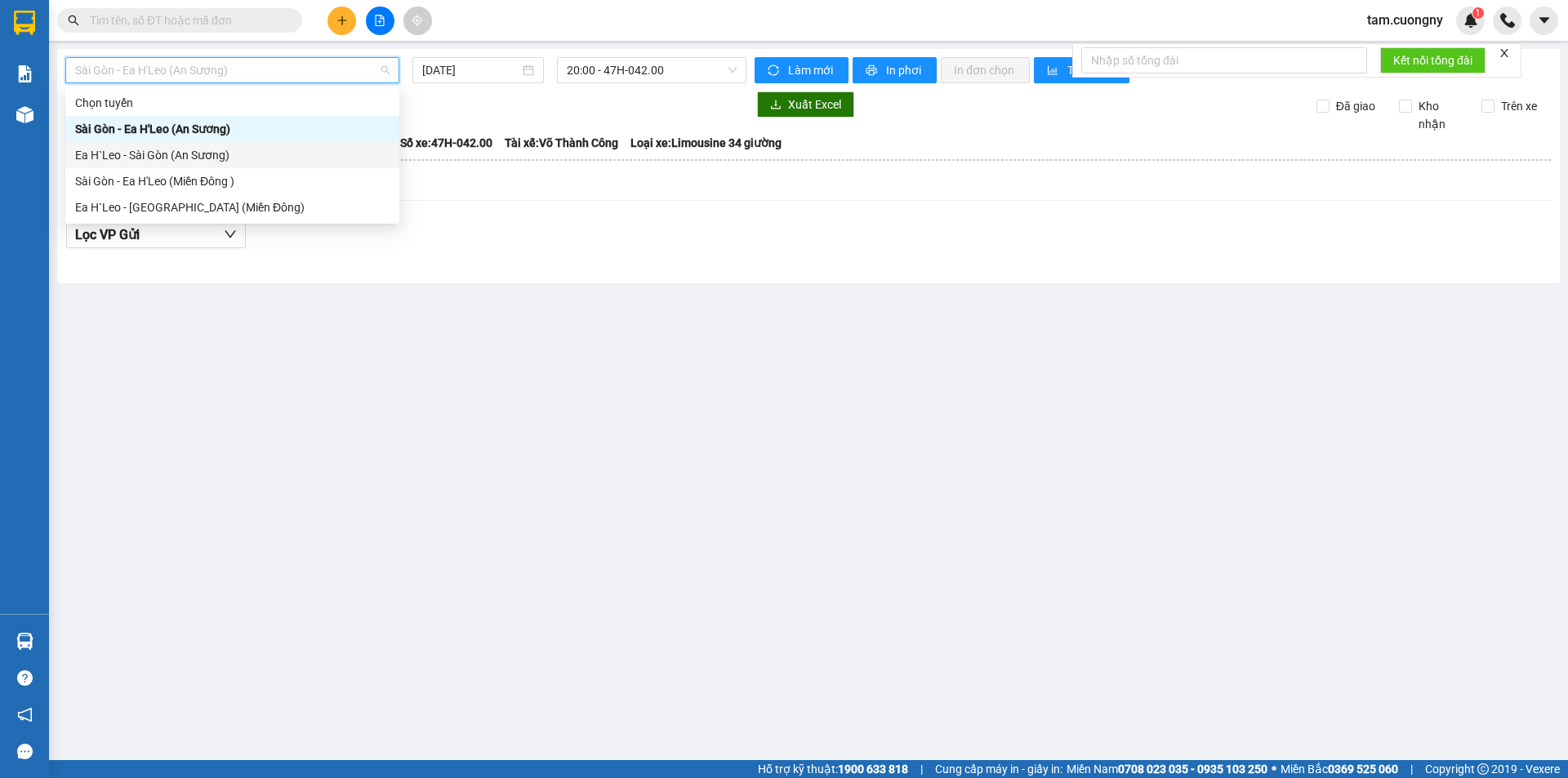
click at [142, 156] on div "Ea H`Leo - Sài Gòn (An Sương)" at bounding box center [232, 154] width 315 height 18
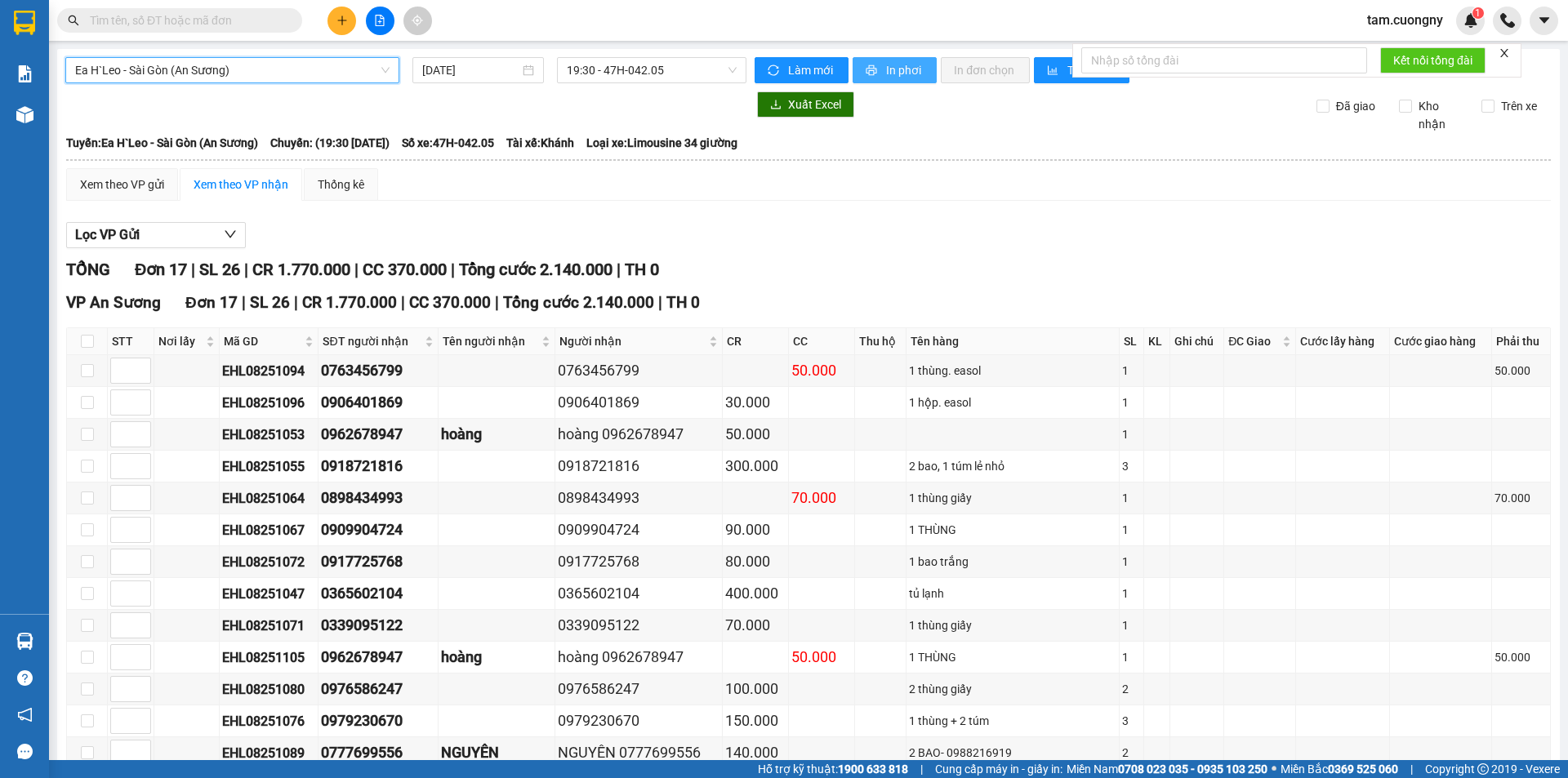
click at [896, 70] on span "In phơi" at bounding box center [904, 70] width 37 height 18
click at [595, 75] on span "19:30 - 47H-042.05" at bounding box center [652, 70] width 170 height 25
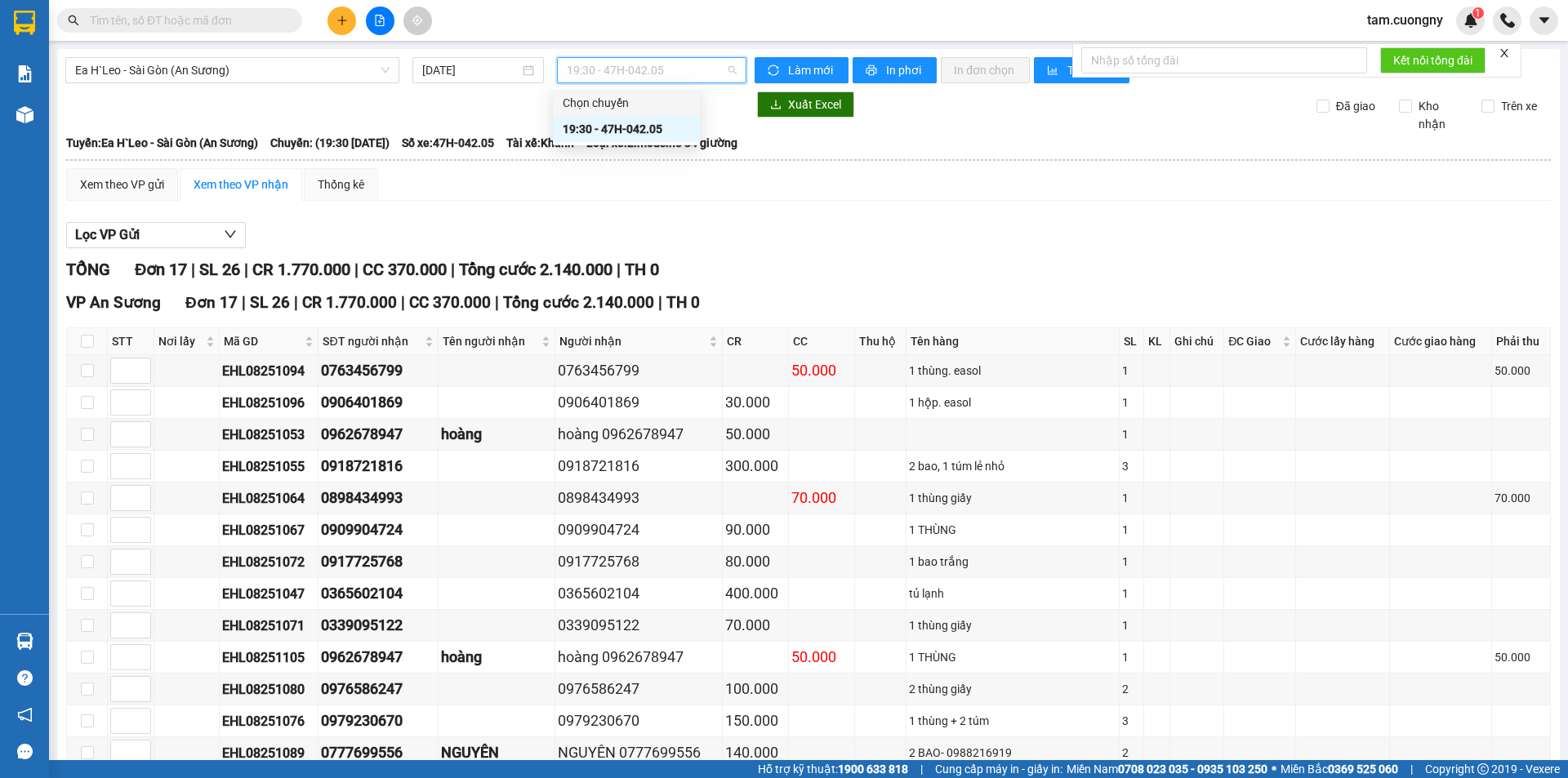
drag, startPoint x: 275, startPoint y: 80, endPoint x: 88, endPoint y: 142, distance: 197.0
click at [267, 80] on span "Ea H`Leo - Sài Gòn (An Sương)" at bounding box center [232, 70] width 315 height 25
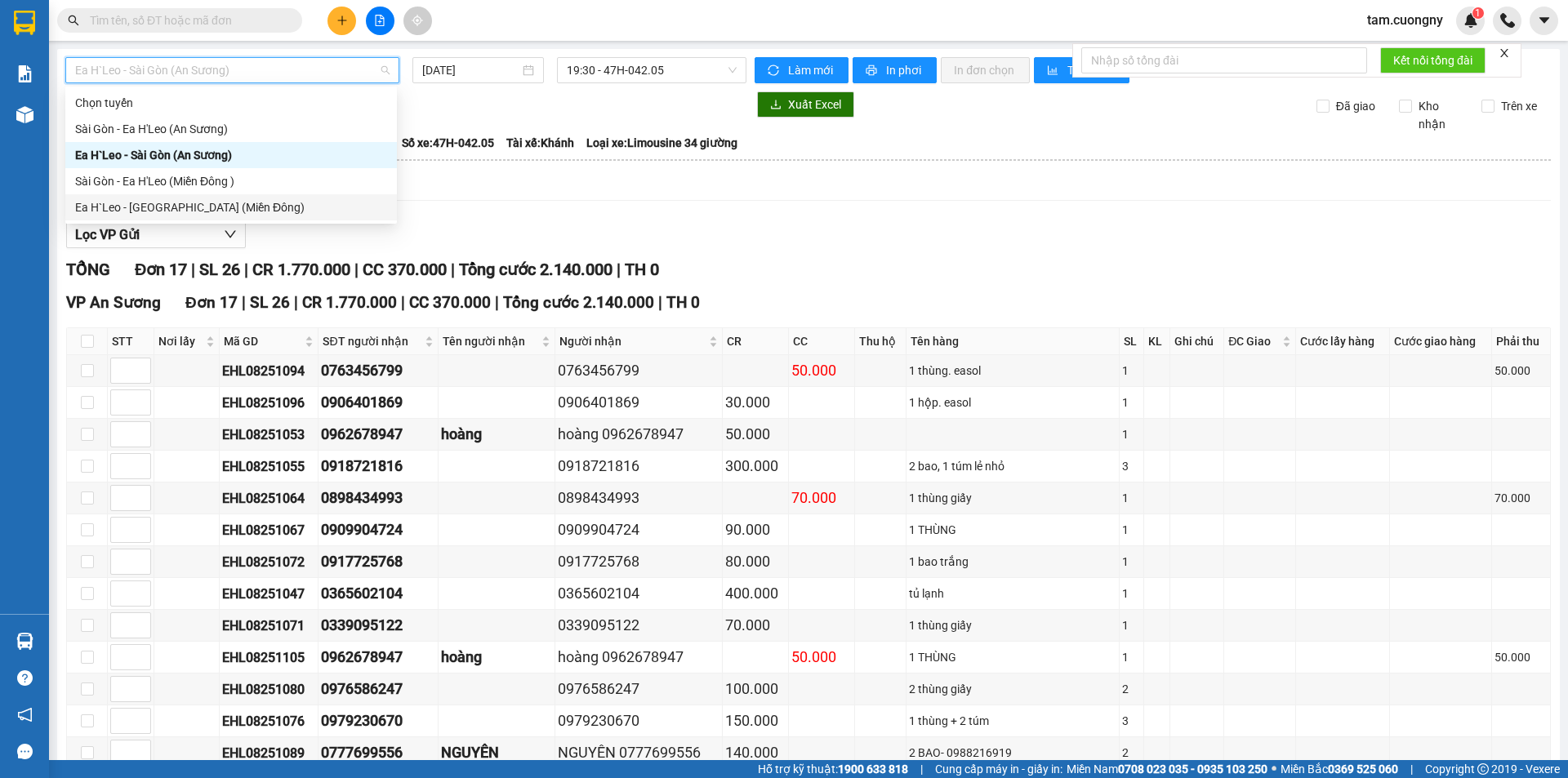
click at [122, 204] on div "Ea H`Leo - [GEOGRAPHIC_DATA] (Miền Đông)" at bounding box center [232, 207] width 312 height 18
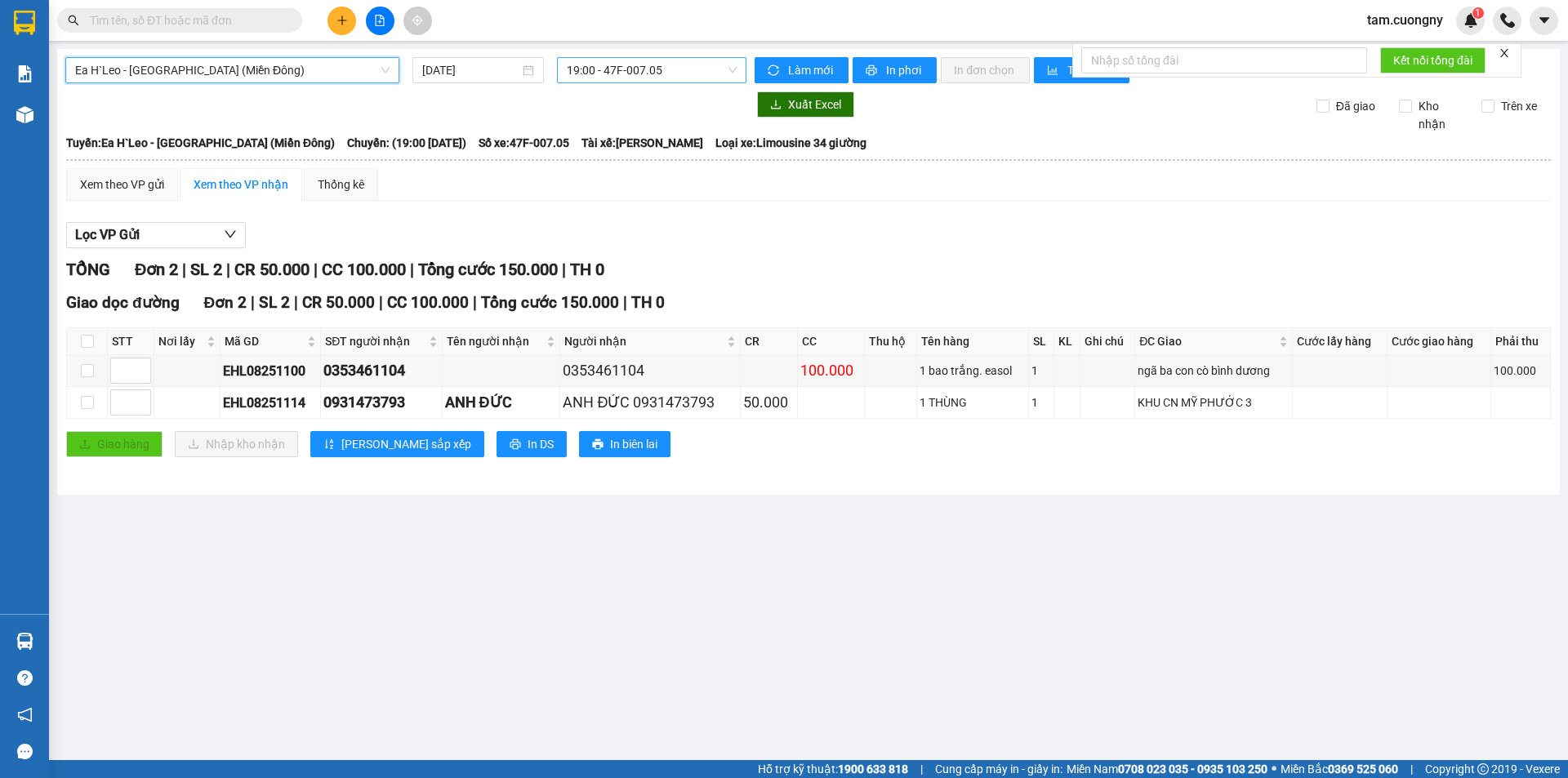
click at [654, 81] on span "19:00 - 47F-007.05" at bounding box center [652, 70] width 170 height 25
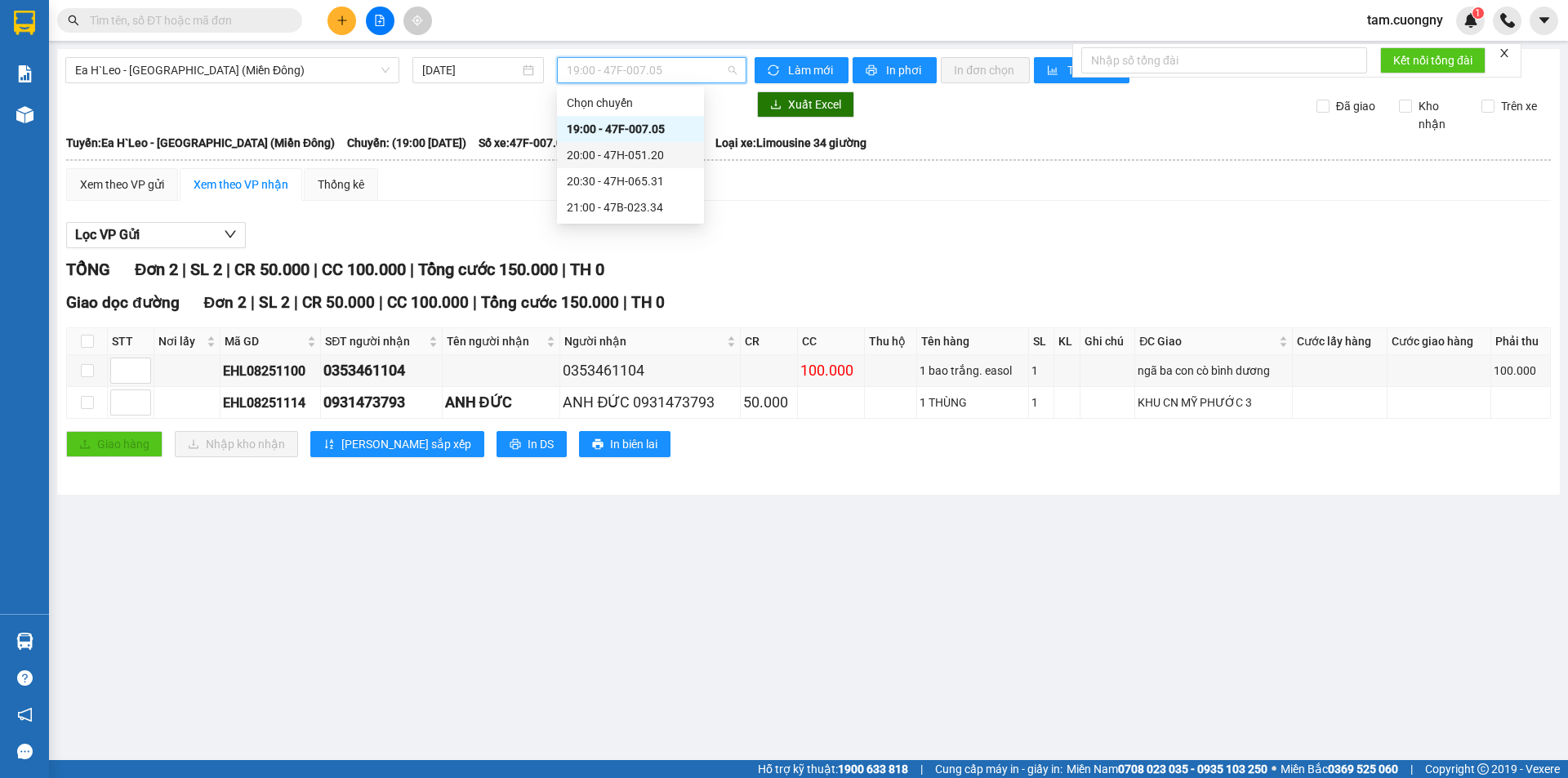
click at [667, 160] on div "20:00 - 47H-051.20" at bounding box center [630, 154] width 127 height 18
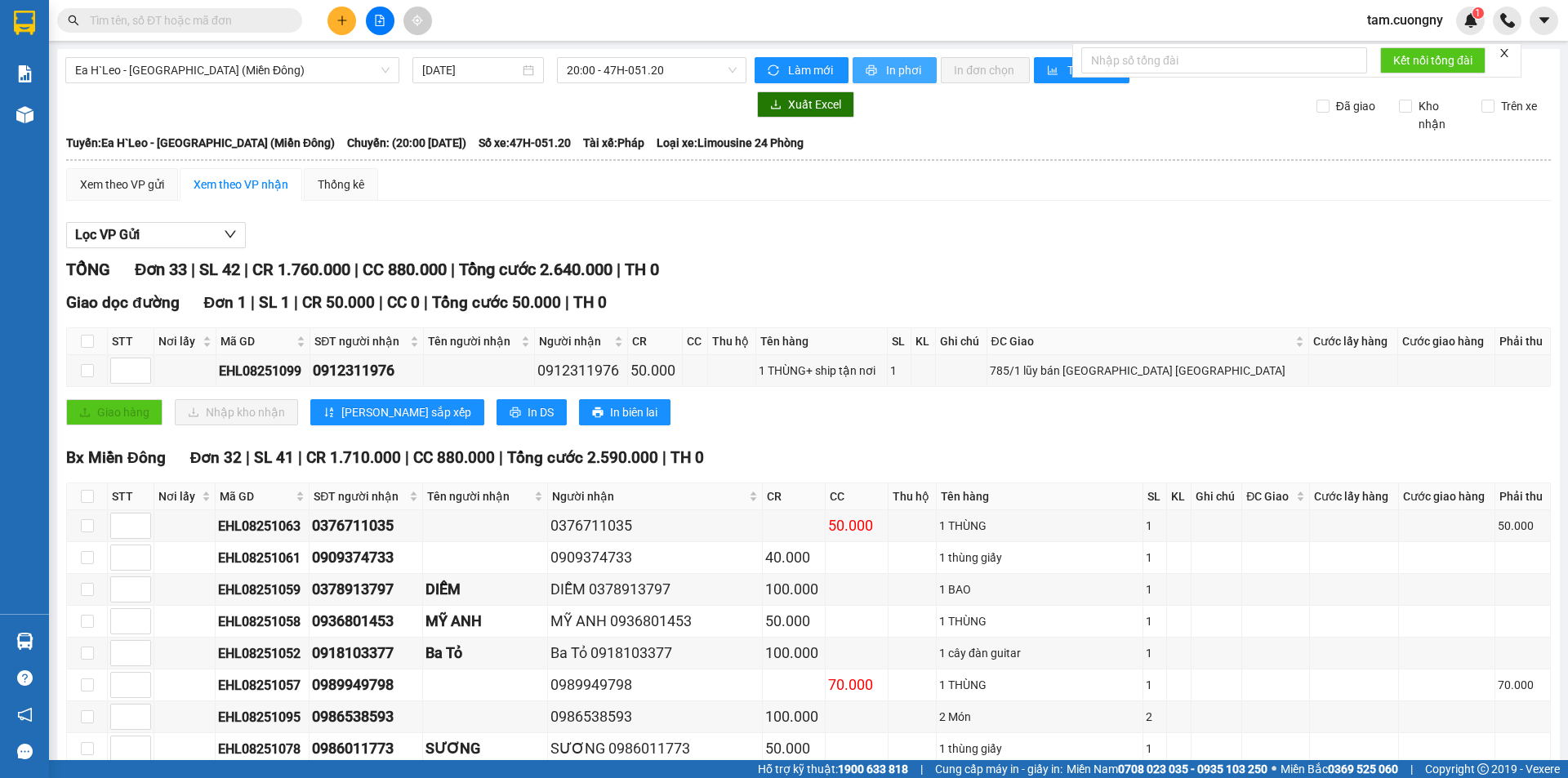
click at [886, 70] on span "In phơi" at bounding box center [904, 70] width 37 height 18
click at [234, 76] on span "Ea H`Leo - [GEOGRAPHIC_DATA] (Miền Đông)" at bounding box center [232, 70] width 315 height 25
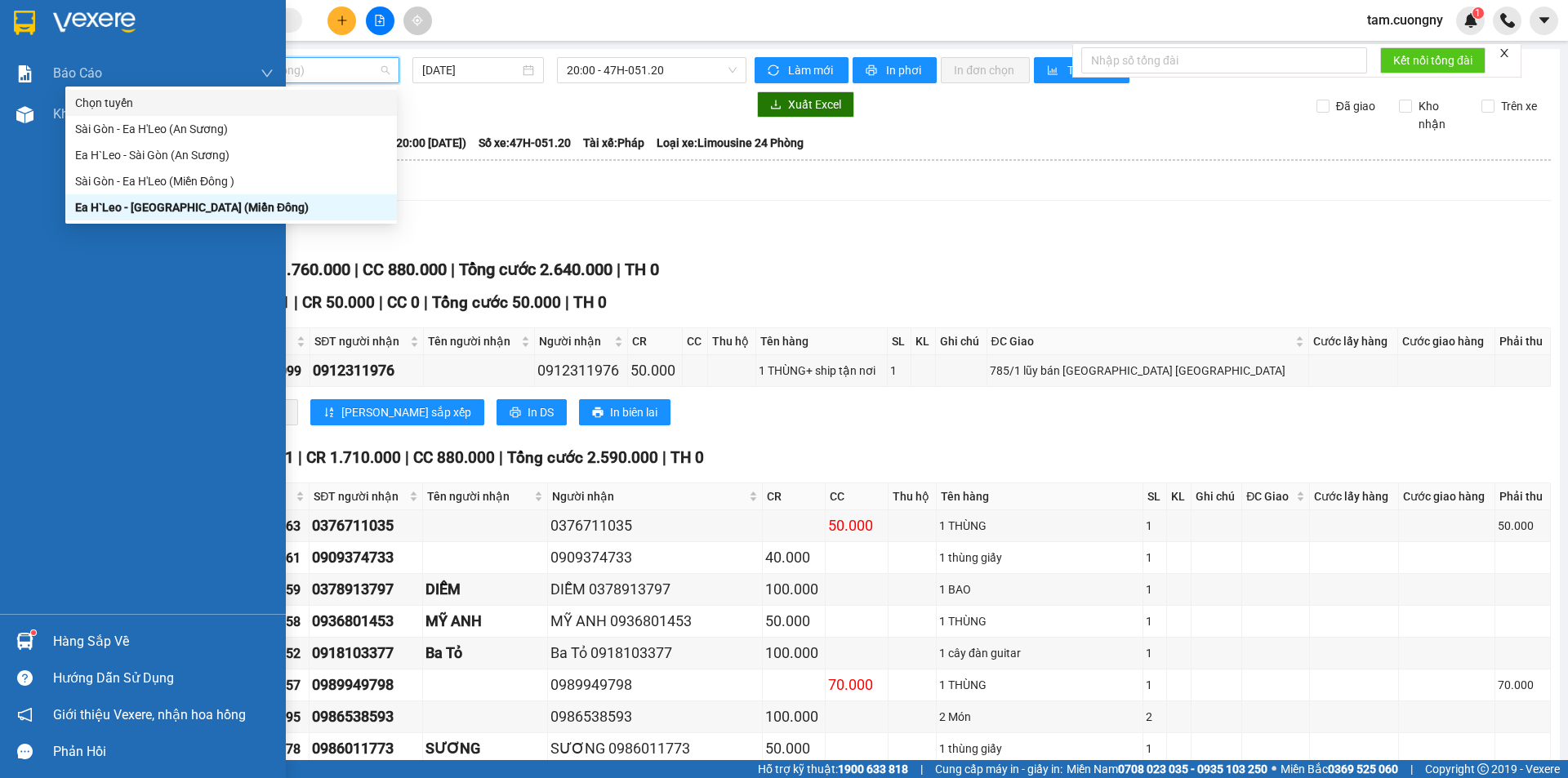
click at [23, 24] on img at bounding box center [24, 23] width 21 height 25
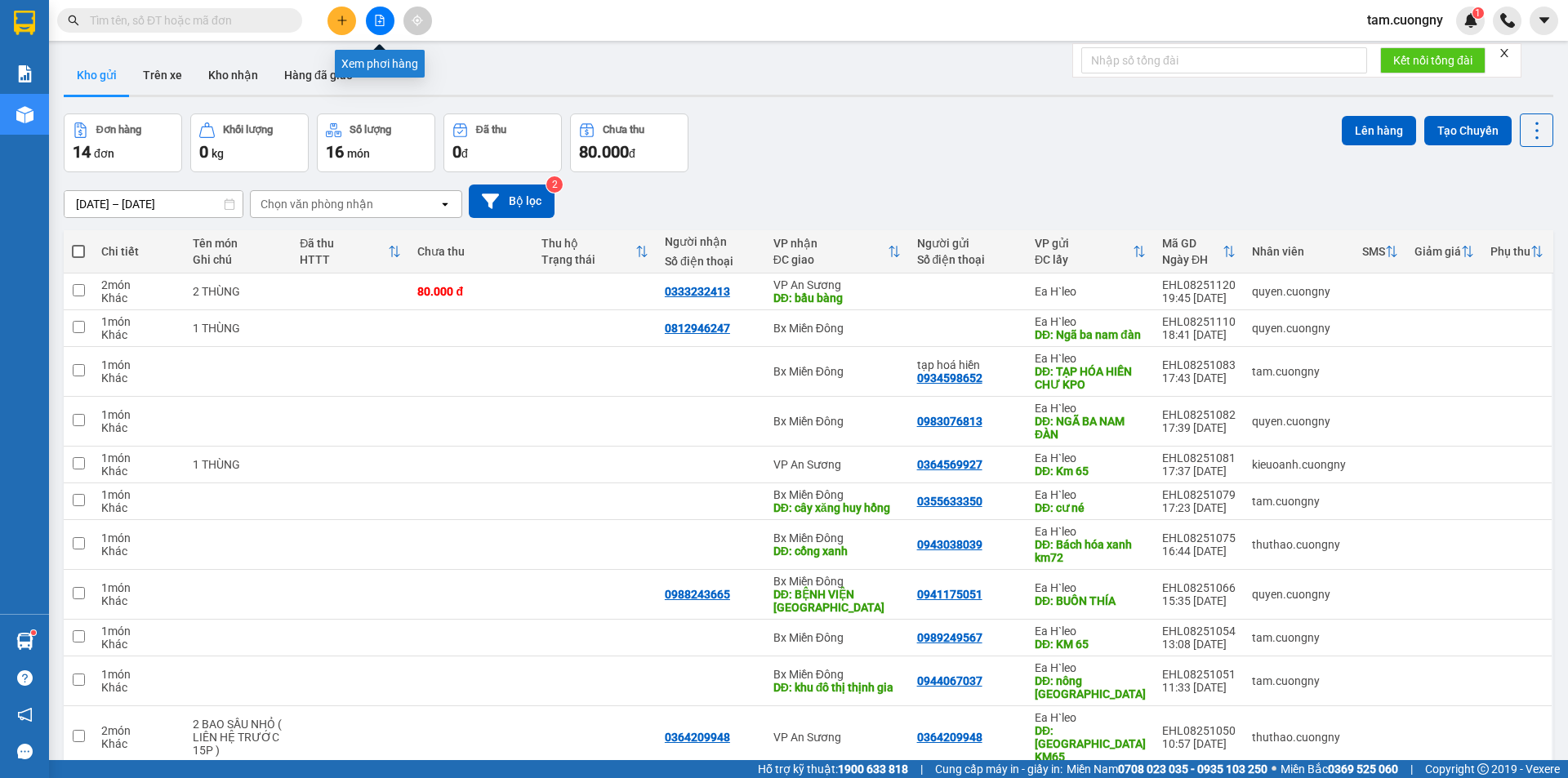
click at [372, 13] on button at bounding box center [380, 21] width 29 height 29
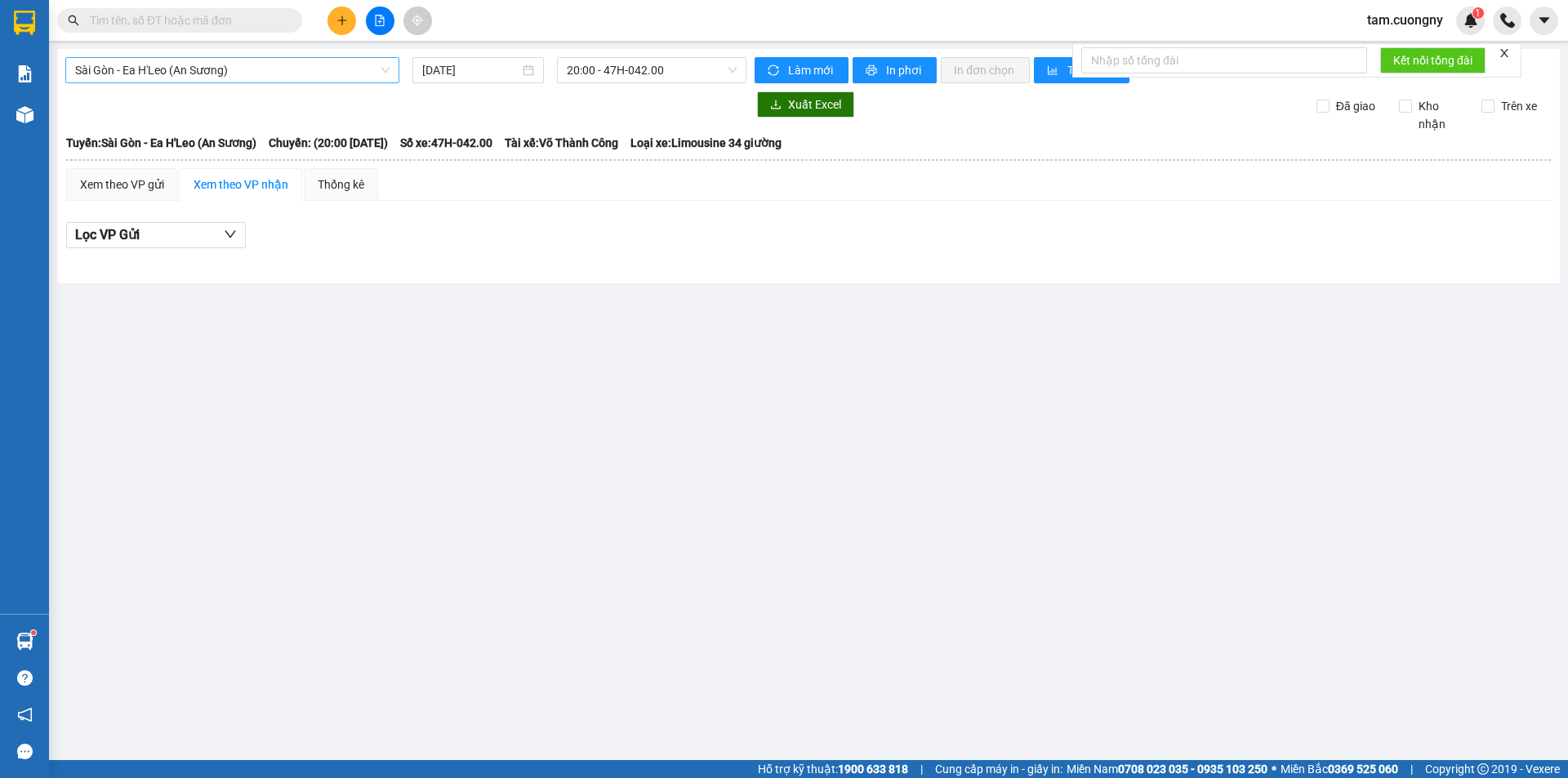
click at [204, 64] on span "Sài Gòn - Ea H'Leo (An Sương)" at bounding box center [232, 70] width 315 height 25
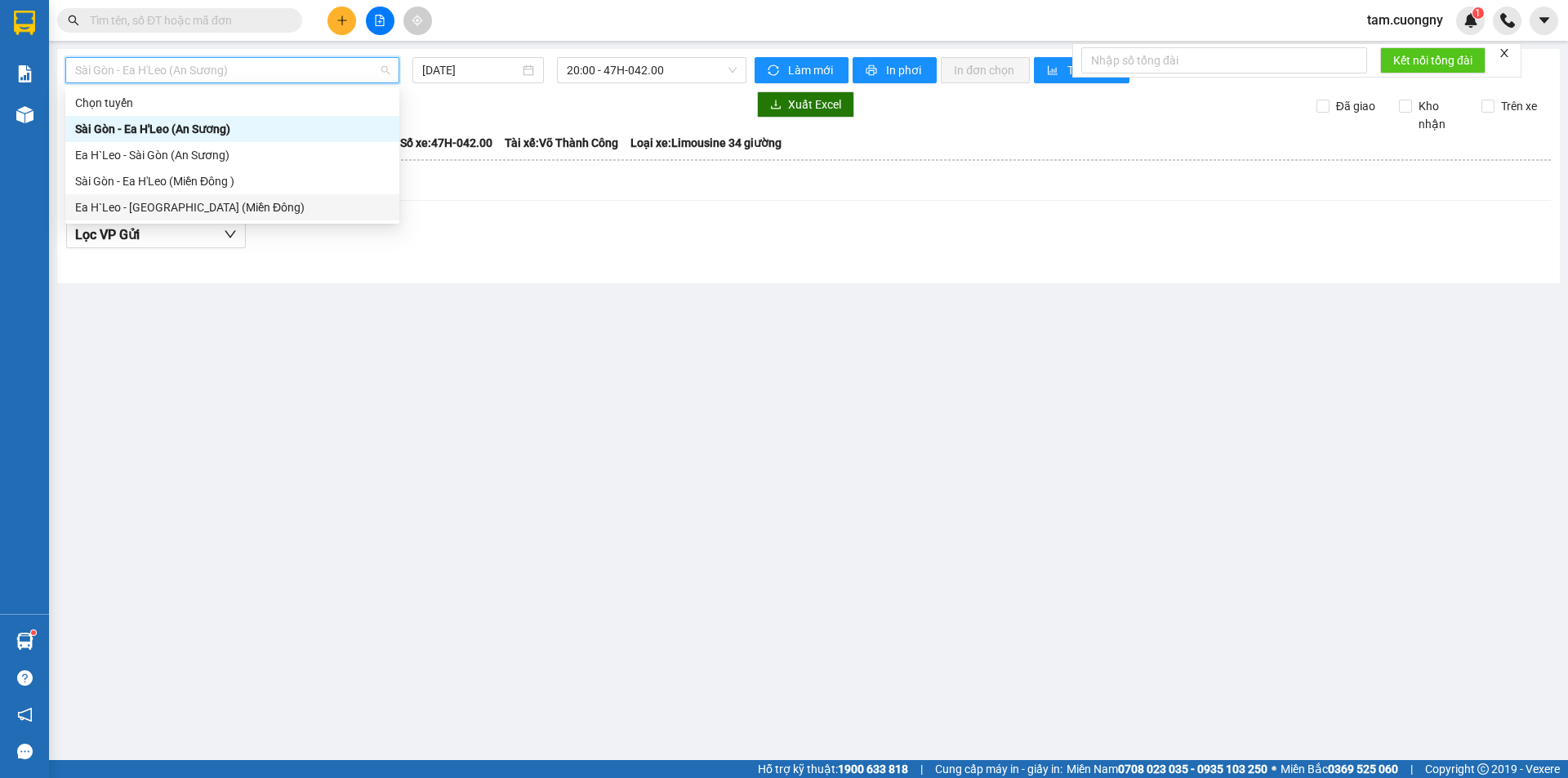
click at [216, 204] on div "Ea H`Leo - [GEOGRAPHIC_DATA] (Miền Đông)" at bounding box center [232, 207] width 315 height 18
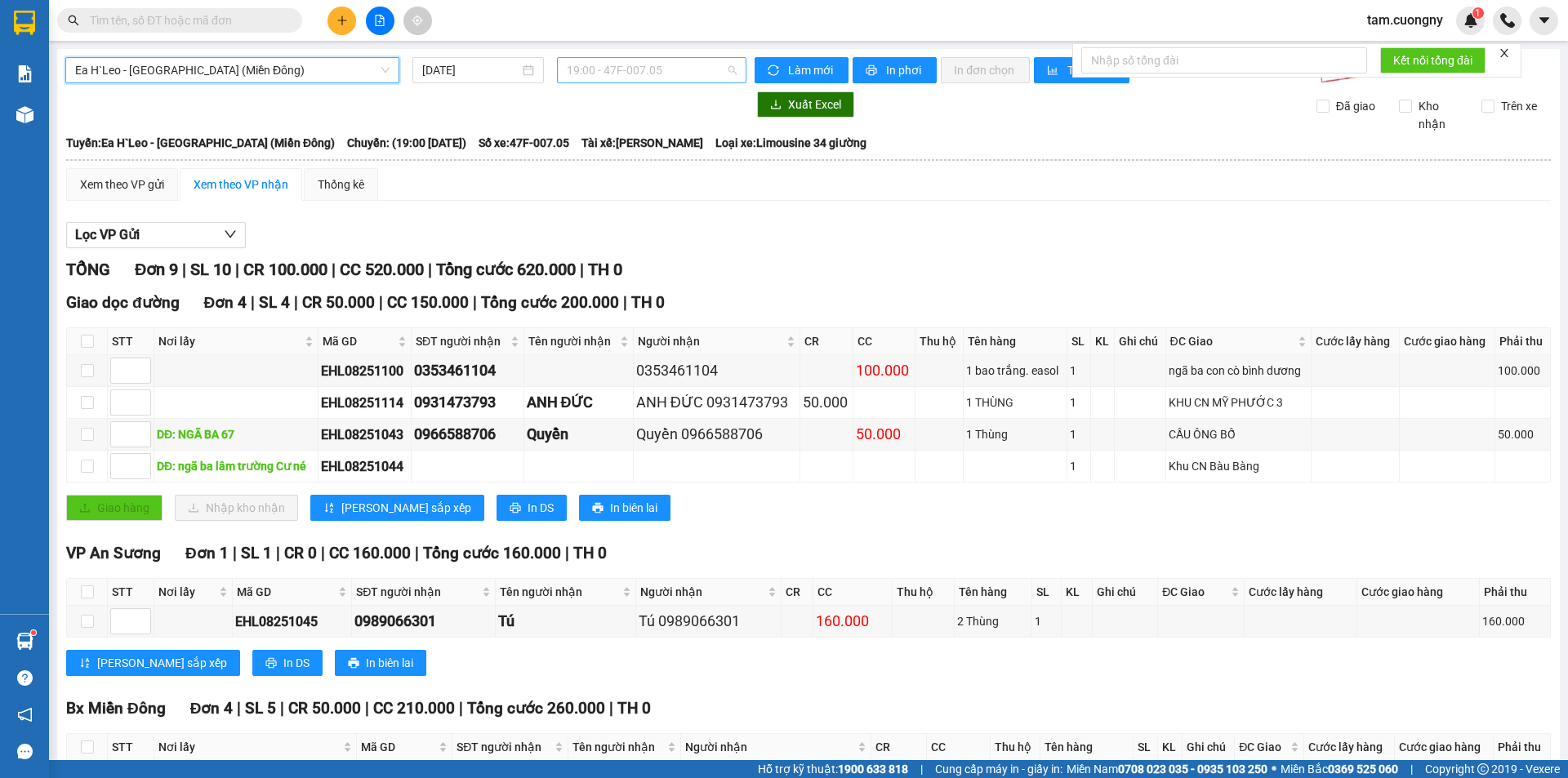
drag, startPoint x: 617, startPoint y: 65, endPoint x: 645, endPoint y: 109, distance: 52.2
click at [618, 64] on span "19:00 - 47F-007.05" at bounding box center [652, 70] width 170 height 25
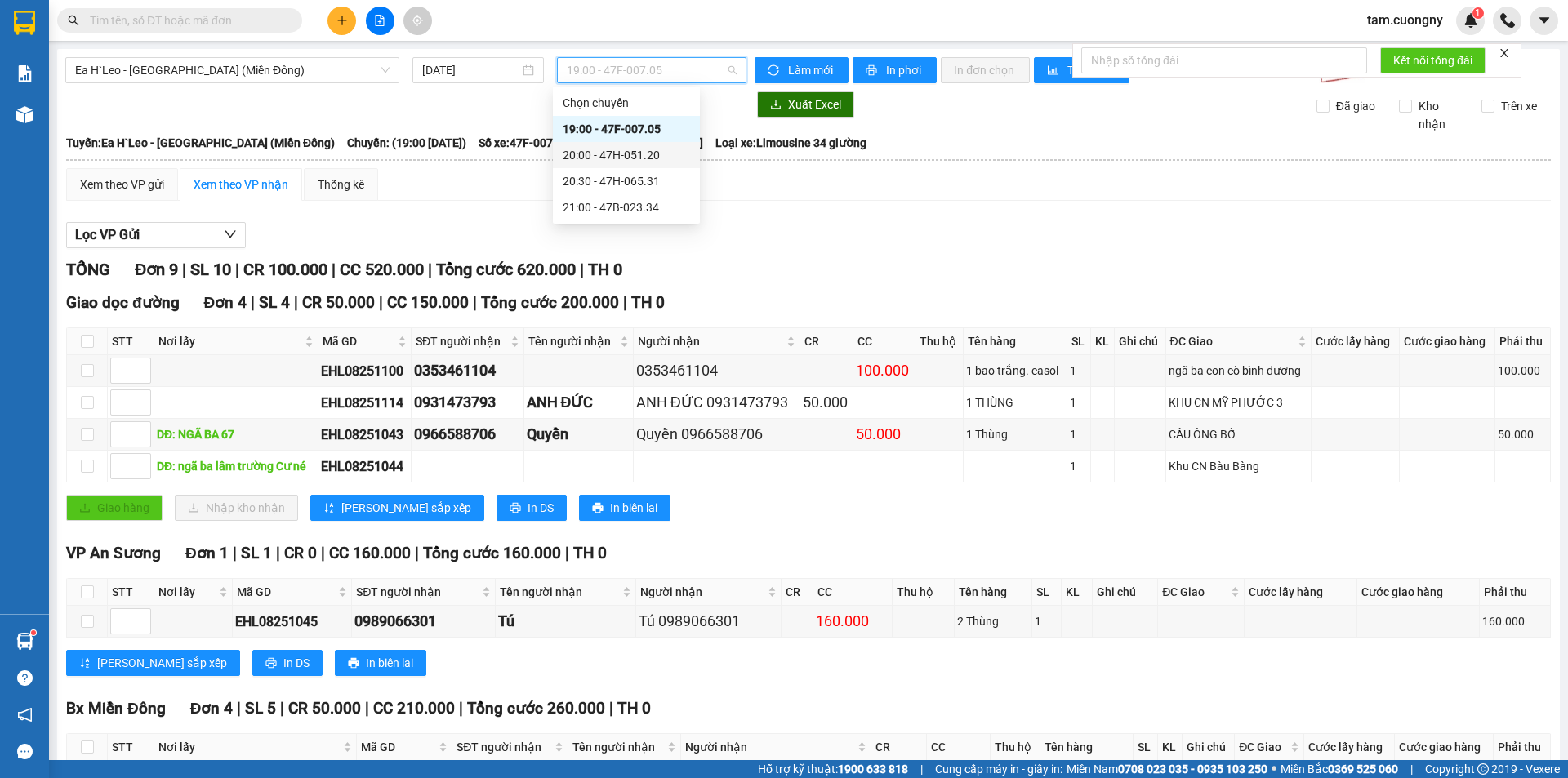
click at [652, 153] on div "20:00 - 47H-051.20" at bounding box center [626, 154] width 127 height 18
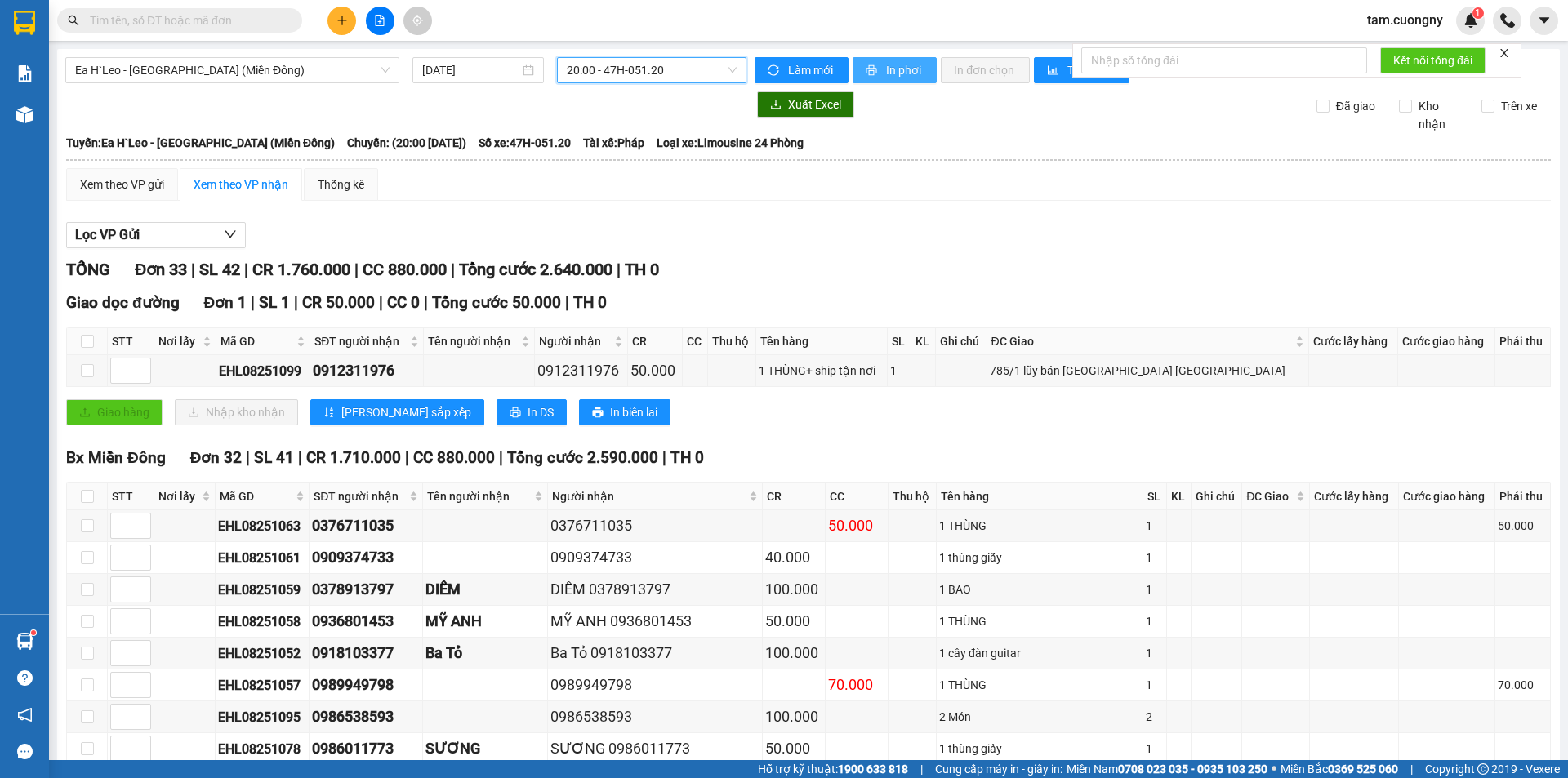
click at [909, 68] on span "In phơi" at bounding box center [904, 70] width 37 height 18
